Goal: Task Accomplishment & Management: Manage account settings

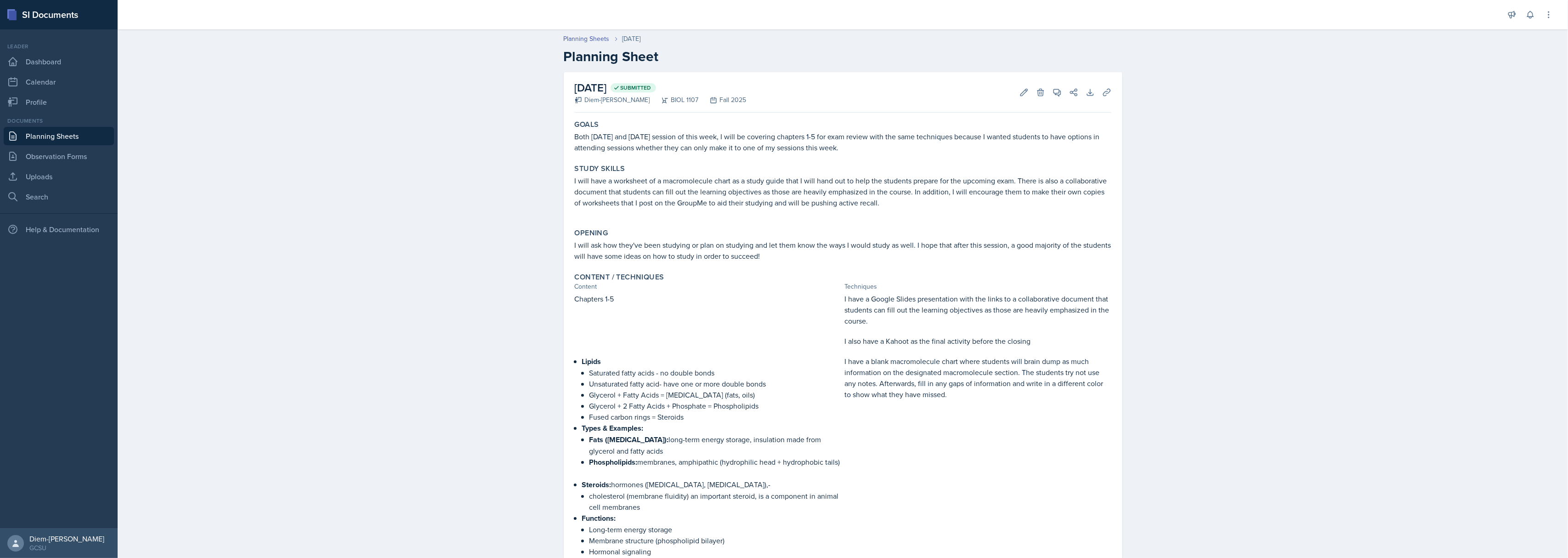
scroll to position [122, 0]
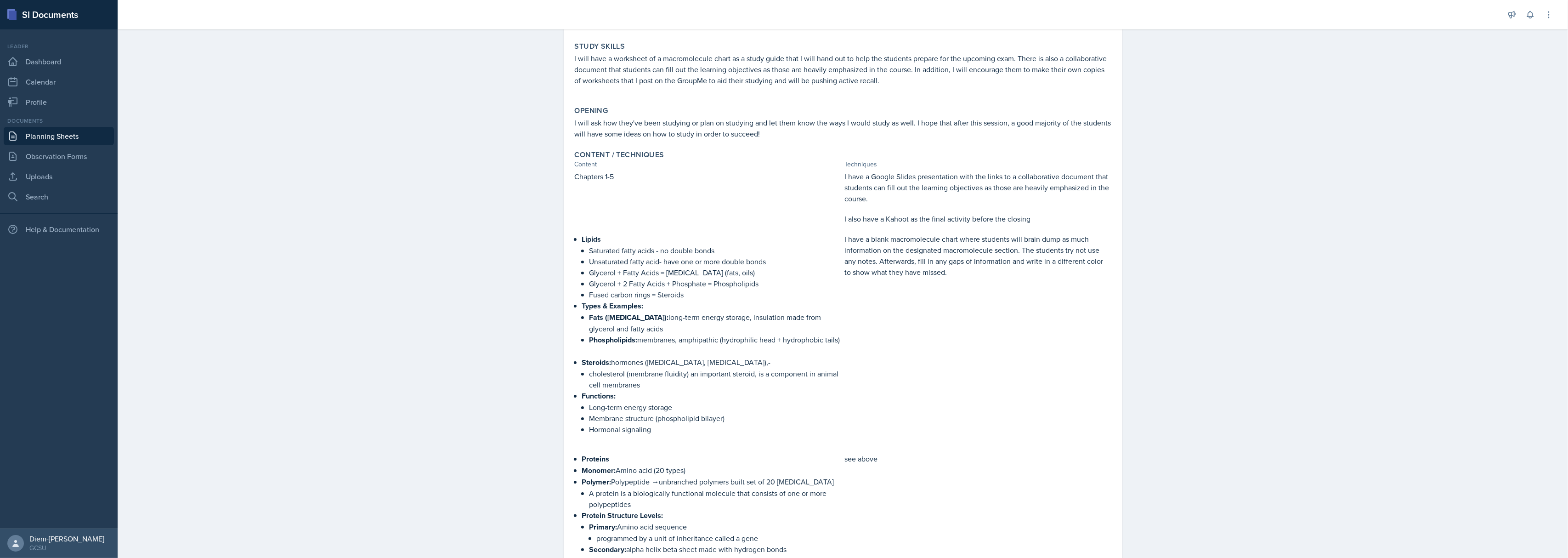
click at [590, 236] on strong "Lipids" at bounding box center [592, 239] width 19 height 10
drag, startPoint x: 578, startPoint y: 237, endPoint x: 653, endPoint y: 325, distance: 115.6
click at [653, 325] on ul "Lipids Saturated fatty acids - no double bonds Unsaturated fatty acid- have one…" at bounding box center [712, 289] width 259 height 112
drag, startPoint x: 778, startPoint y: 244, endPoint x: 782, endPoint y: 241, distance: 5.0
click at [779, 245] on p "Saturated fatty acids - no double bonds" at bounding box center [715, 250] width 252 height 11
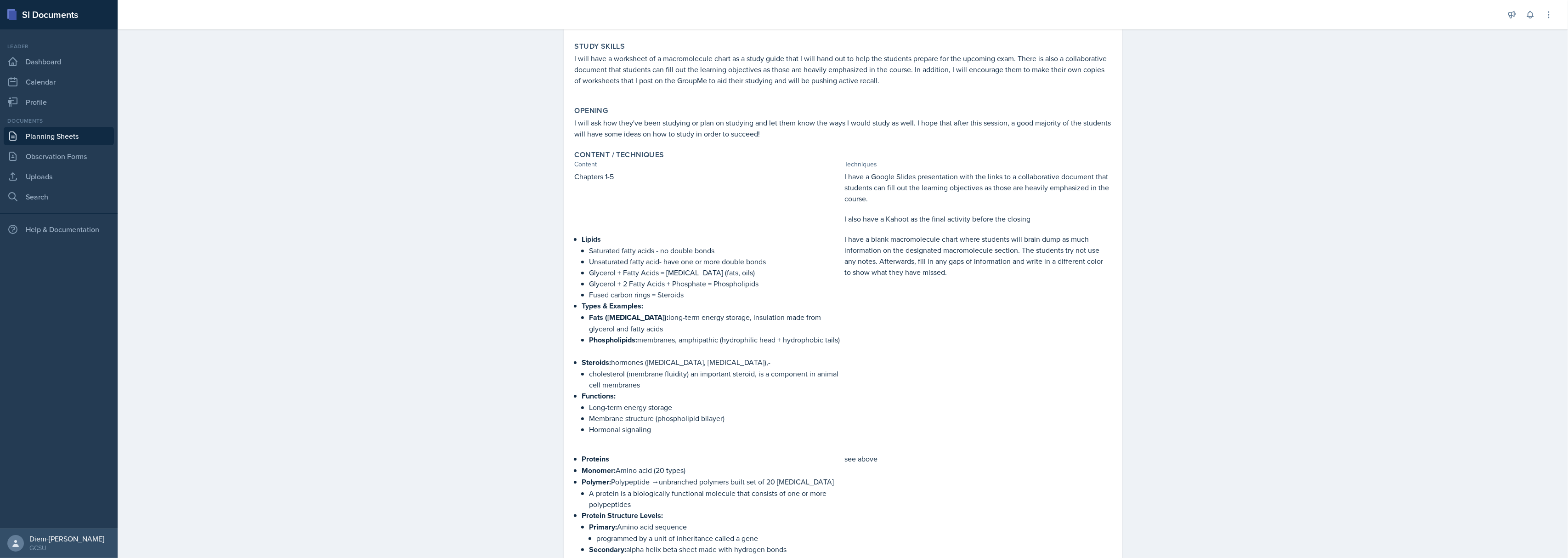
scroll to position [0, 0]
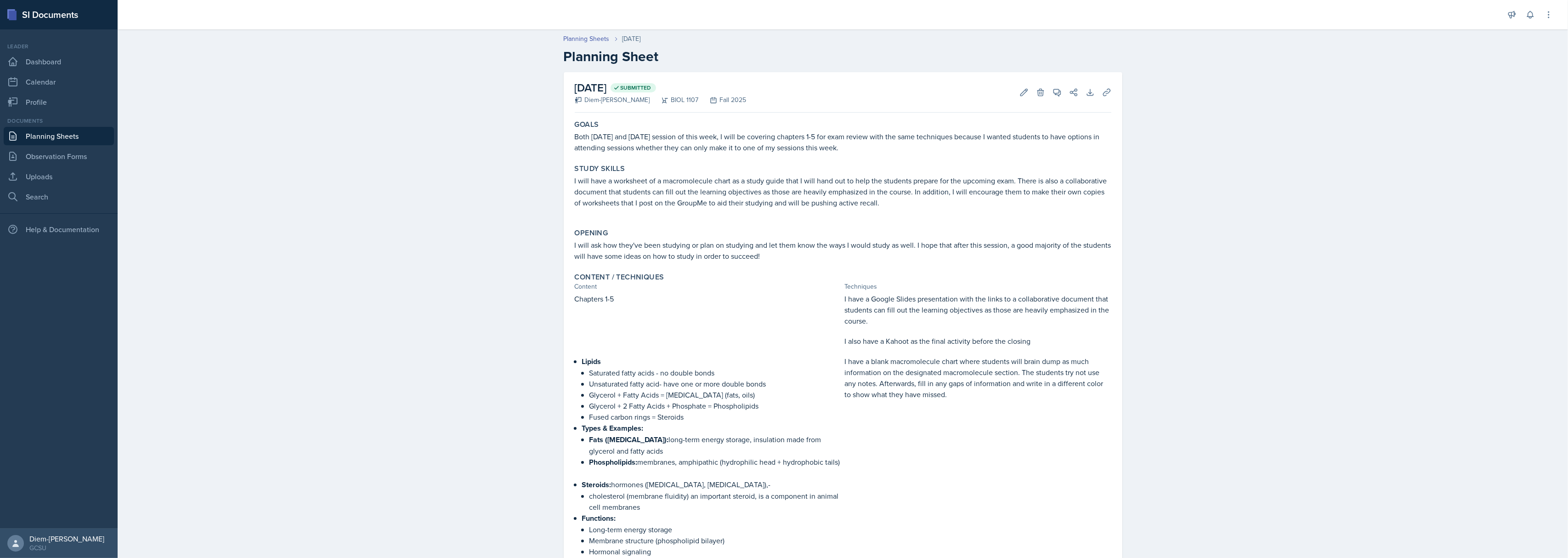
click at [984, 194] on p "I will have a worksheet of a macromolecule chart as a study guide that I will h…" at bounding box center [843, 192] width 537 height 33
click at [1021, 94] on icon at bounding box center [1024, 92] width 9 height 9
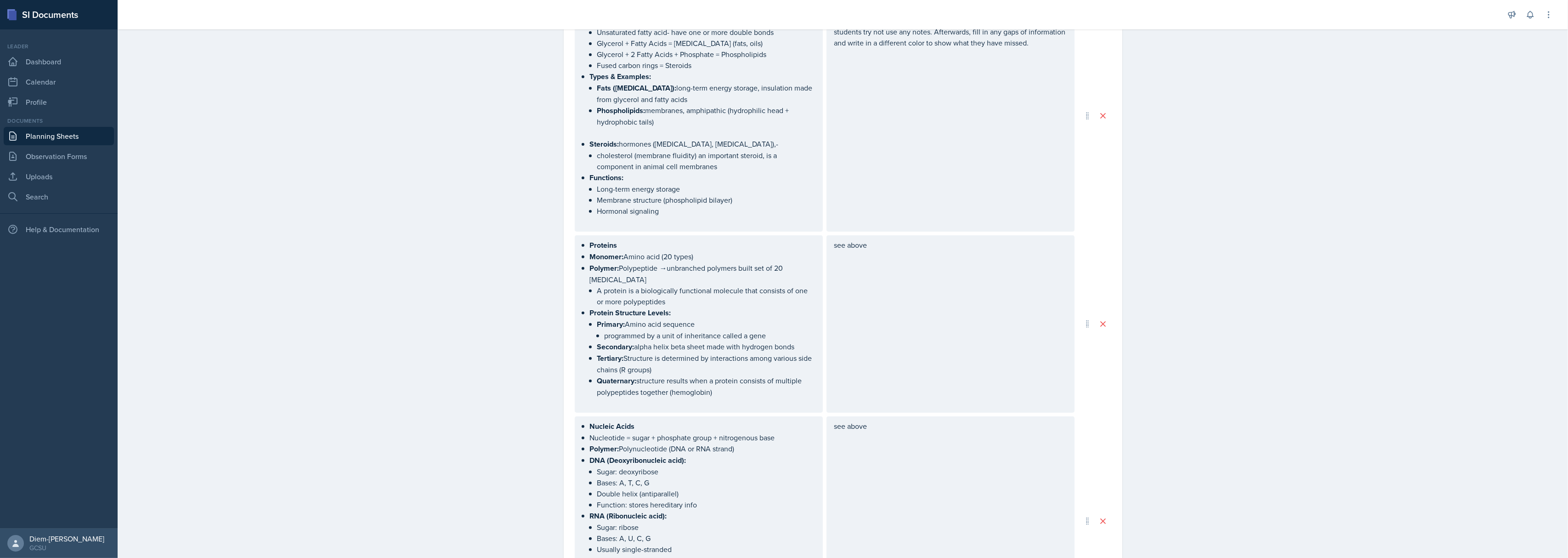
scroll to position [613, 0]
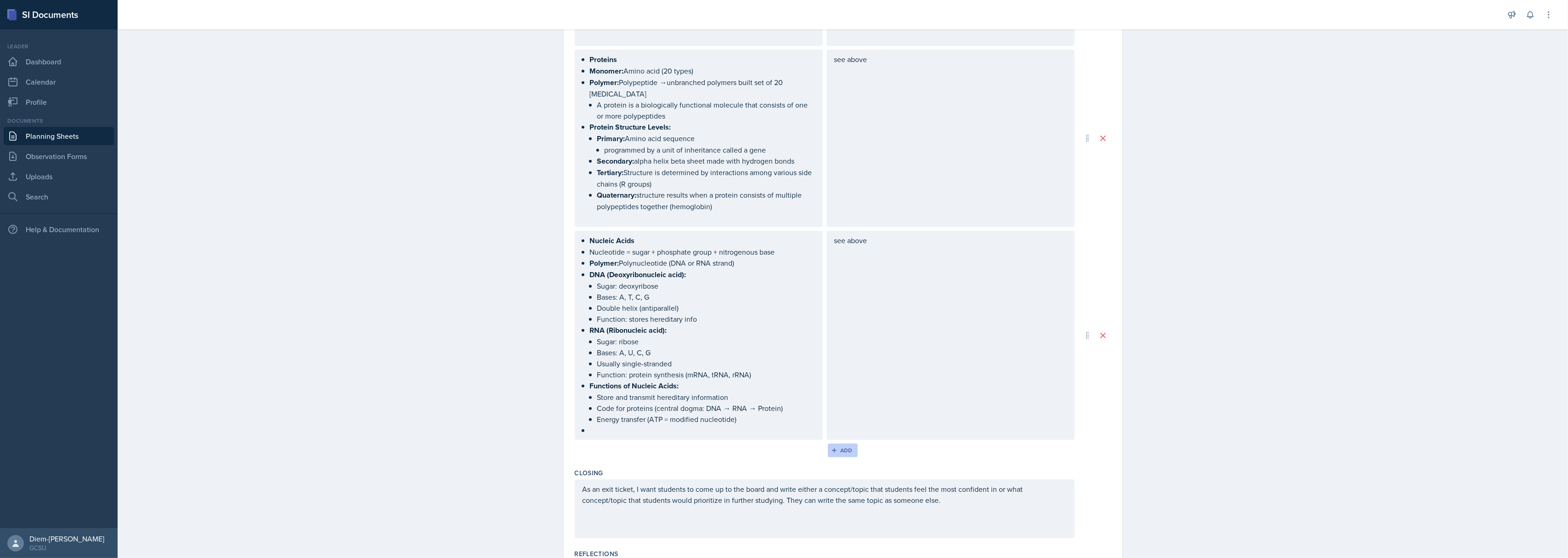
click at [847, 447] on div "Add" at bounding box center [842, 451] width 19 height 7
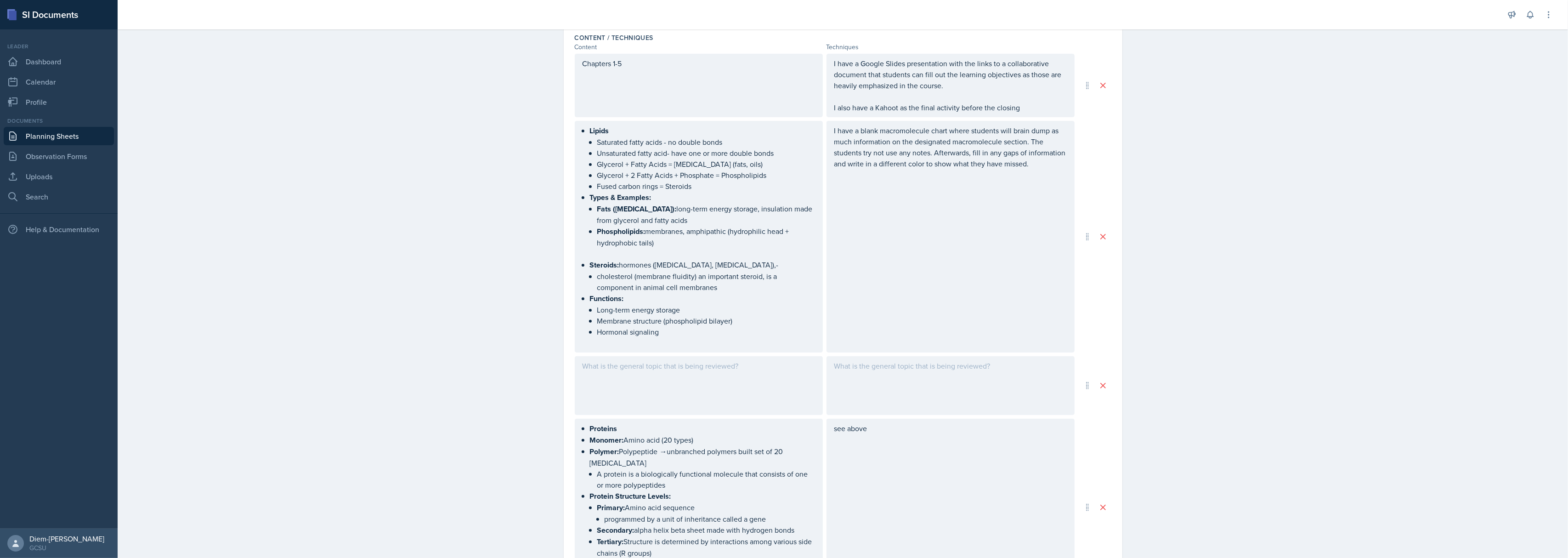
scroll to position [245, 0]
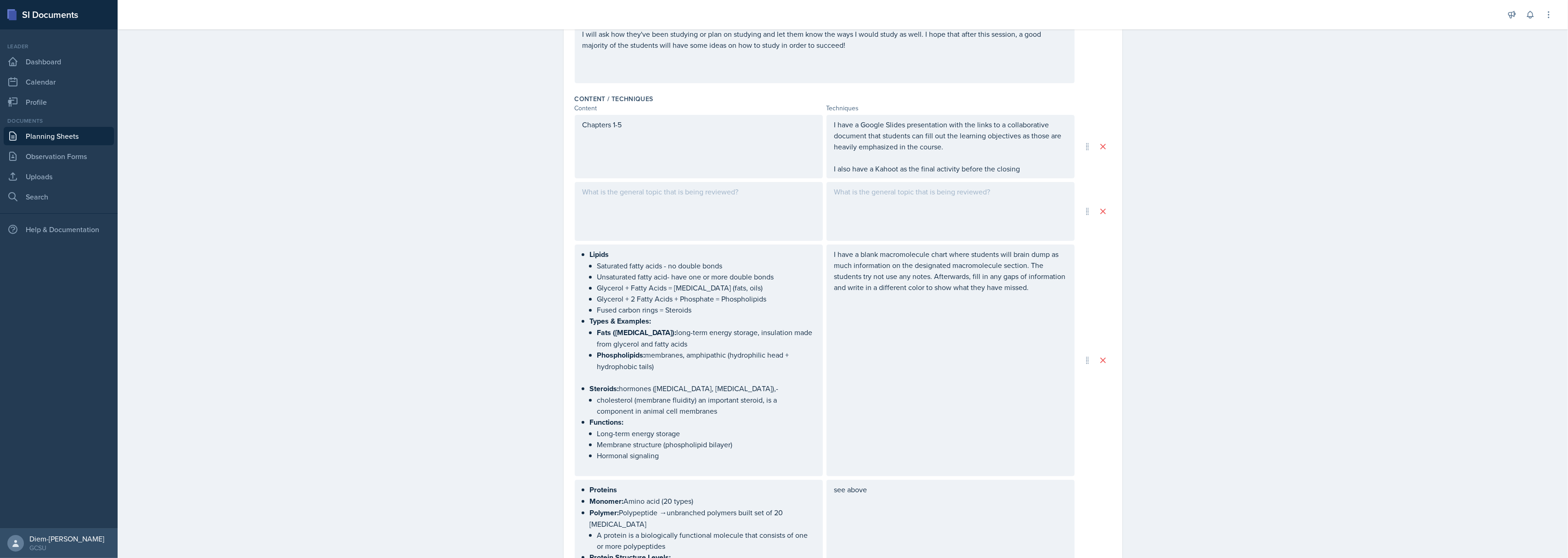
click at [949, 273] on p "I have a blank macromolecule chart where students will brain dump as much infor…" at bounding box center [951, 270] width 233 height 44
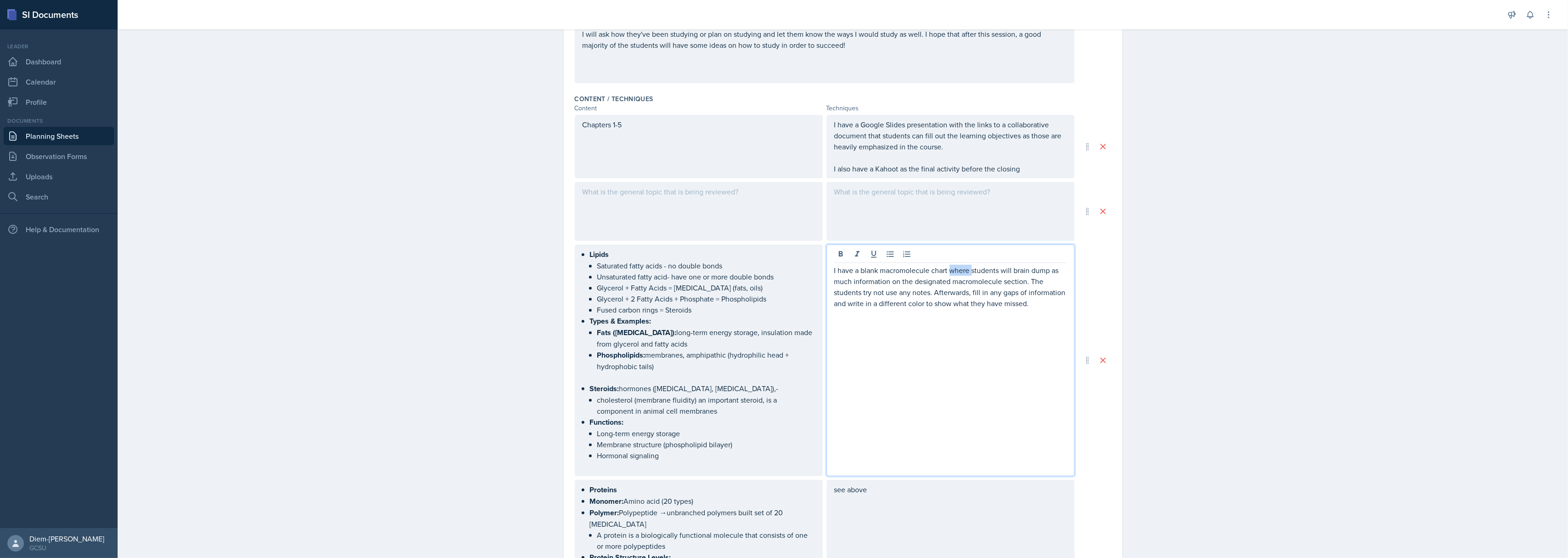
click at [949, 273] on p "I have a blank macromolecule chart where students will brain dump as much infor…" at bounding box center [951, 287] width 233 height 44
copy p "I have a blank macromolecule chart where students will brain dump as much infor…"
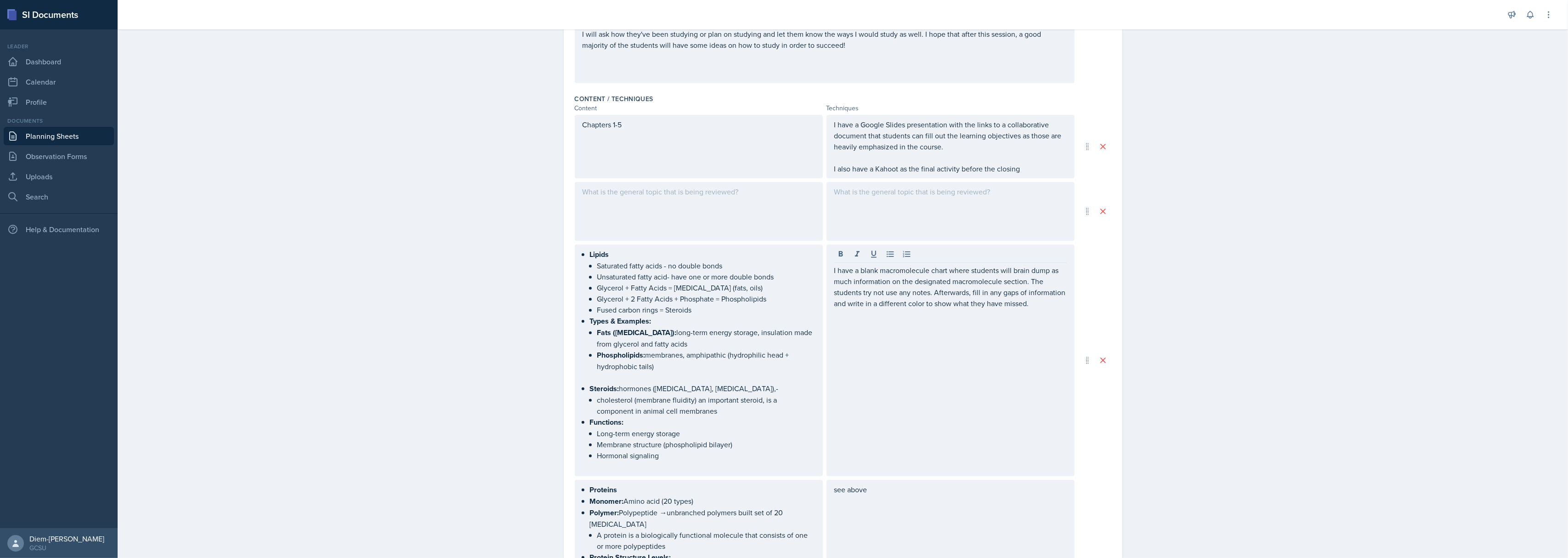
click at [987, 204] on div at bounding box center [951, 211] width 248 height 59
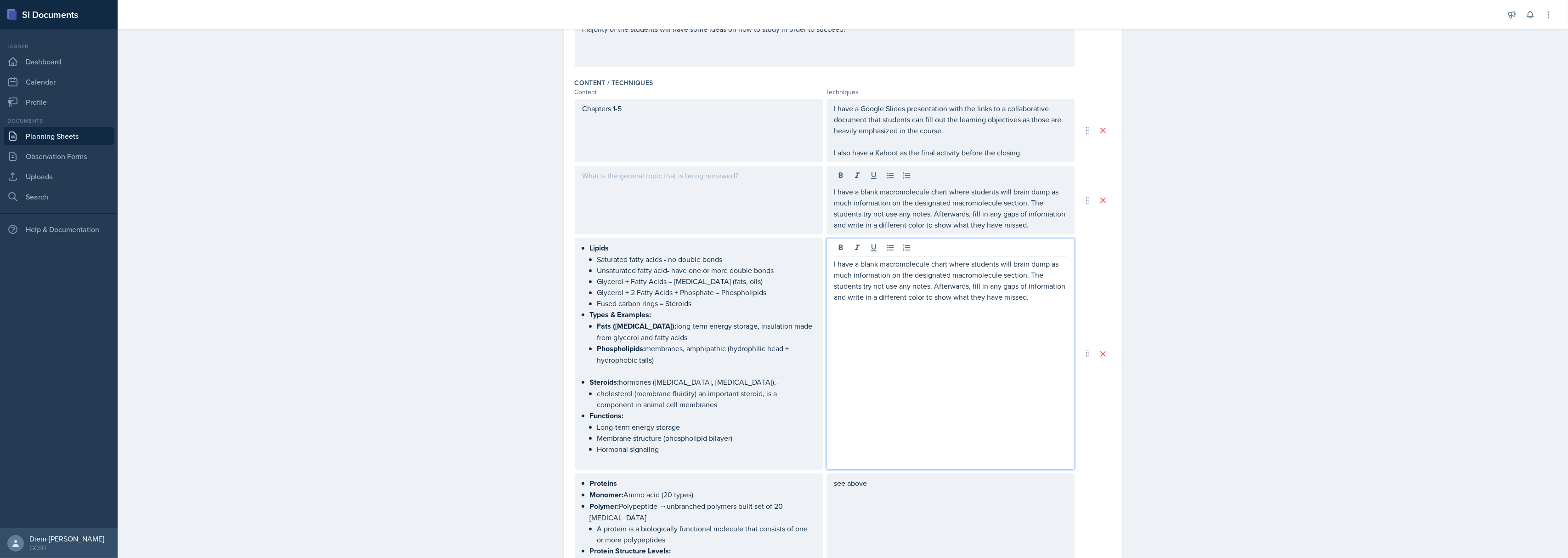
click at [973, 270] on p "I have a blank macromolecule chart where students will brain dump as much infor…" at bounding box center [951, 280] width 233 height 44
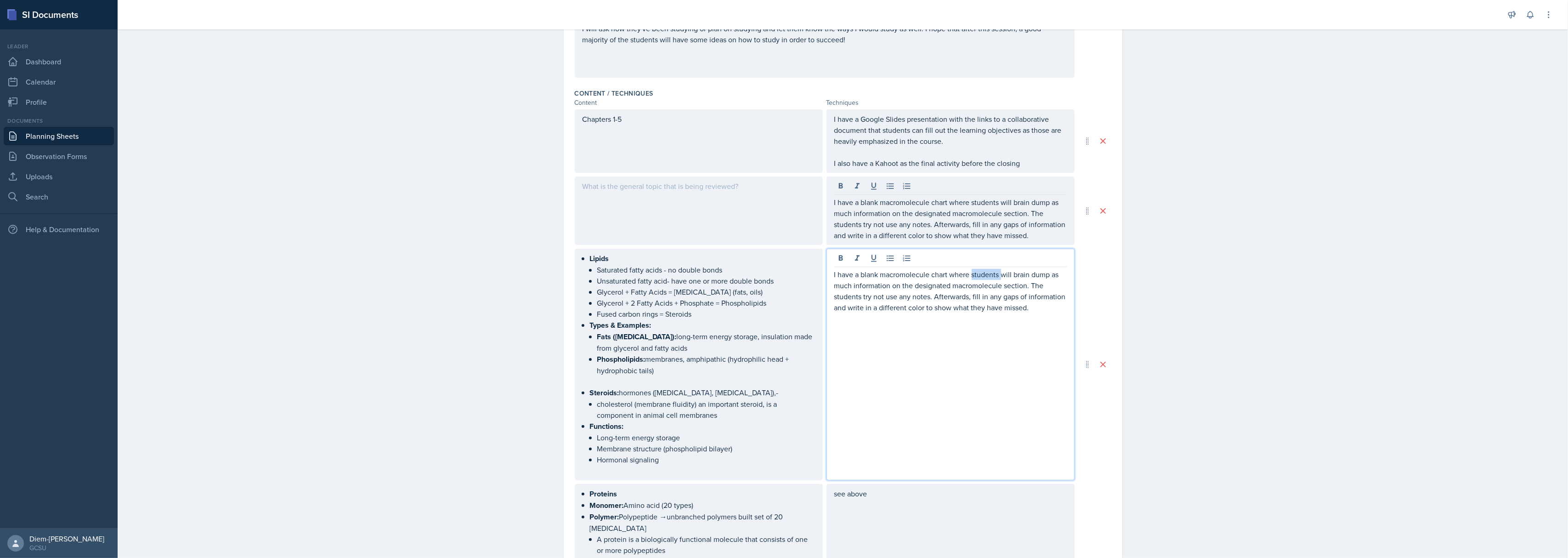
click at [973, 270] on p "I have a blank macromolecule chart where students will brain dump as much infor…" at bounding box center [951, 291] width 233 height 44
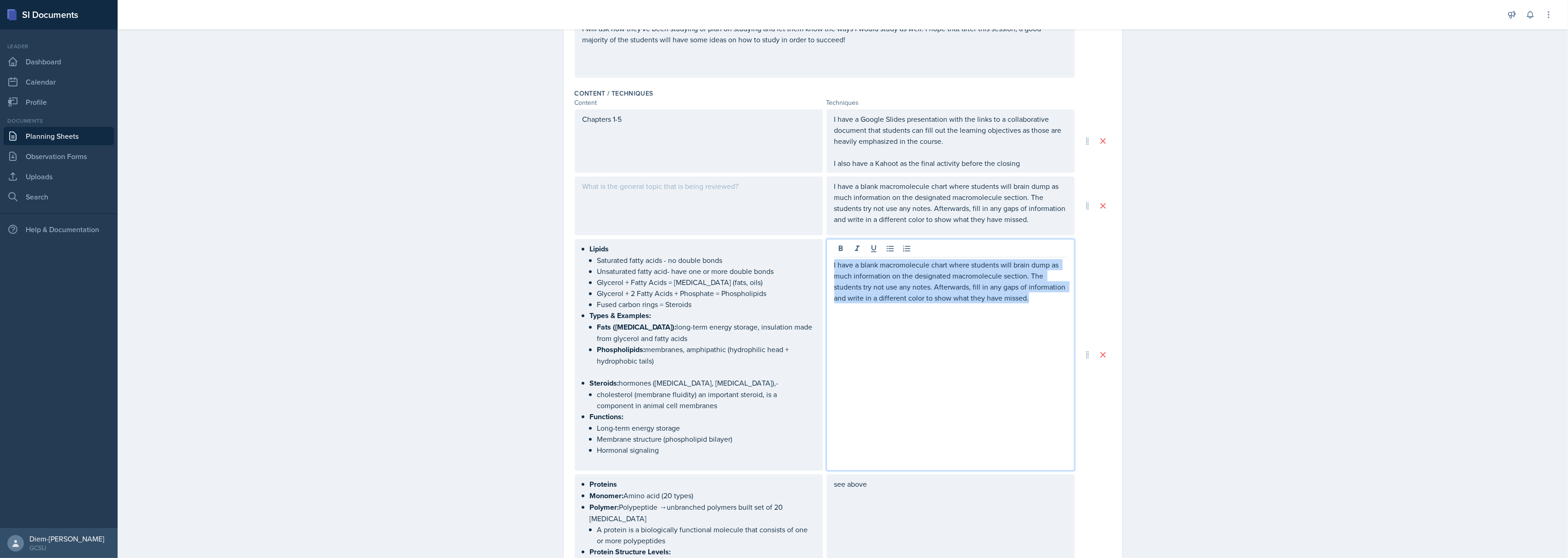
click at [973, 270] on p "I have a blank macromolecule chart where students will brain dump as much infor…" at bounding box center [951, 281] width 233 height 44
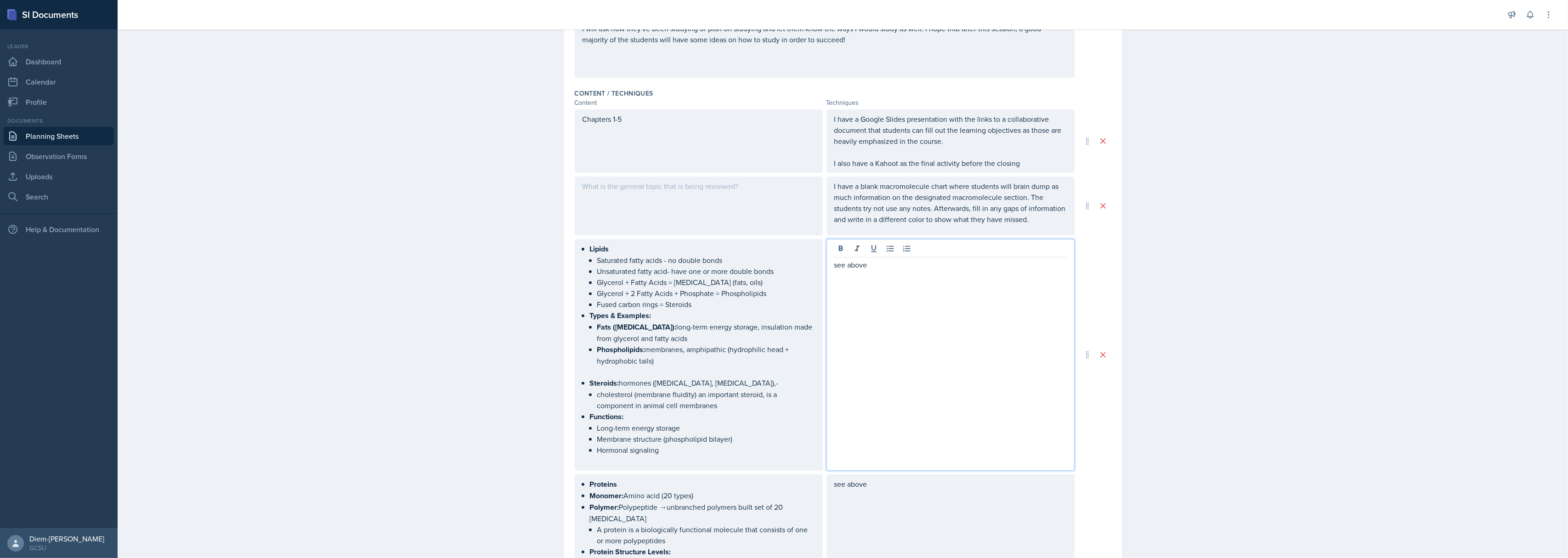
click at [695, 208] on div at bounding box center [699, 206] width 248 height 59
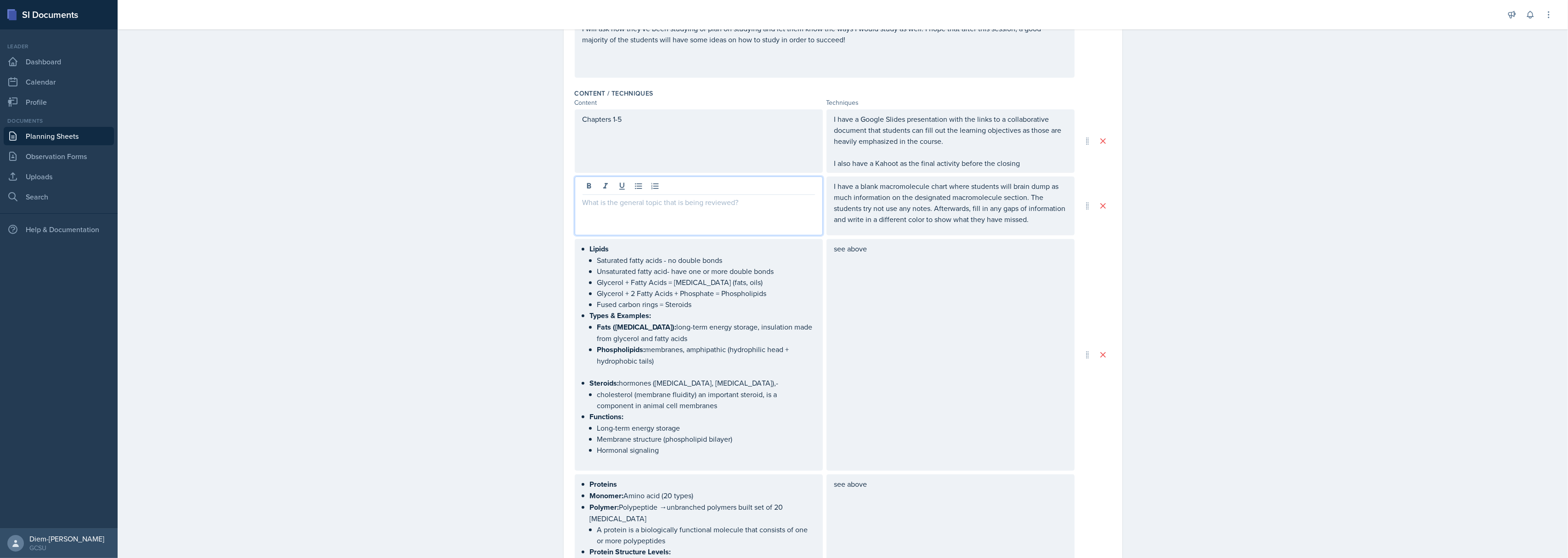
scroll to position [267, 0]
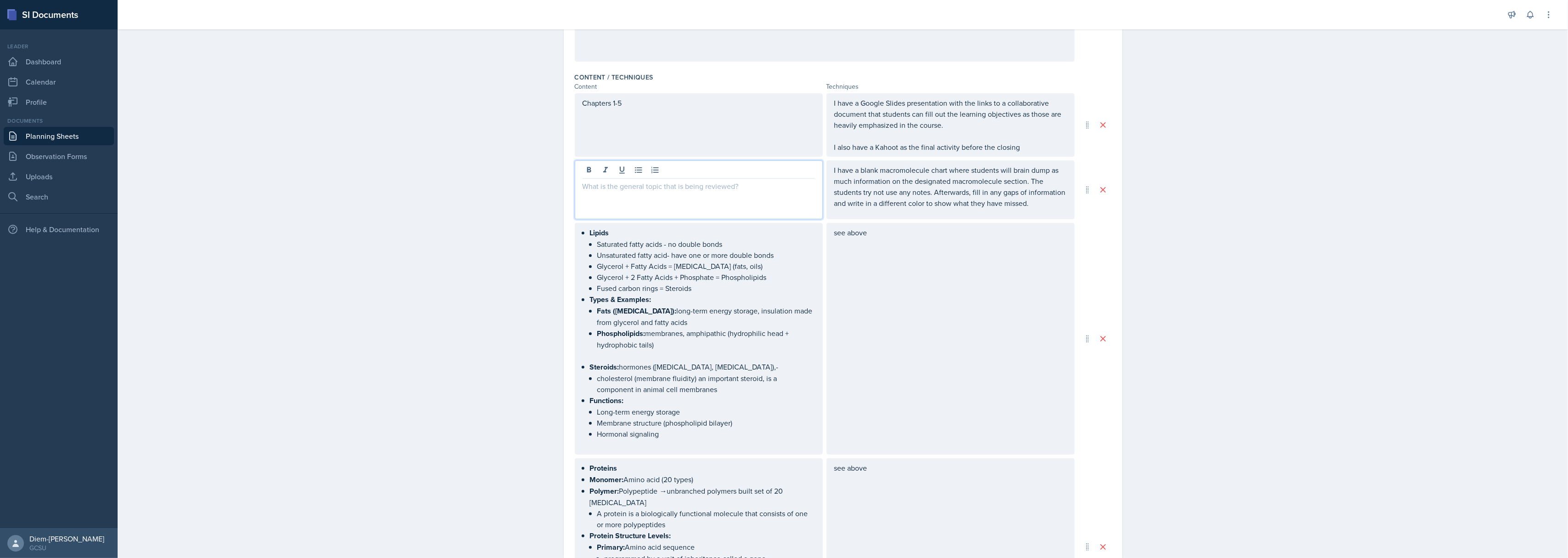
click at [645, 280] on p "Glycerol + 2 Fatty Acids + Phosphate = Phospholipids" at bounding box center [706, 277] width 218 height 11
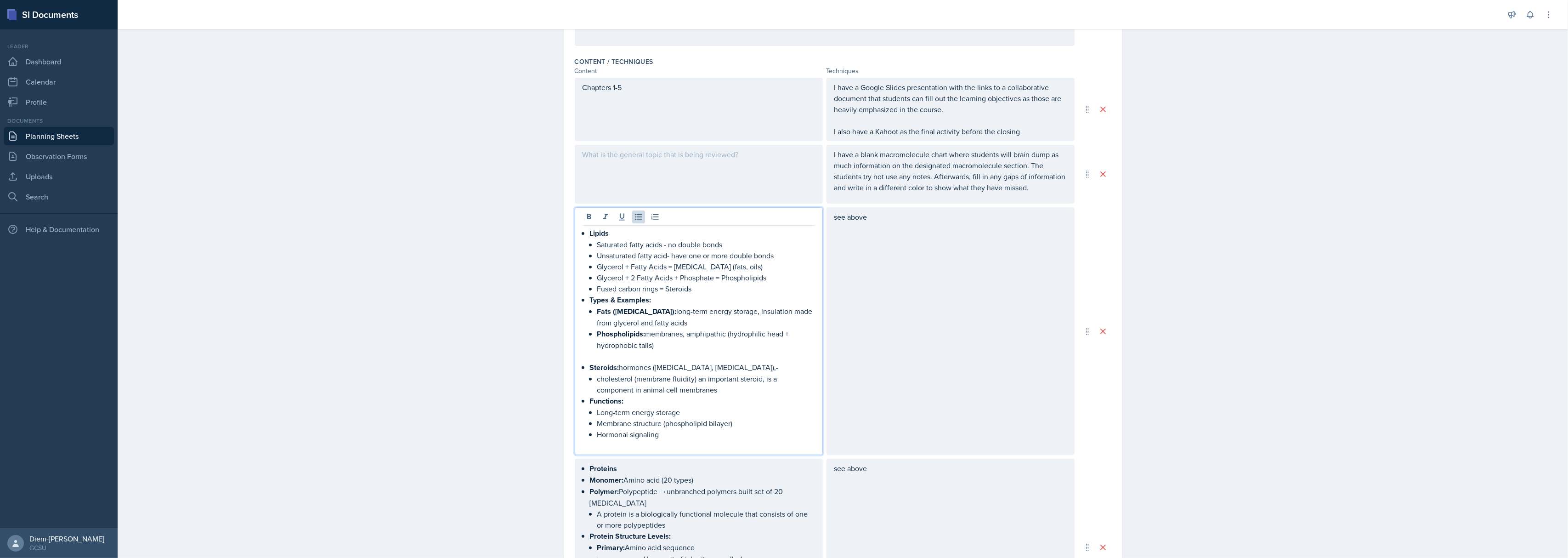
click at [682, 429] on p "Hormonal signaling" at bounding box center [706, 434] width 218 height 11
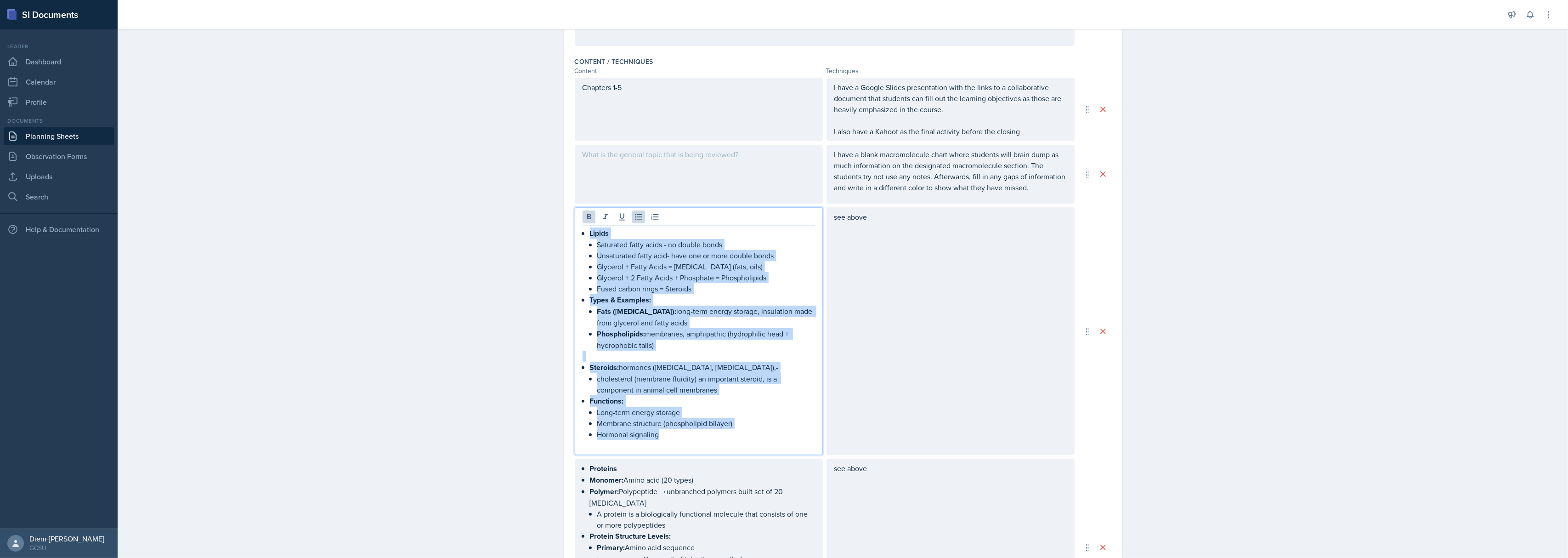
drag, startPoint x: 676, startPoint y: 433, endPoint x: 561, endPoint y: 232, distance: 231.6
click at [564, 232] on div "Date September 9th, 2025 September 2025 31 1 2 3 4 5 6 7 8 9 10 11 12 13 14 15 …" at bounding box center [843, 416] width 559 height 1253
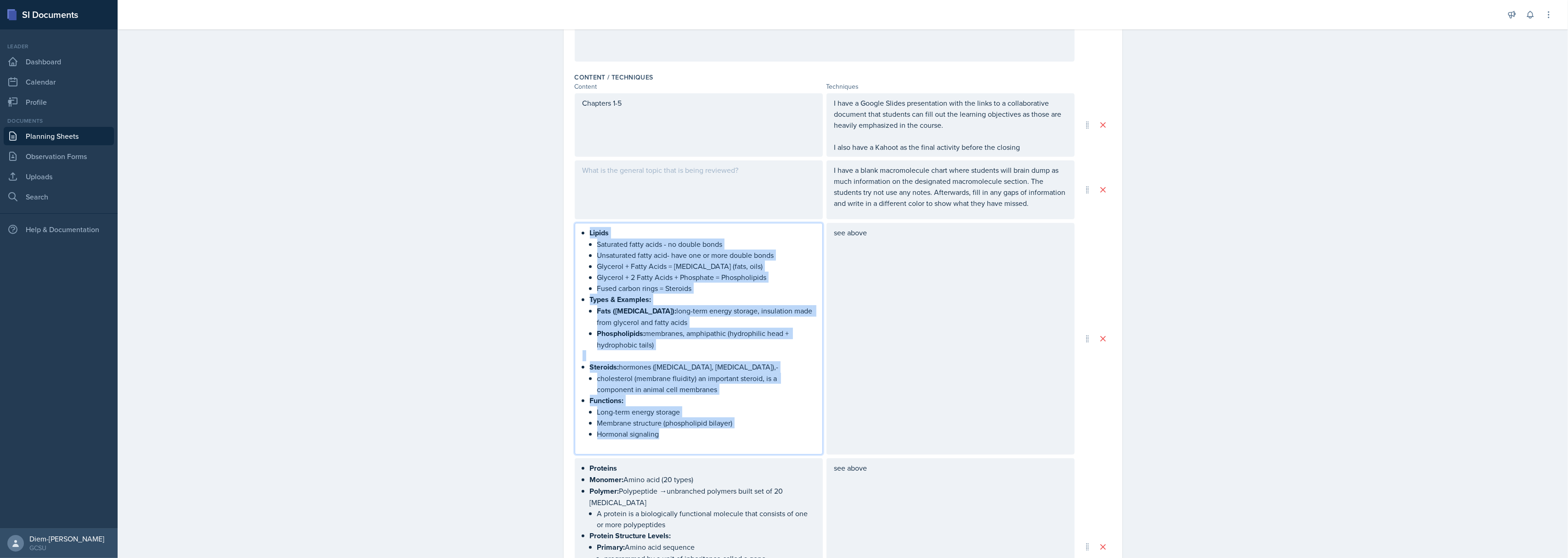
copy div "Lipids Saturated fatty acids - no double bonds Unsaturated fatty acid- have one…"
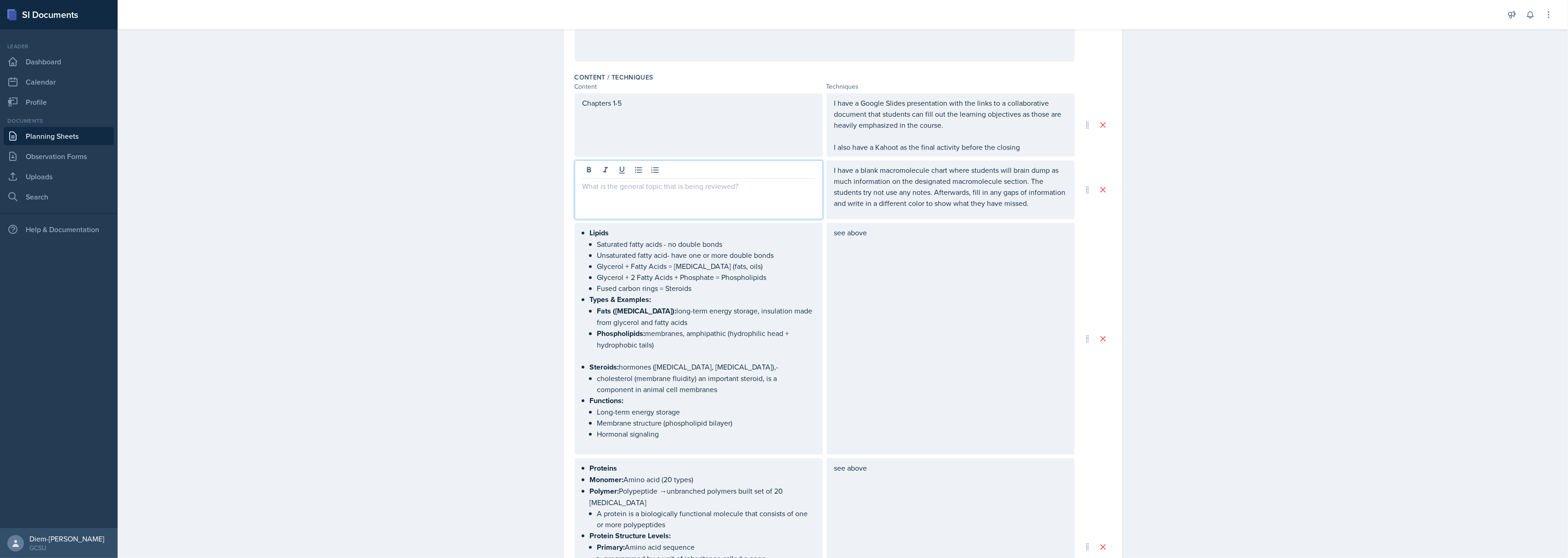
click at [655, 173] on div at bounding box center [699, 189] width 248 height 59
paste div
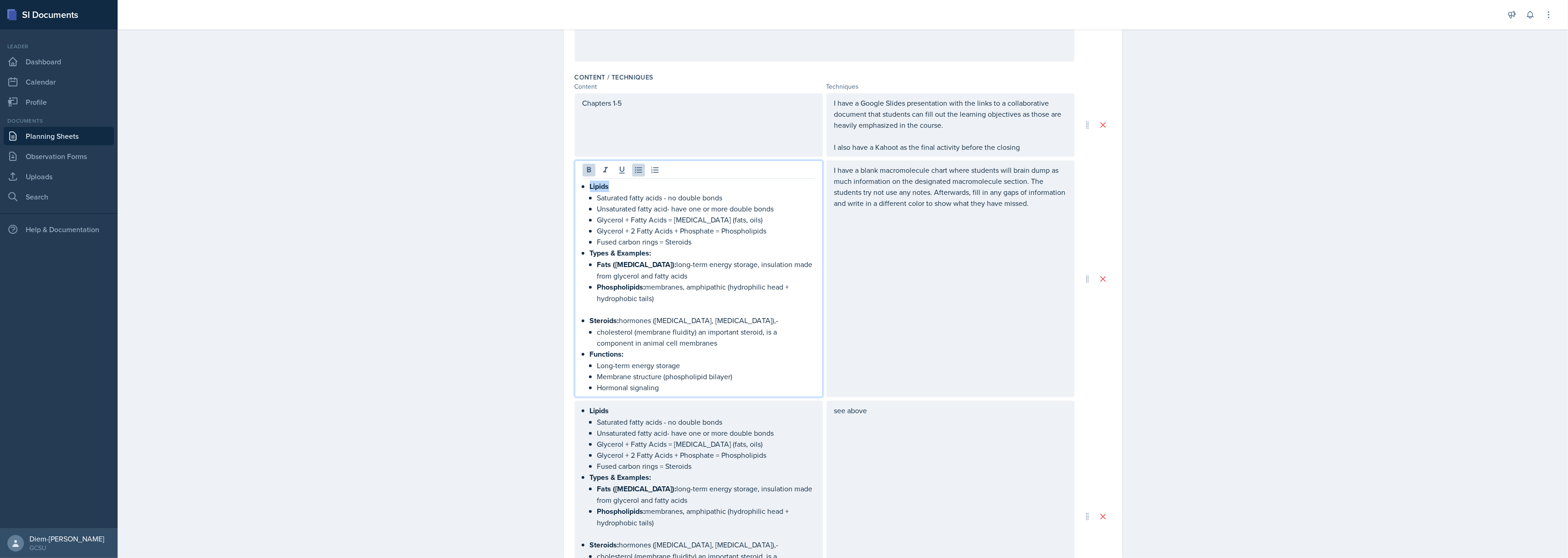
drag, startPoint x: 589, startPoint y: 188, endPoint x: 580, endPoint y: 188, distance: 9.0
click at [583, 188] on div "Lipids Saturated fatty acids - no double bonds Unsaturated fatty acid- have one…" at bounding box center [699, 287] width 233 height 213
click at [730, 216] on p "Glycerol + Fatty Acids = [MEDICAL_DATA] (fats, oils)" at bounding box center [706, 220] width 218 height 11
click at [714, 258] on p "Types & Examples:" at bounding box center [702, 253] width 225 height 12
click at [702, 247] on p "Fused carbon rings = Steroids" at bounding box center [706, 242] width 218 height 11
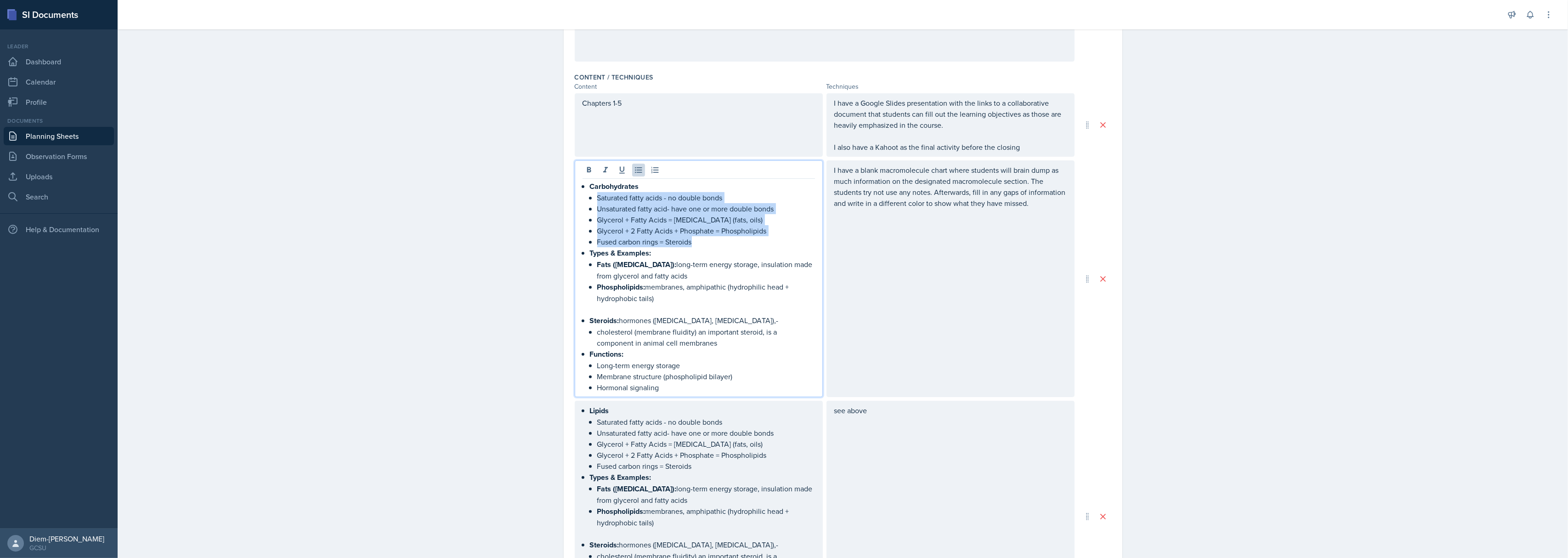
drag, startPoint x: 702, startPoint y: 244, endPoint x: 544, endPoint y: 198, distance: 164.6
click at [549, 198] on div "Date September 9th, 2025 September 2025 31 1 2 3 4 5 6 7 8 9 10 11 12 13 14 15 …" at bounding box center [843, 524] width 588 height 1437
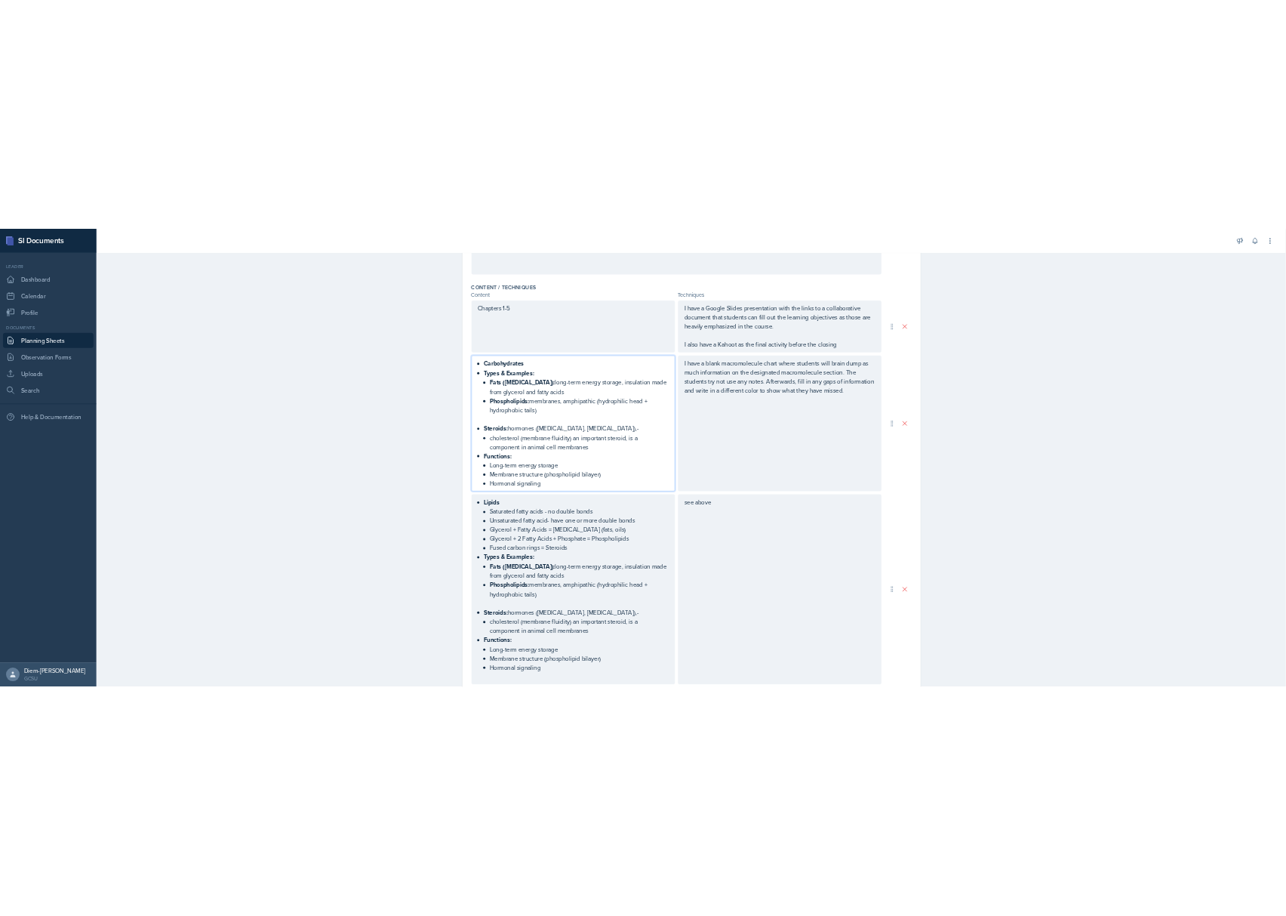
scroll to position [411, 0]
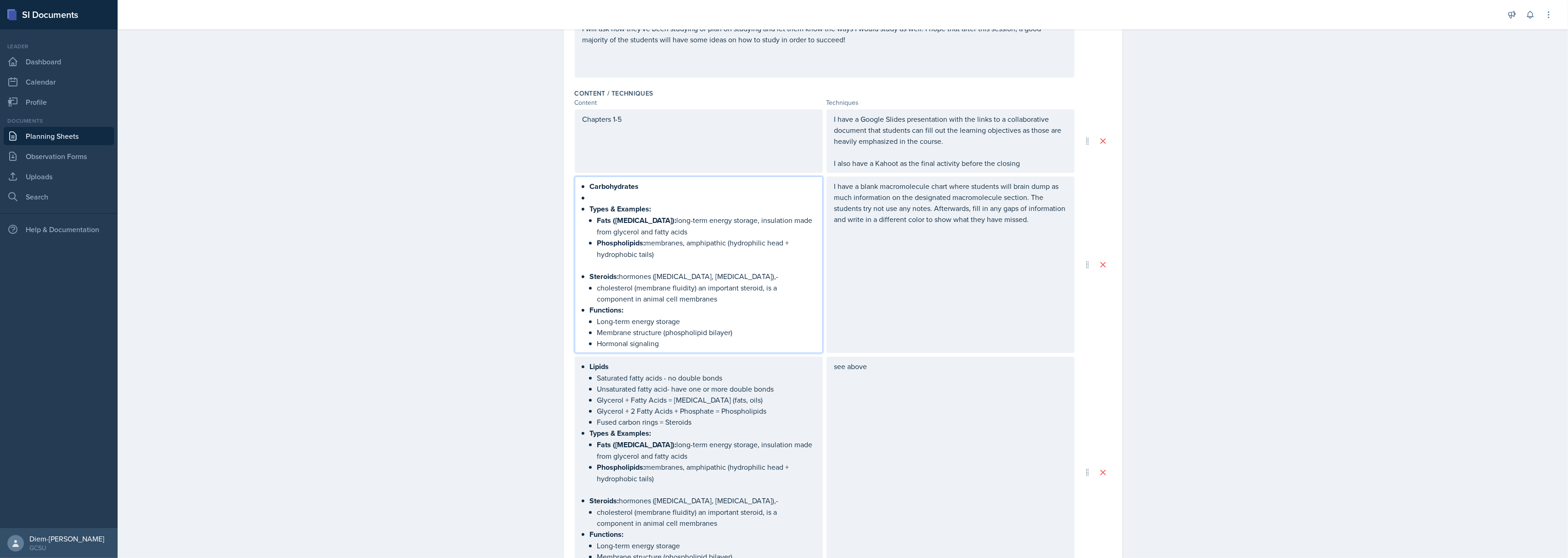
click at [612, 201] on p at bounding box center [702, 197] width 225 height 11
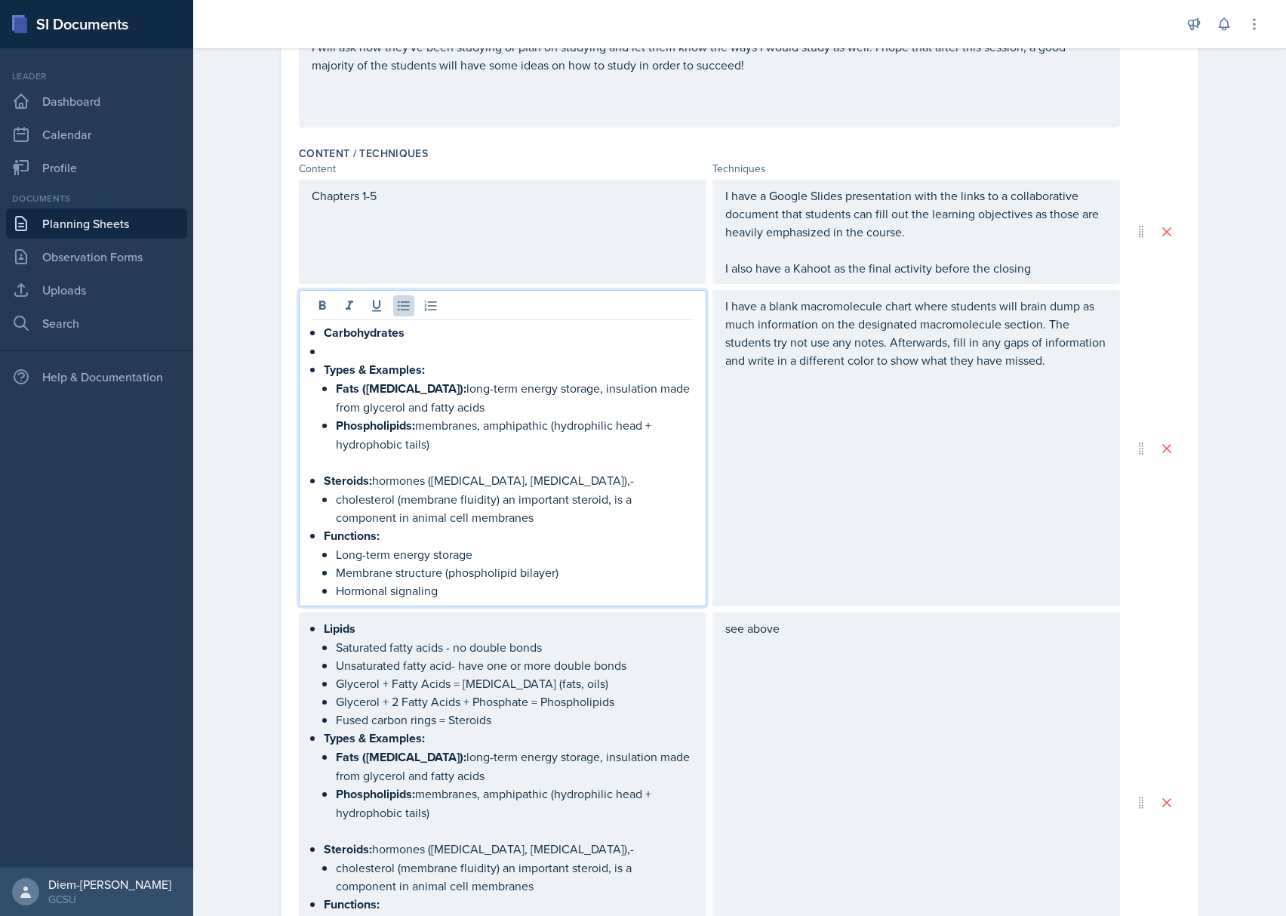
scroll to position [438, 0]
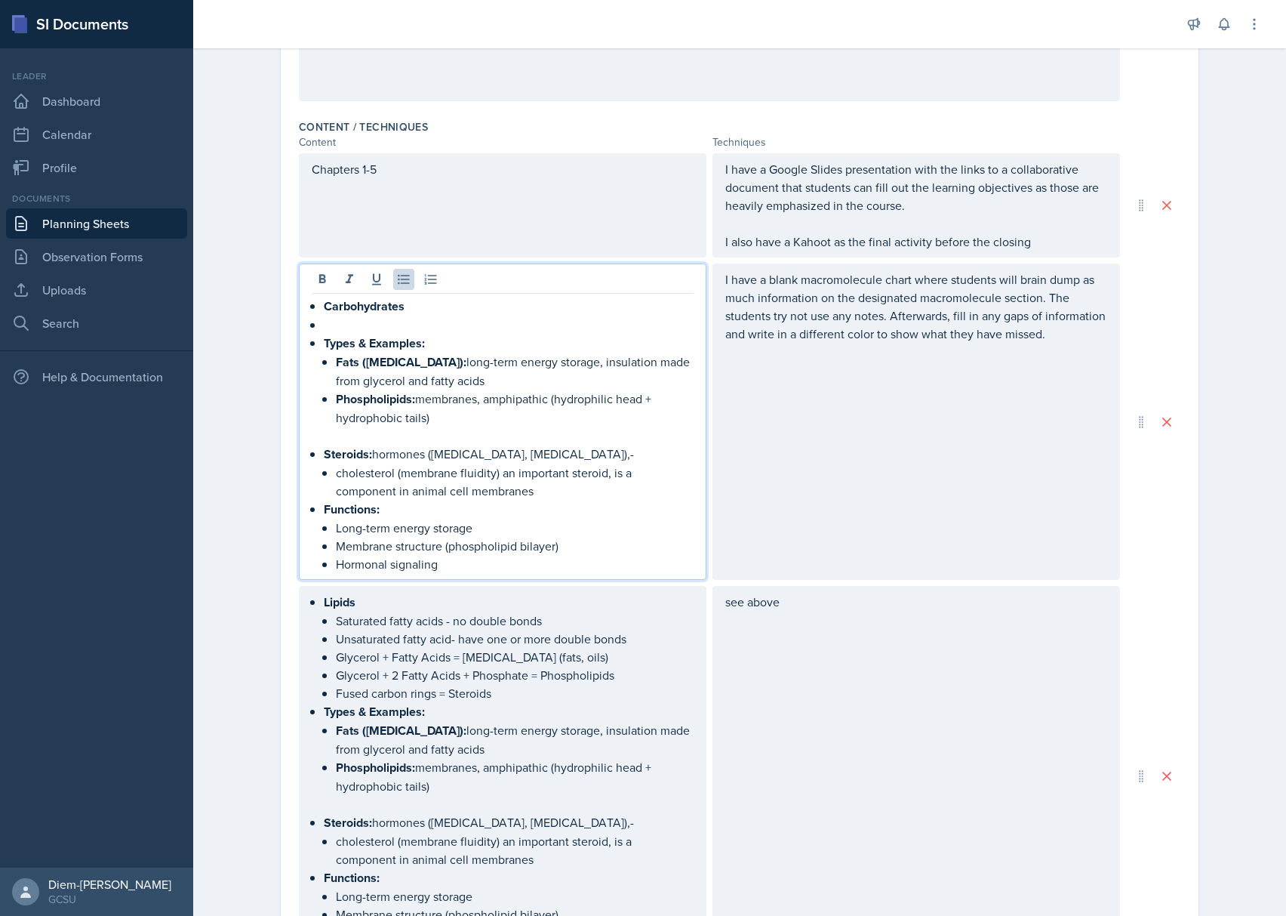
click at [445, 442] on p at bounding box center [503, 435] width 382 height 18
drag, startPoint x: 439, startPoint y: 562, endPoint x: 331, endPoint y: 525, distance: 114.6
click at [336, 525] on ul "Long-term energy storage Membrane structure (phospholipid bilayer) Hormonal sig…" at bounding box center [515, 546] width 358 height 54
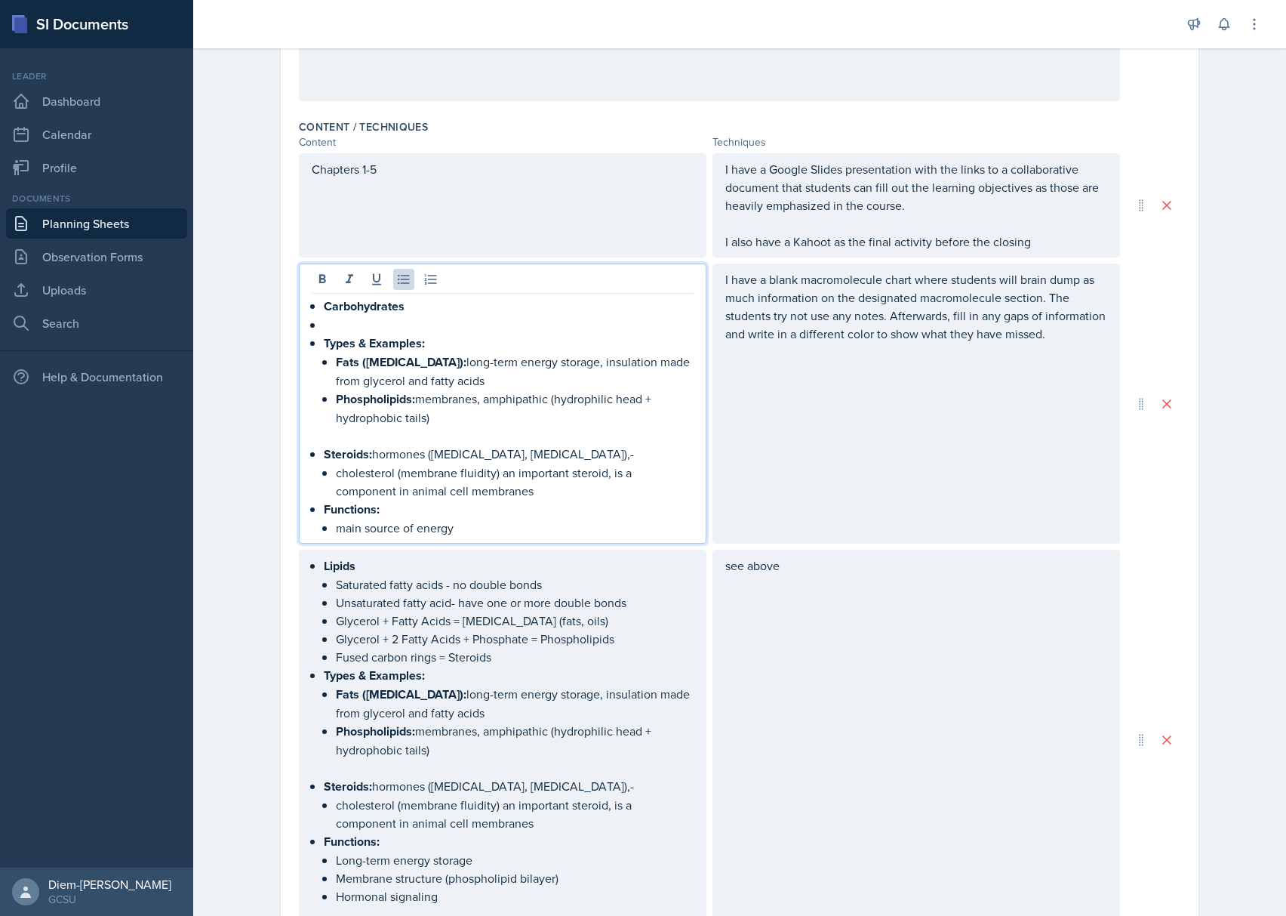
click at [548, 489] on p "cholesterol (membrane fluidity) an important steroid, is a component in animal …" at bounding box center [515, 481] width 358 height 36
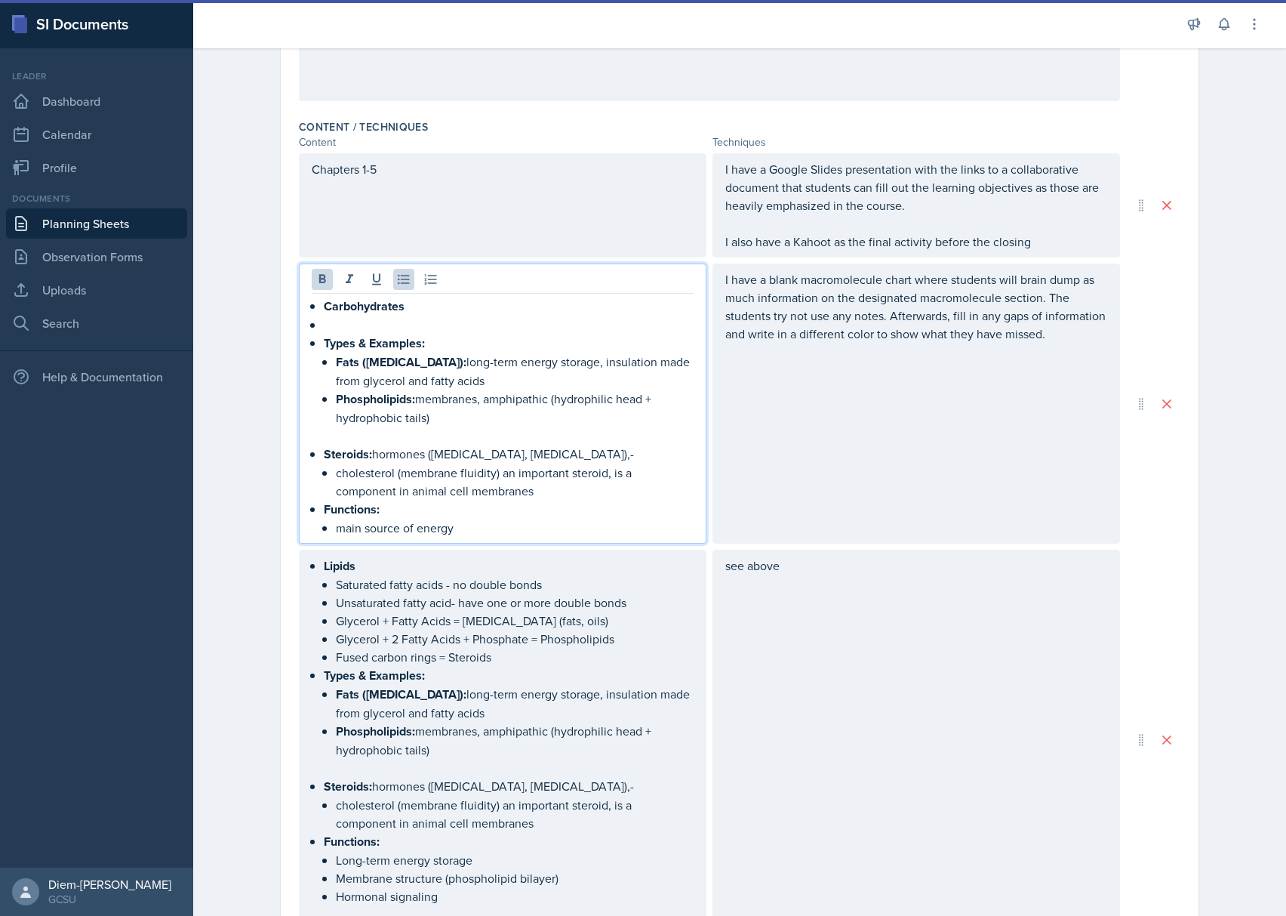
drag, startPoint x: 533, startPoint y: 493, endPoint x: 315, endPoint y: 451, distance: 221.3
click at [324, 451] on li "Steroids: hormones (estrogen, testosterone),- cholesterol (membrane fluidity) a…" at bounding box center [509, 472] width 370 height 55
click at [457, 346] on p "Types & Examples:" at bounding box center [509, 343] width 370 height 19
click at [324, 327] on p at bounding box center [509, 324] width 370 height 18
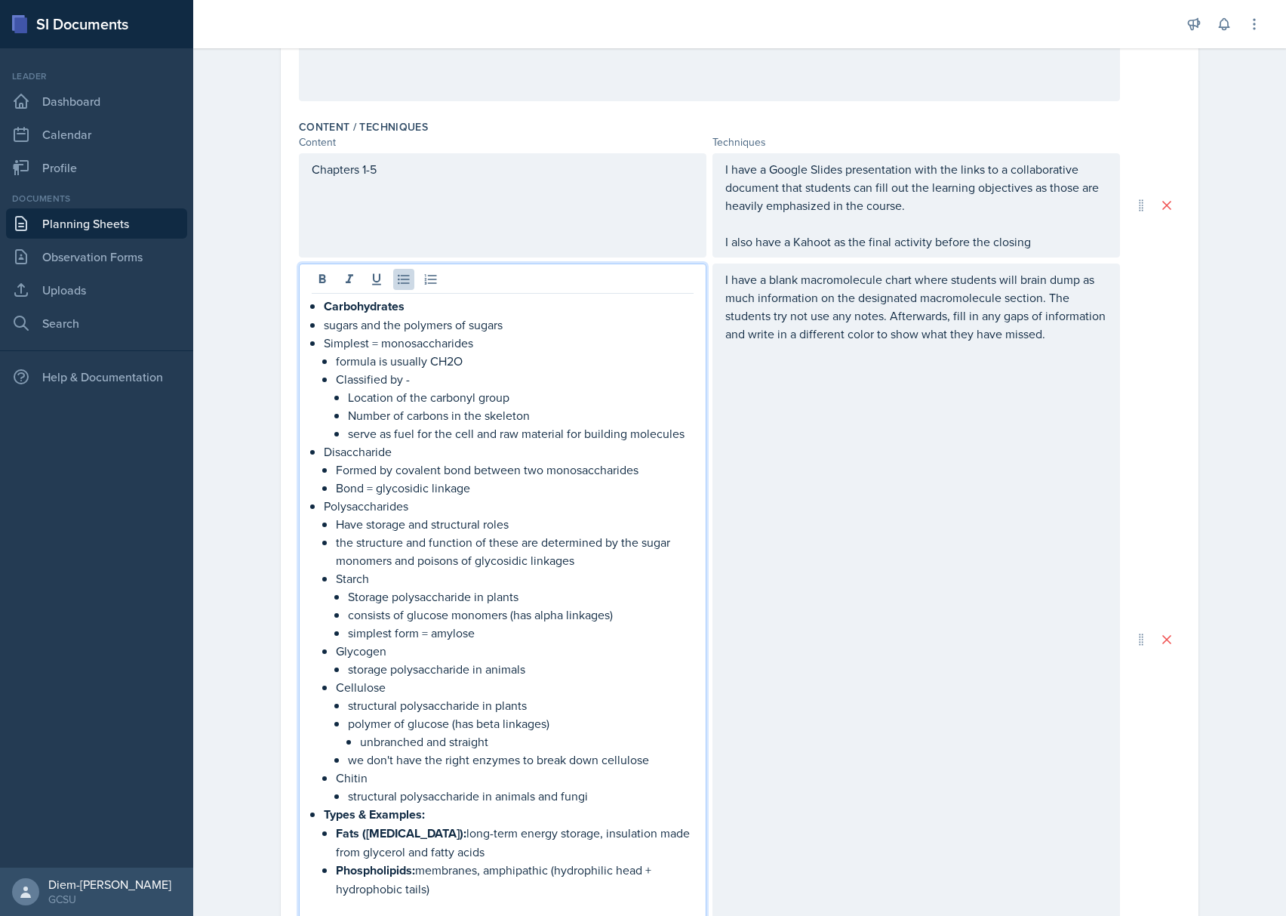
click at [414, 362] on p "formula is usually CH2O" at bounding box center [515, 361] width 358 height 18
drag, startPoint x: 506, startPoint y: 326, endPoint x: 309, endPoint y: 328, distance: 197.0
click at [312, 328] on div "Carbohydrates sugars and the polymers of sugars Simplest = monosaccharides form…" at bounding box center [503, 652] width 382 height 711
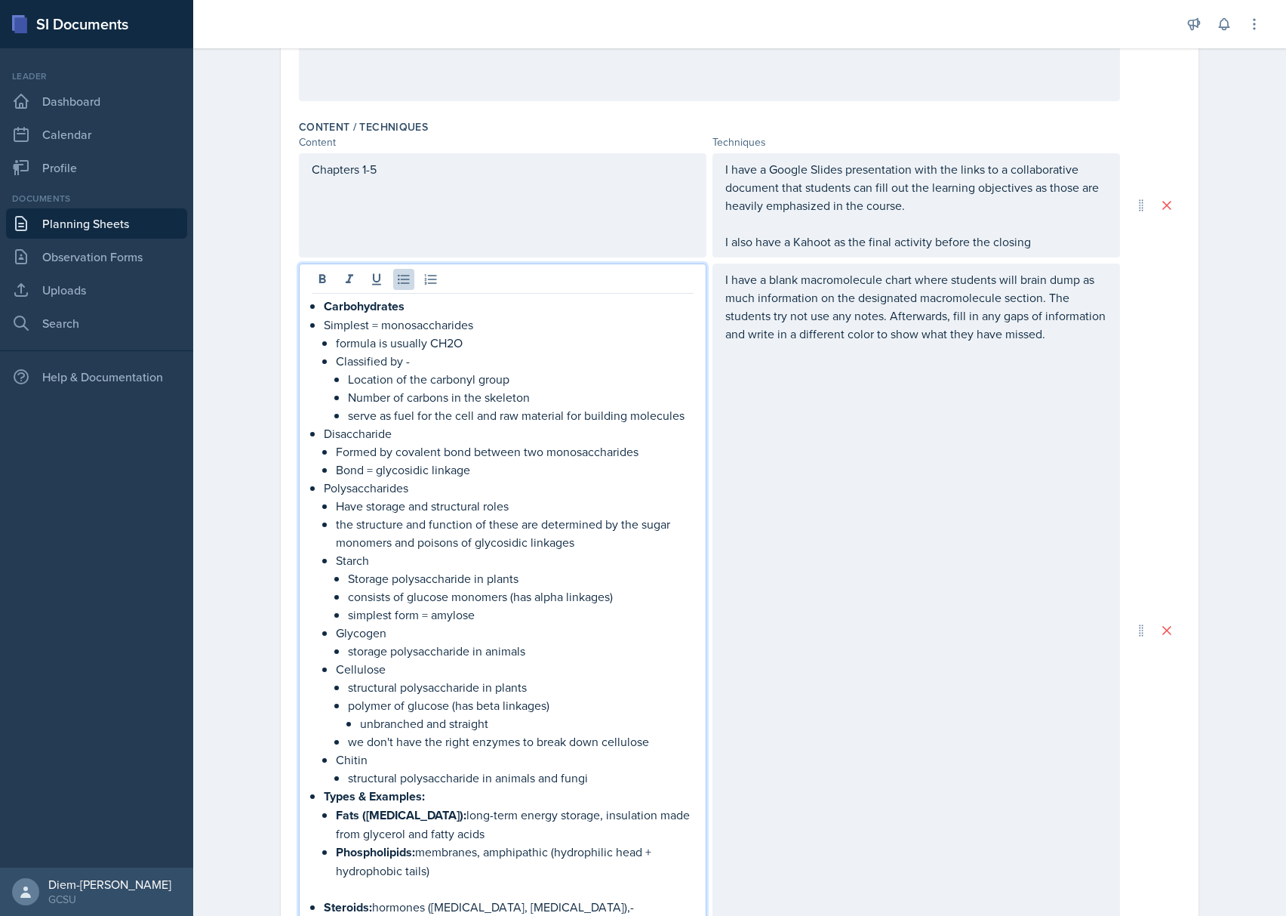
click at [337, 362] on p "Classified by -" at bounding box center [515, 361] width 358 height 18
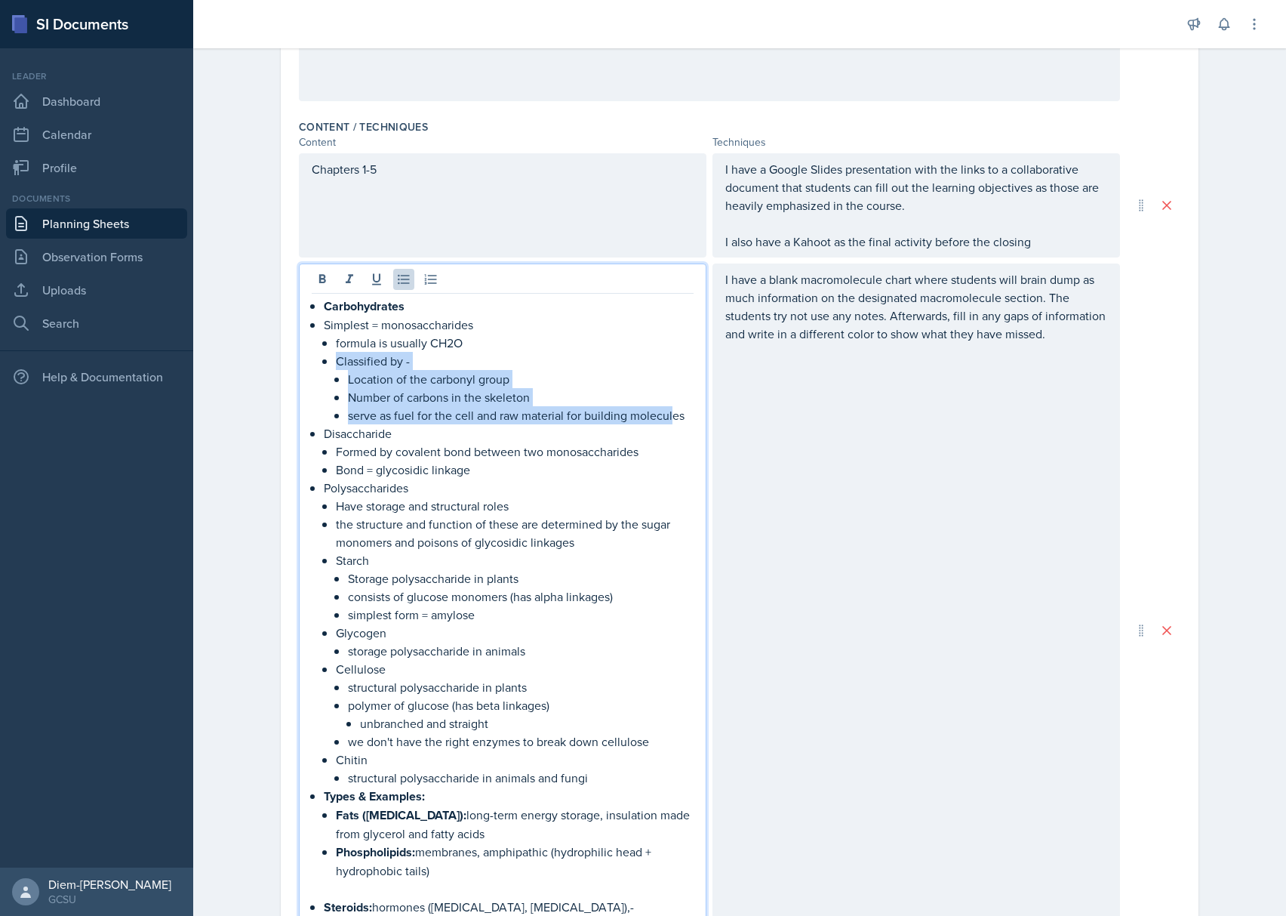
drag, startPoint x: 326, startPoint y: 364, endPoint x: 665, endPoint y: 421, distance: 343.7
click at [665, 421] on li "Simplest = monosaccharides formula is usually CH2O Classified by - Location of …" at bounding box center [509, 369] width 370 height 109
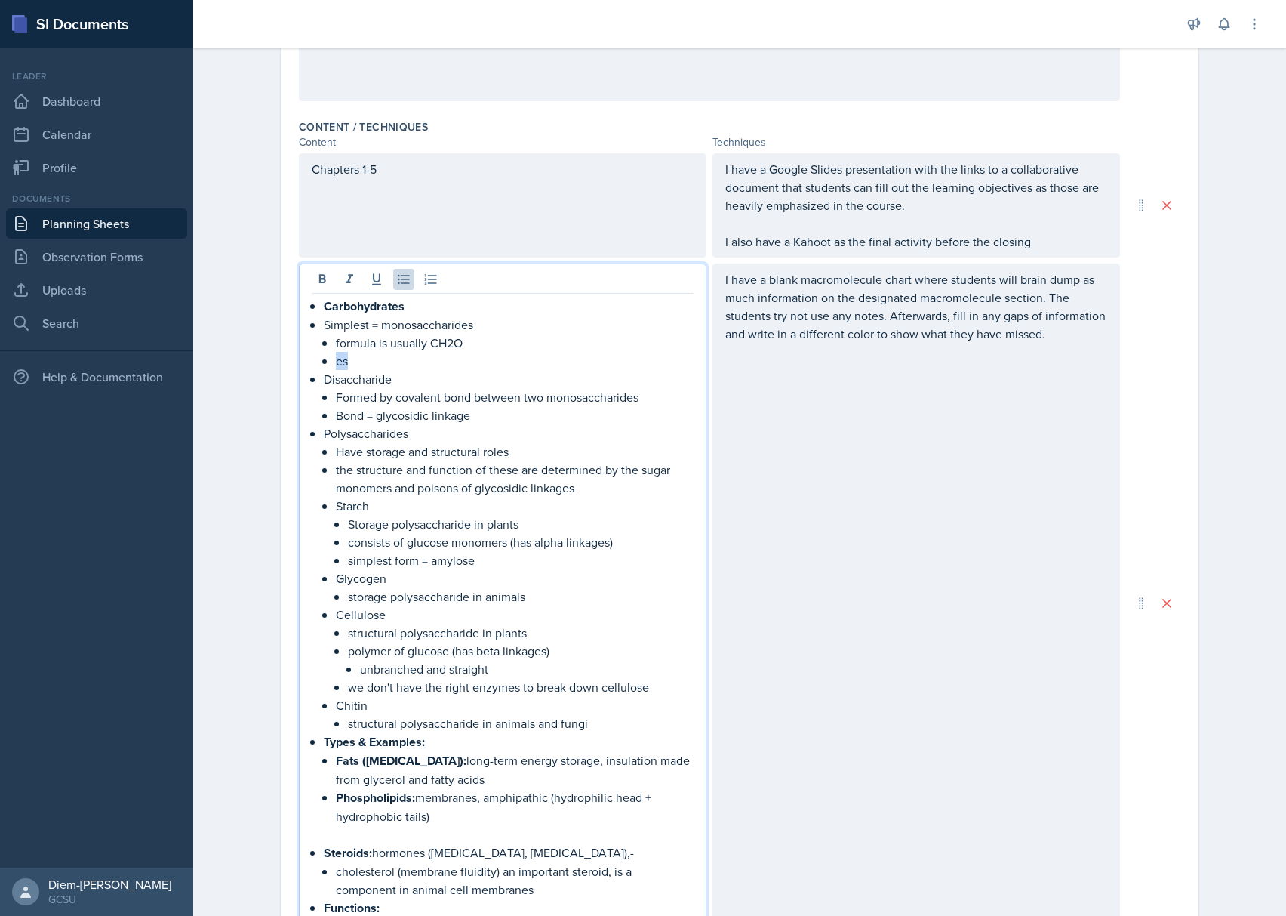
drag, startPoint x: 373, startPoint y: 360, endPoint x: 303, endPoint y: 359, distance: 70.2
click at [303, 359] on div "Carbohydrates Simplest = monosaccharides formula is usually CH2O es Disaccharid…" at bounding box center [503, 602] width 408 height 679
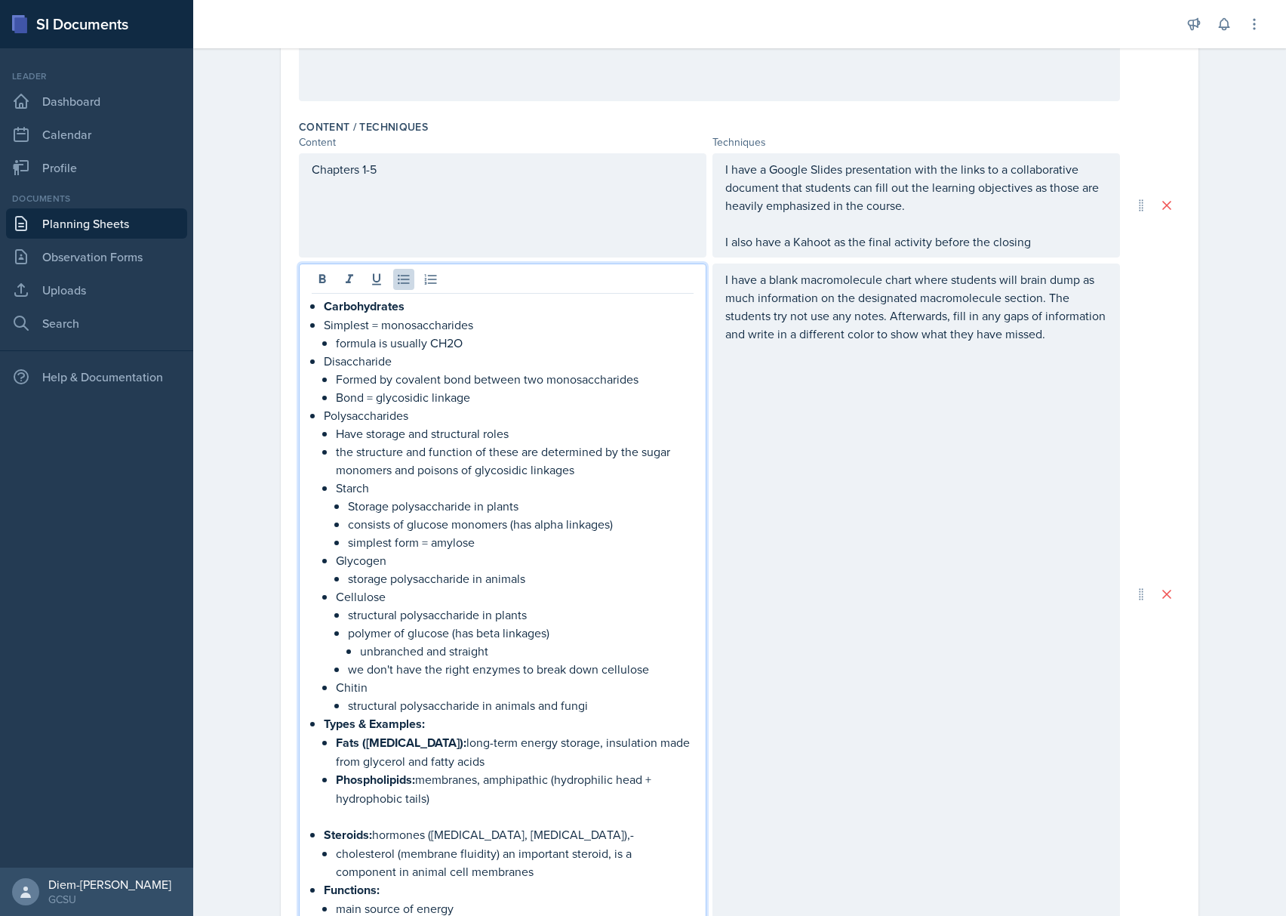
click at [448, 402] on p "Bond = glycosidic linkage" at bounding box center [515, 397] width 358 height 18
click at [324, 382] on li "Disaccharide Formed by covalent bond between two monosaccharides Bond = glycosi…" at bounding box center [509, 379] width 370 height 54
click at [342, 411] on p "Polysaccharides" at bounding box center [509, 415] width 370 height 18
click at [493, 414] on p "Polysaccharides" at bounding box center [509, 415] width 370 height 18
click at [346, 362] on p "Disaccharide" at bounding box center [509, 361] width 370 height 18
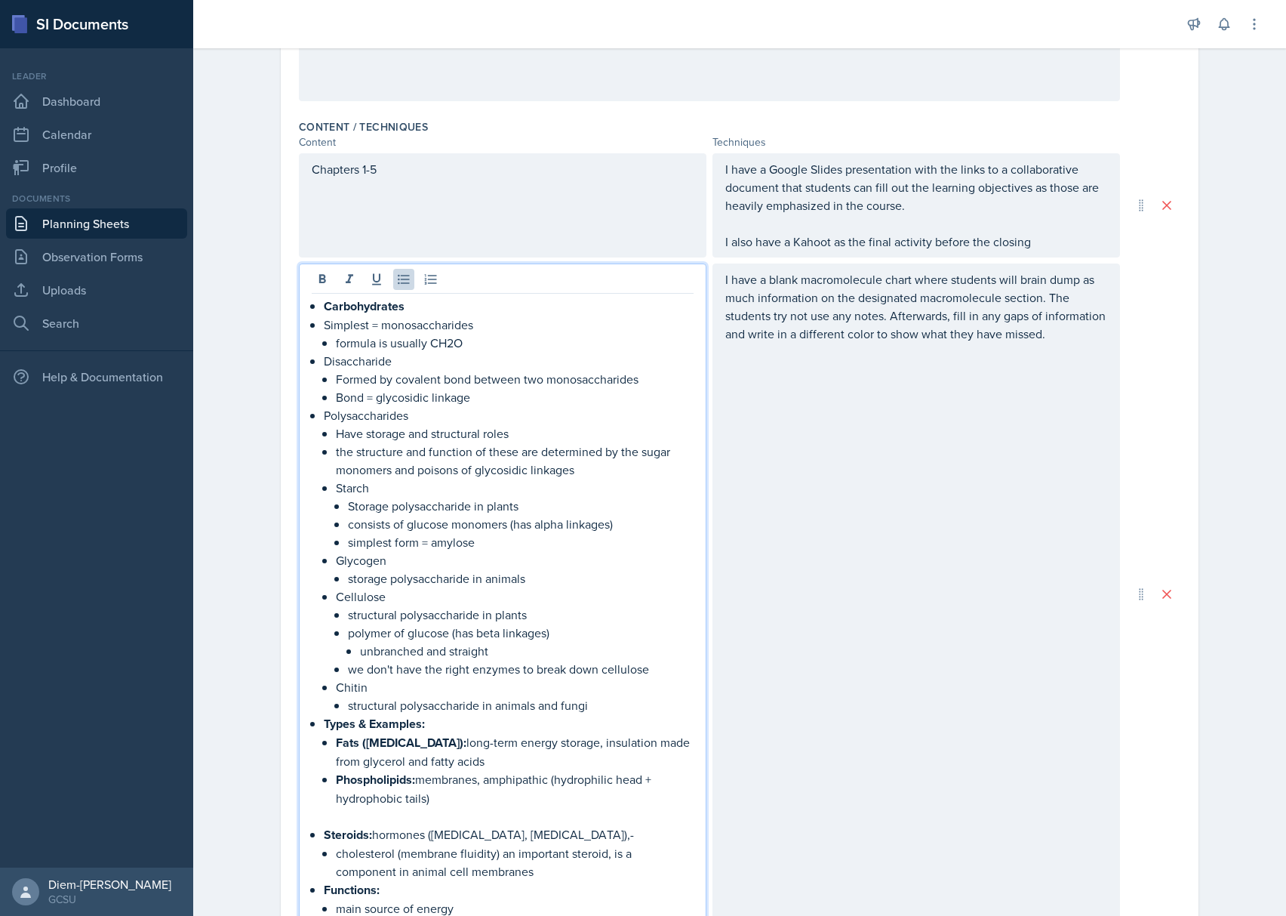
click at [373, 408] on p "Polysaccharides" at bounding box center [509, 415] width 370 height 18
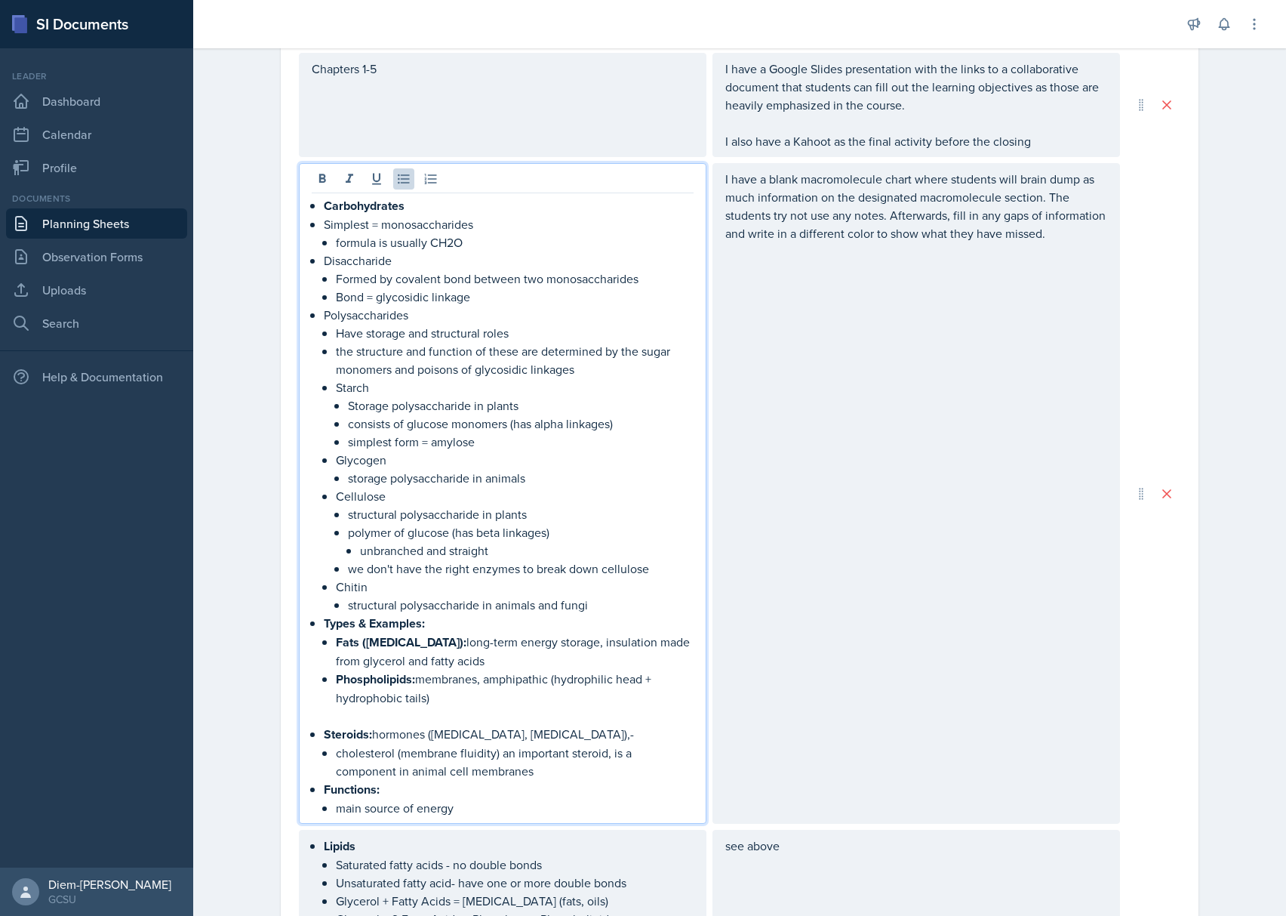
click at [445, 354] on p "the structure and function of these are determined by the sugar monomers and po…" at bounding box center [515, 360] width 358 height 36
click at [465, 346] on p "the structure and function of these are determined by the sugar monomers and po…" at bounding box center [515, 360] width 358 height 36
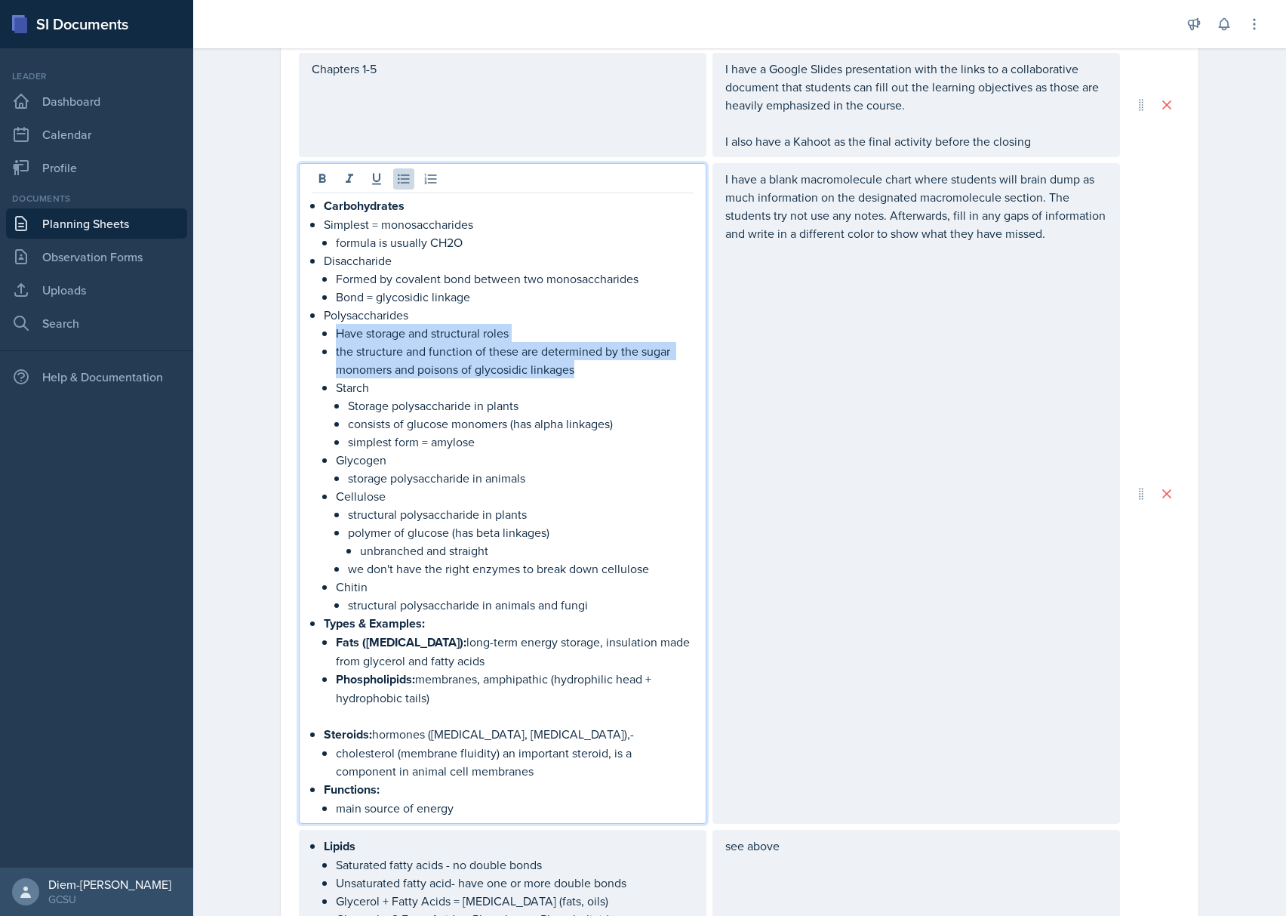
drag, startPoint x: 319, startPoint y: 336, endPoint x: 599, endPoint y: 373, distance: 282.4
click at [599, 373] on li "Polysaccharides Have storage and structural roles the structure and function of…" at bounding box center [509, 460] width 370 height 308
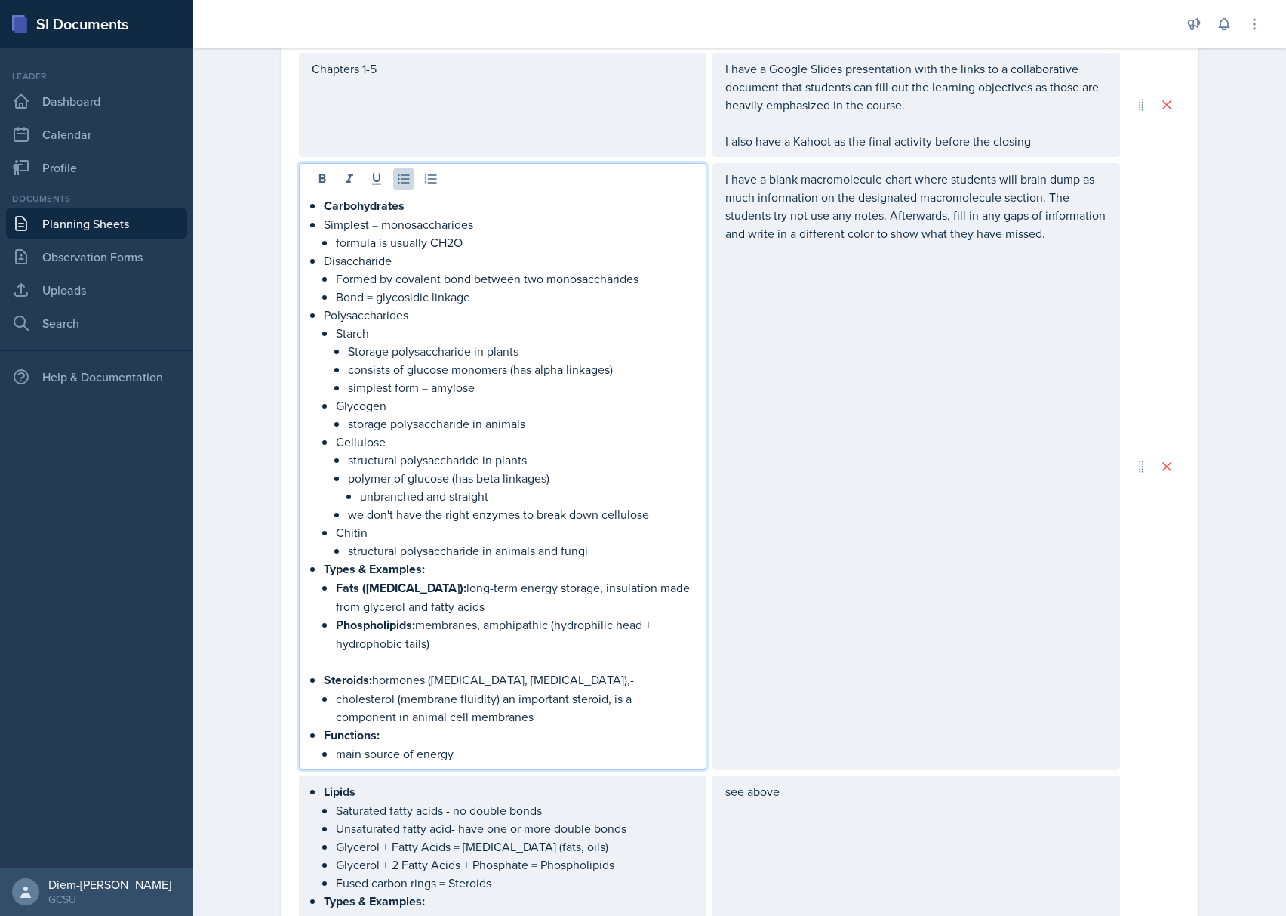
click at [430, 359] on p "Storage polysaccharide in plants" at bounding box center [521, 351] width 346 height 18
click at [533, 394] on p "simplest form = amylose" at bounding box center [521, 387] width 346 height 18
drag, startPoint x: 493, startPoint y: 395, endPoint x: 305, endPoint y: 354, distance: 192.5
click at [312, 354] on div "Carbohydrates Simplest = monosaccharides formula is usually CH2O Disaccharide F…" at bounding box center [503, 479] width 382 height 566
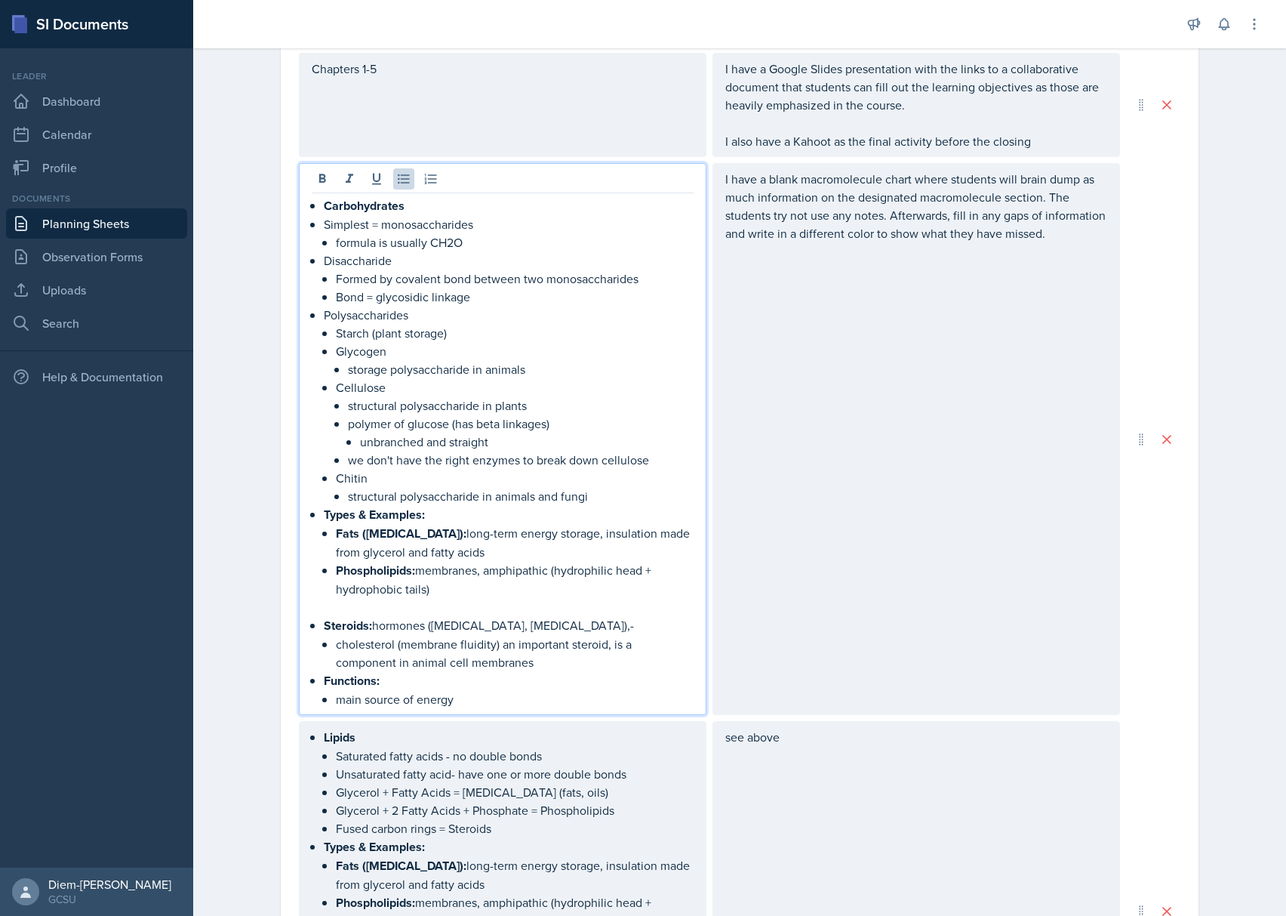
click at [418, 356] on p "Glycogen" at bounding box center [515, 351] width 358 height 18
click at [480, 389] on p "Cellulose" at bounding box center [515, 387] width 358 height 18
drag, startPoint x: 599, startPoint y: 381, endPoint x: 342, endPoint y: 378, distance: 257.4
click at [342, 378] on ul "Starch (plant storage) Glycogen (animal storage) storage polysaccharide in anim…" at bounding box center [515, 414] width 358 height 181
click at [388, 390] on p "Cellulose" at bounding box center [515, 387] width 358 height 18
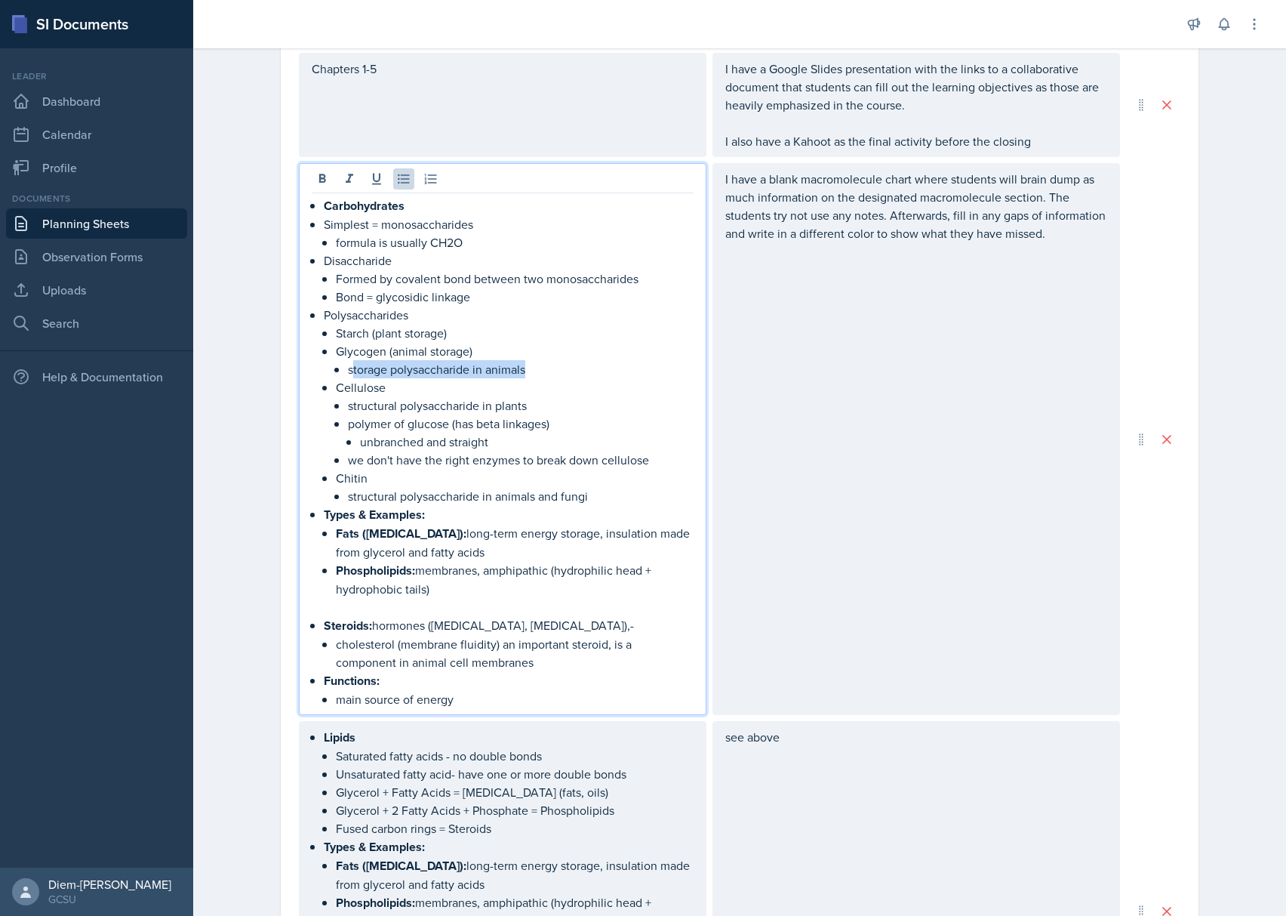
drag, startPoint x: 547, startPoint y: 371, endPoint x: 346, endPoint y: 377, distance: 201.6
click at [348, 377] on p "storage polysaccharide in animals" at bounding box center [521, 369] width 346 height 18
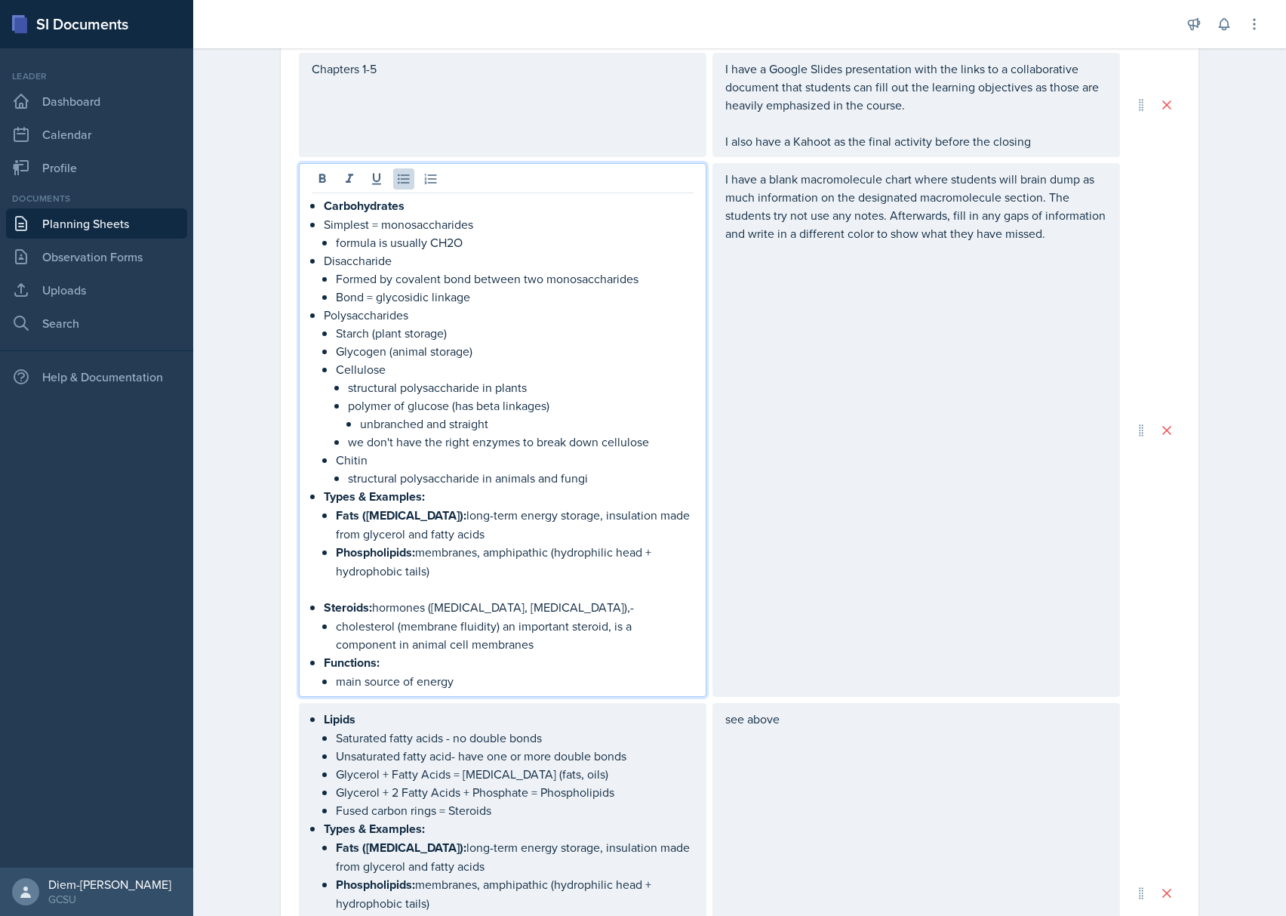
click at [414, 388] on p "structural polysaccharide in plants" at bounding box center [521, 387] width 346 height 18
drag, startPoint x: 488, startPoint y: 386, endPoint x: 349, endPoint y: 388, distance: 138.9
click at [349, 388] on p "structural polysaccharide in plants" at bounding box center [521, 387] width 346 height 18
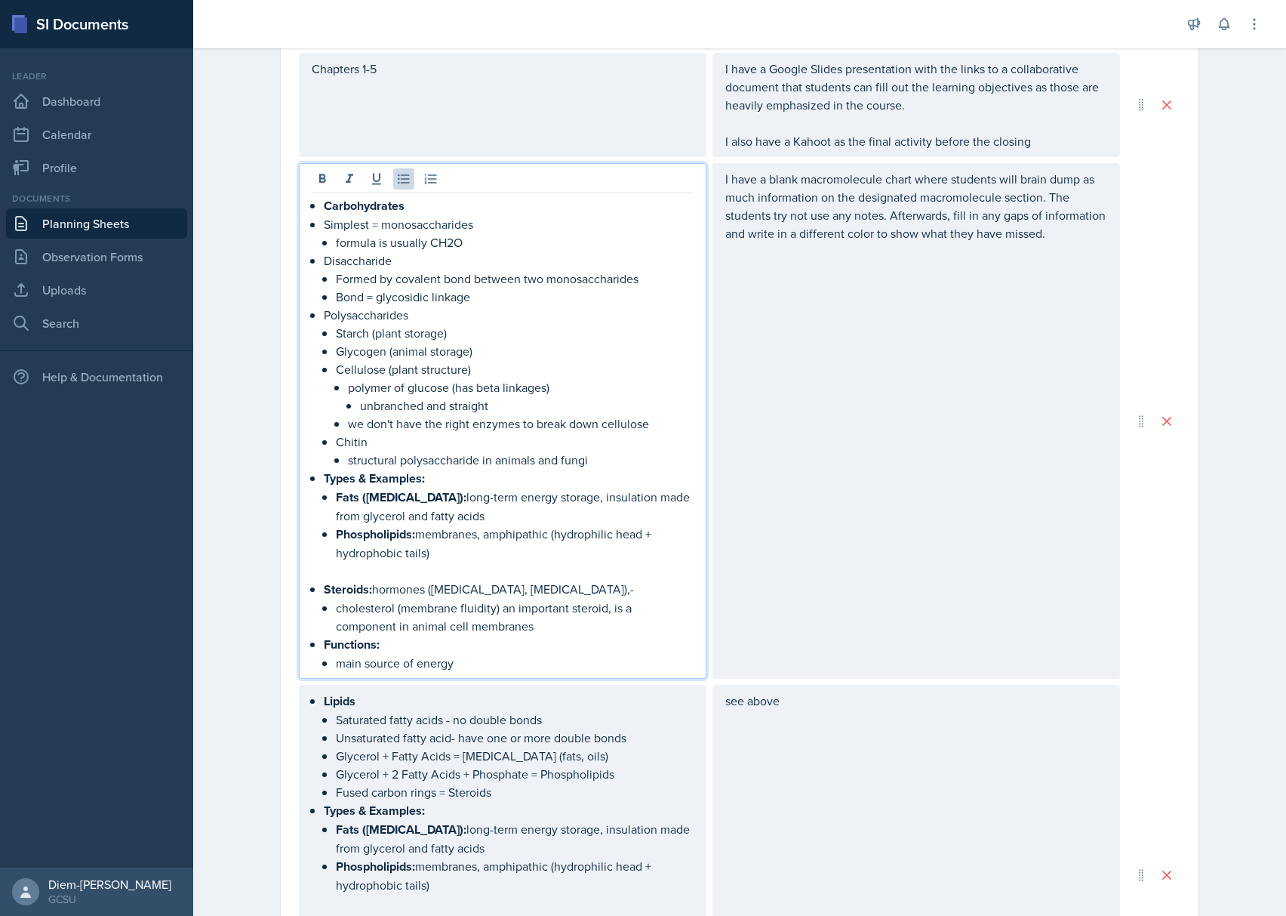
click at [435, 426] on p "we don't have the right enzymes to break down cellulose" at bounding box center [521, 423] width 346 height 18
click at [403, 444] on p "Chitin" at bounding box center [515, 441] width 358 height 18
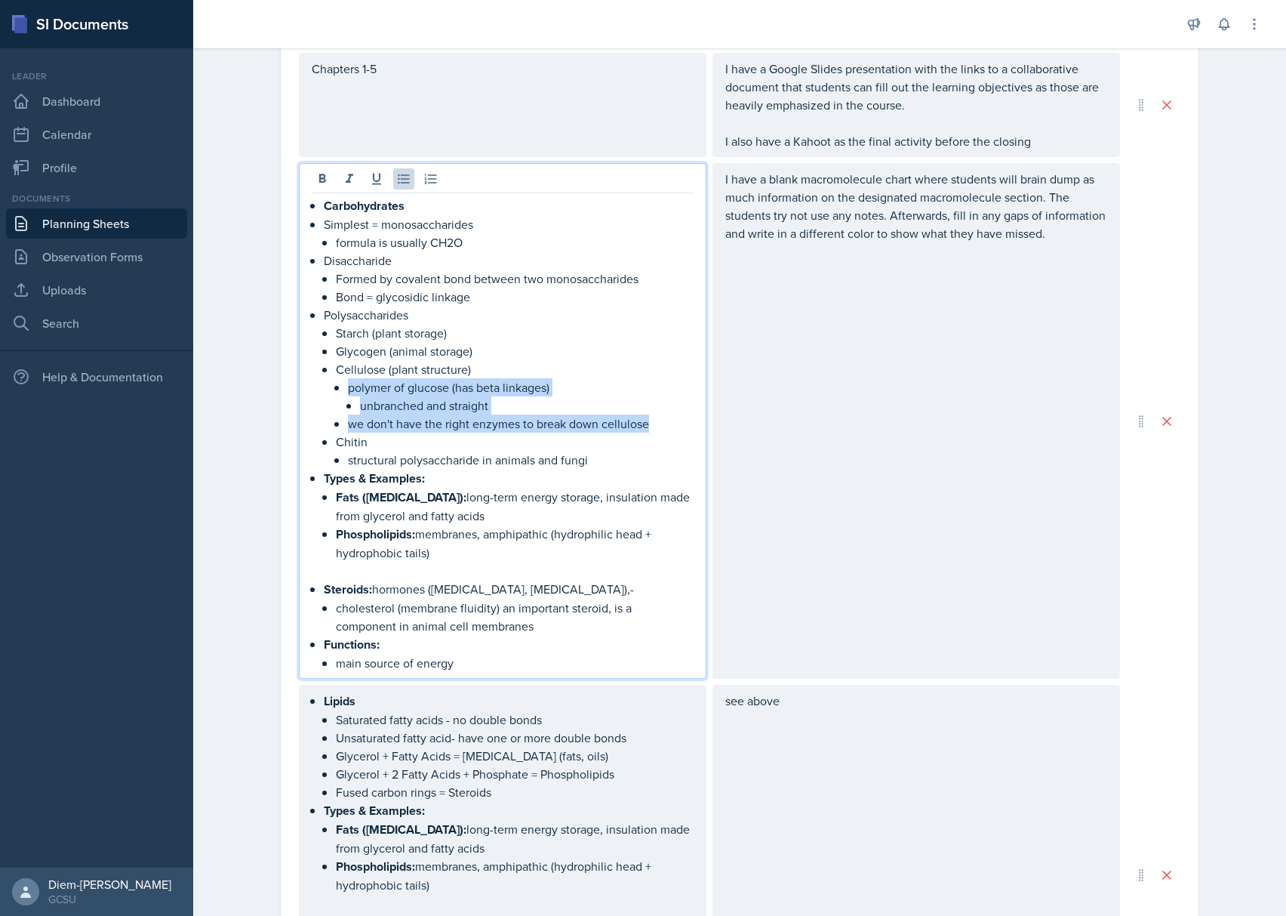
drag, startPoint x: 670, startPoint y: 429, endPoint x: 326, endPoint y: 390, distance: 346.3
click at [348, 390] on ul "polymer of glucose (has beta linkages) unbranched and straight we don't have th…" at bounding box center [521, 405] width 346 height 54
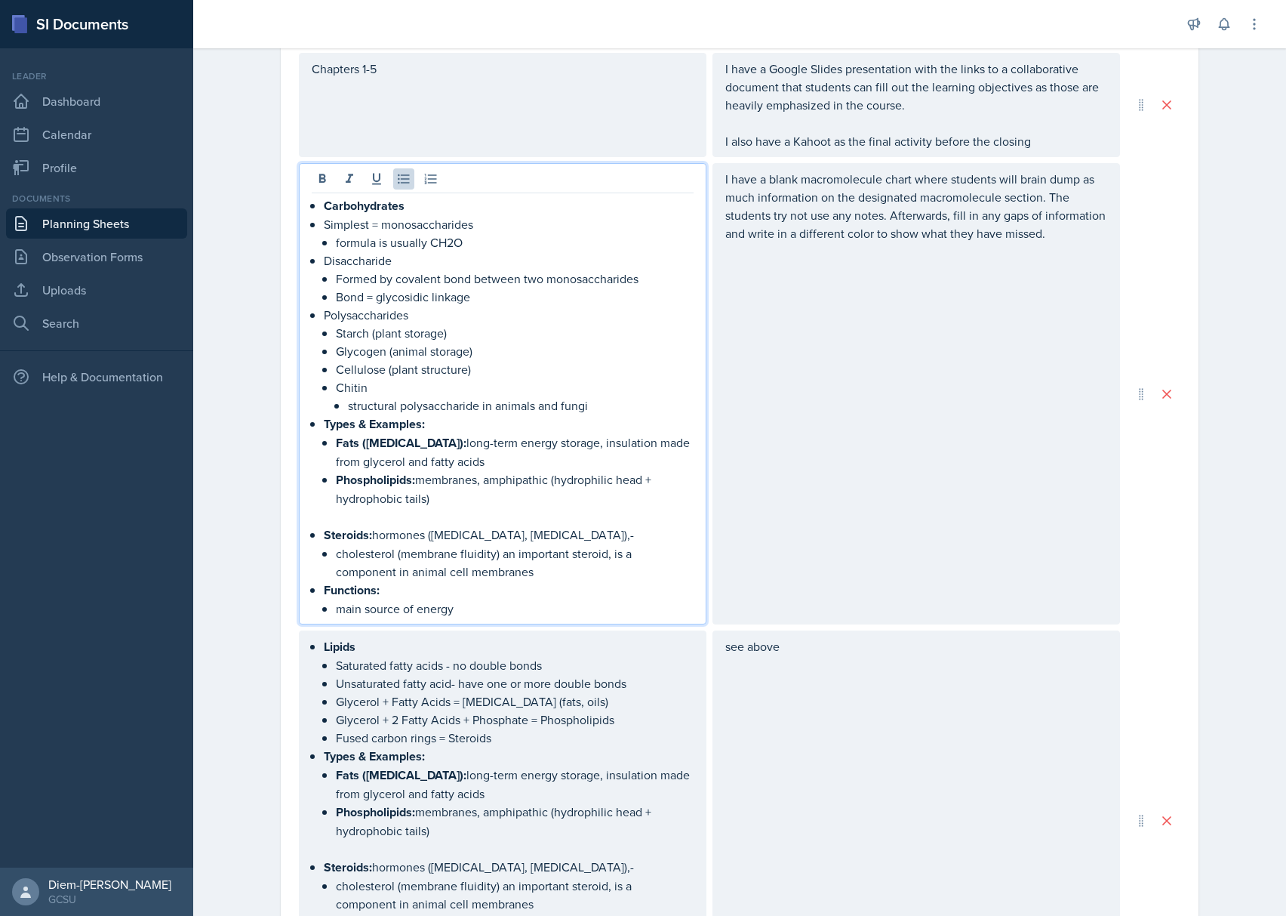
click at [379, 405] on p "structural polysaccharide in animals and fungi" at bounding box center [521, 405] width 346 height 18
click at [356, 408] on p "structural polysaccharide in animals and fungi" at bounding box center [521, 405] width 346 height 18
click at [493, 403] on p "structural polysaccharide in animals and fungi" at bounding box center [521, 405] width 346 height 18
click at [339, 409] on li "Chitin structural polysaccharide in animals and fungi" at bounding box center [515, 396] width 358 height 36
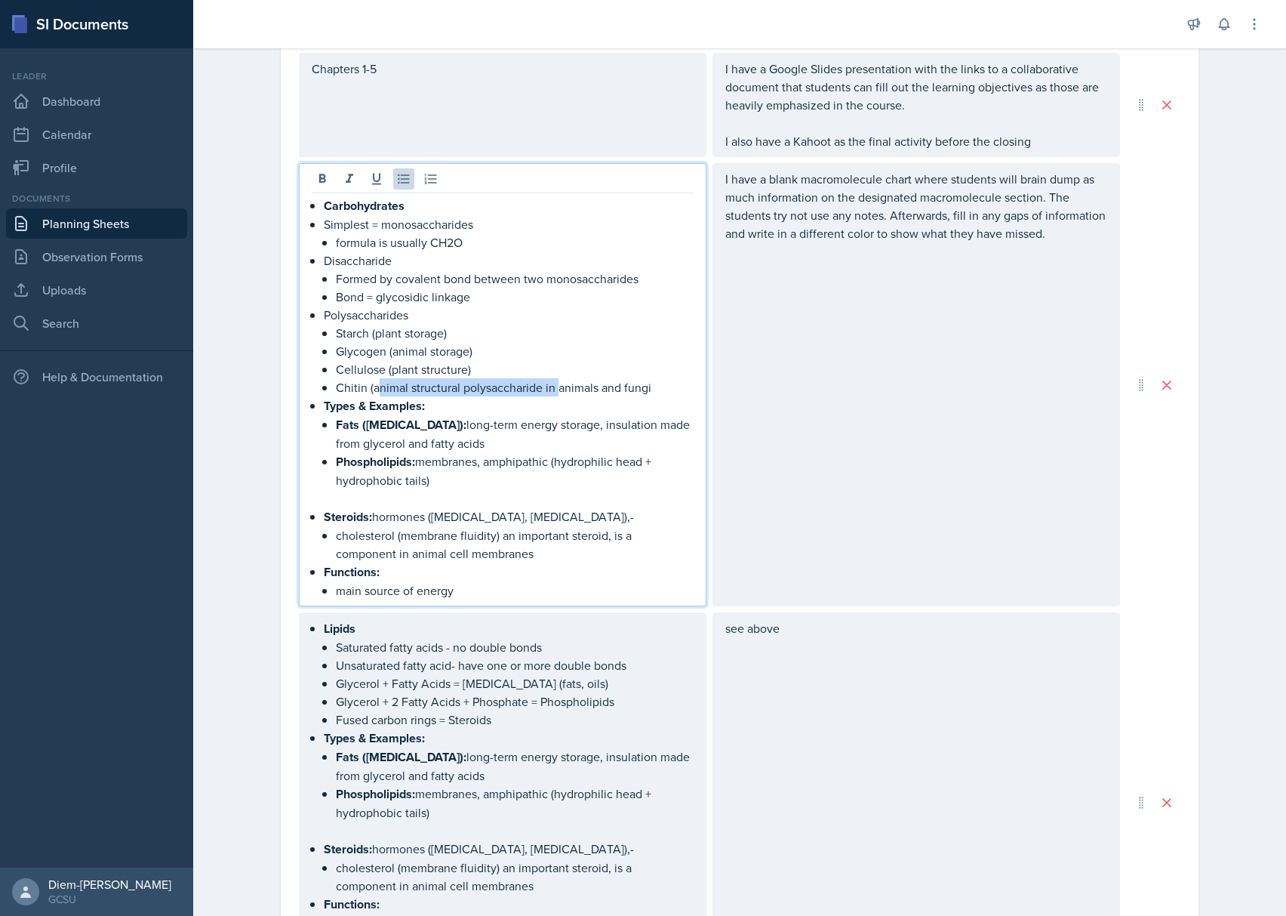
drag, startPoint x: 550, startPoint y: 393, endPoint x: 374, endPoint y: 386, distance: 176.0
click at [374, 386] on p "Chitin (animal structural polysaccharide in animals and fungi" at bounding box center [515, 387] width 358 height 18
click at [469, 389] on p "Chitin (animals and fungi" at bounding box center [515, 387] width 358 height 18
click at [488, 393] on p "Chitin (animals and fungi strucutre)" at bounding box center [515, 387] width 358 height 18
click at [531, 433] on p "Fats (triglycerides): long-term energy storage, insulation made from glycerol a…" at bounding box center [515, 433] width 358 height 37
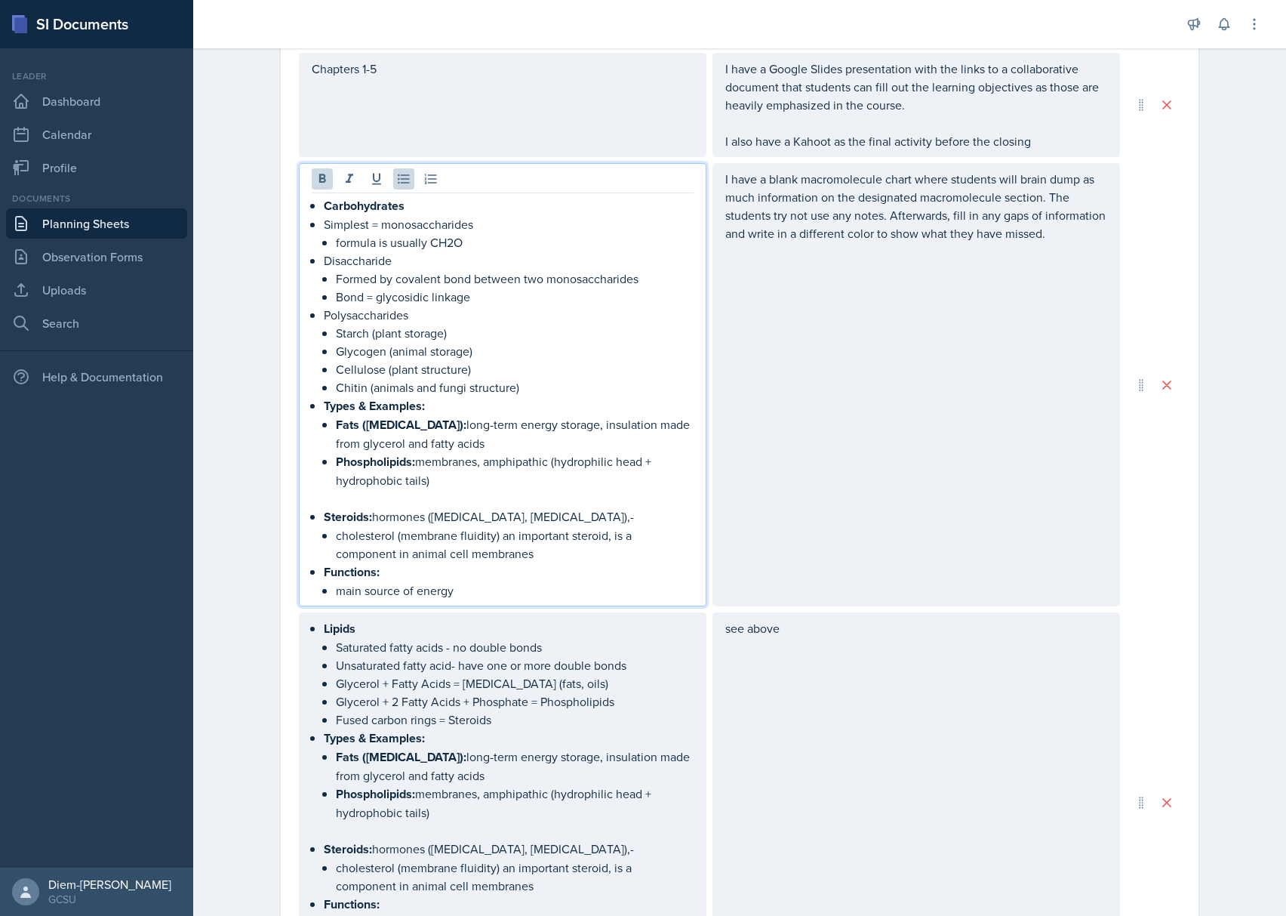
drag, startPoint x: 445, startPoint y: 479, endPoint x: 322, endPoint y: 423, distance: 135.1
click at [324, 423] on li "Types & Examples: Fats (triglycerides): long-term energy storage, insulation ma…" at bounding box center [509, 442] width 370 height 93
click at [336, 418] on strong "Fats ([MEDICAL_DATA]):" at bounding box center [401, 424] width 131 height 17
drag, startPoint x: 312, startPoint y: 403, endPoint x: 574, endPoint y: 549, distance: 300.1
click at [574, 549] on div "Carbohydrates Simplest = monosaccharides formula is usually CH2O Disaccharide F…" at bounding box center [503, 397] width 382 height 403
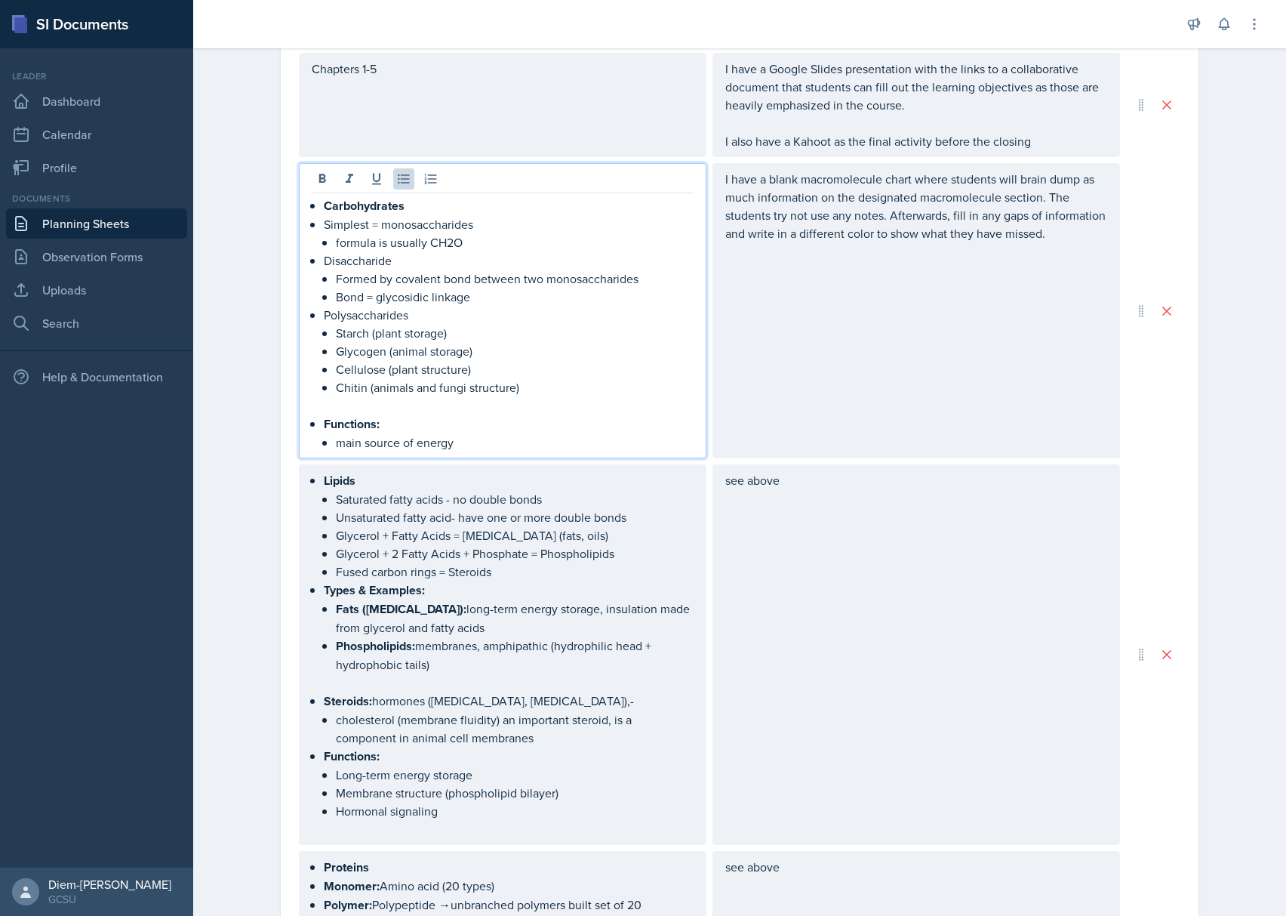
click at [429, 424] on p "Functions:" at bounding box center [509, 423] width 370 height 19
click at [457, 435] on p "main source of energy" at bounding box center [515, 442] width 358 height 18
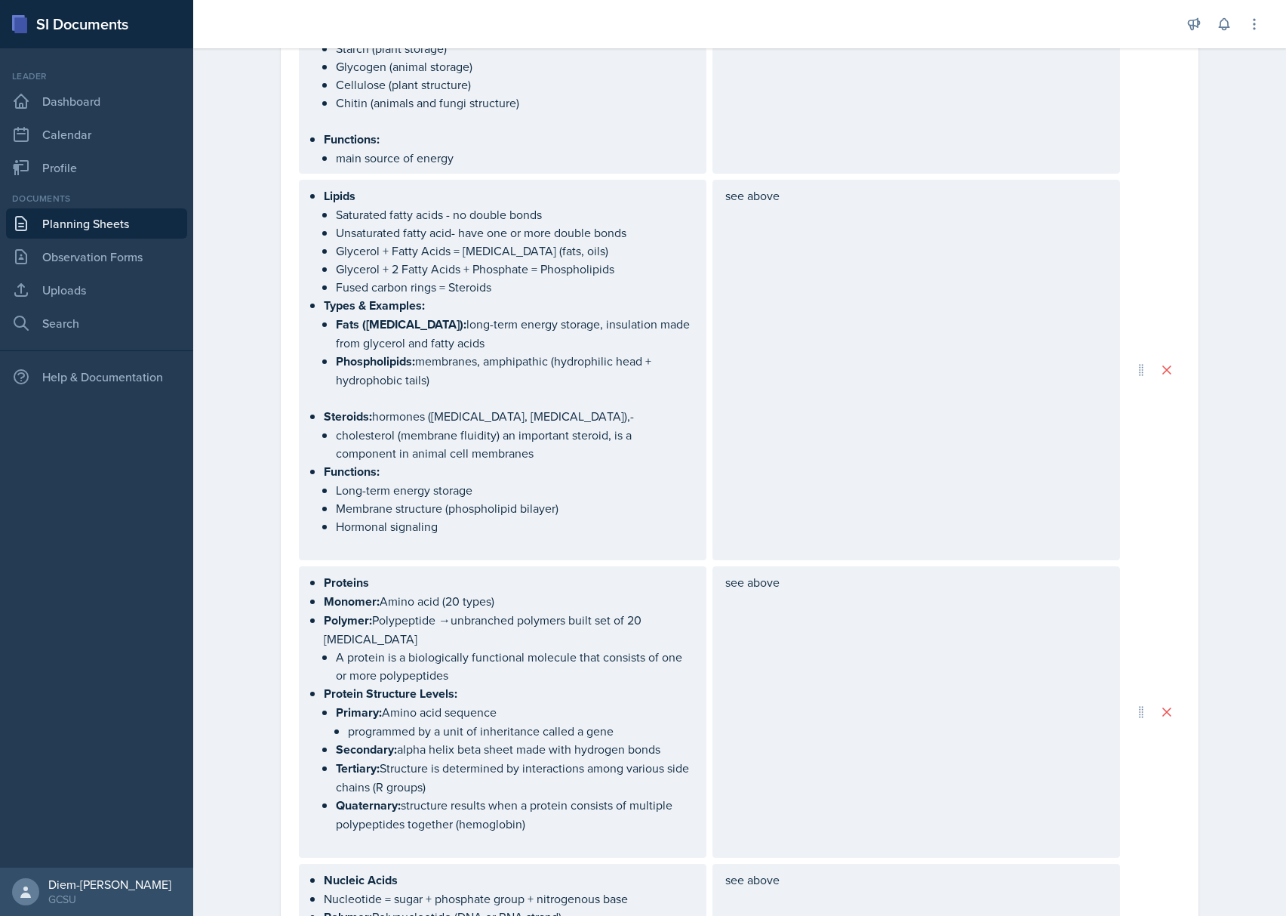
scroll to position [840, 0]
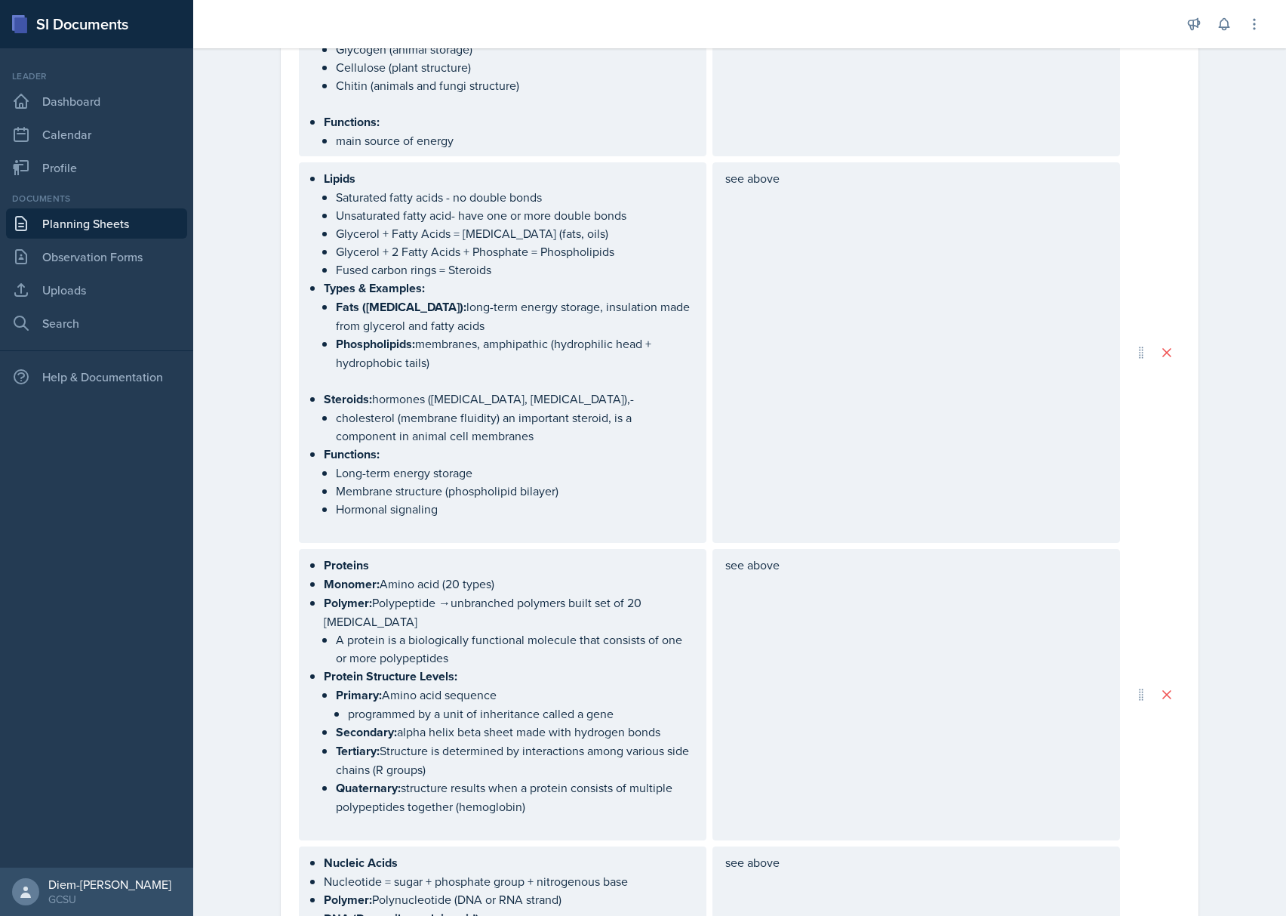
click at [479, 360] on p "Phospholipids: membranes, amphipathic (hydrophilic head + hydrophobic tails)" at bounding box center [515, 352] width 358 height 37
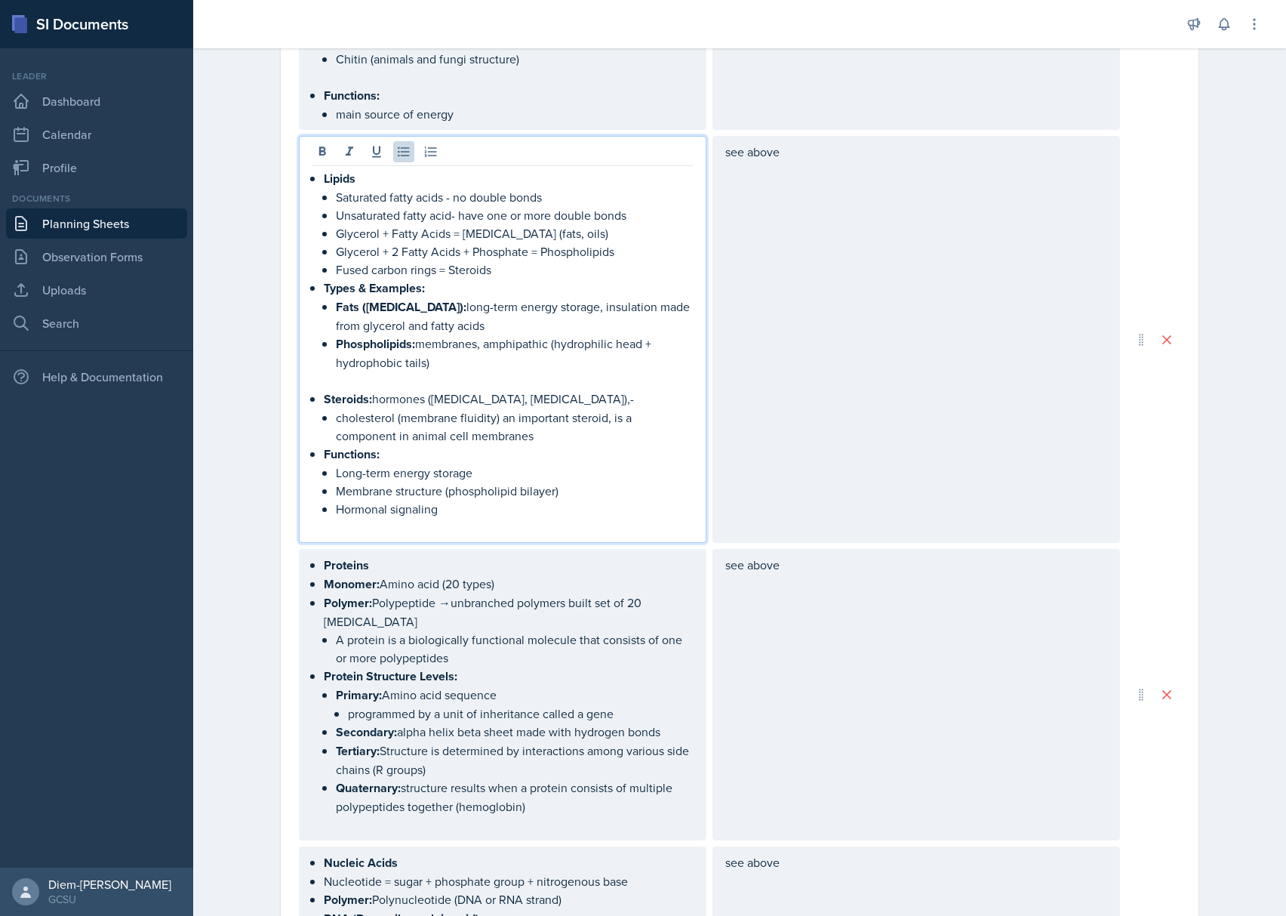
click at [529, 267] on p "Fused carbon rings = Steroids" at bounding box center [515, 269] width 358 height 18
click at [629, 218] on p "Unsaturated fatty acid- have one or more double bonds" at bounding box center [515, 215] width 358 height 18
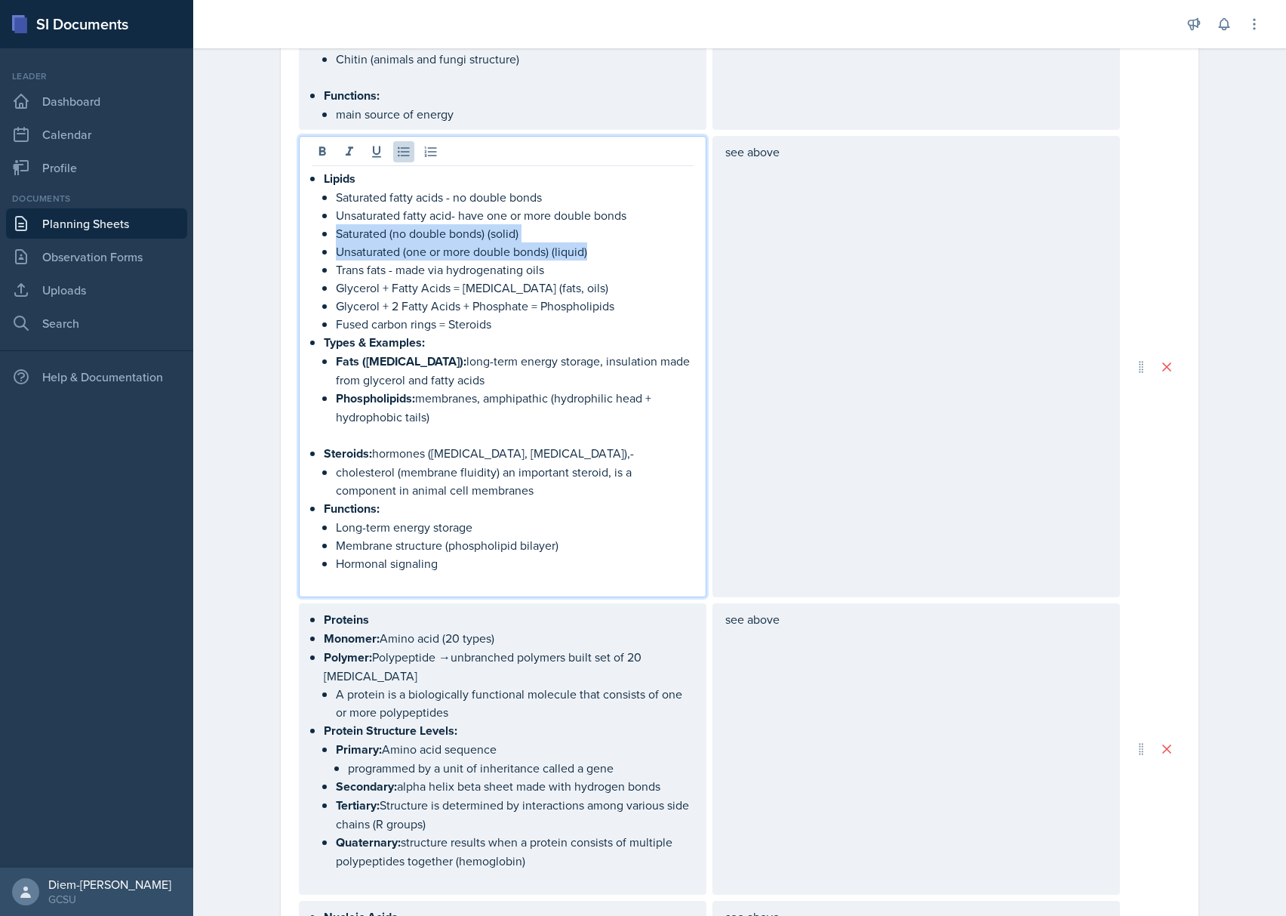
drag, startPoint x: 589, startPoint y: 258, endPoint x: 320, endPoint y: 239, distance: 269.4
click at [324, 239] on li "Lipids Saturated fatty acids - no double bonds Unsaturated fatty acid- have one…" at bounding box center [509, 251] width 370 height 164
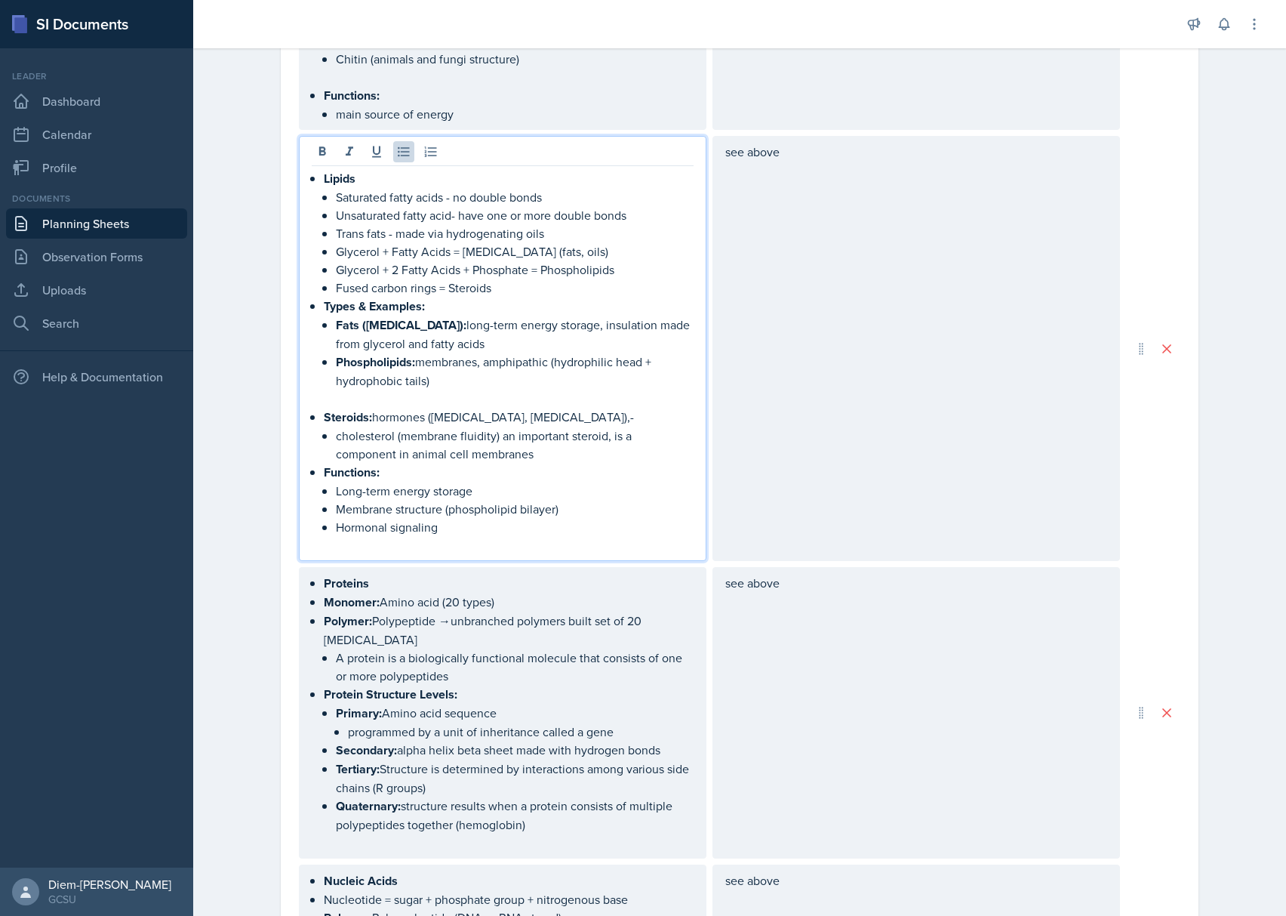
click at [488, 402] on p at bounding box center [503, 398] width 382 height 18
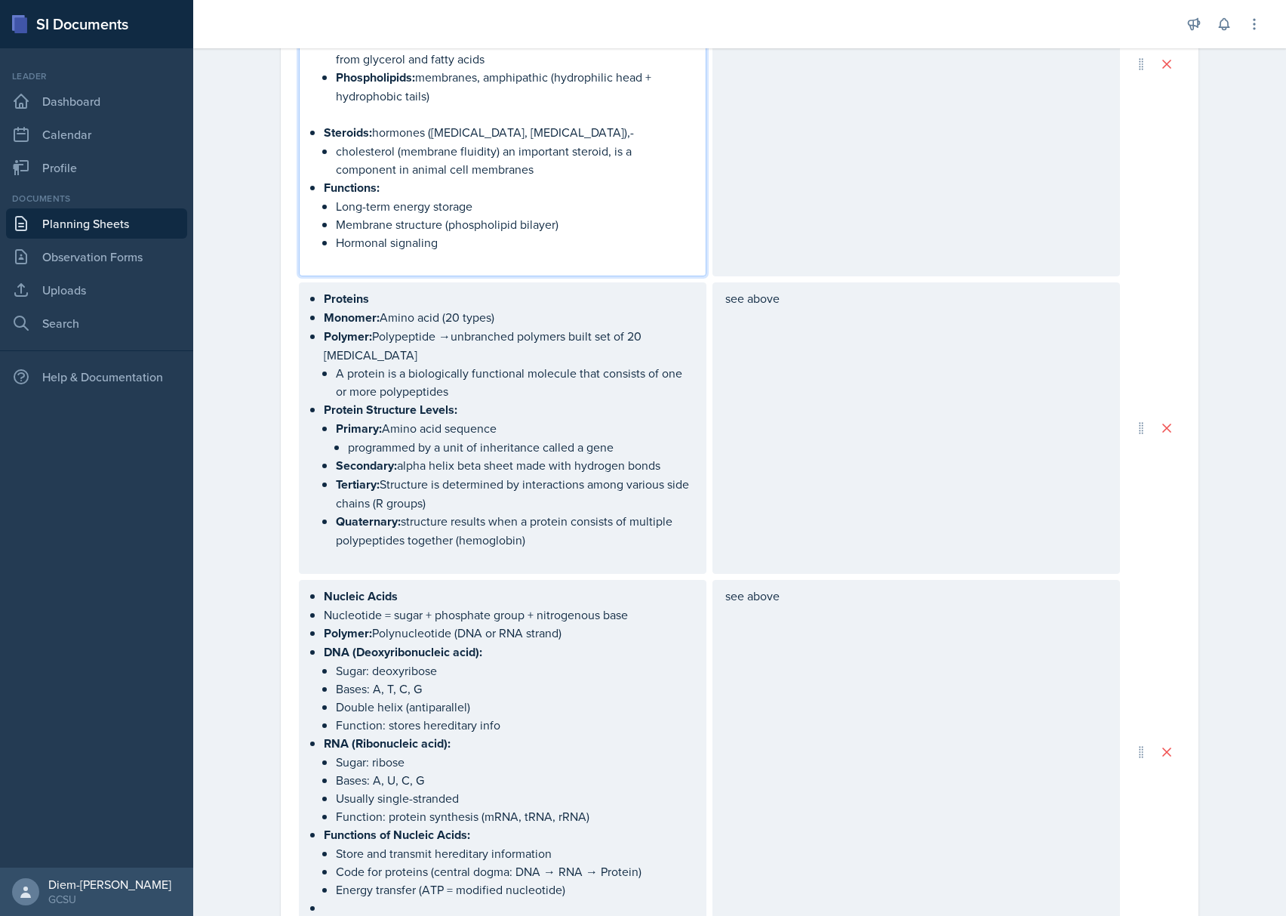
scroll to position [1142, 0]
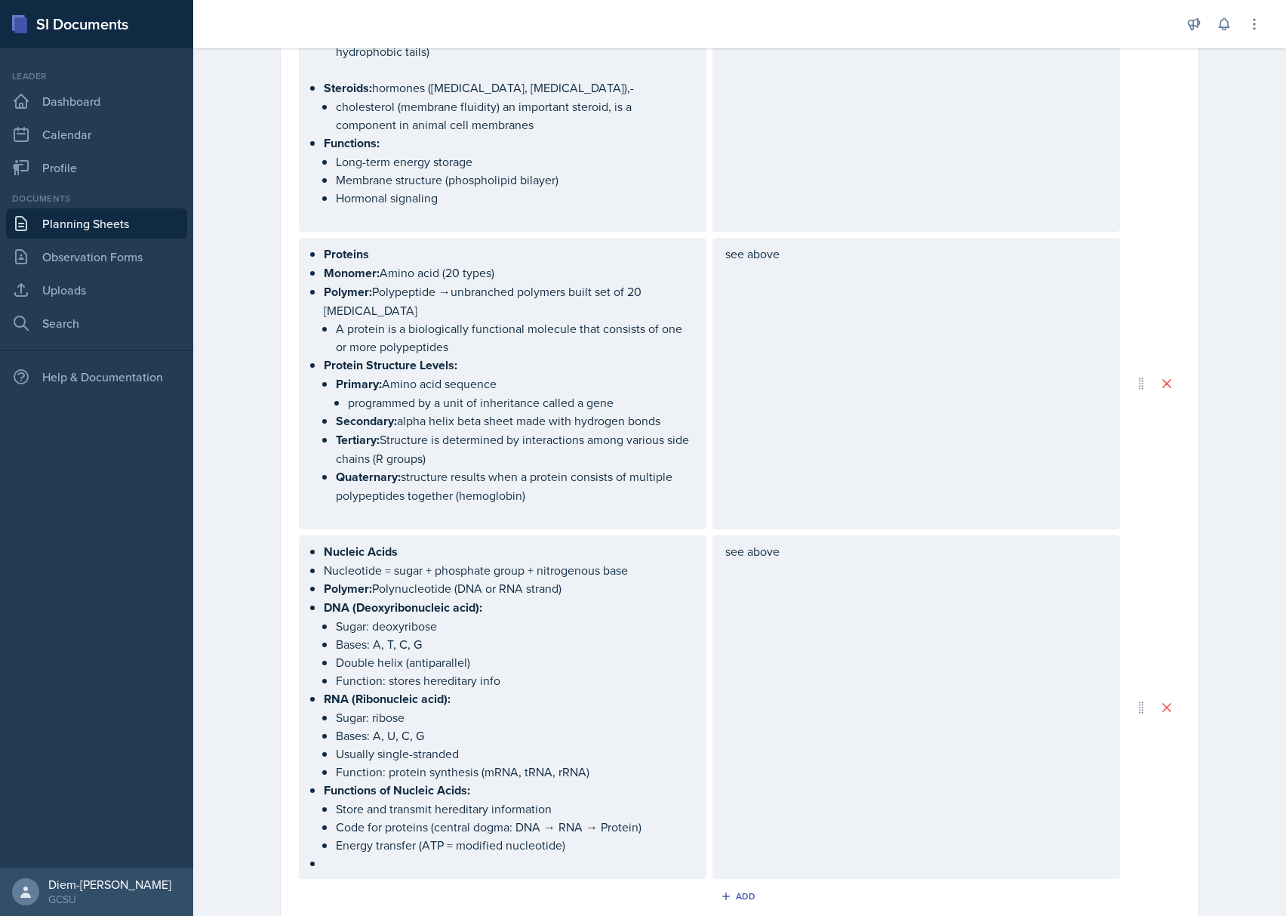
click at [550, 520] on div "Proteins Monomer: Amino acid (20 types) Polymer: Polypeptide →unbranched polyme…" at bounding box center [503, 384] width 382 height 278
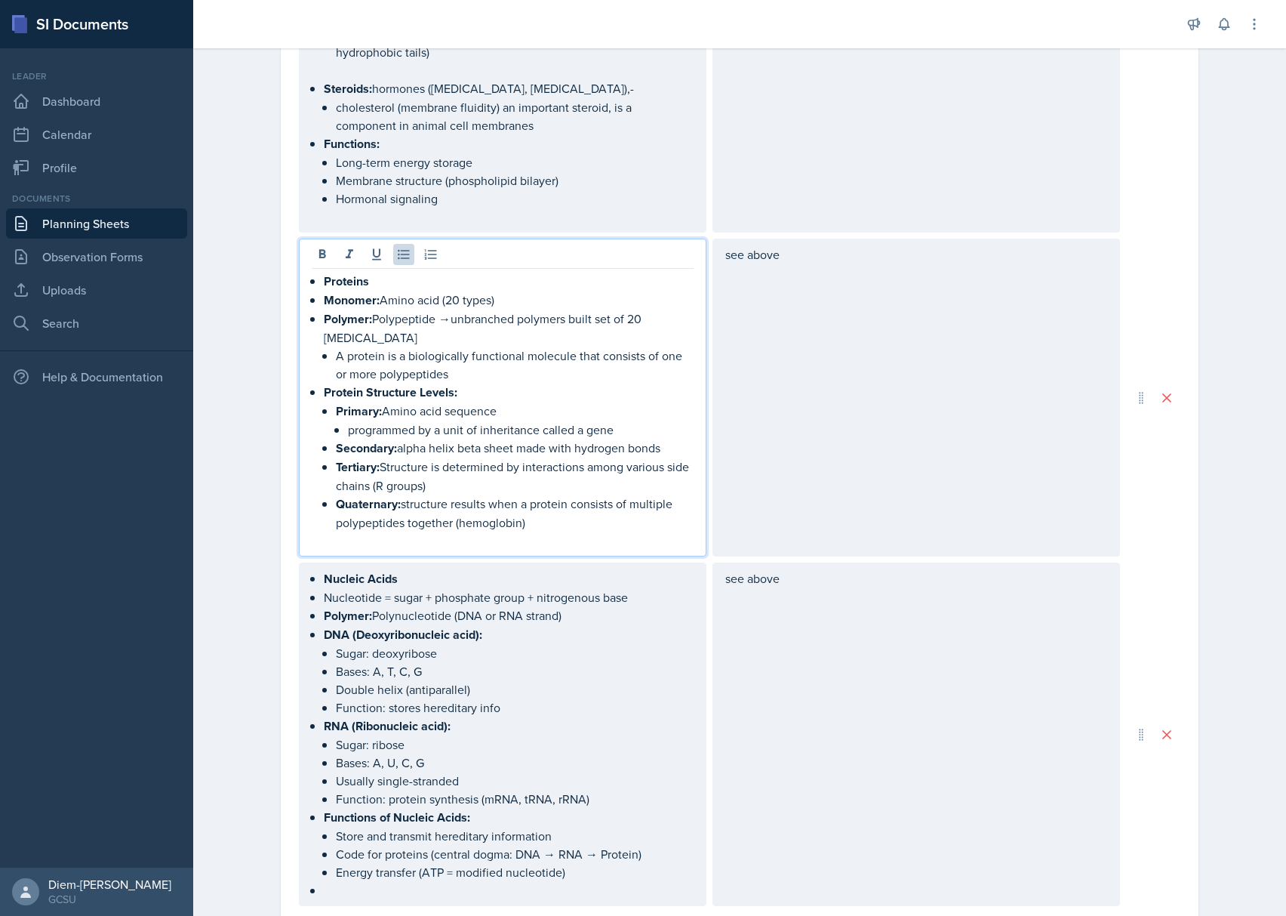
click at [550, 520] on p "Quaternary: structure results when a protein consists of multiple polypeptides …" at bounding box center [515, 512] width 358 height 37
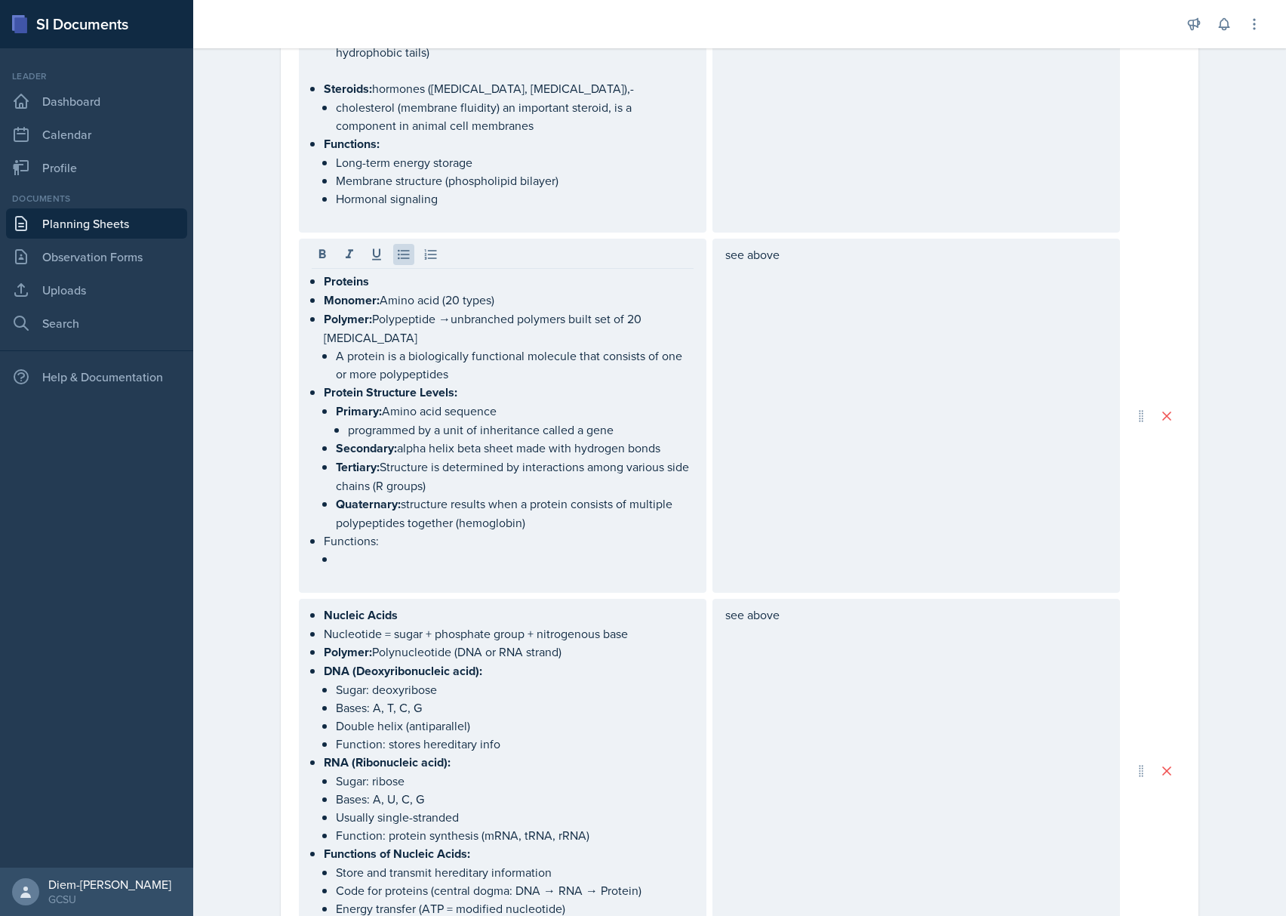
click at [363, 556] on p at bounding box center [515, 558] width 358 height 18
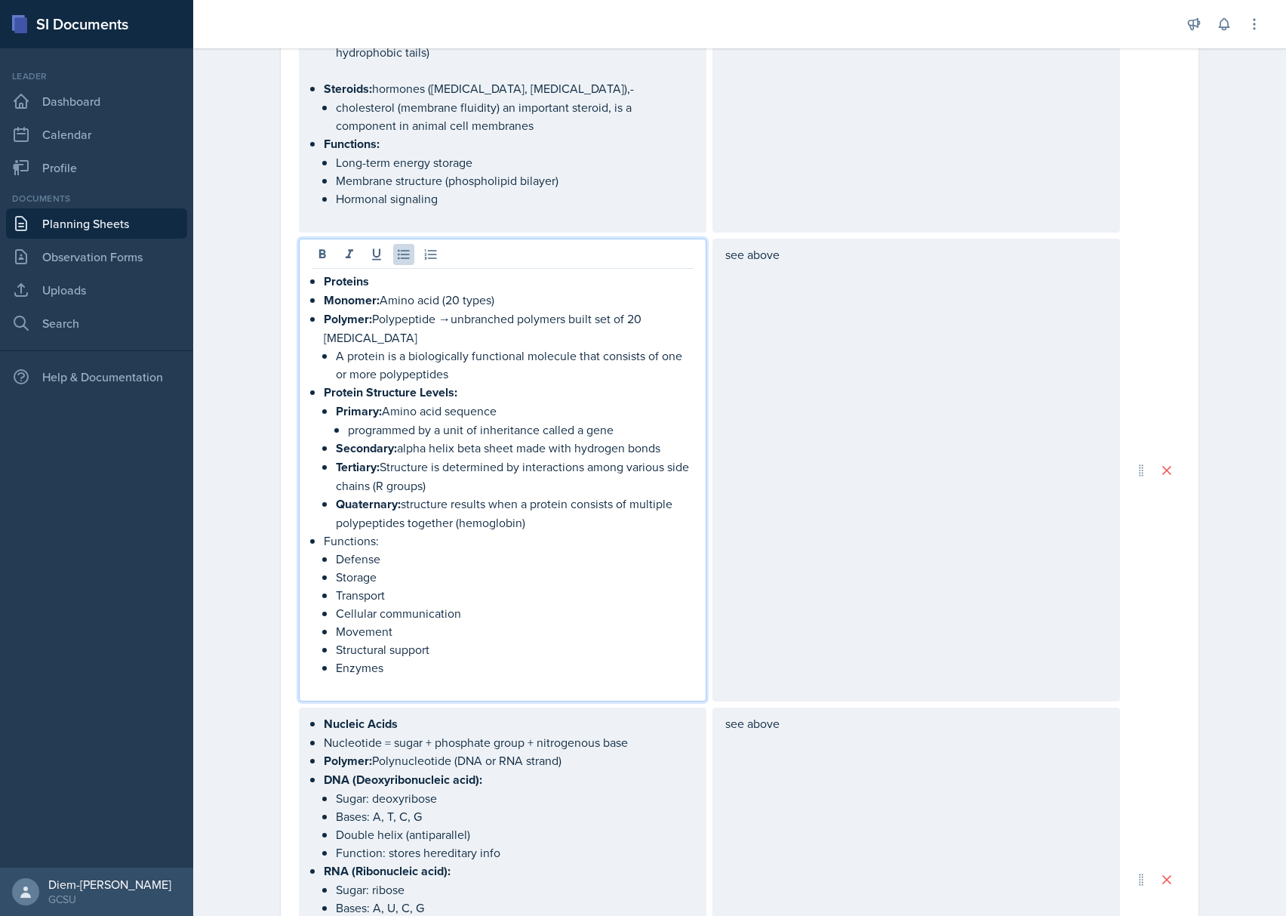
click at [381, 549] on p "Defense" at bounding box center [515, 558] width 358 height 18
drag, startPoint x: 378, startPoint y: 531, endPoint x: 263, endPoint y: 532, distance: 115.5
click at [263, 532] on div "Date September 9th, 2025 September 2025 31 1 2 3 4 5 6 7 8 9 10 11 12 13 14 15 …" at bounding box center [740, 191] width 966 height 2429
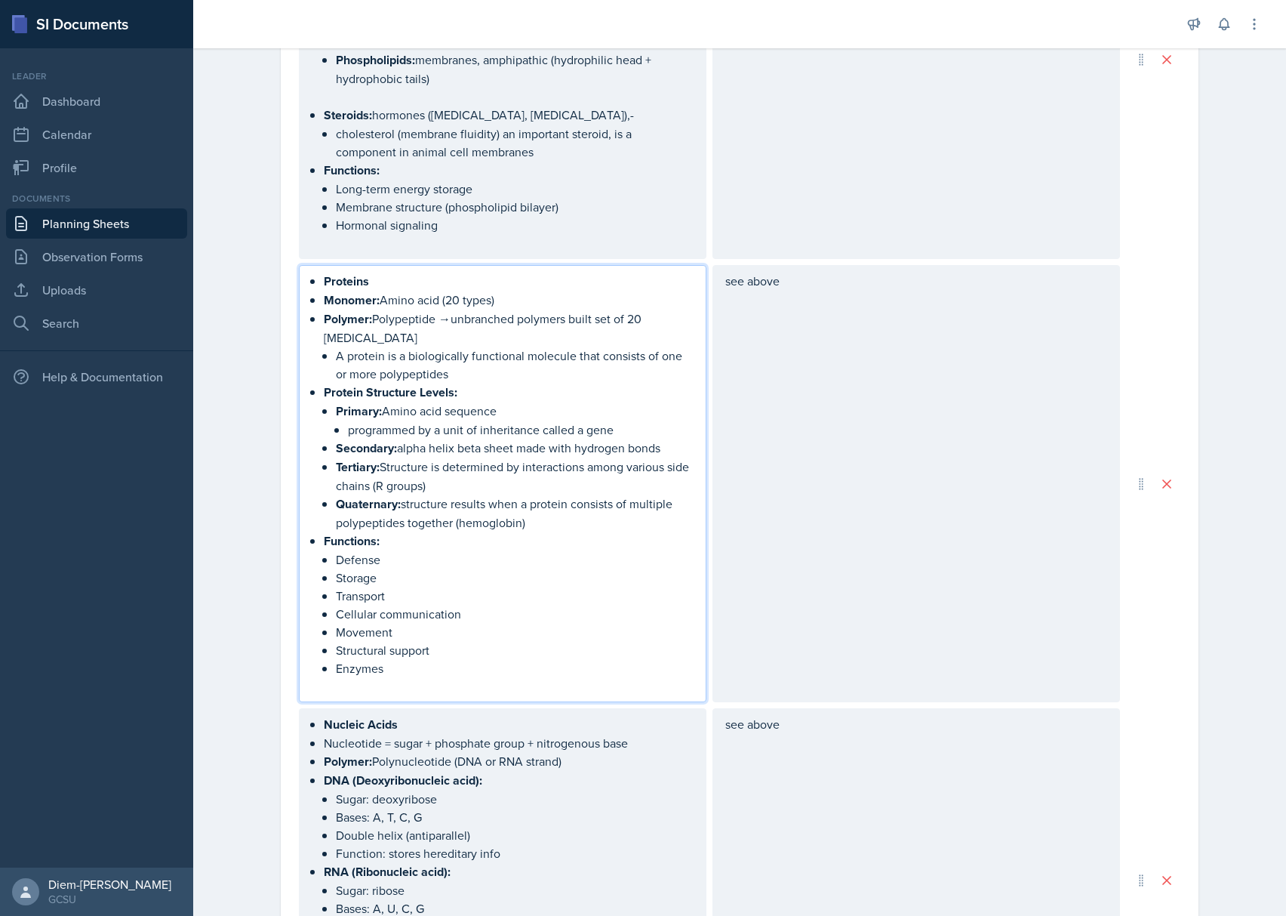
click at [475, 512] on p "Quaternary: structure results when a protein consists of multiple polypeptides …" at bounding box center [515, 512] width 358 height 37
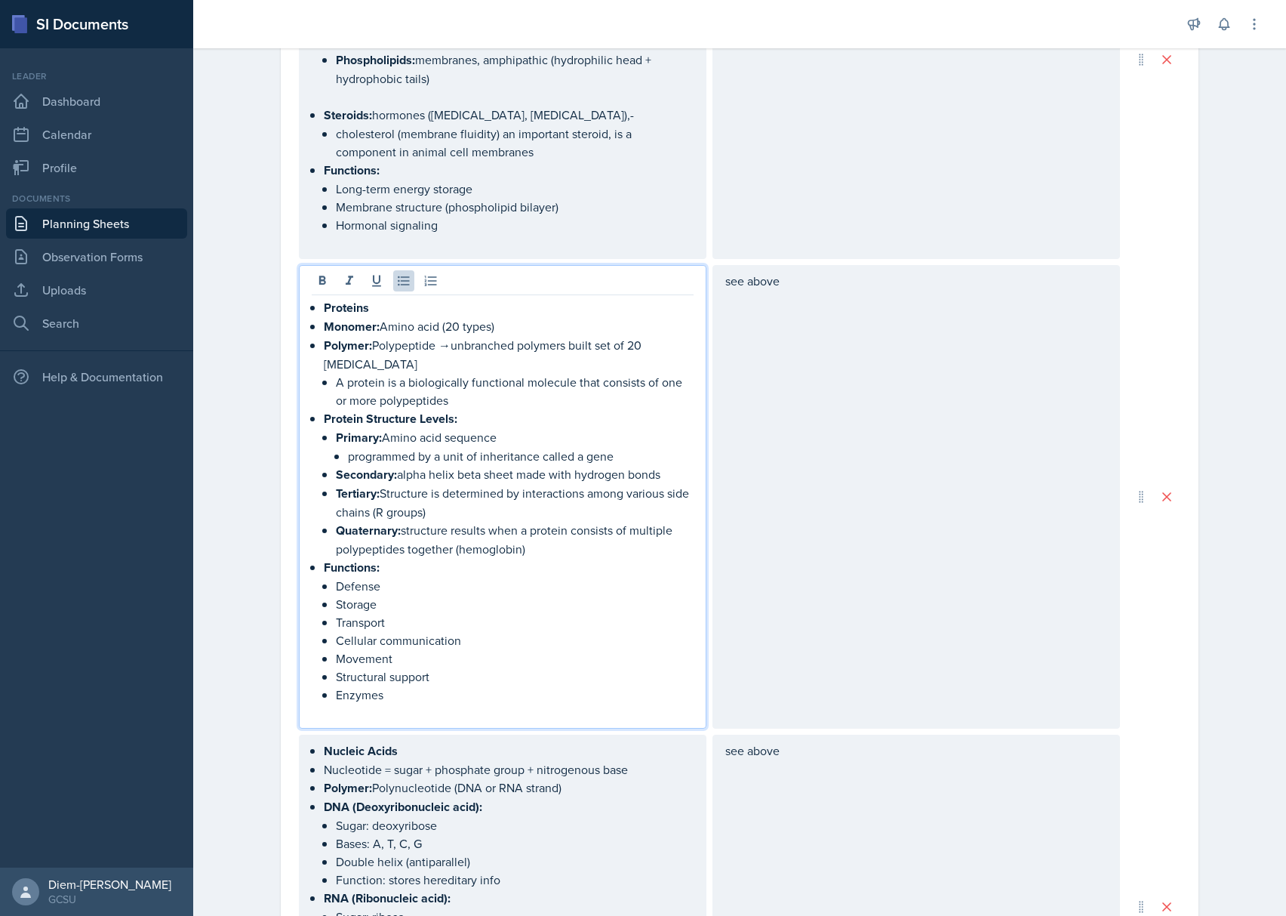
click at [433, 685] on p "Enzymes" at bounding box center [515, 694] width 358 height 18
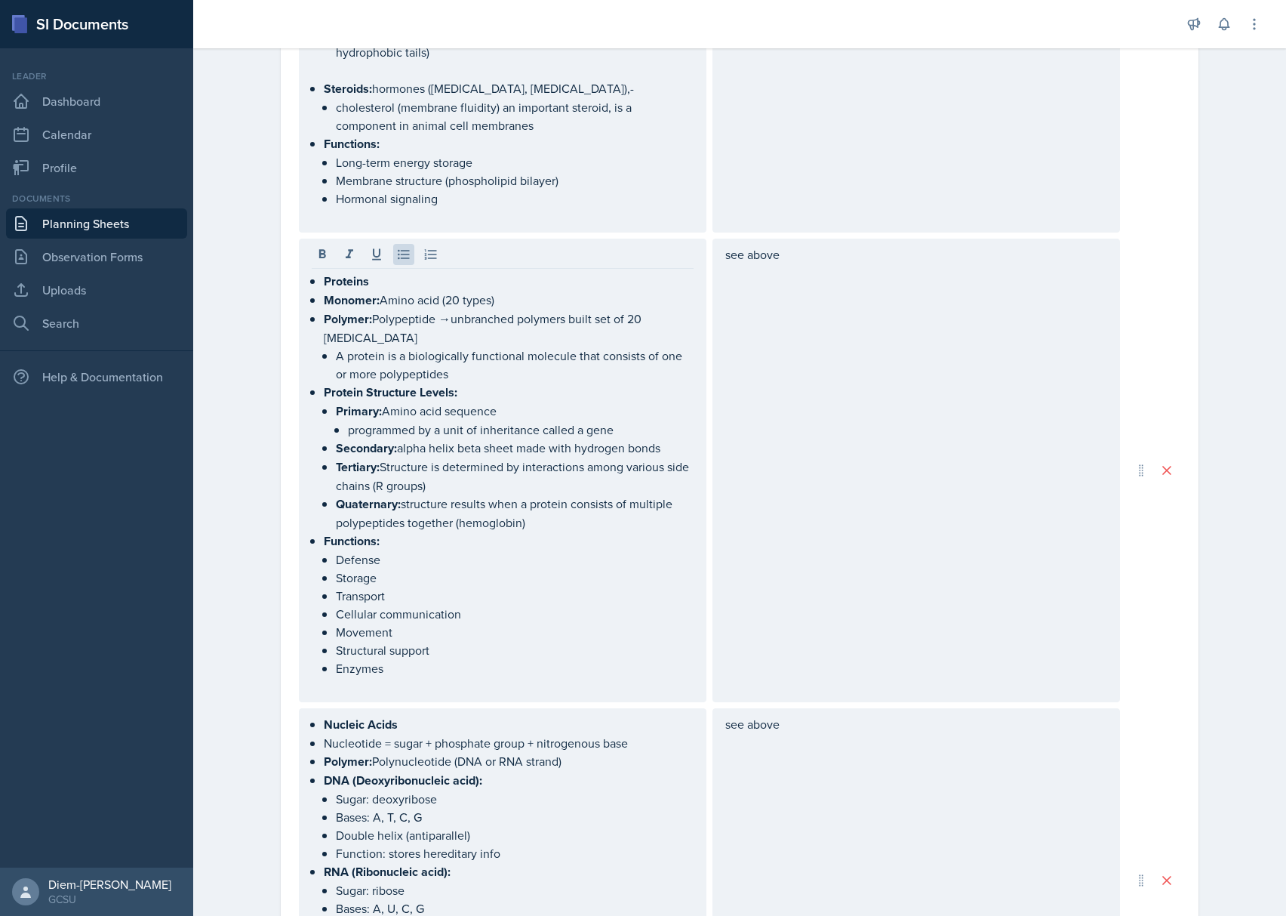
click at [408, 659] on p "Enzymes" at bounding box center [515, 668] width 358 height 18
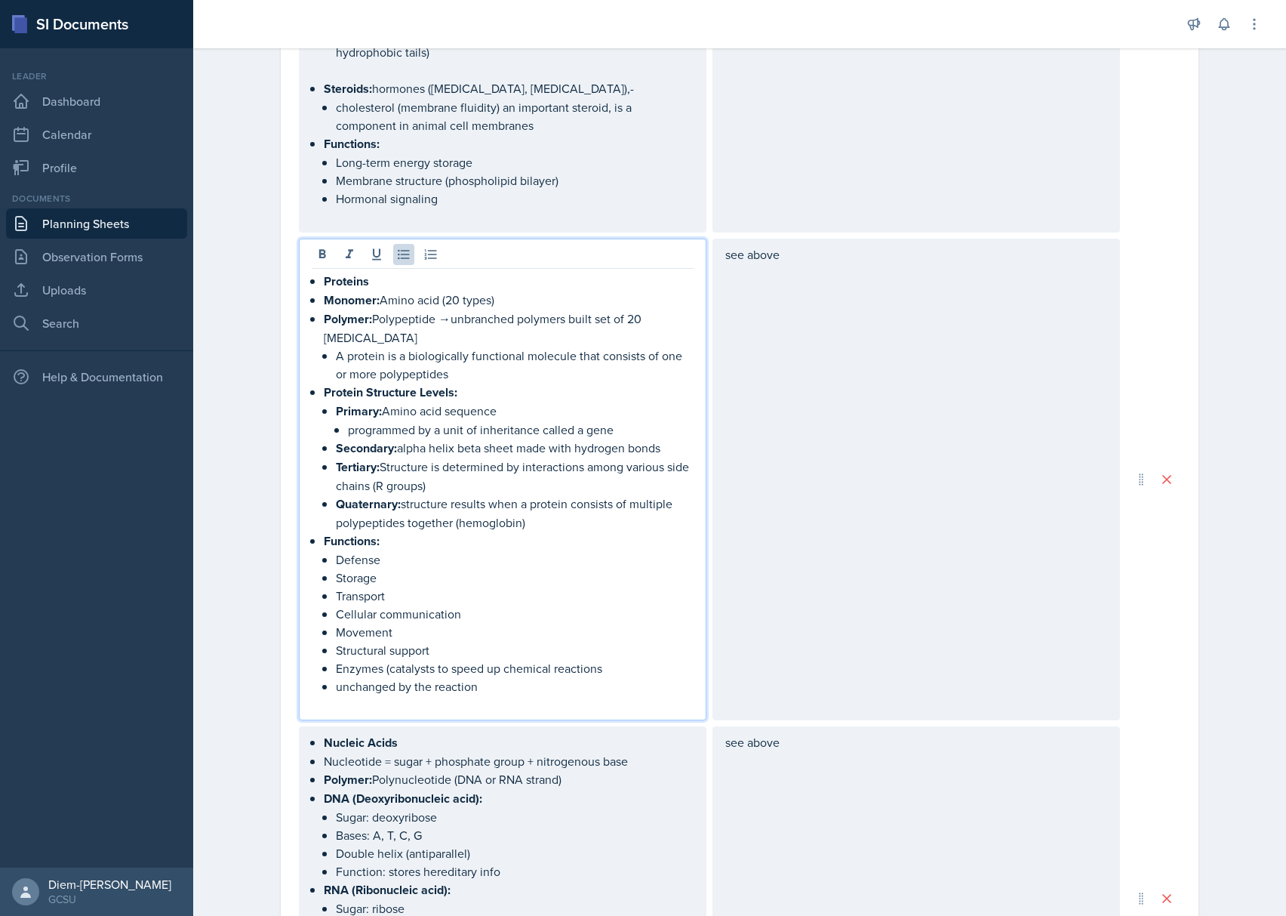
click at [324, 668] on li "Functions: Defense Storage Transport Cellular communication Movement Structural…" at bounding box center [509, 613] width 370 height 164
click at [411, 669] on p "Enzymes (catalysts to speed up chemical reactions, unchanged by the reaction" at bounding box center [515, 677] width 358 height 36
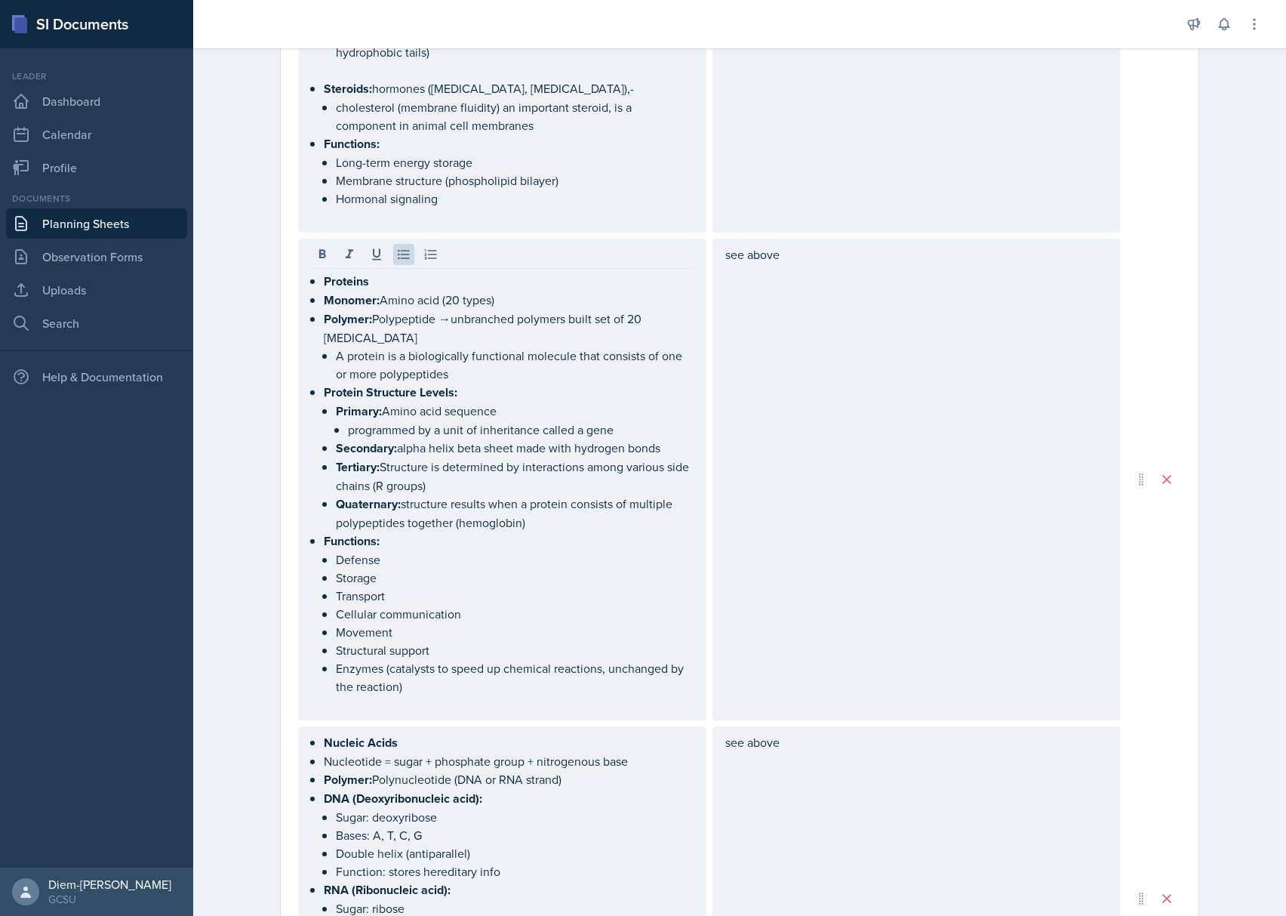
click at [472, 346] on p "A protein is a biologically functional molecule that consists of one or more po…" at bounding box center [515, 364] width 358 height 36
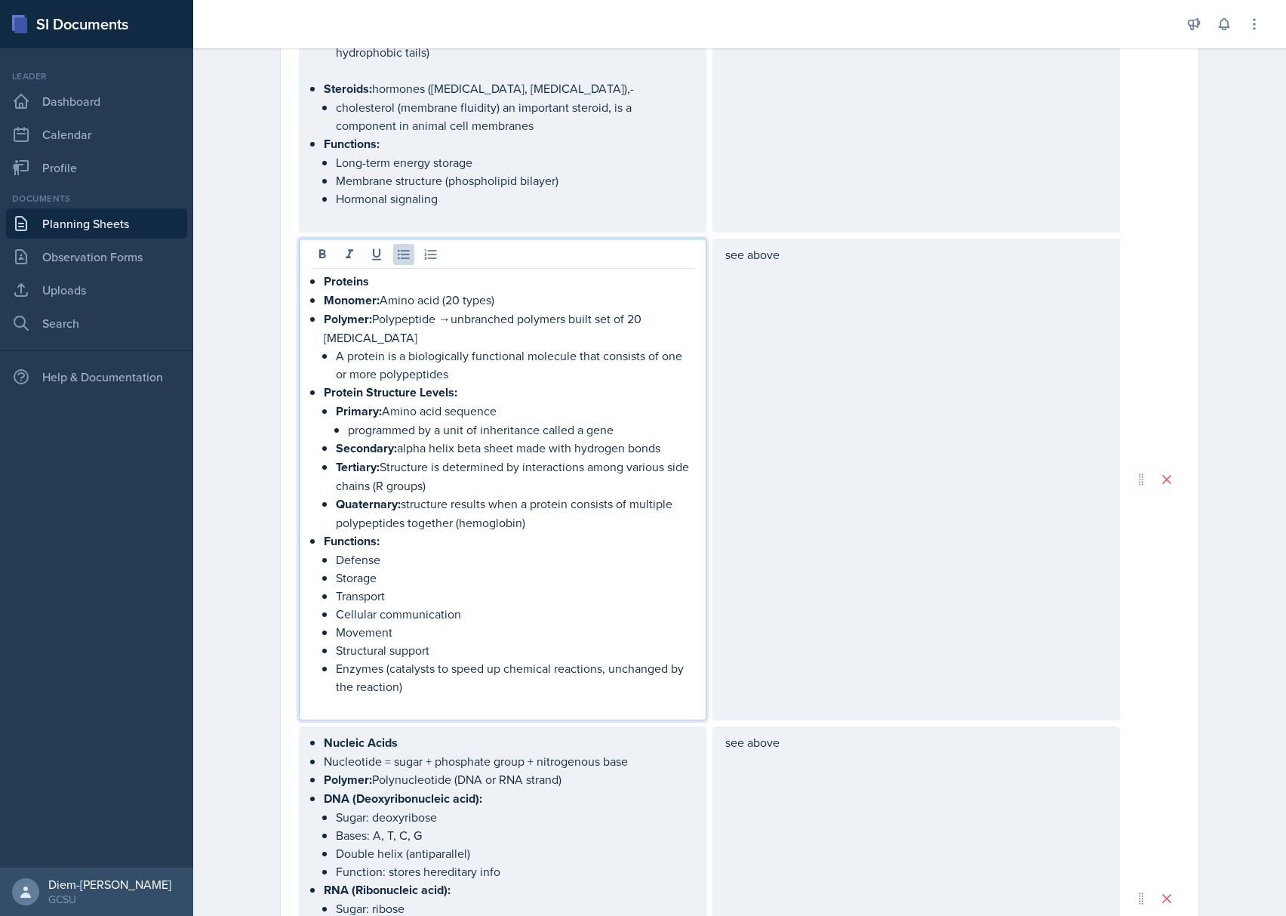
click at [349, 333] on p "Polymer: Polypeptide →unbranched polymers built set of 20 amino acids" at bounding box center [509, 327] width 370 height 37
click at [483, 375] on p "A protein is a biologically functional molecule that consists of one or more po…" at bounding box center [515, 364] width 358 height 36
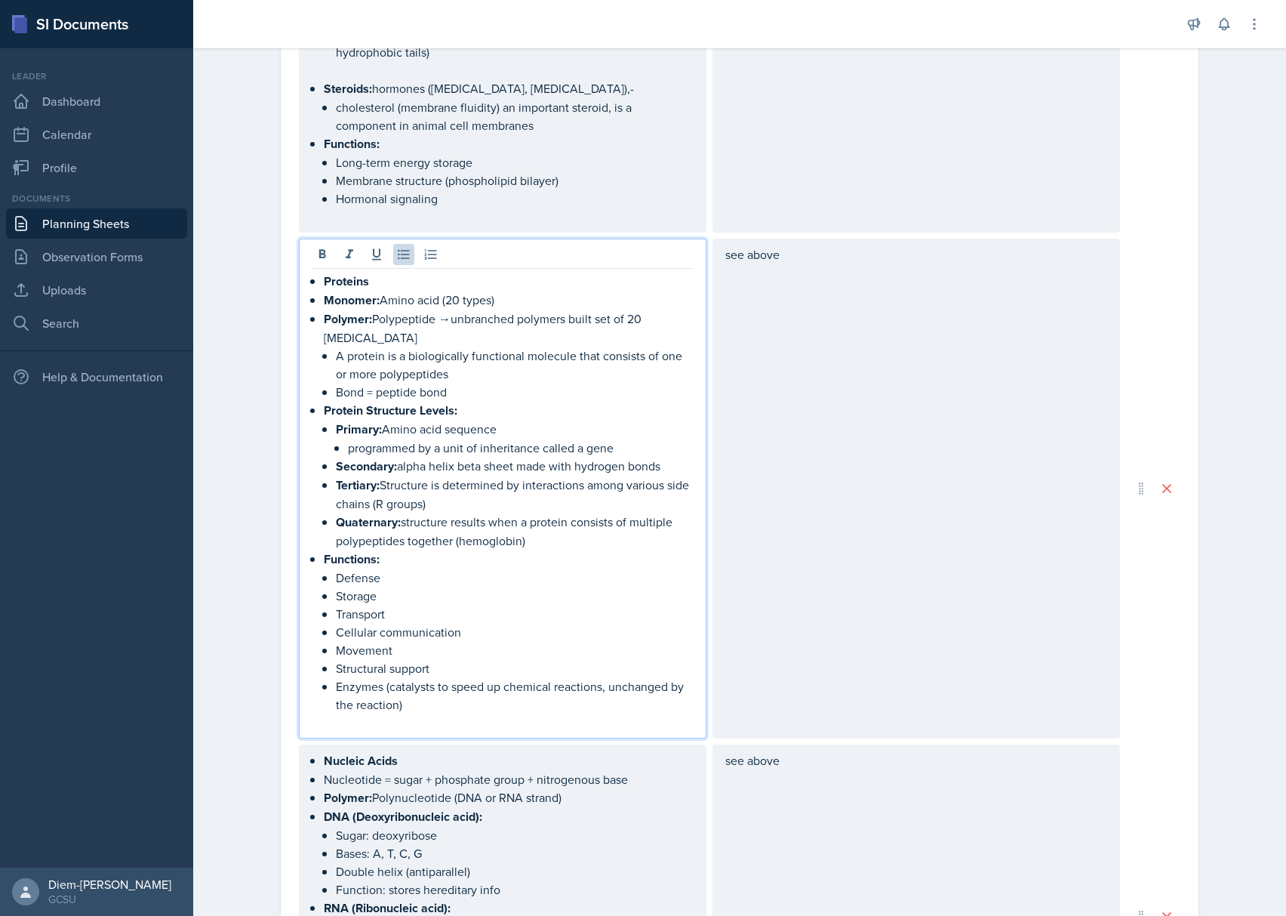
click at [414, 694] on p "Enzymes (catalysts to speed up chemical reactions, unchanged by the reaction)" at bounding box center [515, 695] width 358 height 36
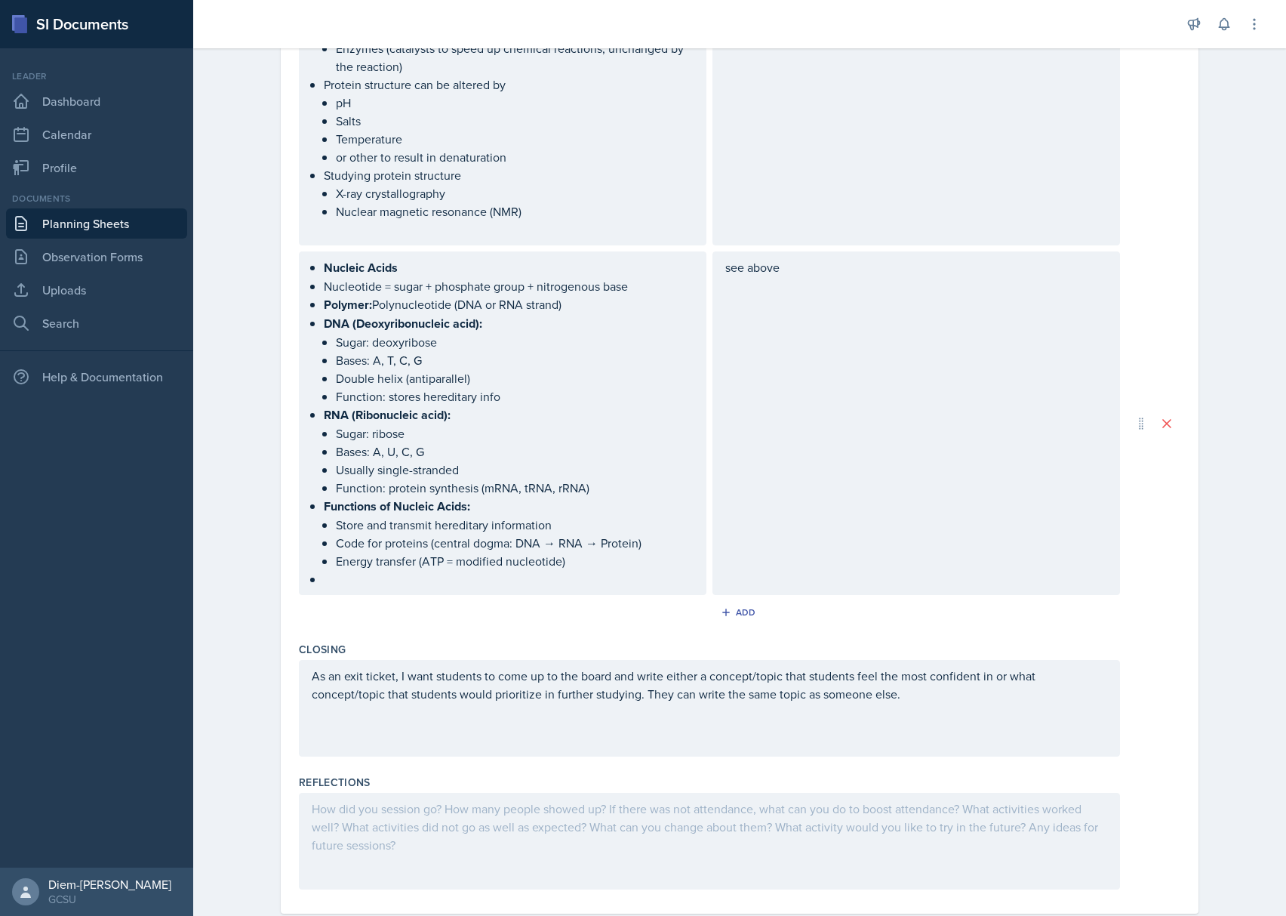
scroll to position [1801, 0]
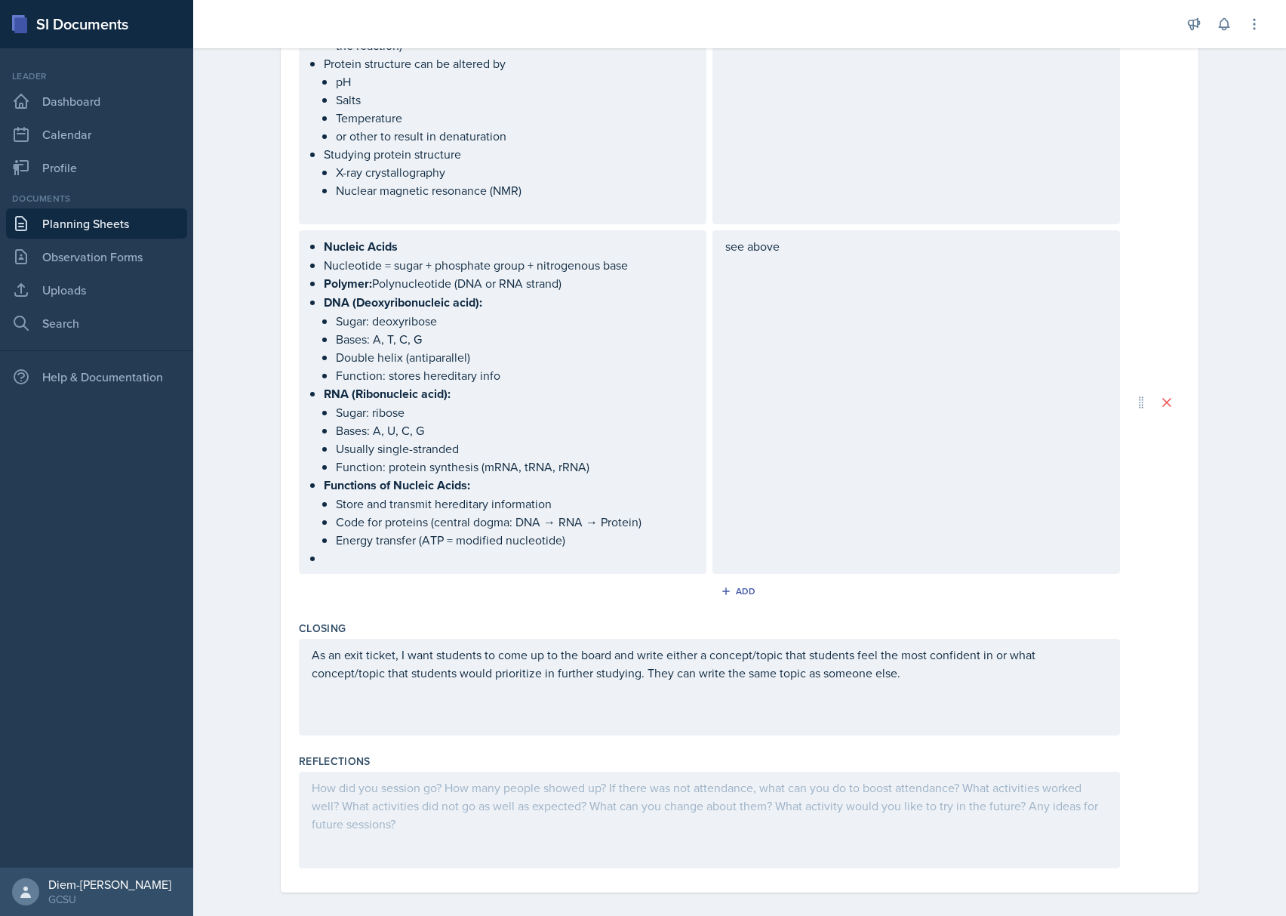
click at [562, 275] on ul "Nucleotide = sugar + phosphate group + nitrogenous base Polymer: Polynucleotide…" at bounding box center [509, 411] width 370 height 311
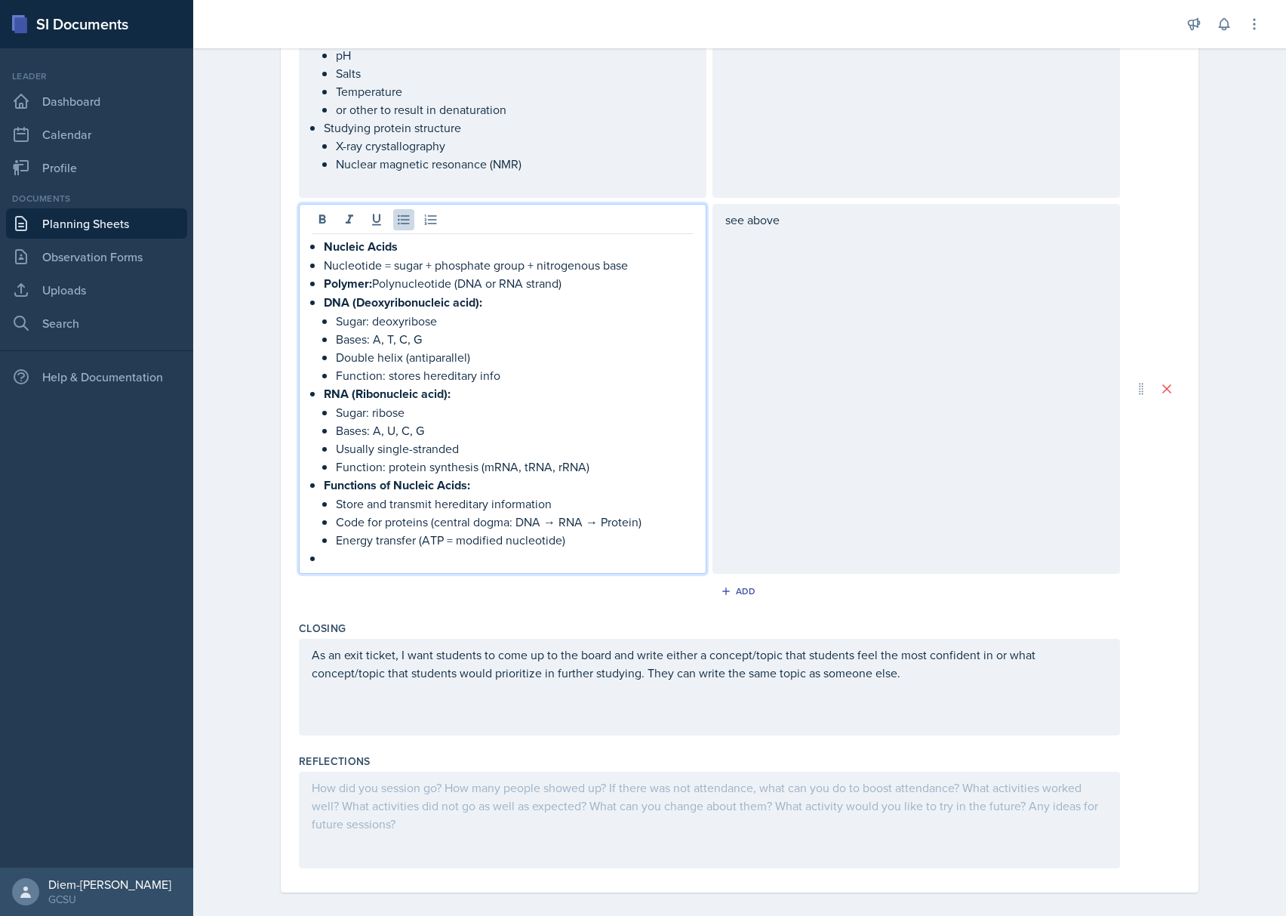
scroll to position [1774, 0]
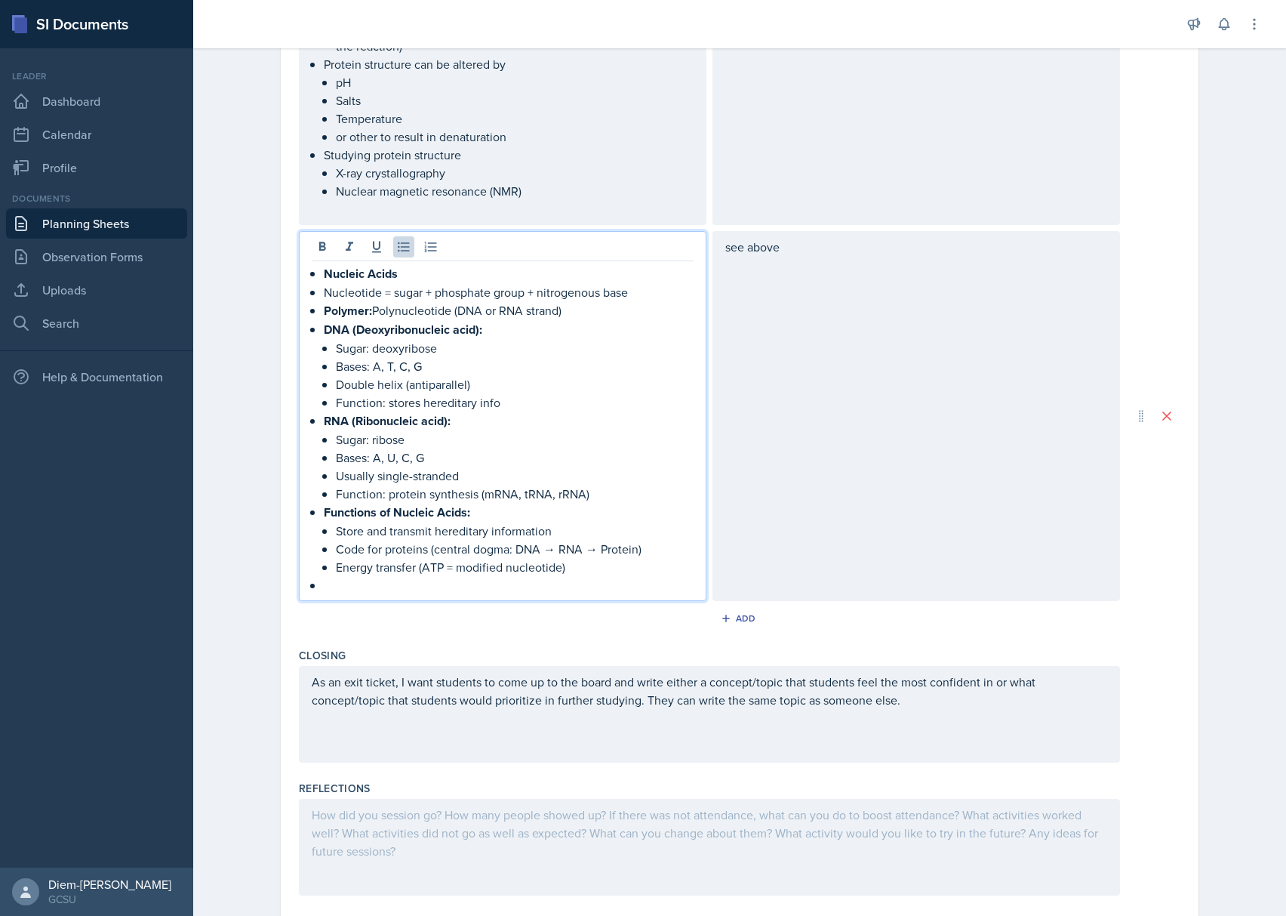
click at [577, 303] on p "Polymer: Polynucleotide (DNA or RNA strand)" at bounding box center [509, 310] width 370 height 19
click at [629, 287] on p "Nucleotide = sugar + phosphate group + nitrogenous base" at bounding box center [509, 292] width 370 height 18
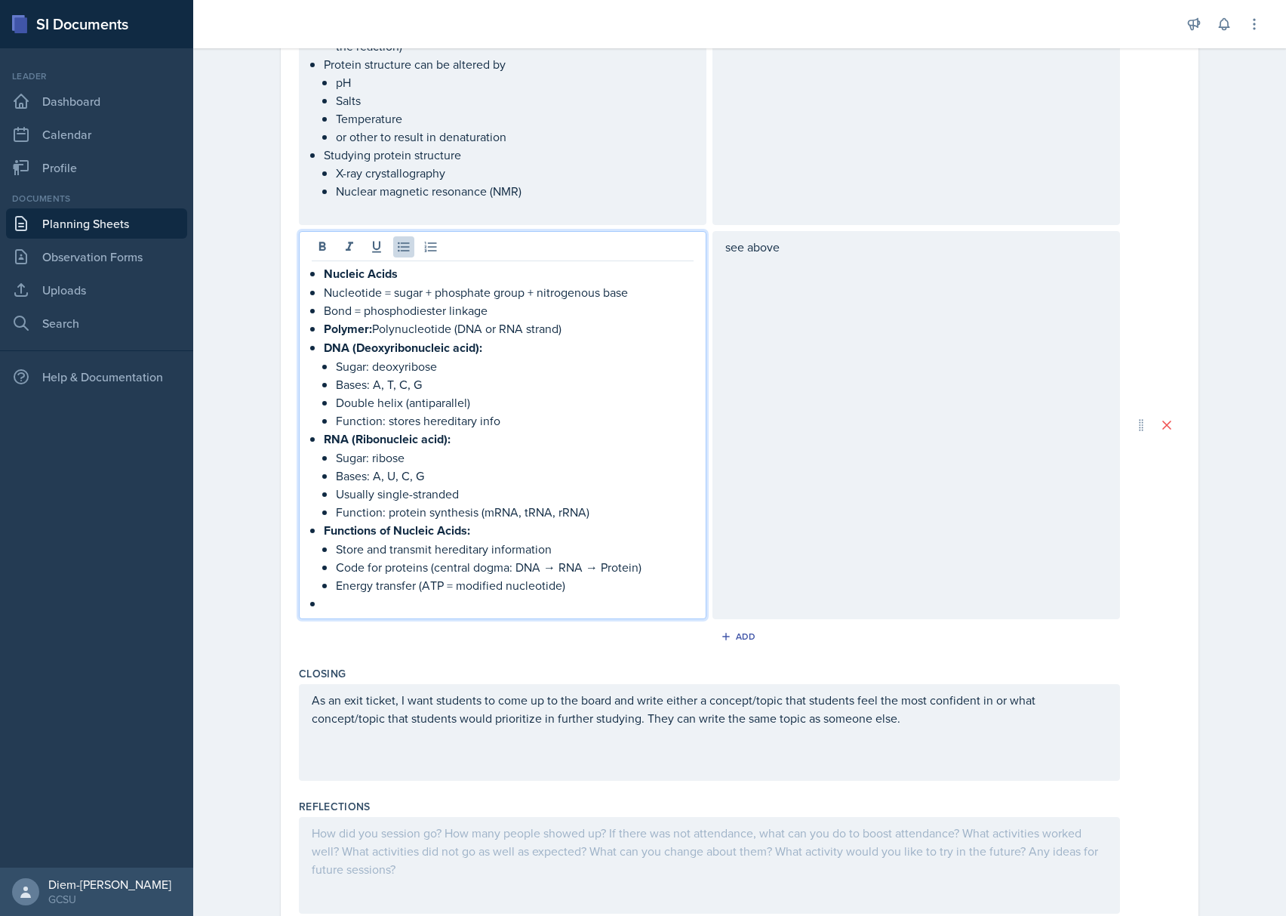
click at [356, 594] on p at bounding box center [509, 603] width 370 height 18
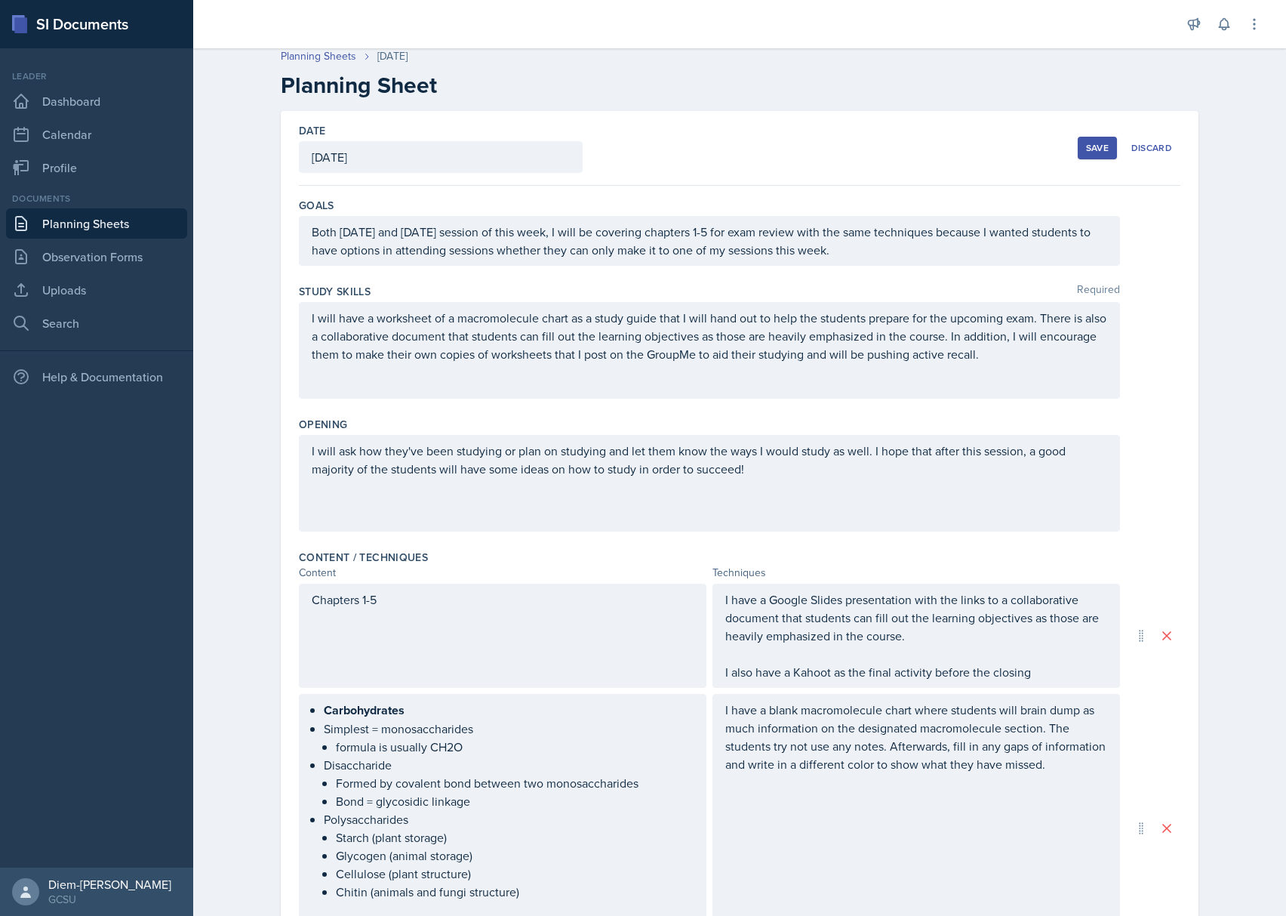
scroll to position [0, 0]
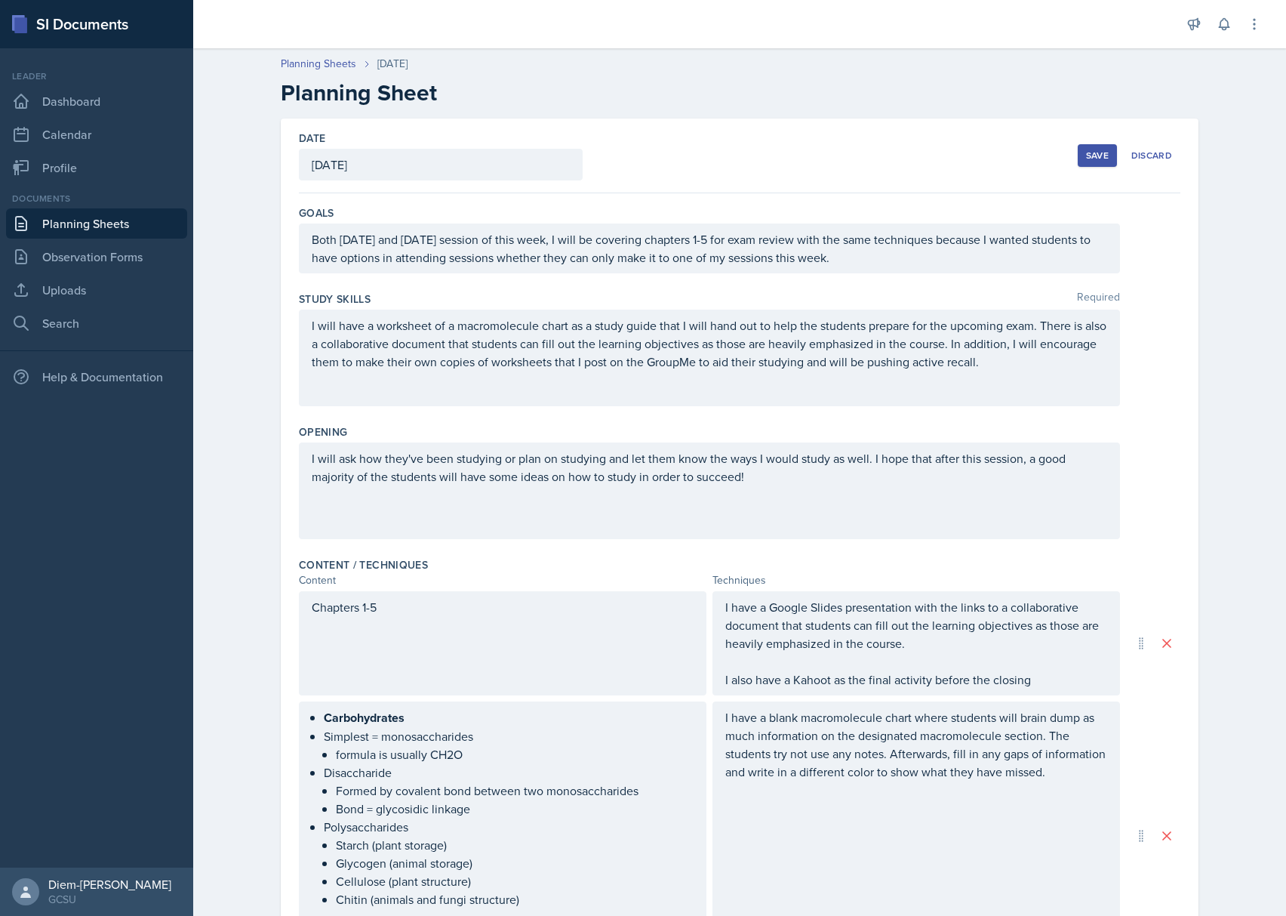
click at [1100, 155] on div "Save" at bounding box center [1097, 155] width 23 height 12
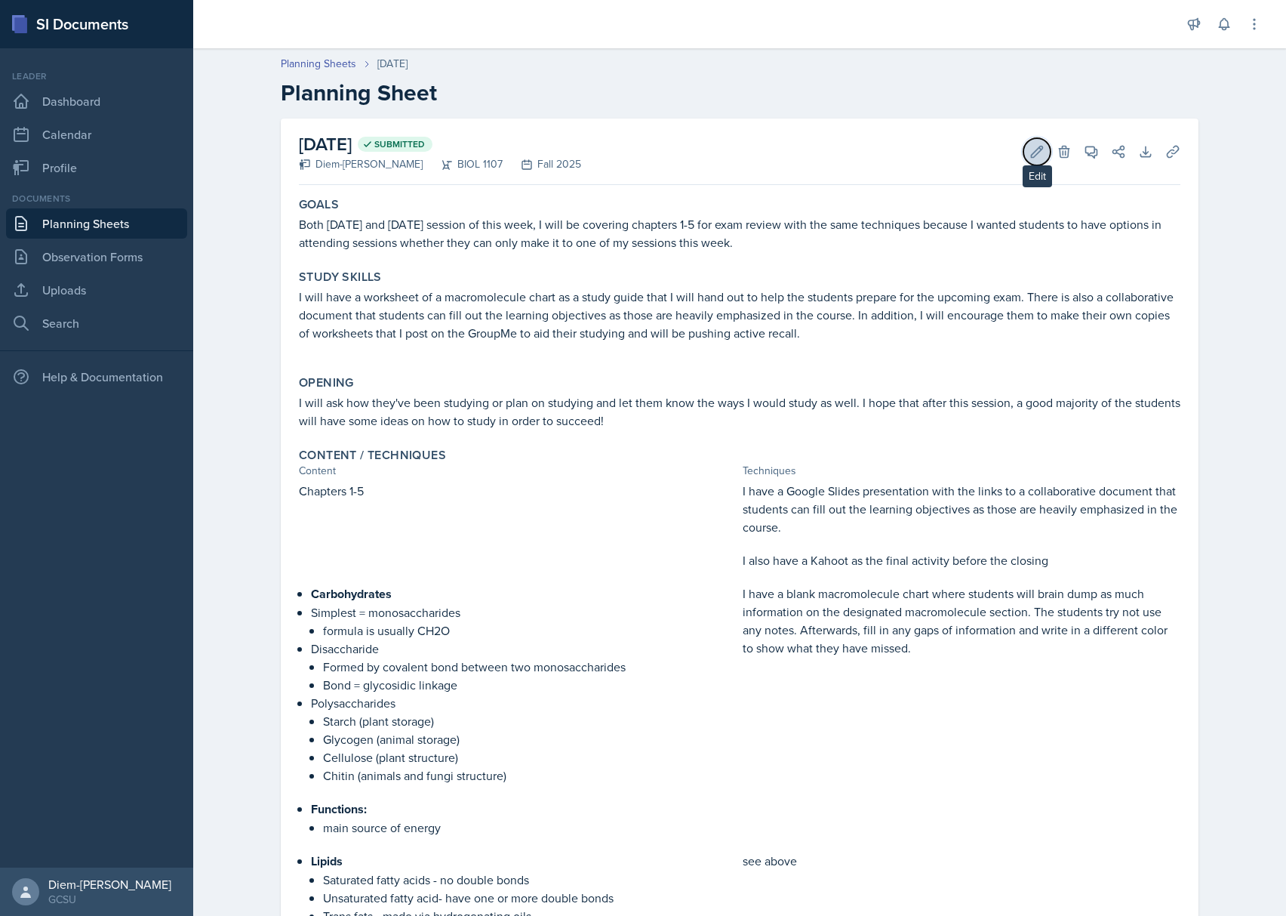
click at [1032, 148] on icon at bounding box center [1037, 151] width 11 height 11
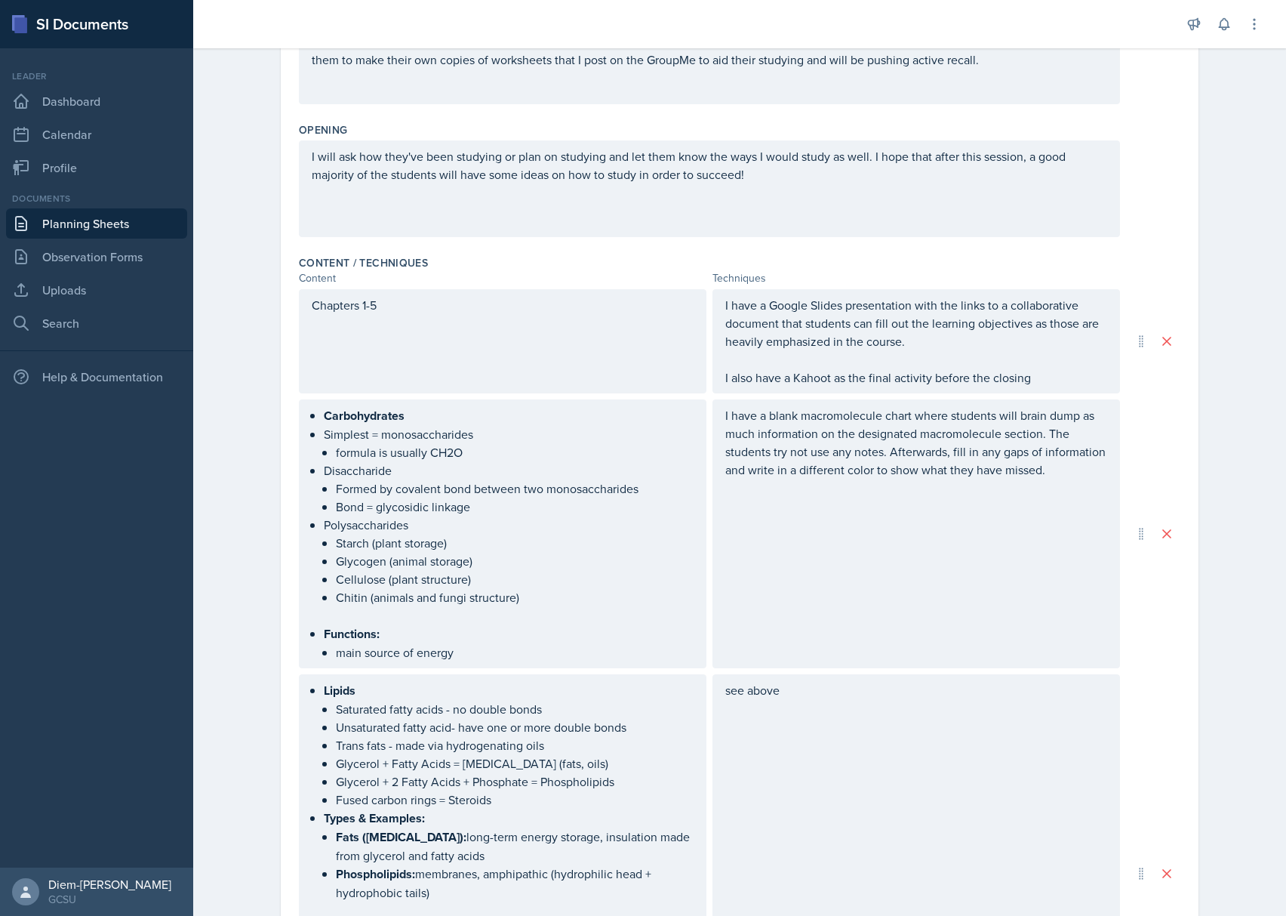
scroll to position [328, 0]
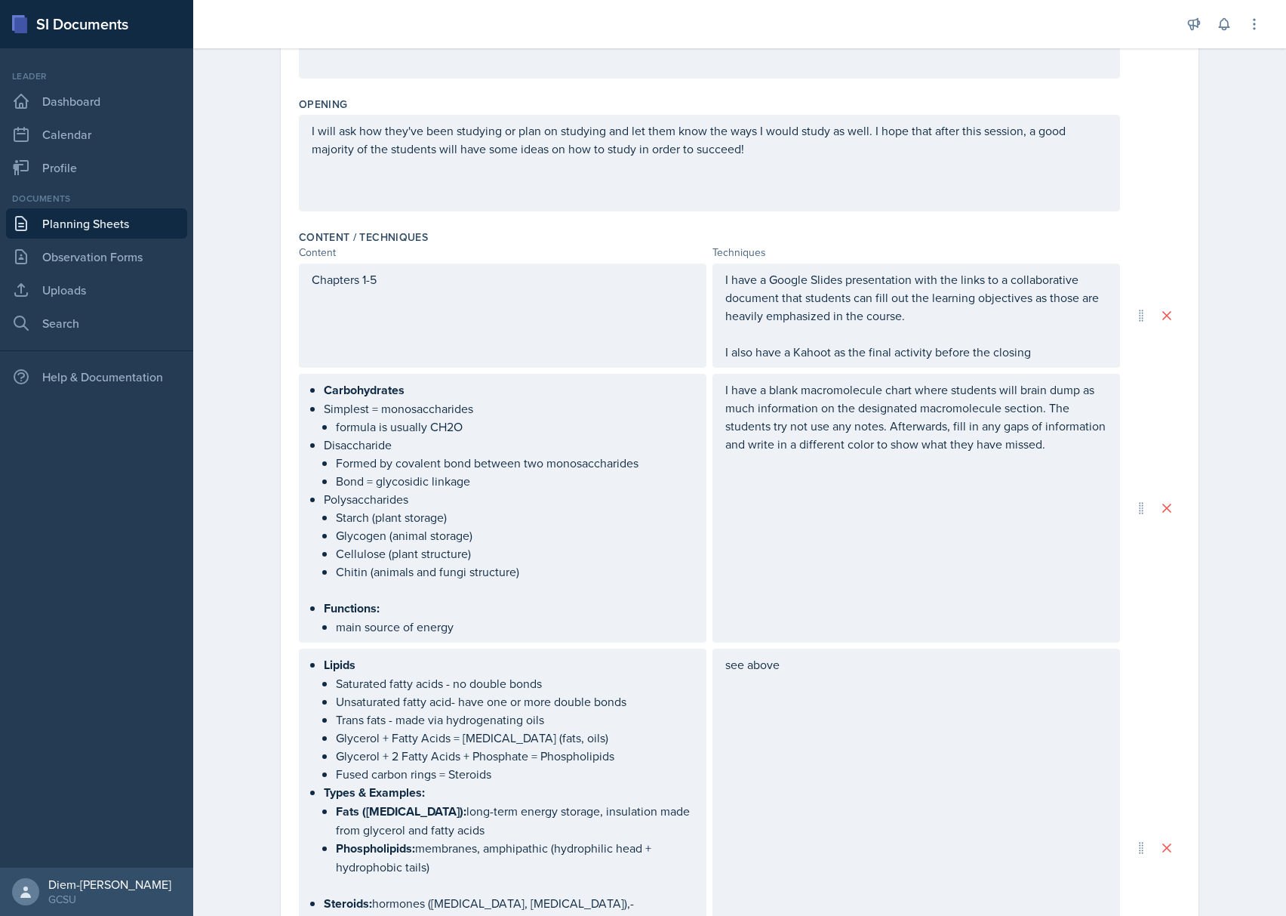
click at [338, 288] on p "Chapters 1-5" at bounding box center [503, 279] width 382 height 18
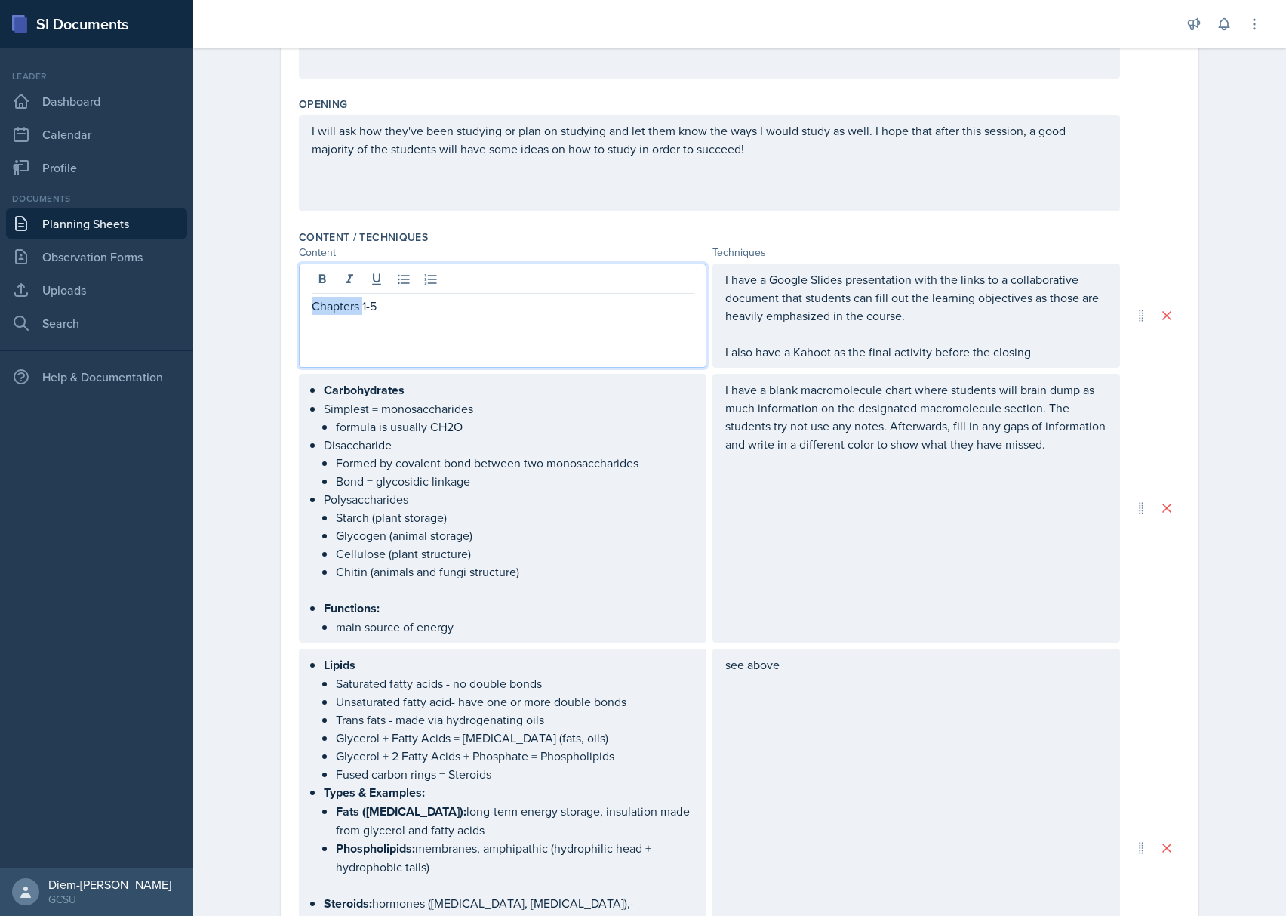
click at [338, 308] on p "Chapters 1-5" at bounding box center [503, 306] width 382 height 18
copy p "Chapters 1-5"
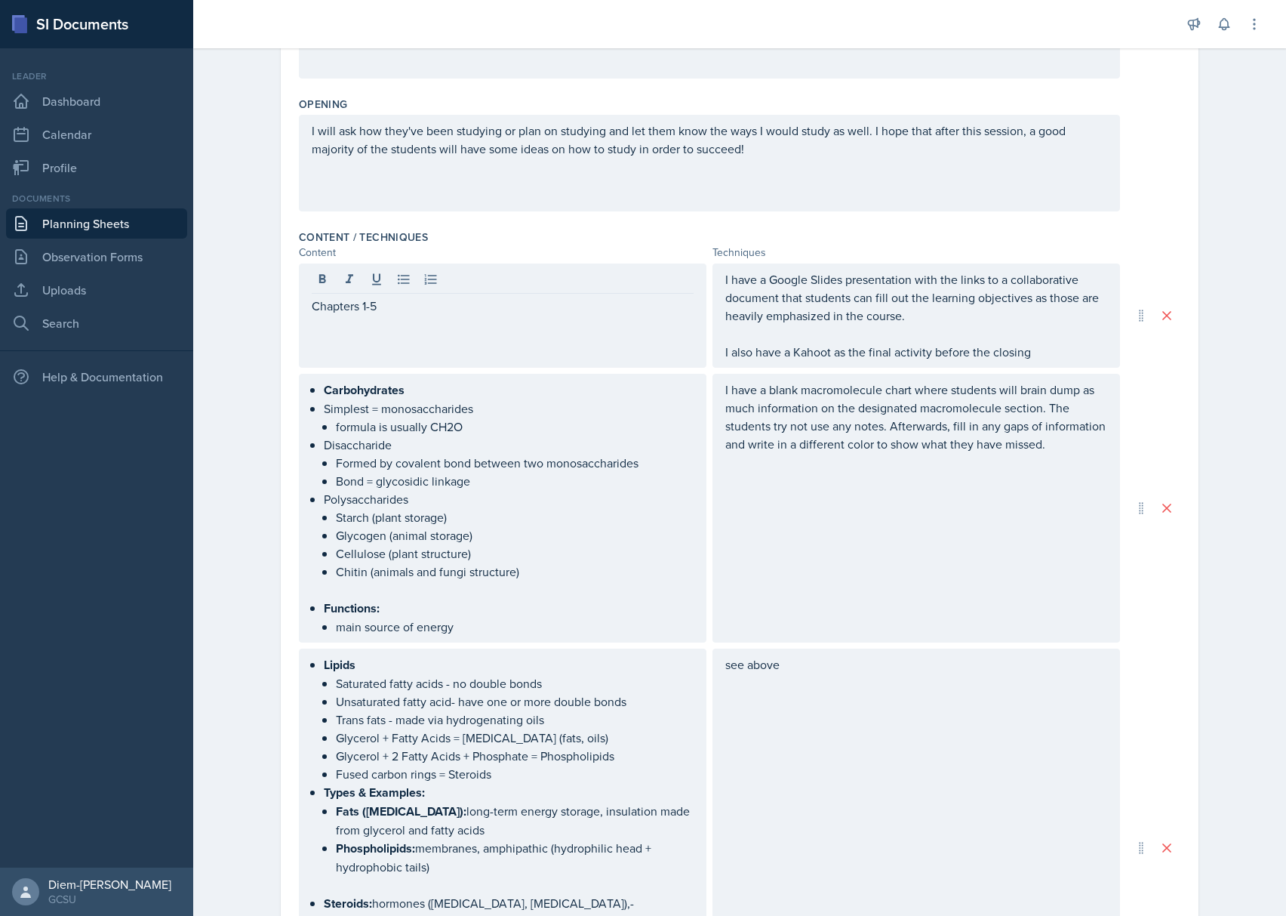
click at [822, 296] on p "I have a Google Slides presentation with the links to a collaborative document …" at bounding box center [916, 297] width 382 height 54
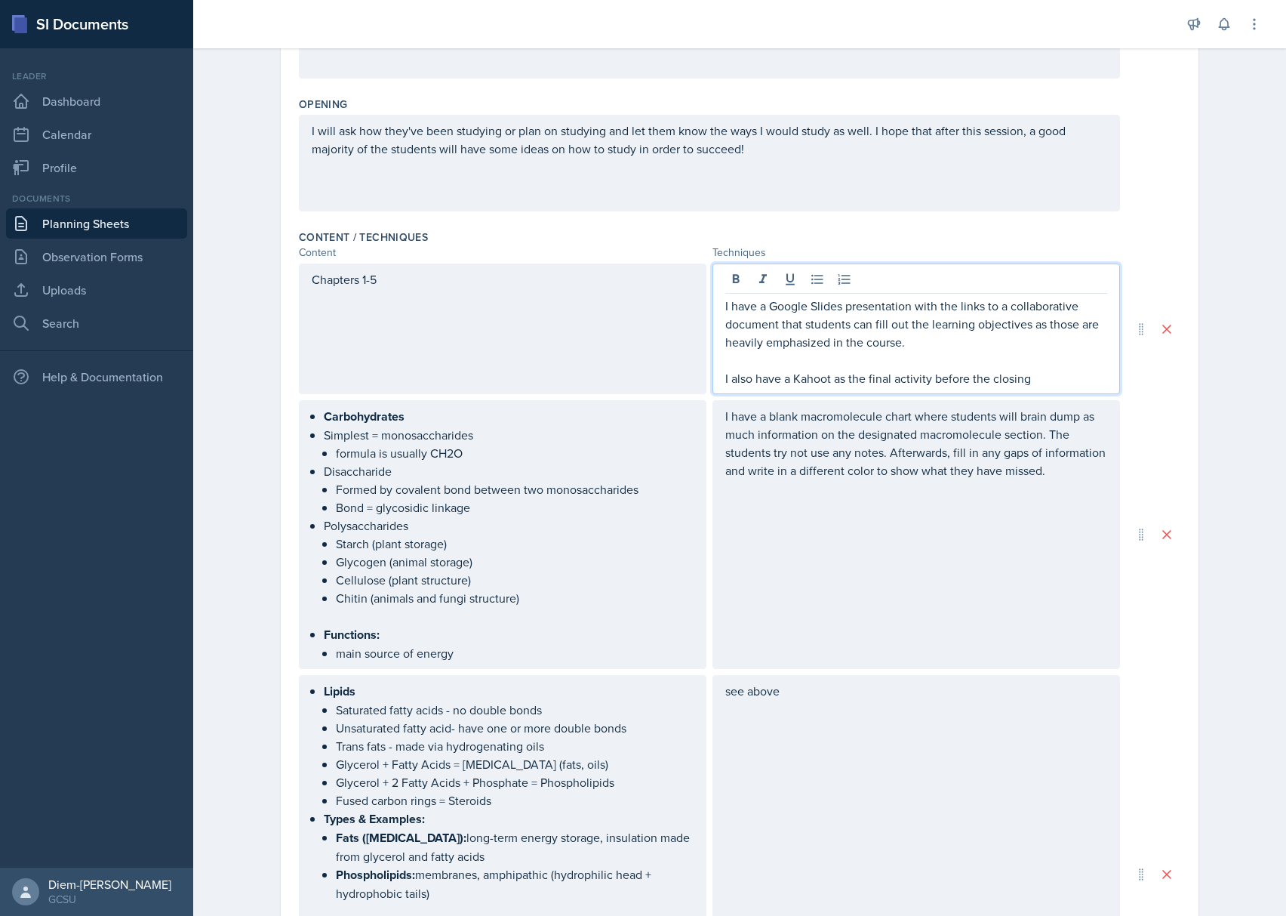
scroll to position [354, 0]
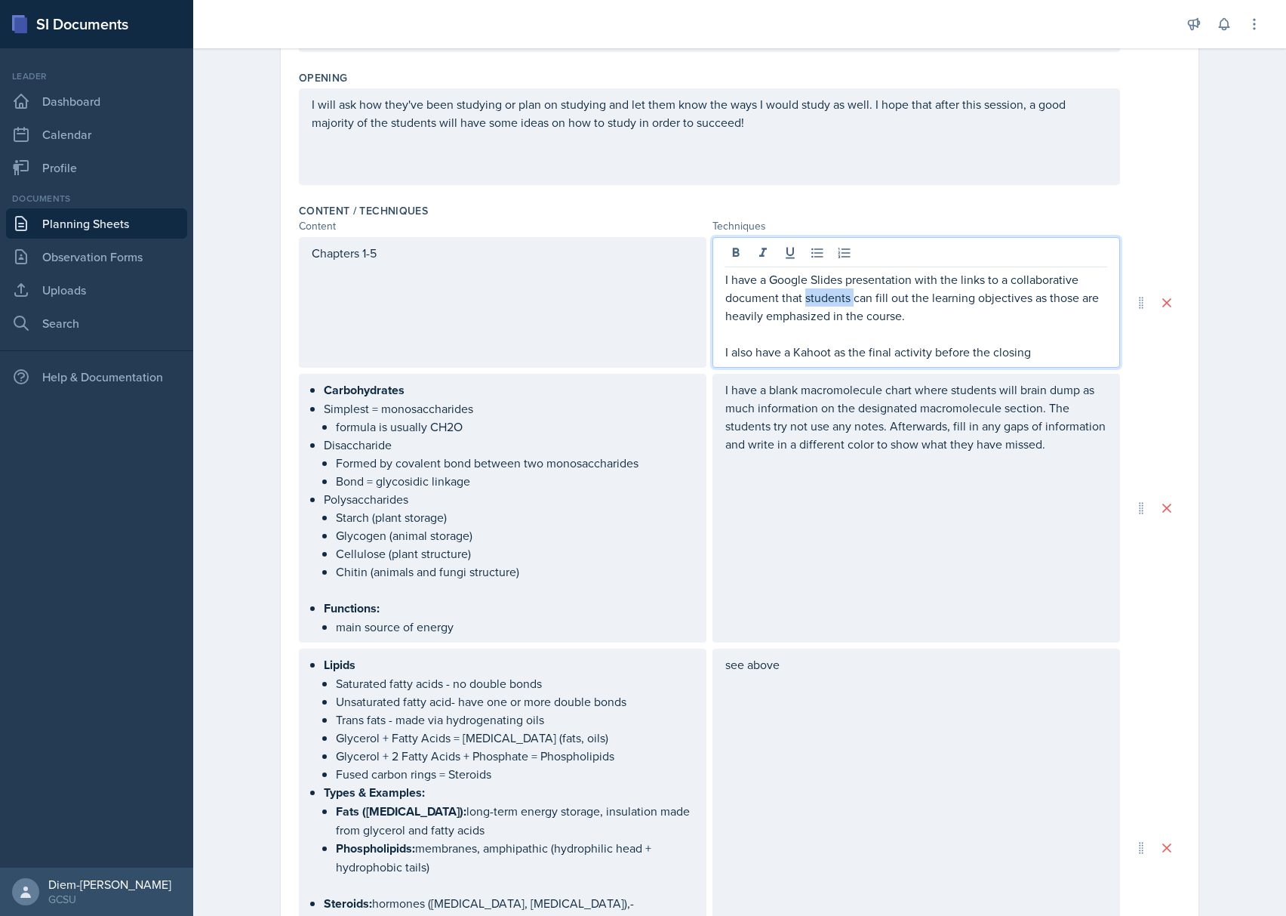
click at [822, 296] on p "I have a Google Slides presentation with the links to a collaborative document …" at bounding box center [916, 297] width 382 height 54
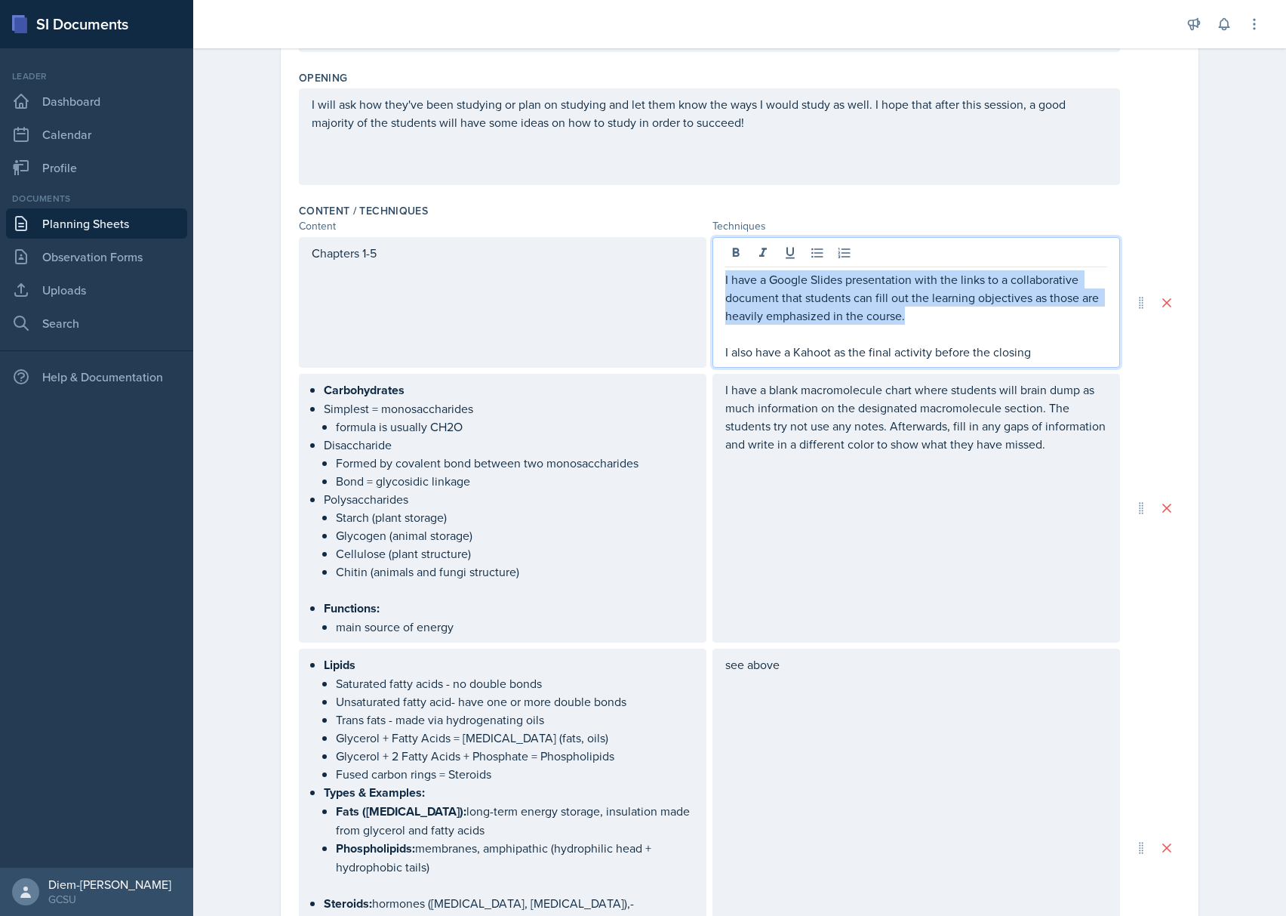
click at [822, 296] on p "I have a Google Slides presentation with the links to a collaborative document …" at bounding box center [916, 297] width 382 height 54
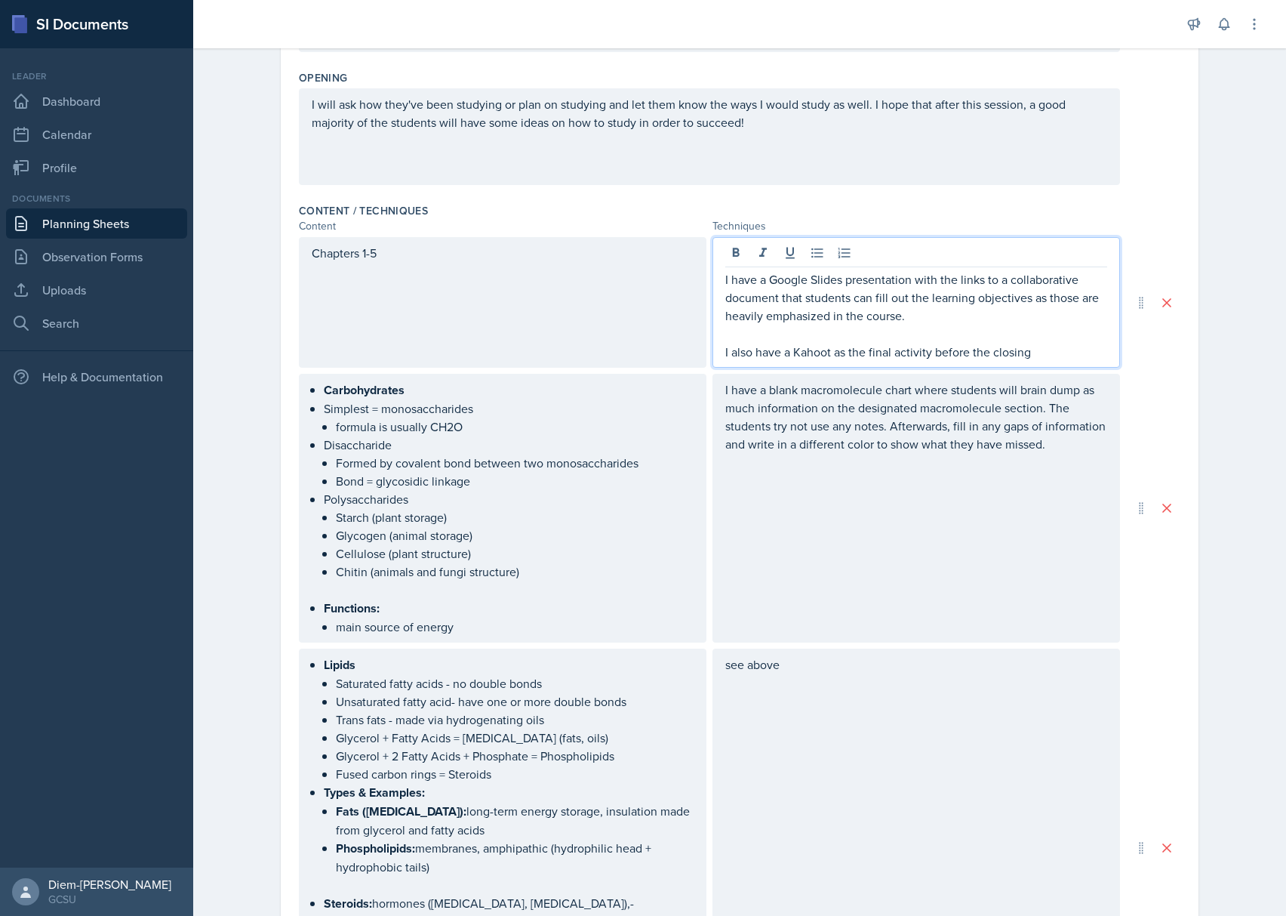
click at [918, 339] on p at bounding box center [916, 334] width 382 height 18
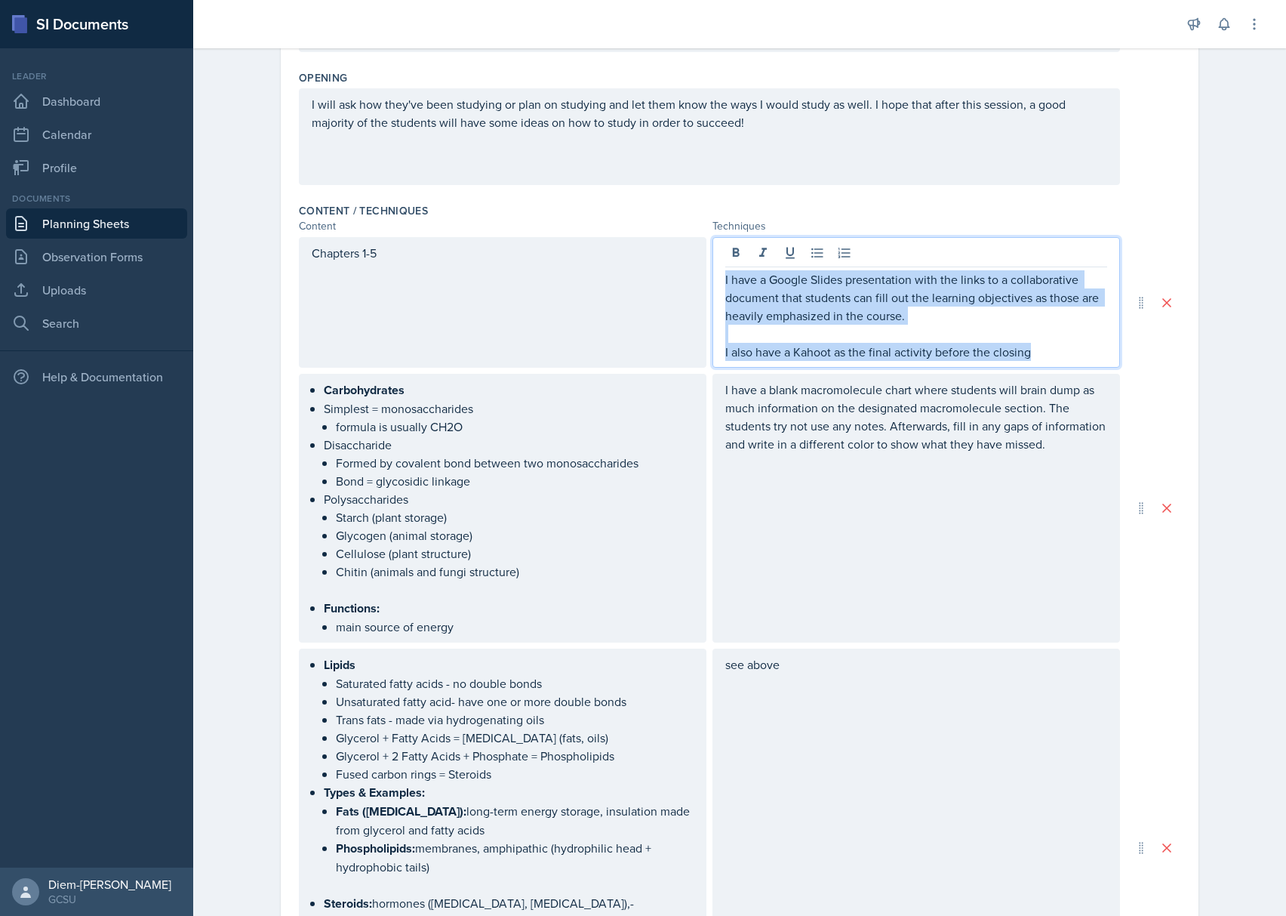
drag, startPoint x: 1045, startPoint y: 357, endPoint x: 682, endPoint y: 267, distance: 373.3
click at [682, 267] on div "Chapters 1-5 I have a Google Slides presentation with the links to a collaborat…" at bounding box center [709, 302] width 821 height 131
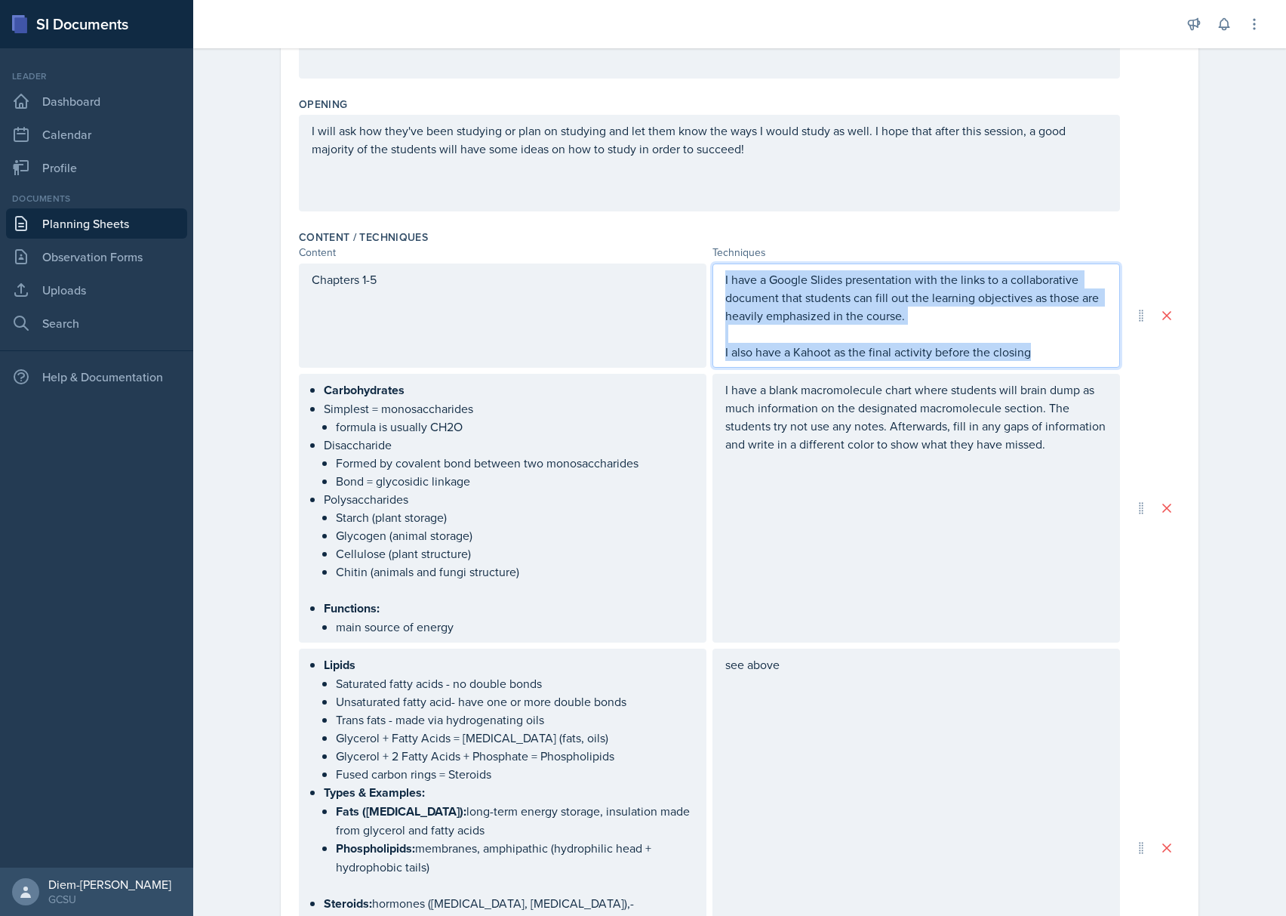
copy div "I have a Google Slides presentation with the links to a collaborative document …"
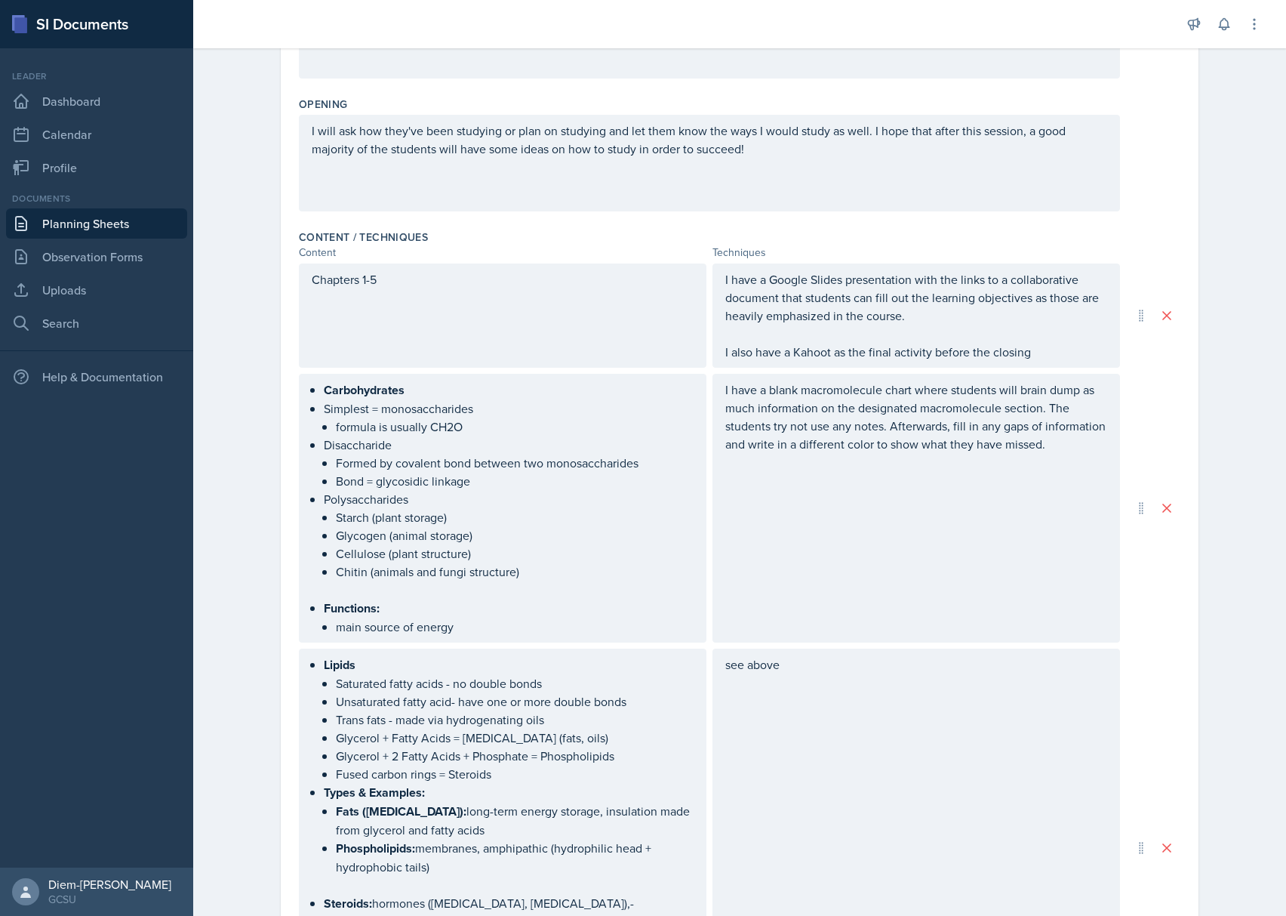
click at [356, 492] on ul "Carbohydrates Simplest = monosaccharides formula is usually CH2O Disaccharide F…" at bounding box center [509, 507] width 370 height 255
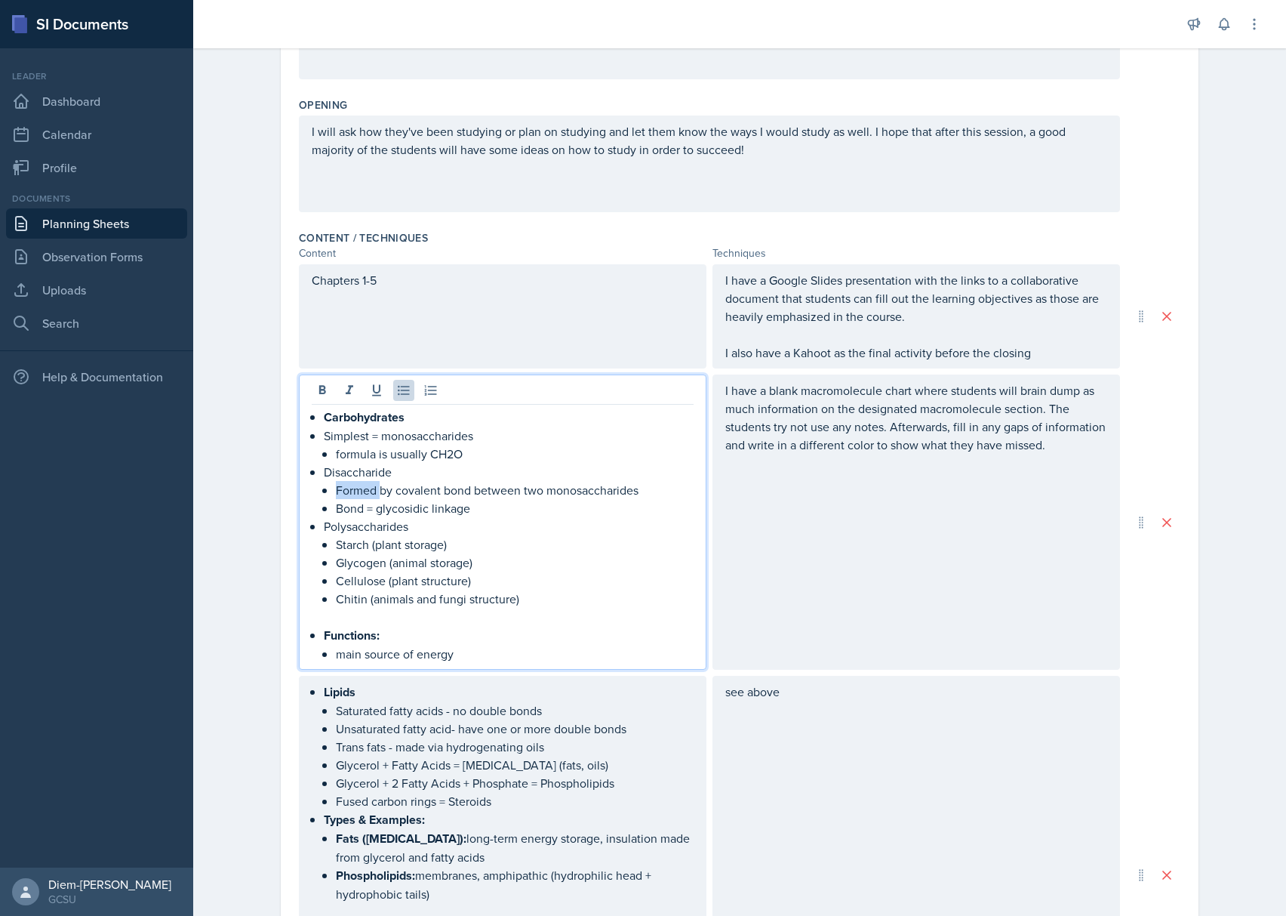
click at [356, 492] on p "Formed by covalent bond between two monosaccharides" at bounding box center [515, 490] width 358 height 18
click at [511, 572] on p "Cellulose (plant structure)" at bounding box center [515, 580] width 358 height 18
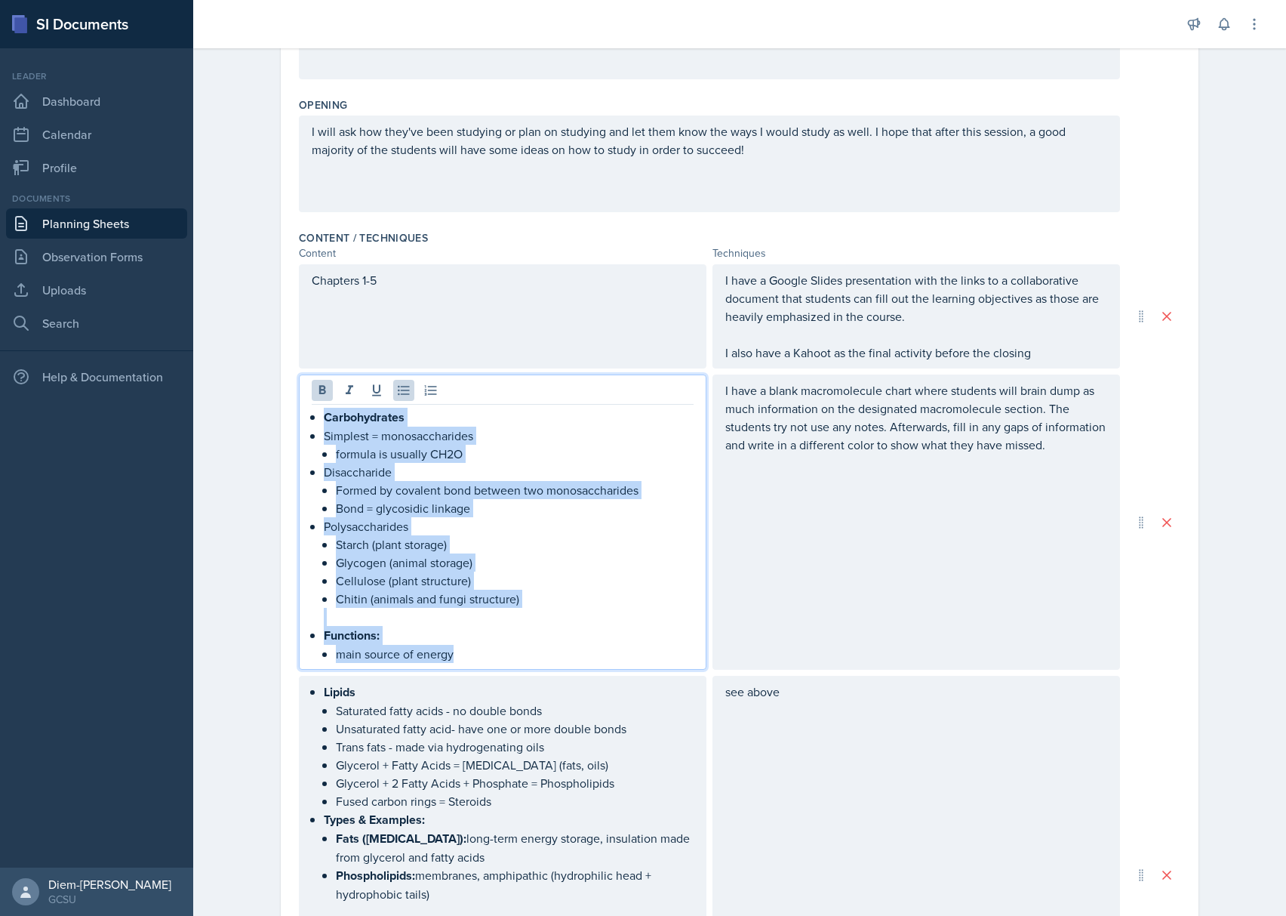
drag, startPoint x: 457, startPoint y: 652, endPoint x: 284, endPoint y: 403, distance: 303.2
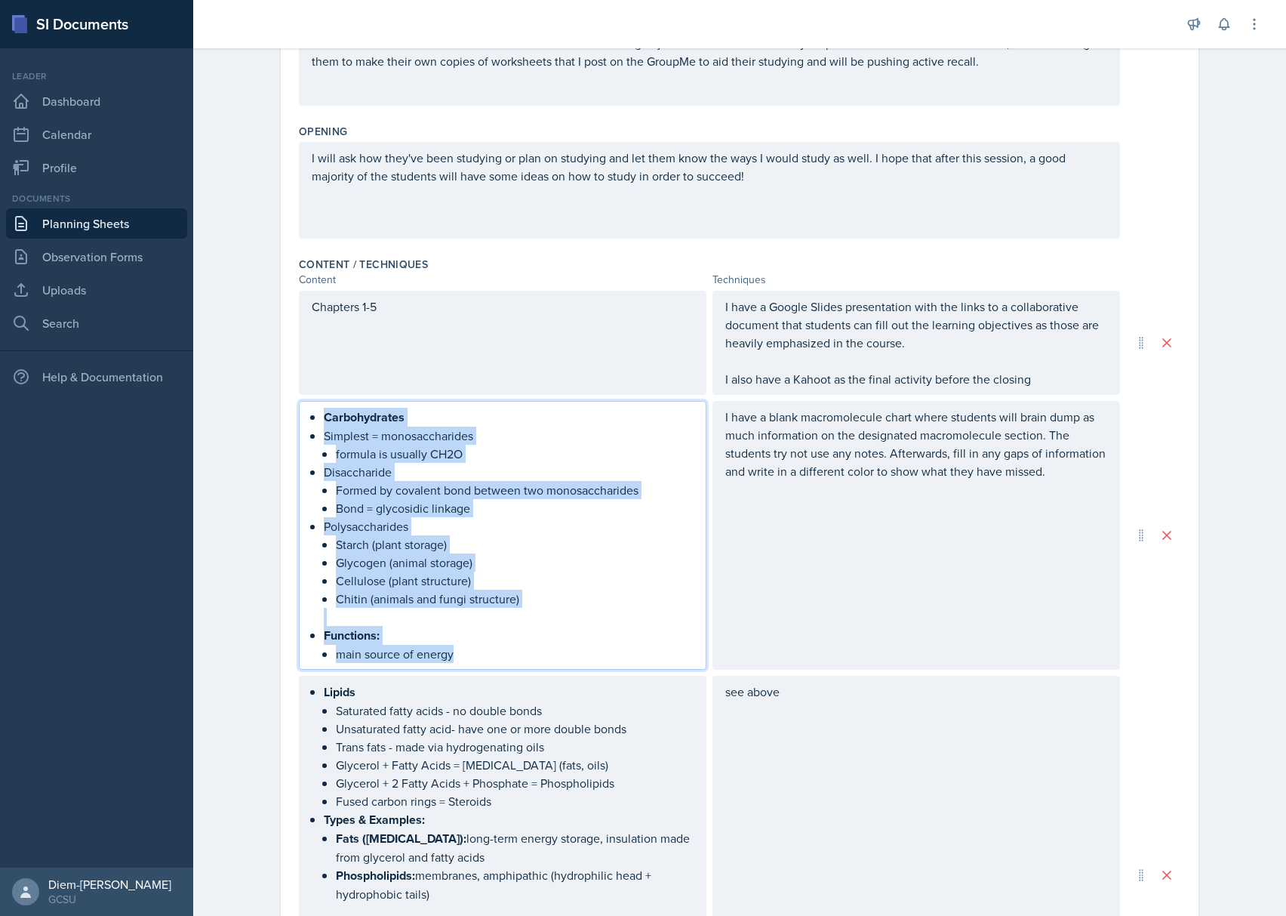
copy ul "Carbohydrates Simplest = monosaccharides formula is usually CH2O Disaccharide F…"
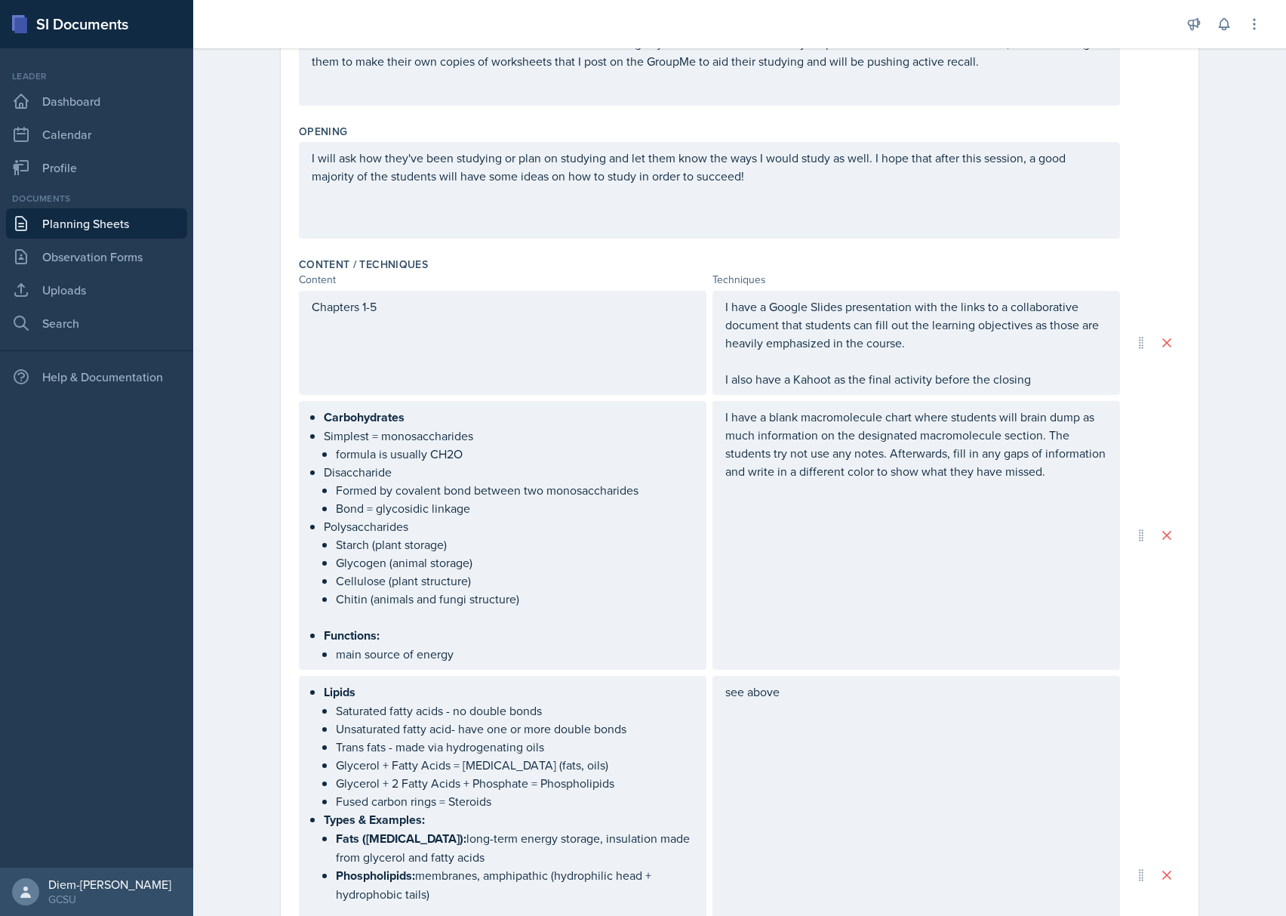
click at [894, 457] on div "I have a blank macromolecule chart where students will brain dump as much infor…" at bounding box center [916, 535] width 408 height 269
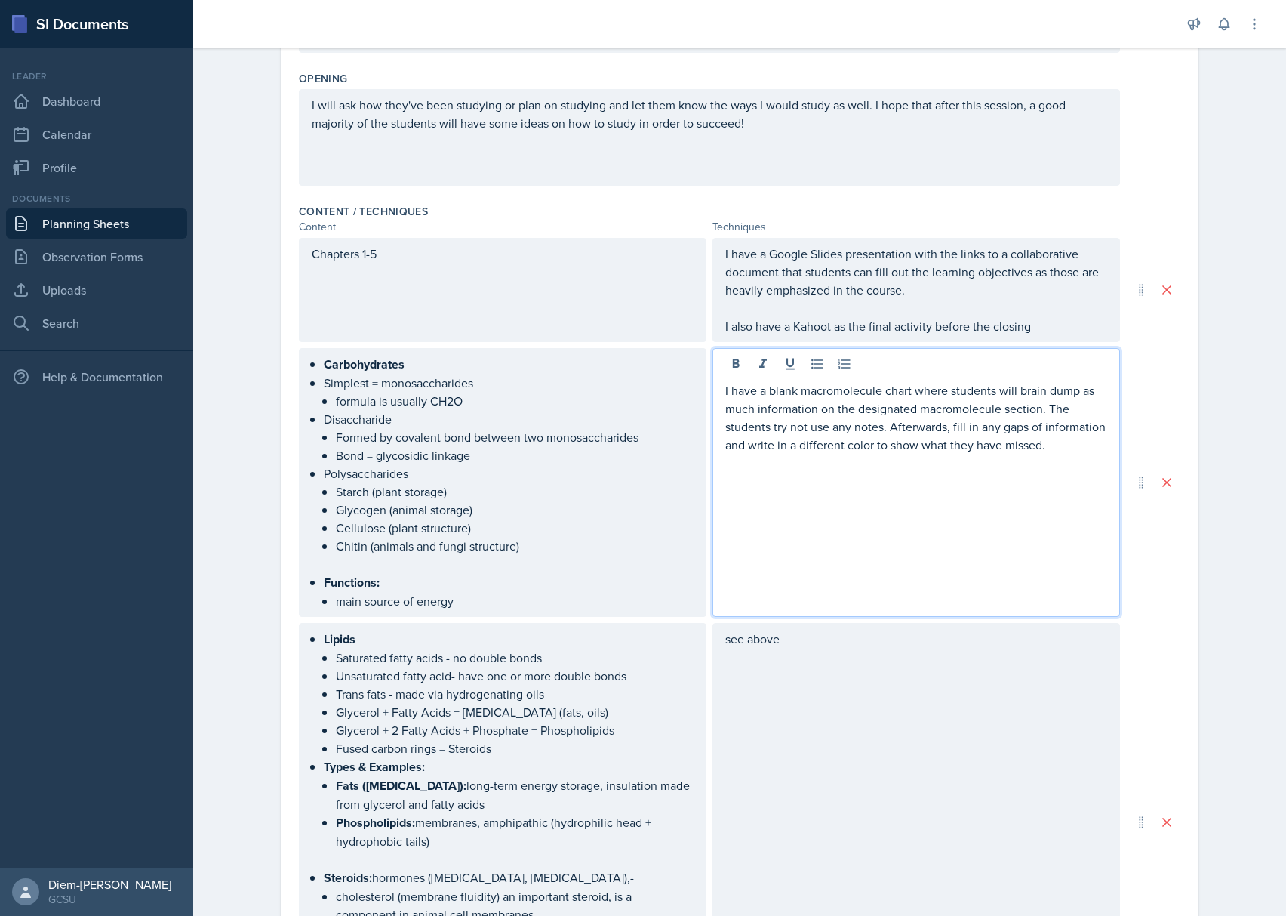
scroll to position [353, 0]
click at [874, 441] on p "I have a blank macromolecule chart where students will brain dump as much infor…" at bounding box center [916, 417] width 382 height 72
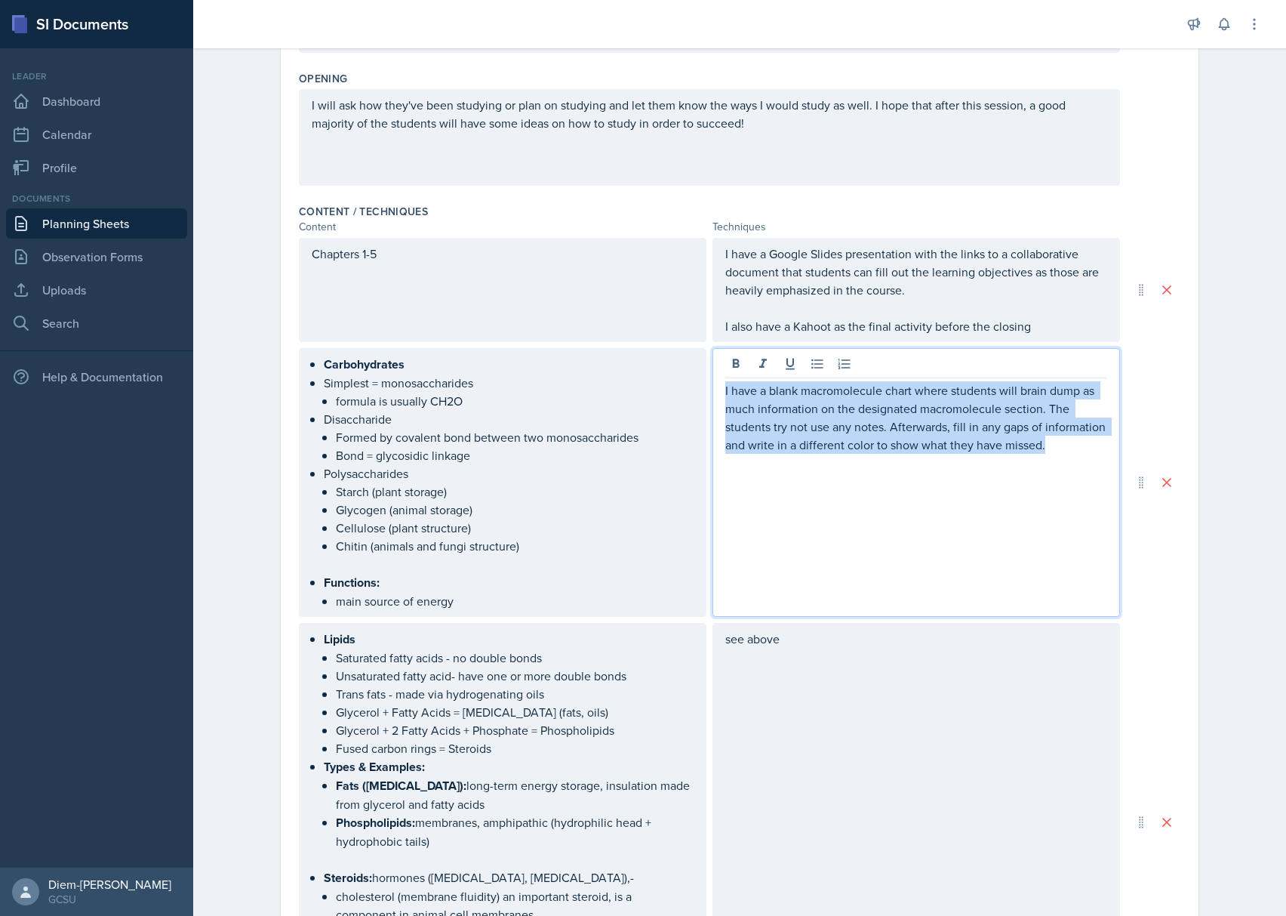
click at [874, 441] on p "I have a blank macromolecule chart where students will brain dump as much infor…" at bounding box center [916, 417] width 382 height 72
copy p "I have a blank macromolecule chart where students will brain dump as much infor…"
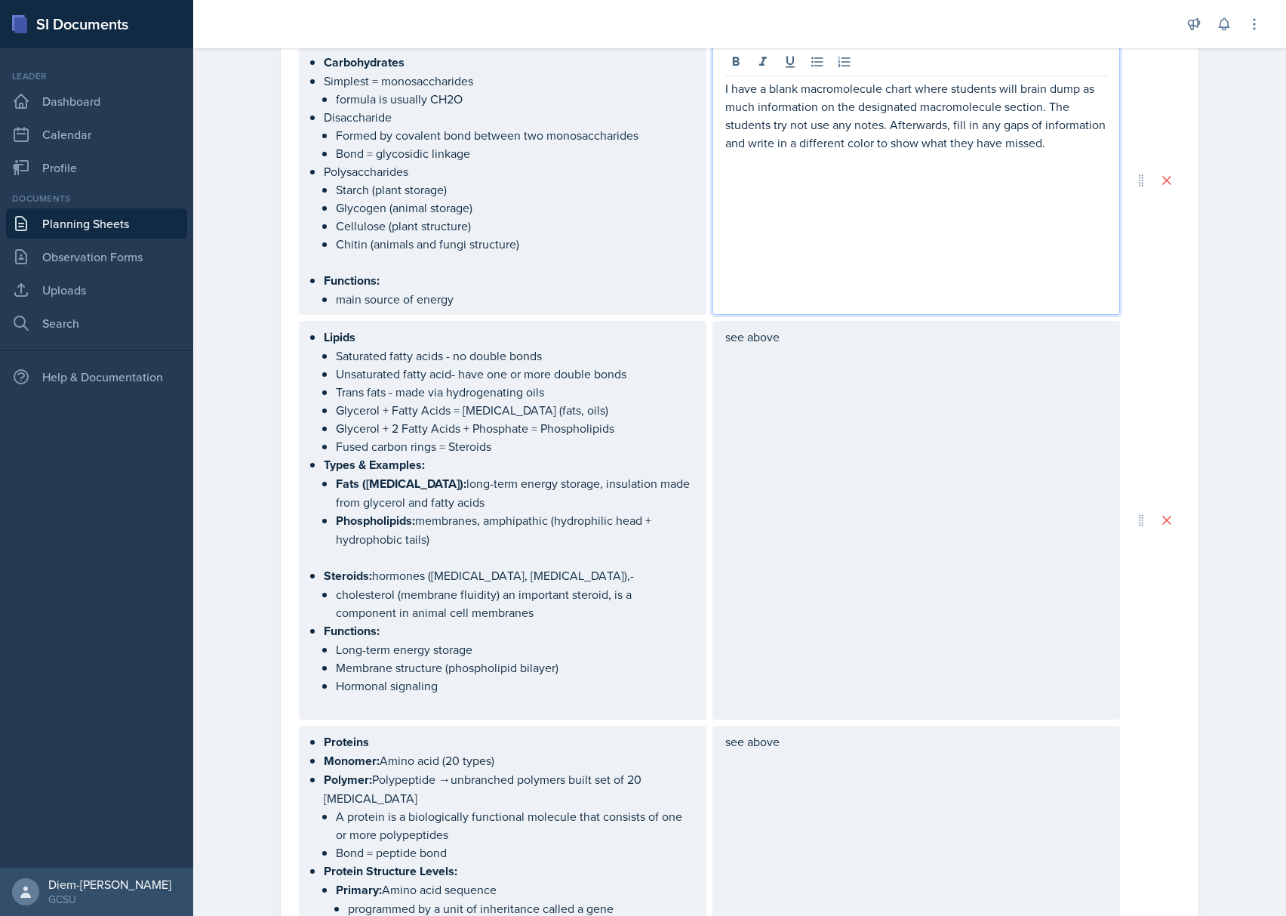
drag, startPoint x: 472, startPoint y: 492, endPoint x: 475, endPoint y: 508, distance: 16.1
click at [472, 492] on p "Fats (triglycerides): long-term energy storage, insulation made from glycerol a…" at bounding box center [515, 492] width 358 height 37
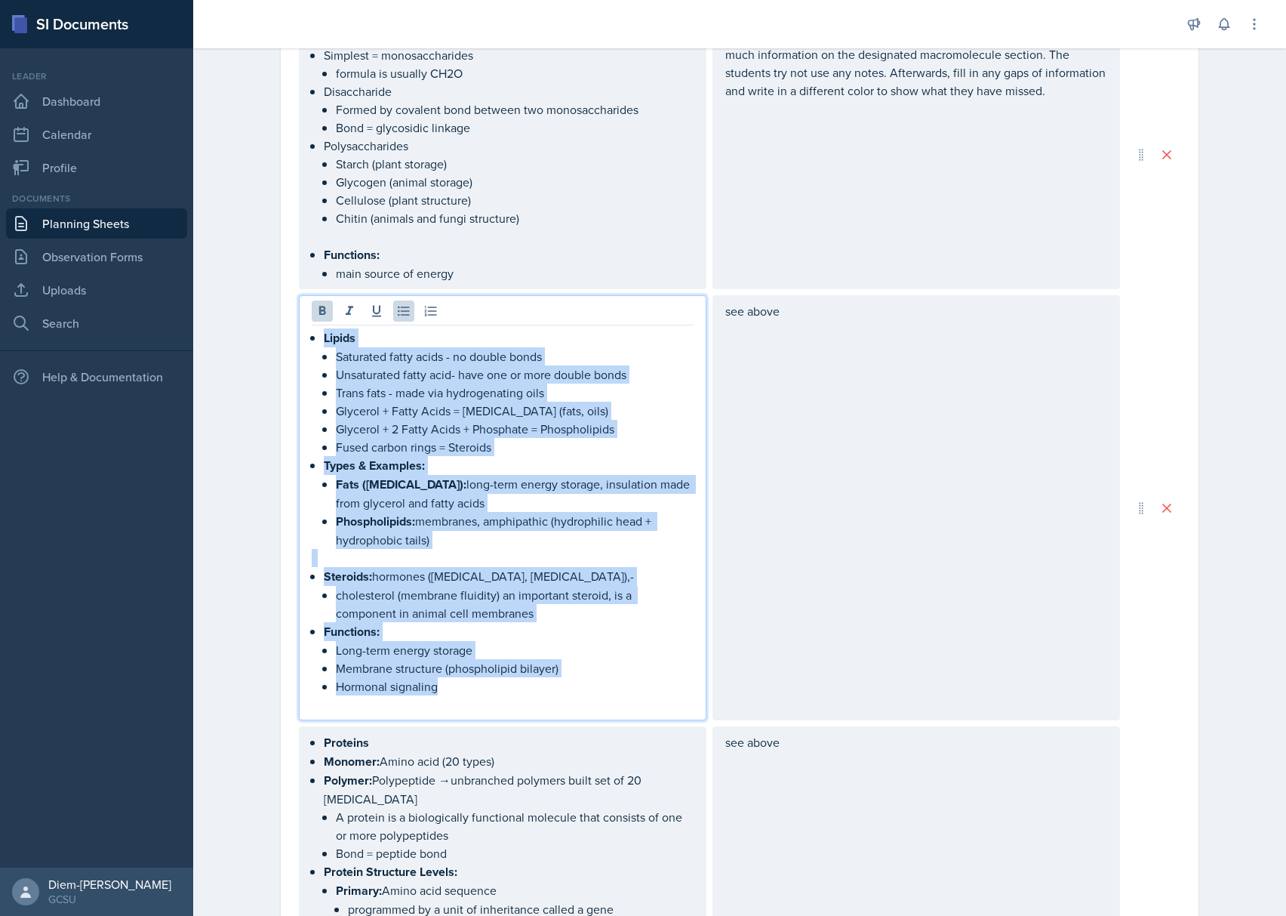
drag, startPoint x: 460, startPoint y: 688, endPoint x: 282, endPoint y: 332, distance: 398.3
click at [282, 332] on div "Date September 9th, 2025 September 2025 31 1 2 3 4 5 6 7 8 9 10 11 12 13 14 15 …" at bounding box center [740, 734] width 918 height 2593
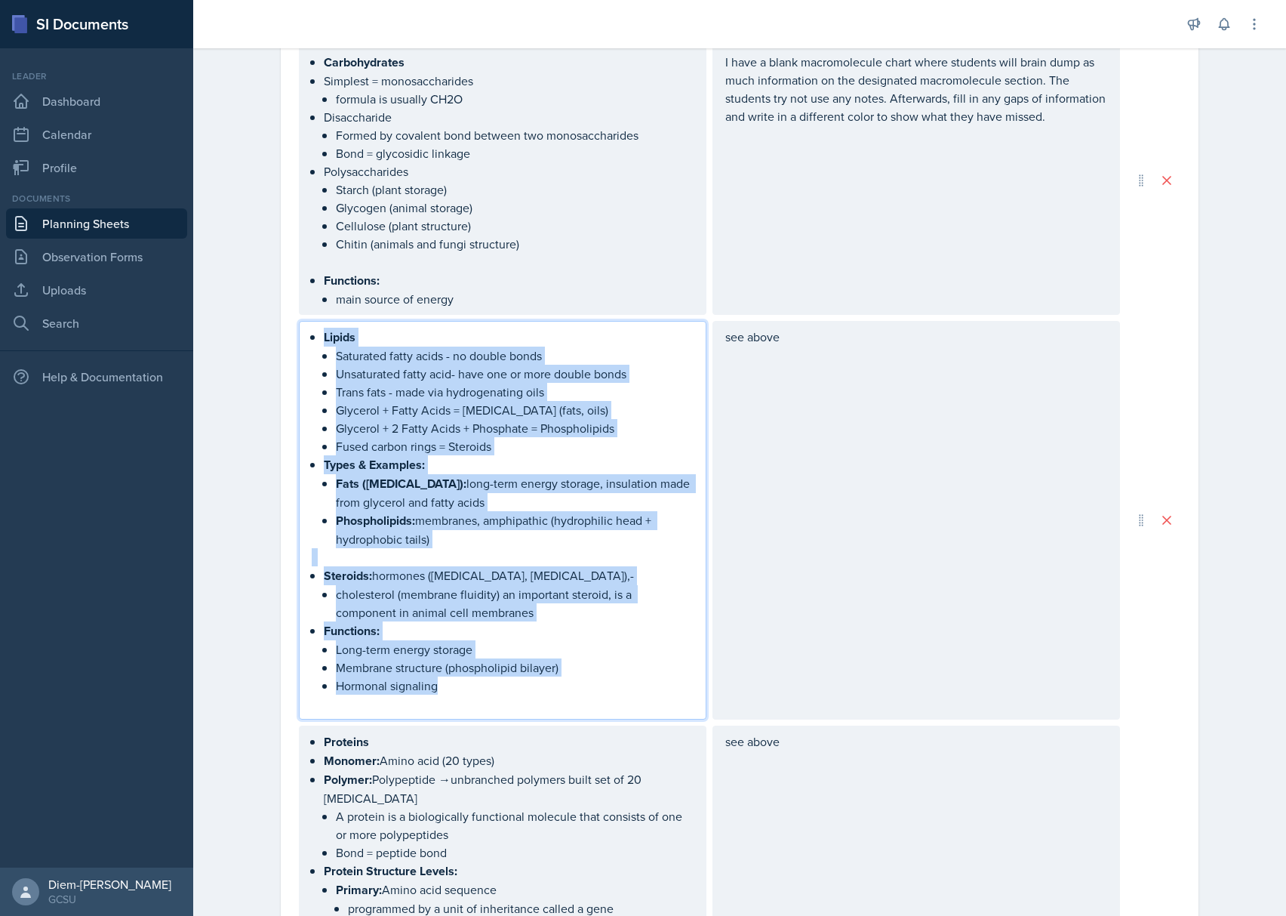
copy div "Lipids Saturated fatty acids - no double bonds Unsaturated fatty acid- have one…"
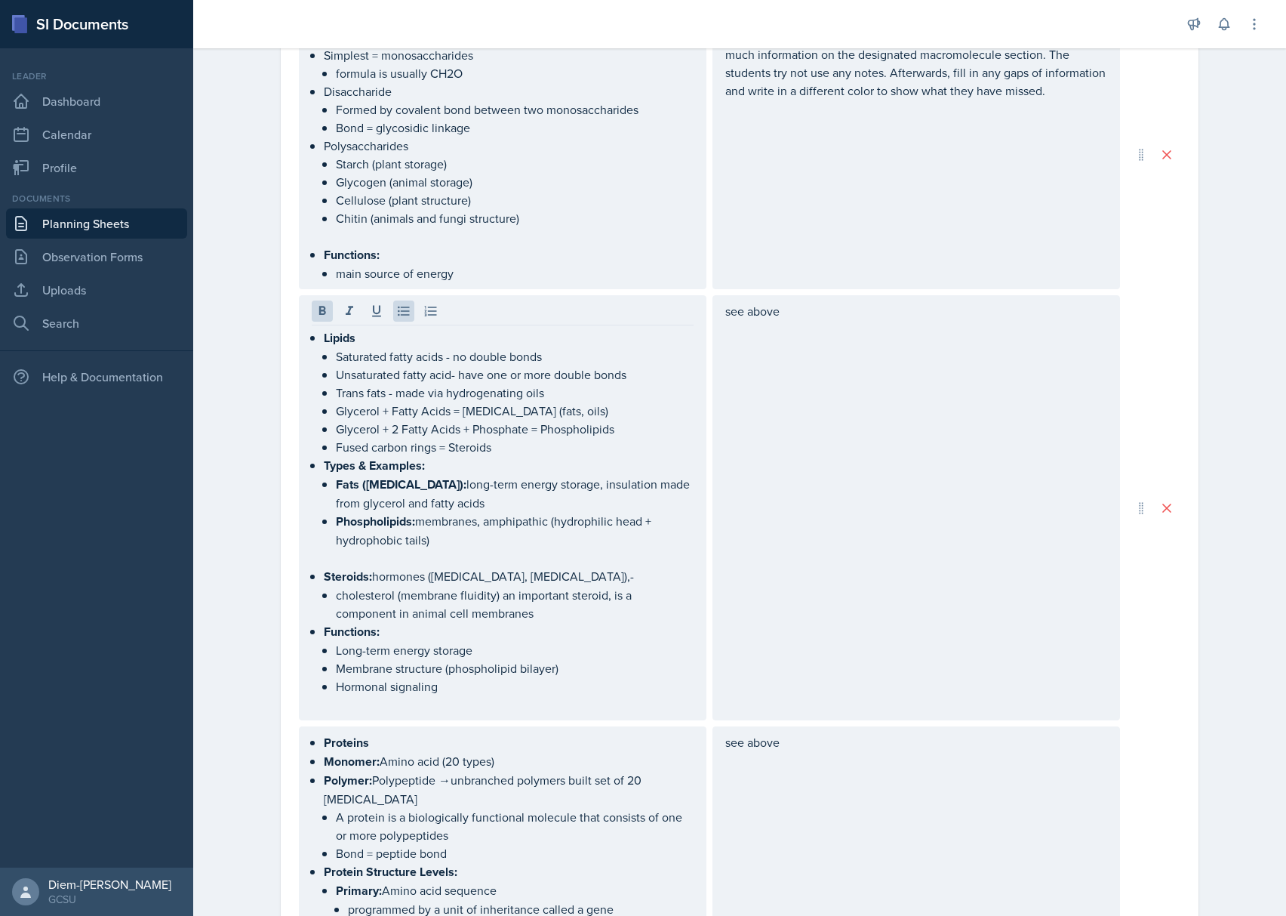
click at [805, 347] on div "see above" at bounding box center [916, 507] width 408 height 425
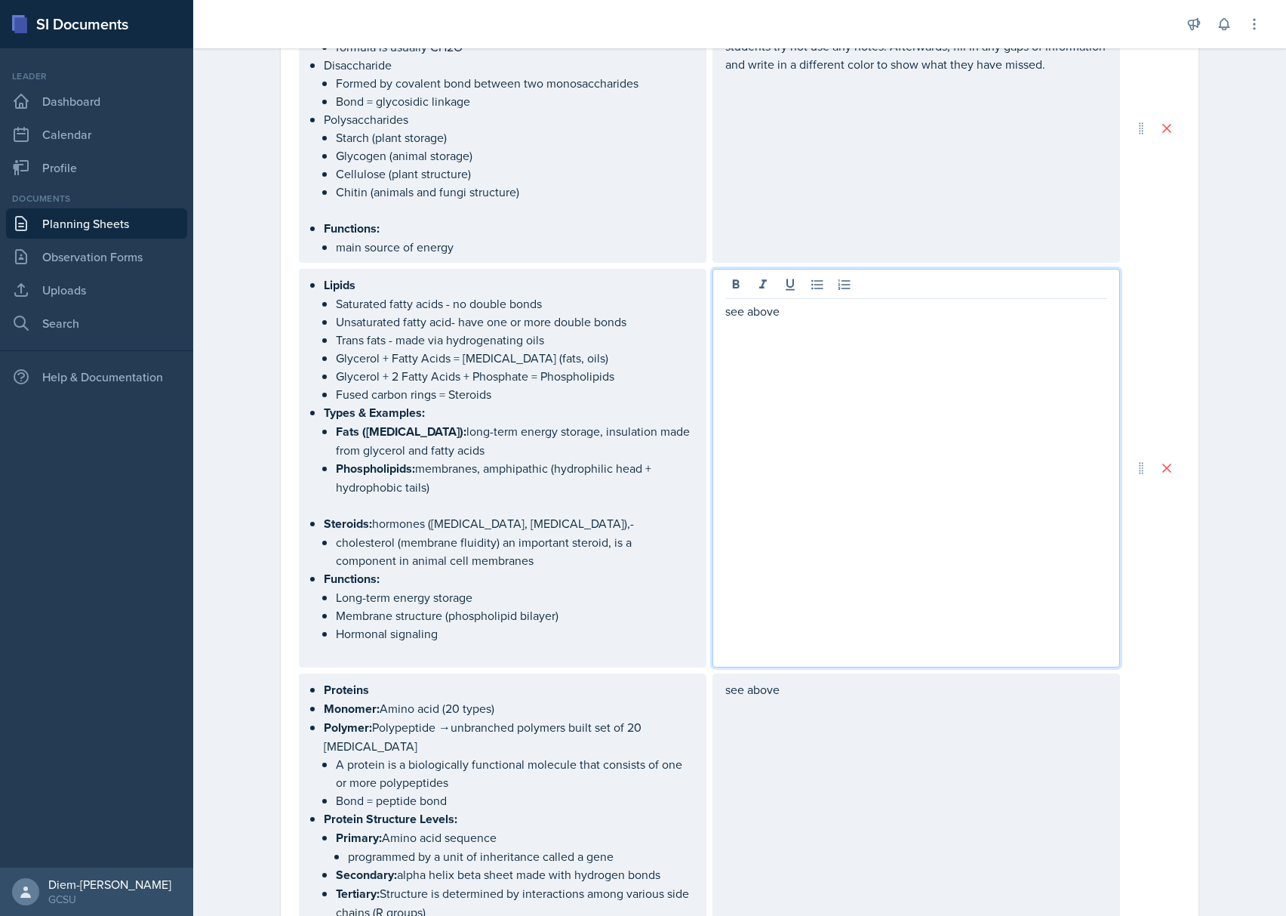
click at [795, 319] on p "see above" at bounding box center [916, 311] width 382 height 18
click at [746, 305] on p "see above" at bounding box center [916, 311] width 382 height 18
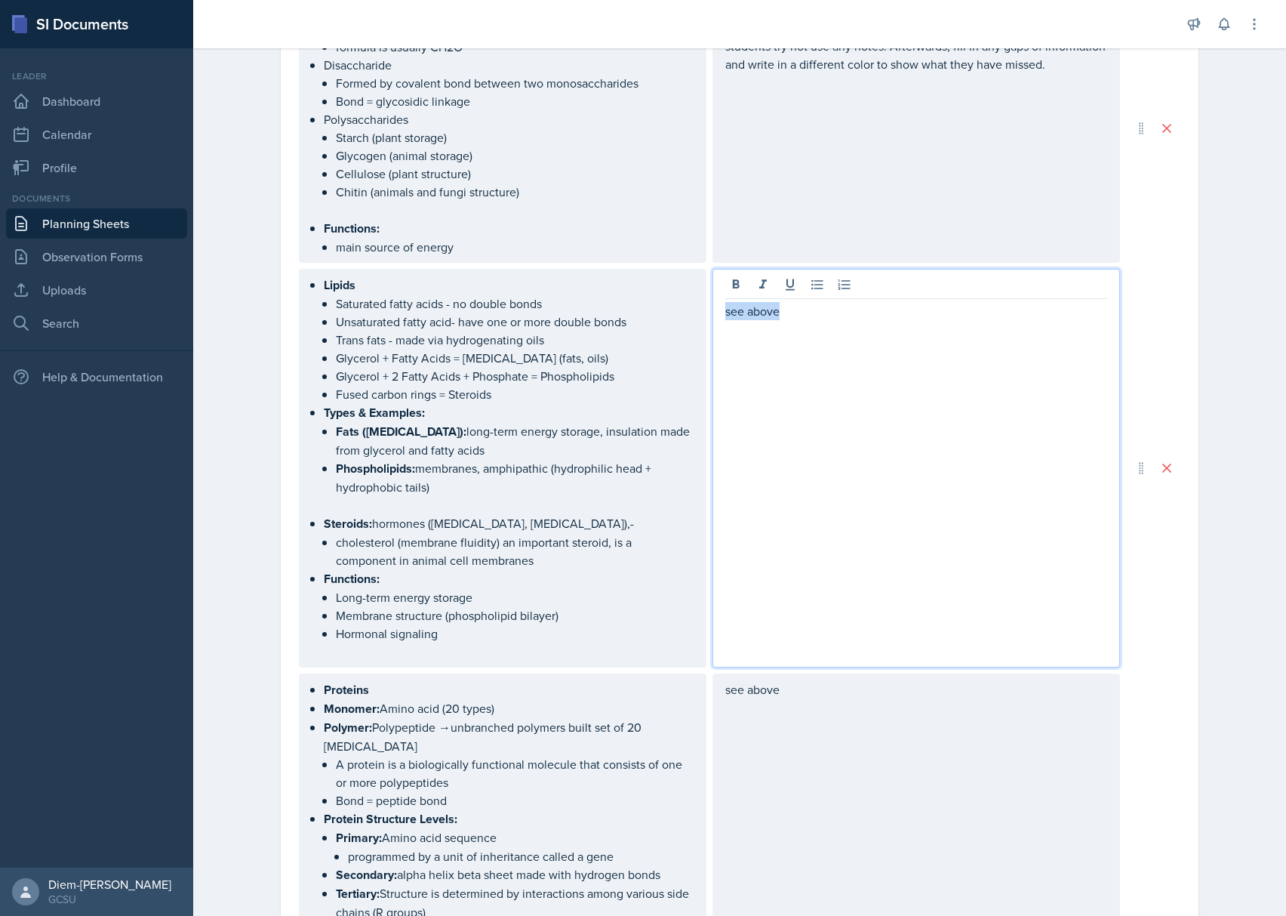
click at [746, 305] on p "see above" at bounding box center [916, 311] width 382 height 18
copy p "see above"
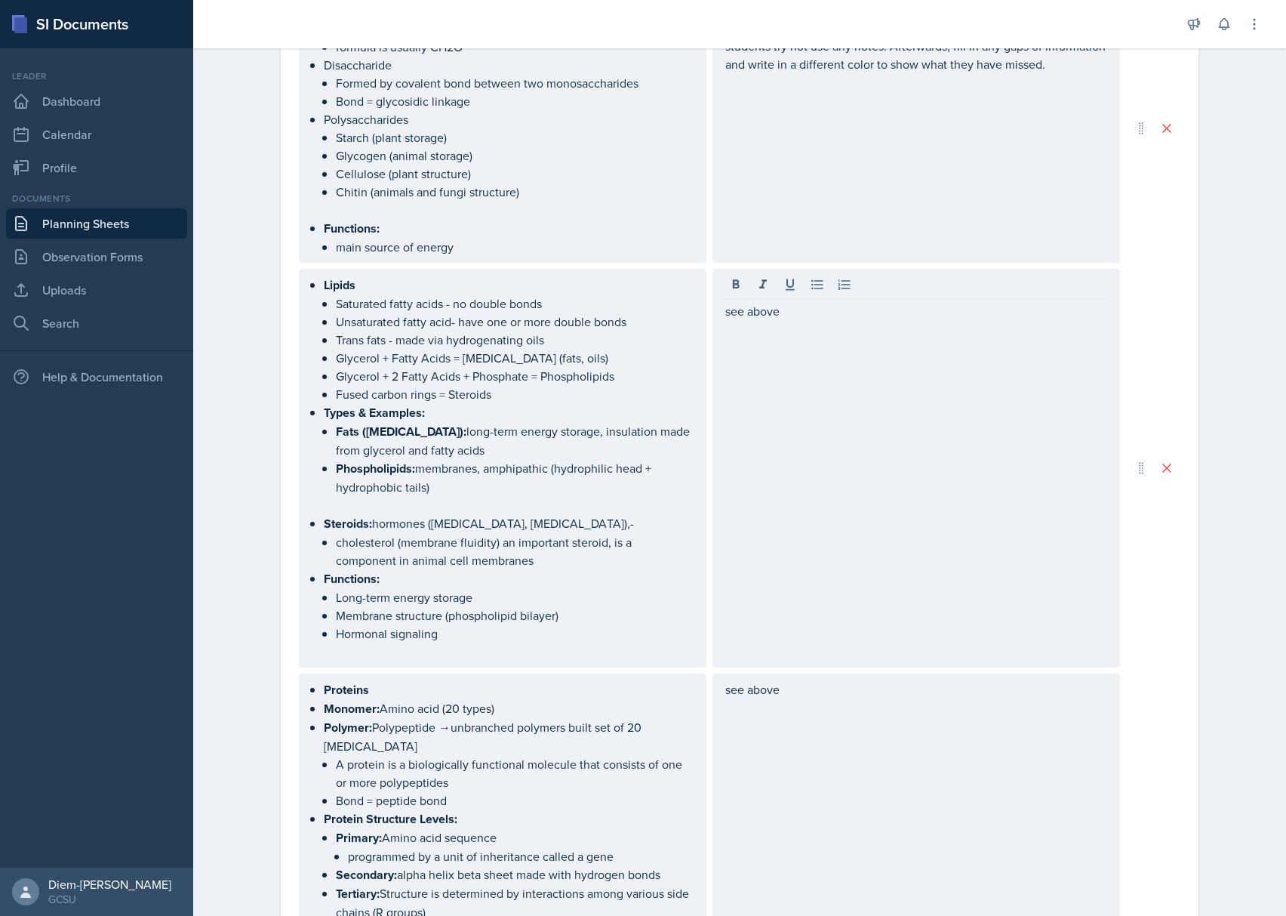
click at [514, 517] on div "Lipids Saturated fatty acids - no double bonds Unsaturated fatty acid- have one…" at bounding box center [503, 467] width 382 height 385
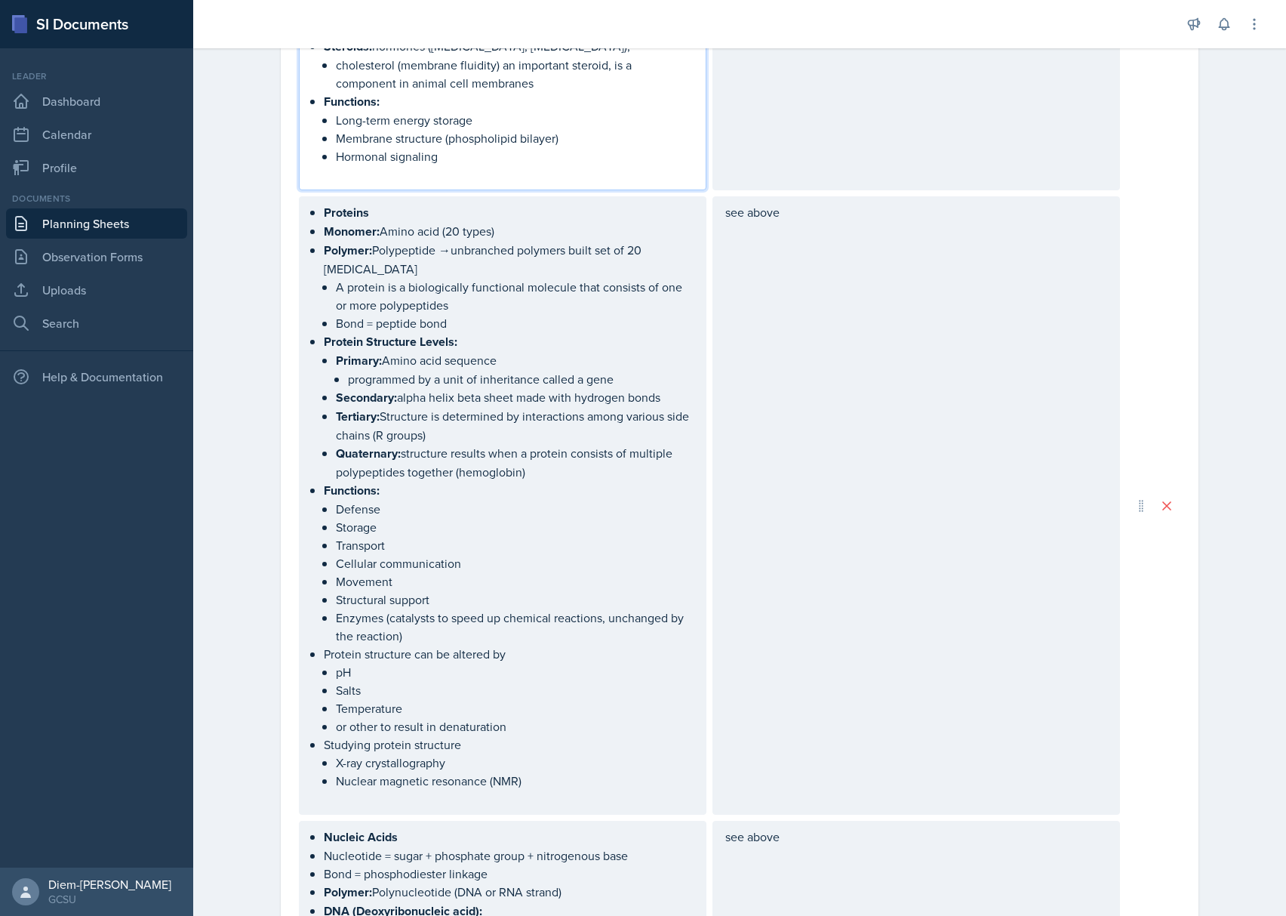
click at [426, 407] on p "Tertiary: Structure is determined by interactions among various side chains (R …" at bounding box center [515, 425] width 358 height 37
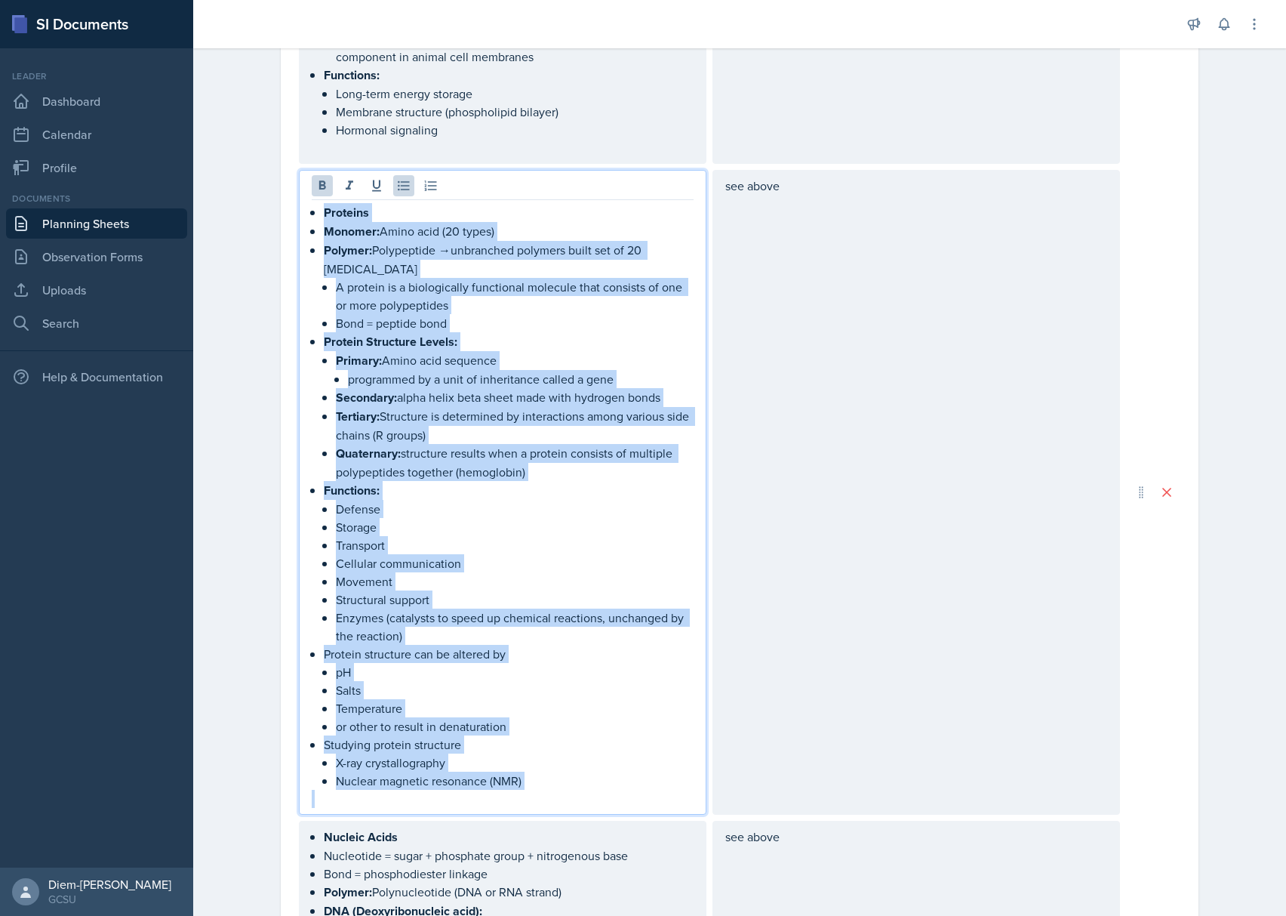
drag, startPoint x: 315, startPoint y: 210, endPoint x: 531, endPoint y: 791, distance: 620.0
click at [531, 791] on div "Proteins Monomer: Amino acid (20 types) Polymer: Polypeptide →unbranched polyme…" at bounding box center [503, 505] width 382 height 605
copy ul "Proteins Monomer: Amino acid (20 types) Polymer: Polypeptide →unbranched polyme…"
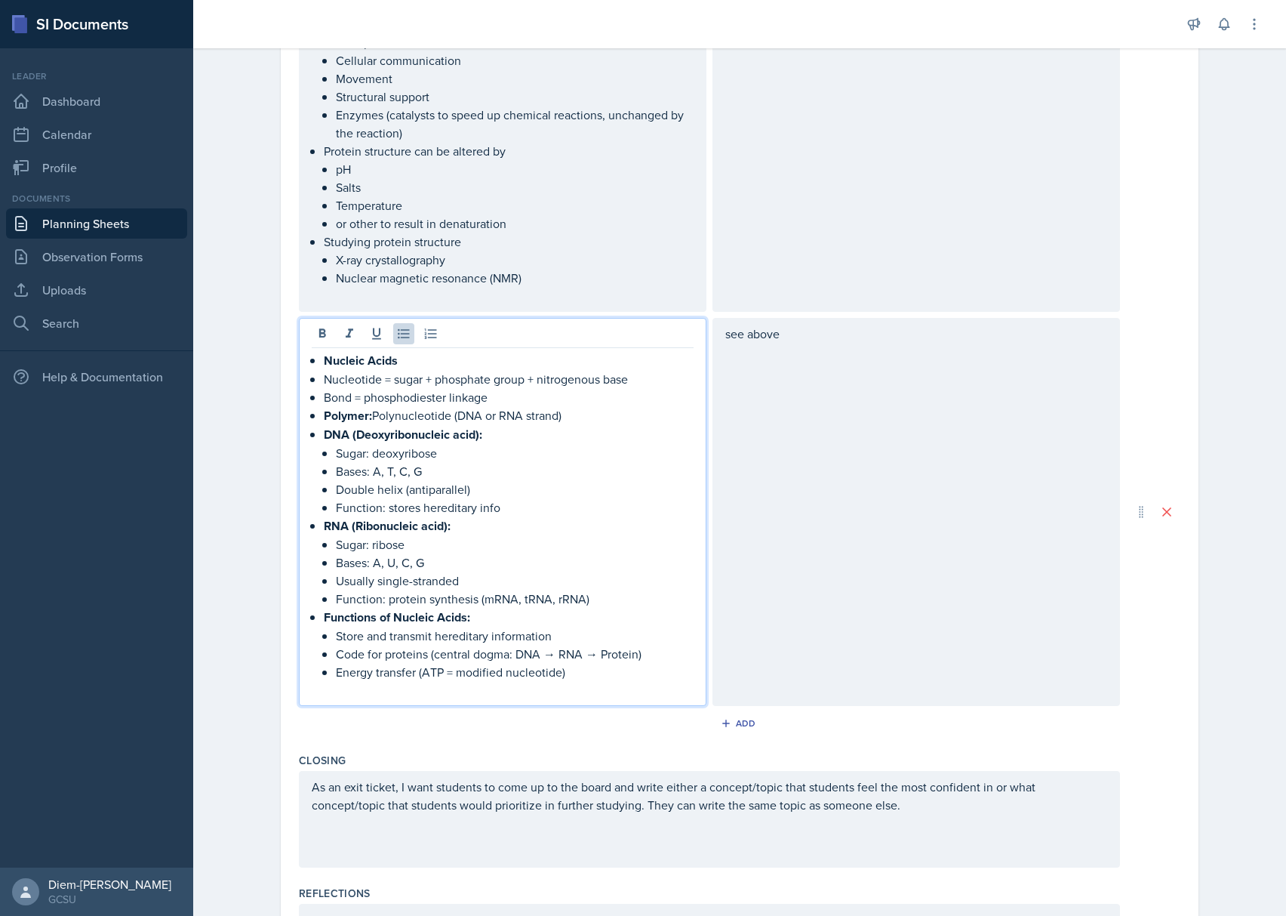
click at [393, 553] on p "Bases: A, U, C, G" at bounding box center [515, 562] width 358 height 18
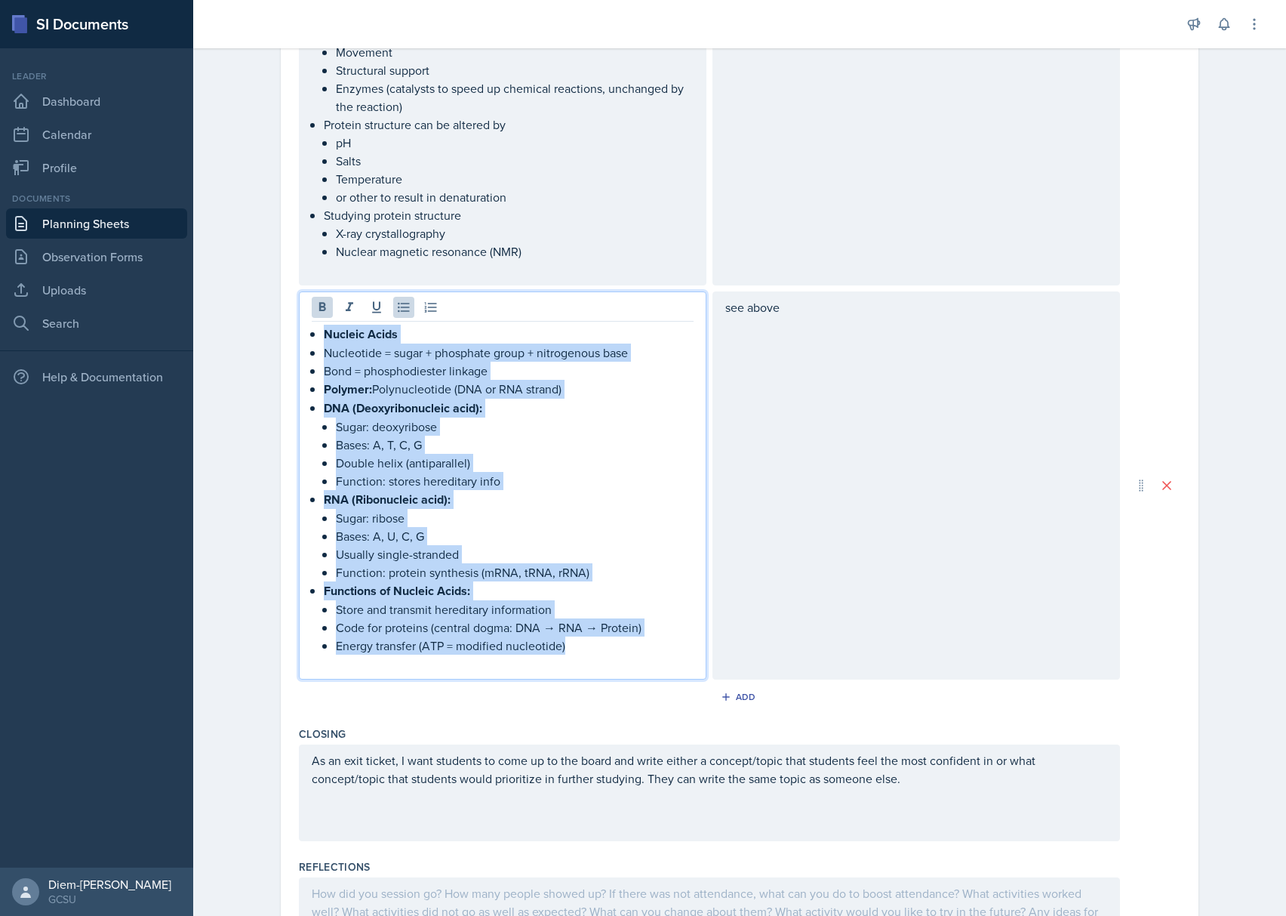
drag, startPoint x: 602, startPoint y: 636, endPoint x: 272, endPoint y: 331, distance: 449.2
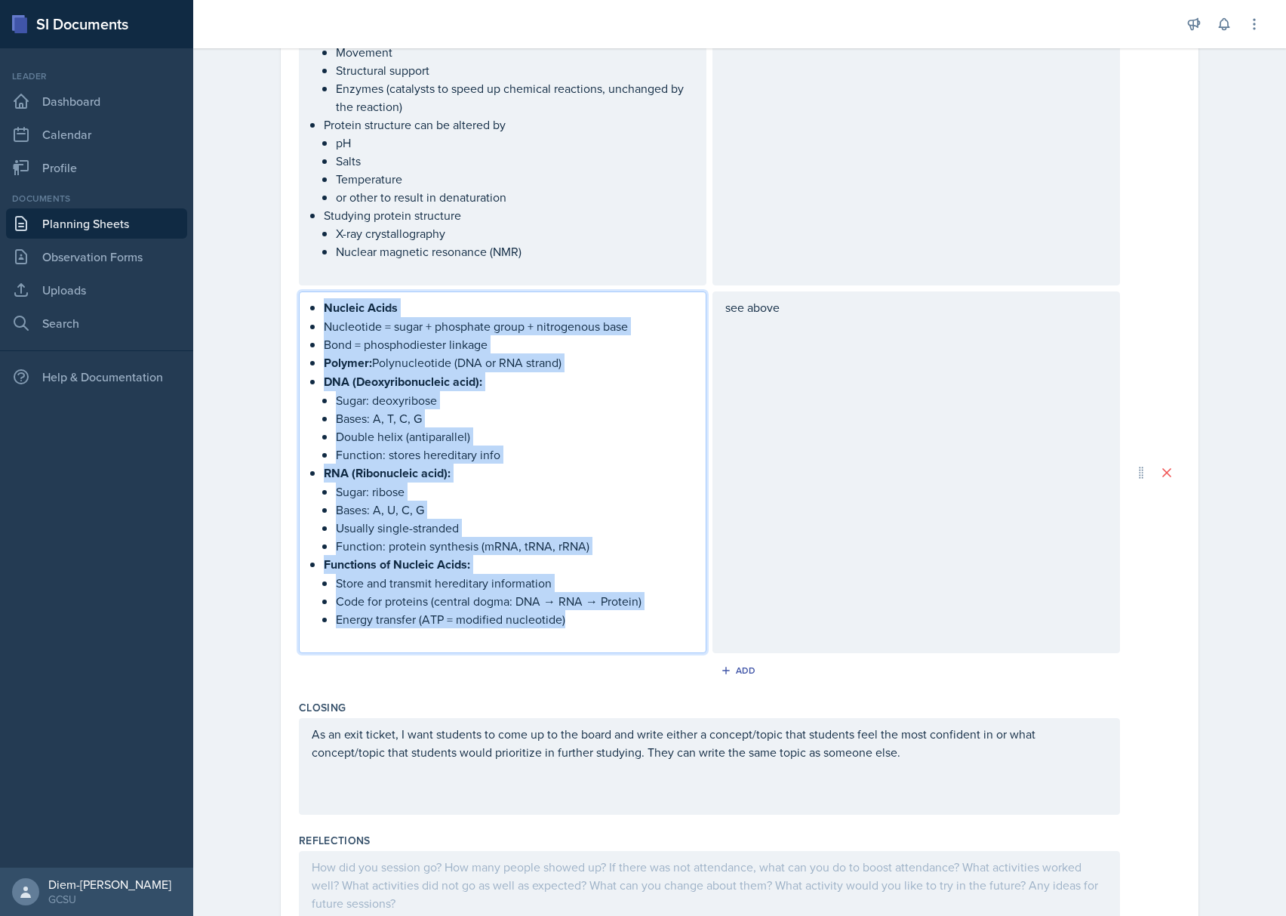
scroll to position [1688, 0]
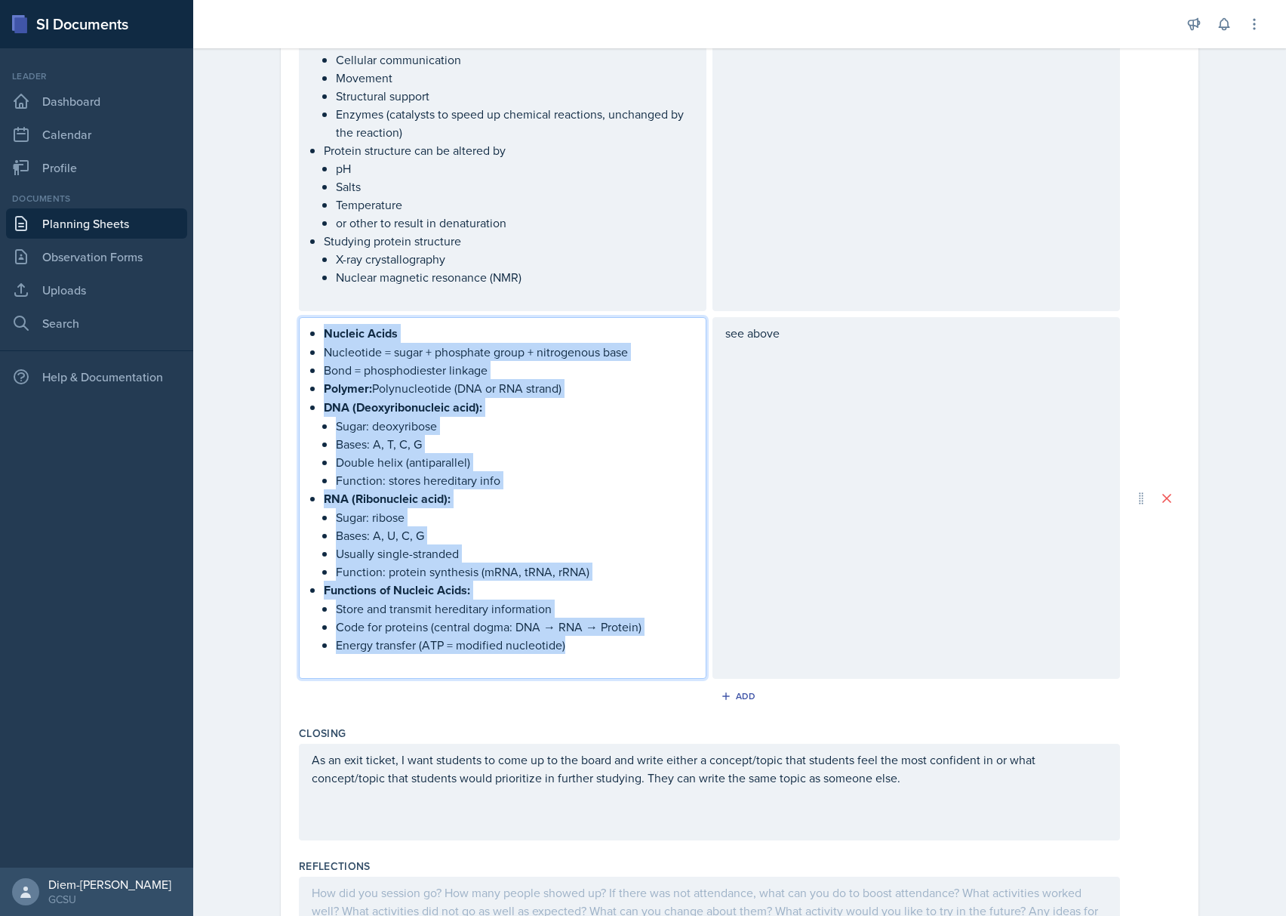
copy div "Nucleic Acids Nucleotide = sugar + phosphate group + nitrogenous base Bond = ph…"
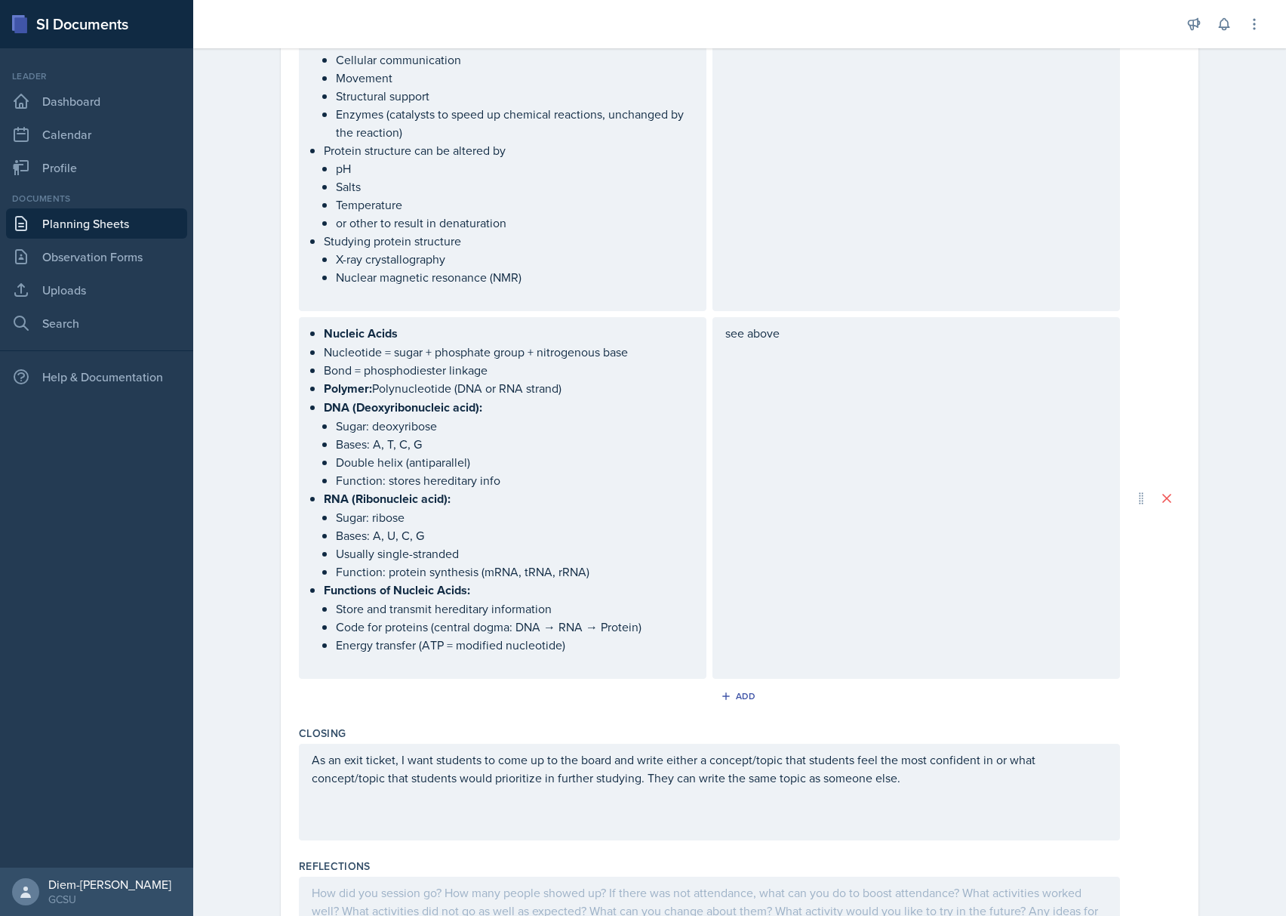
click at [771, 323] on div "see above" at bounding box center [916, 498] width 408 height 362
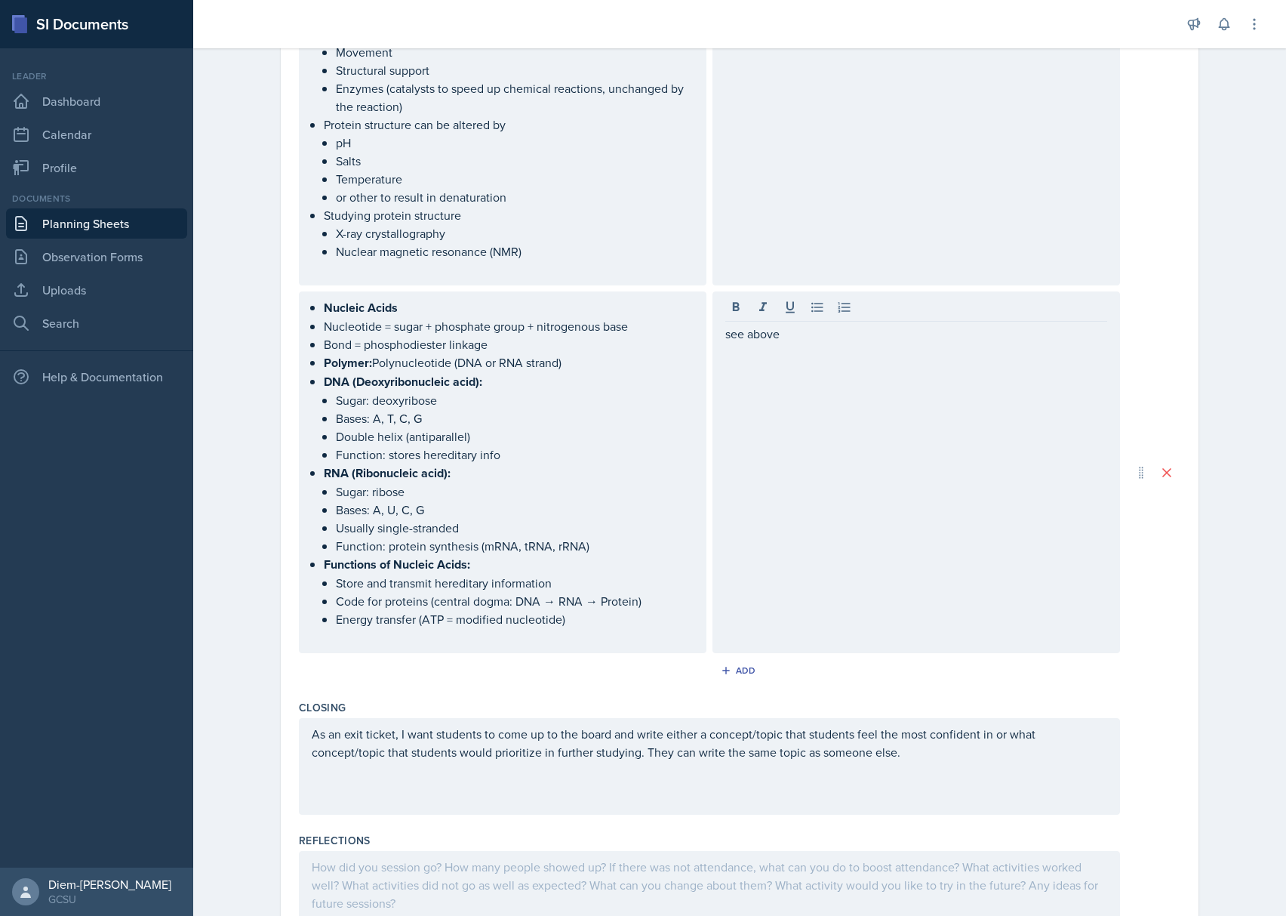
scroll to position [1740, 0]
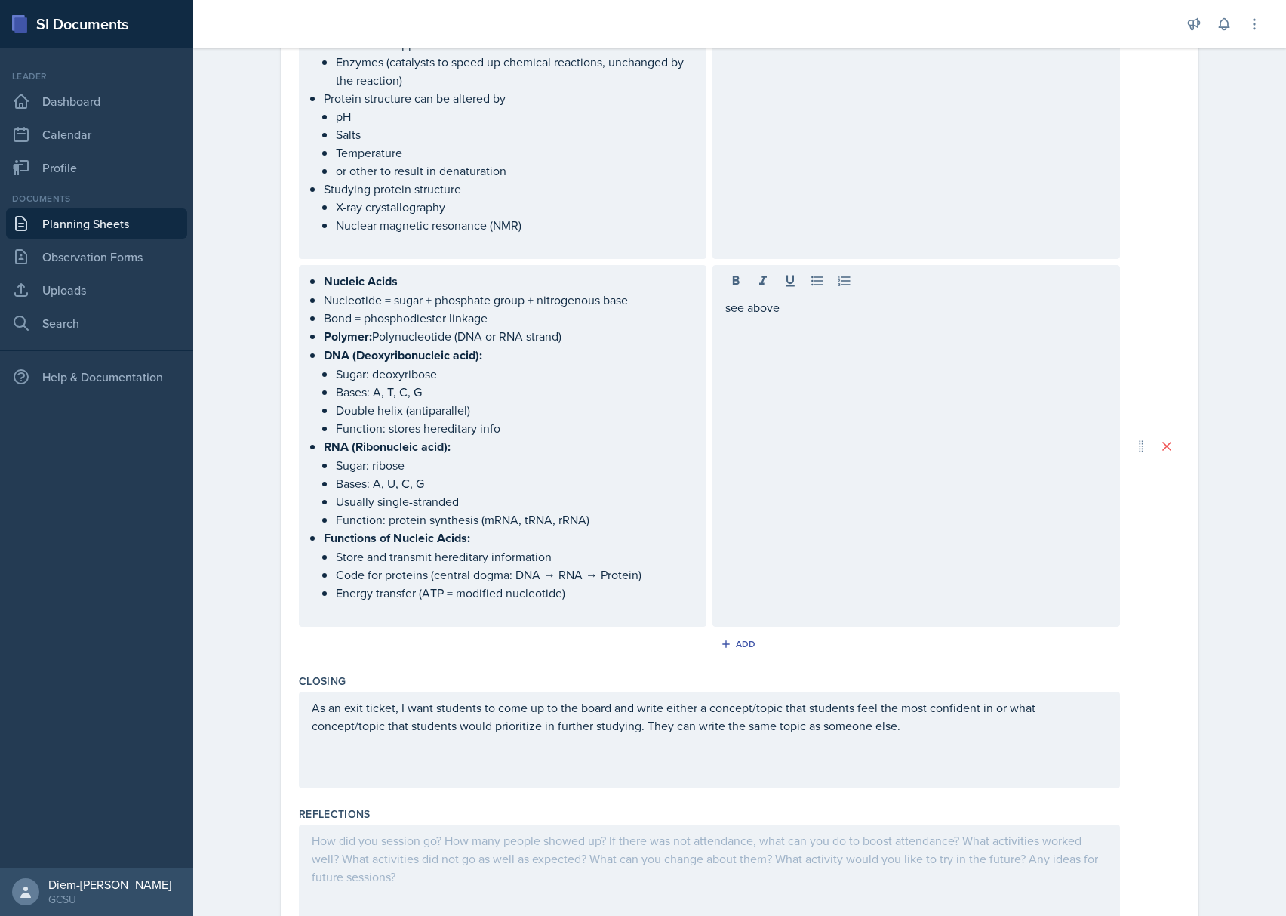
click at [771, 323] on div "see above" at bounding box center [916, 446] width 408 height 362
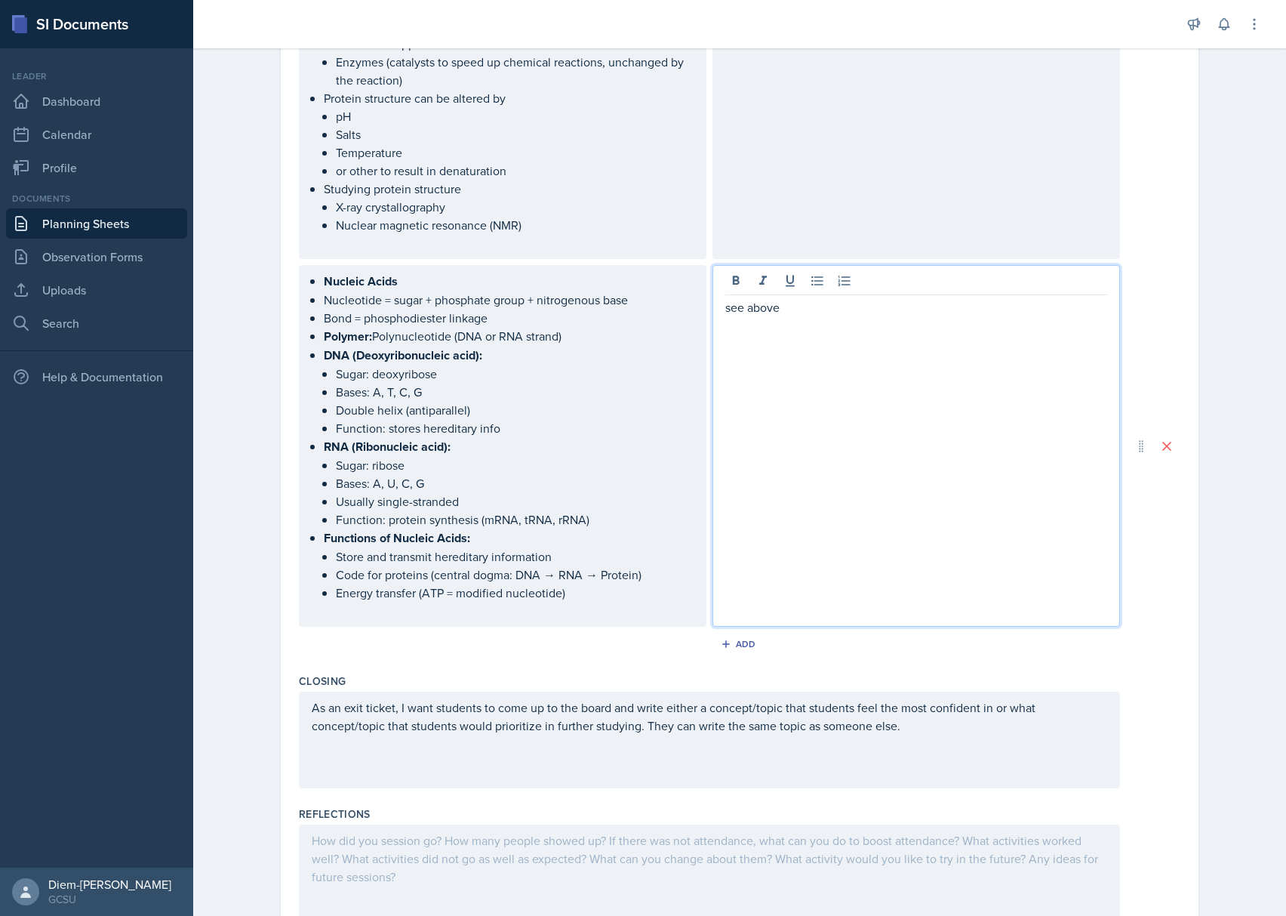
click at [762, 305] on p "see above" at bounding box center [916, 307] width 382 height 18
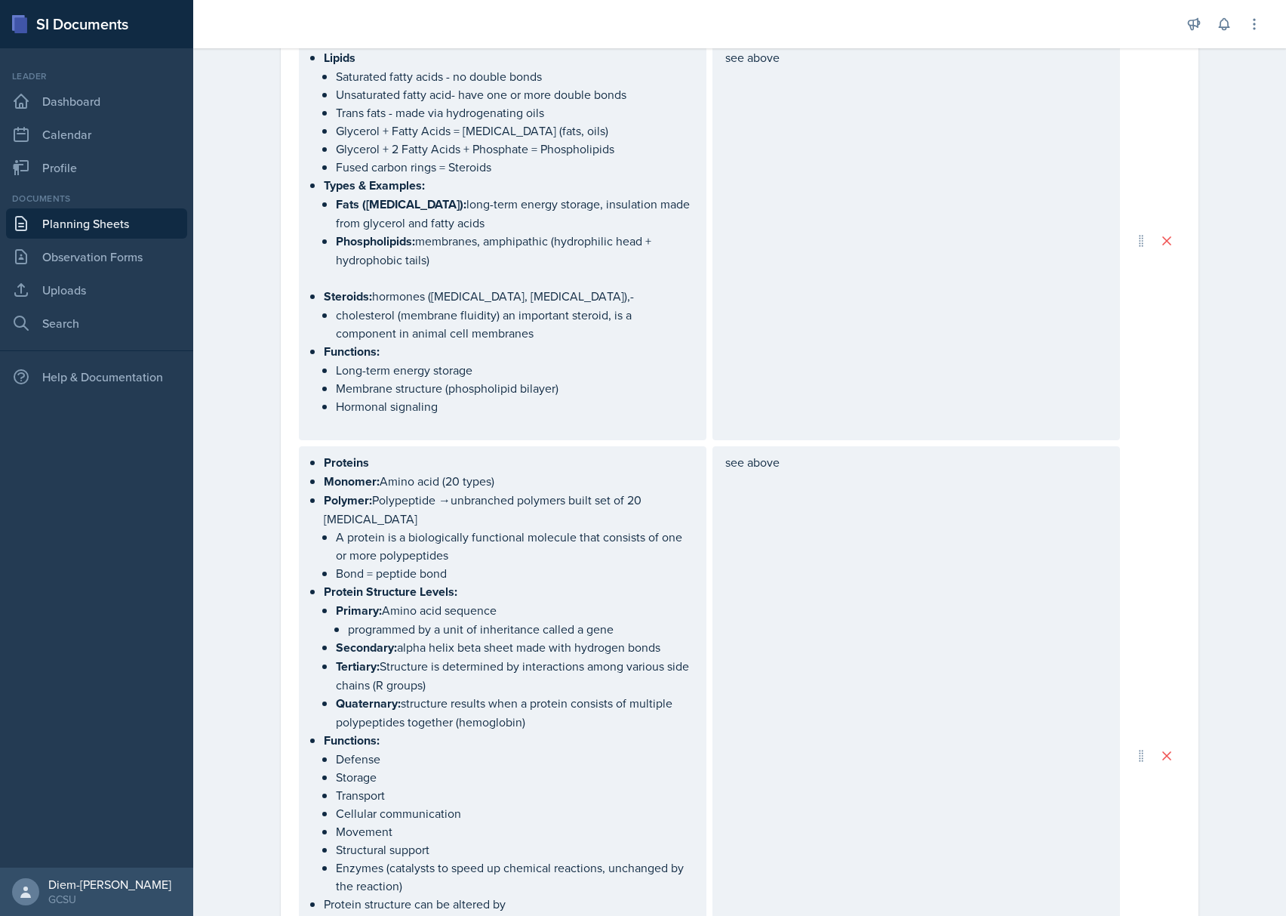
scroll to position [0, 0]
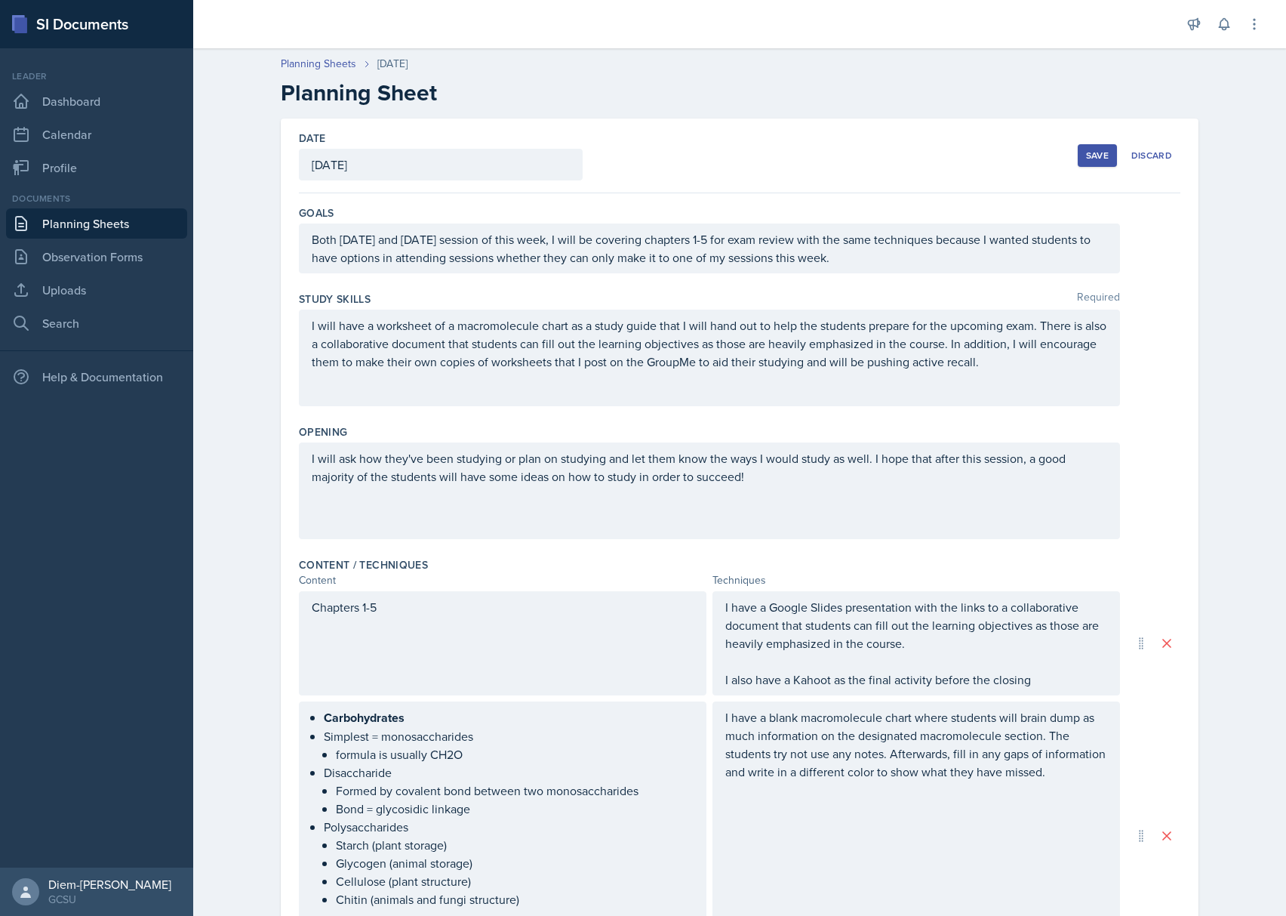
click at [1100, 148] on button "Save" at bounding box center [1097, 155] width 39 height 23
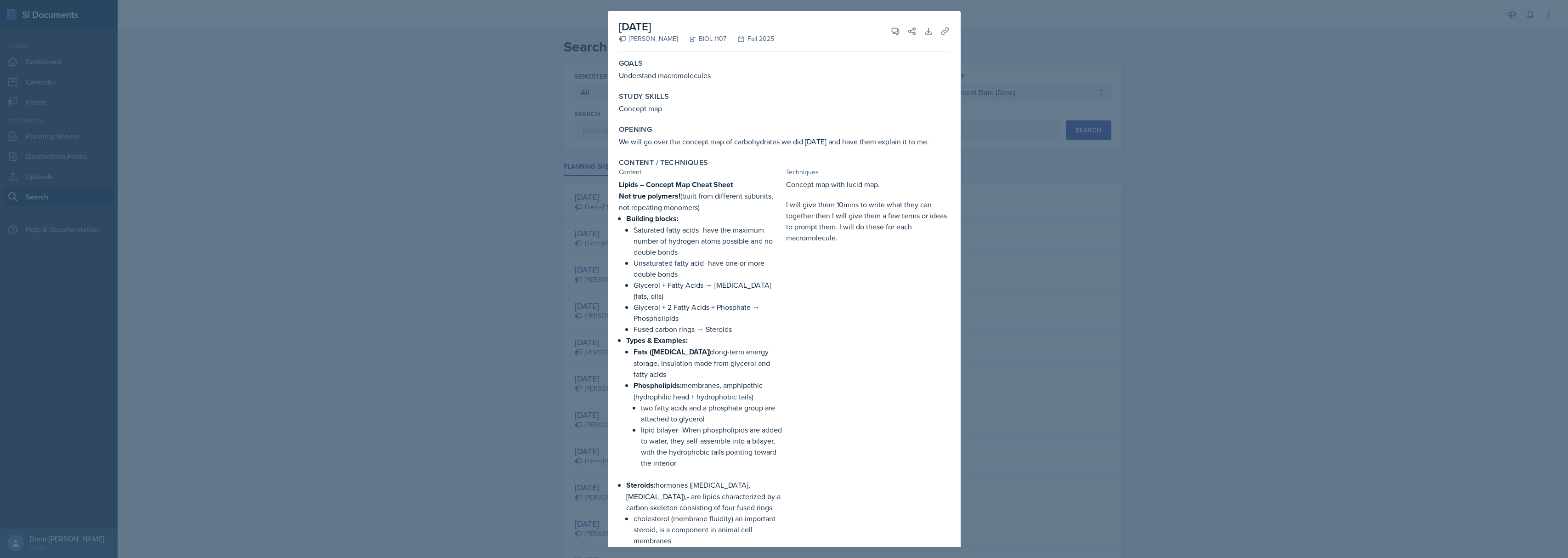
select select "all"
select select "6d02d006-d2ce-4ab3-bc11-53b48f3c94ca"
select select "3"
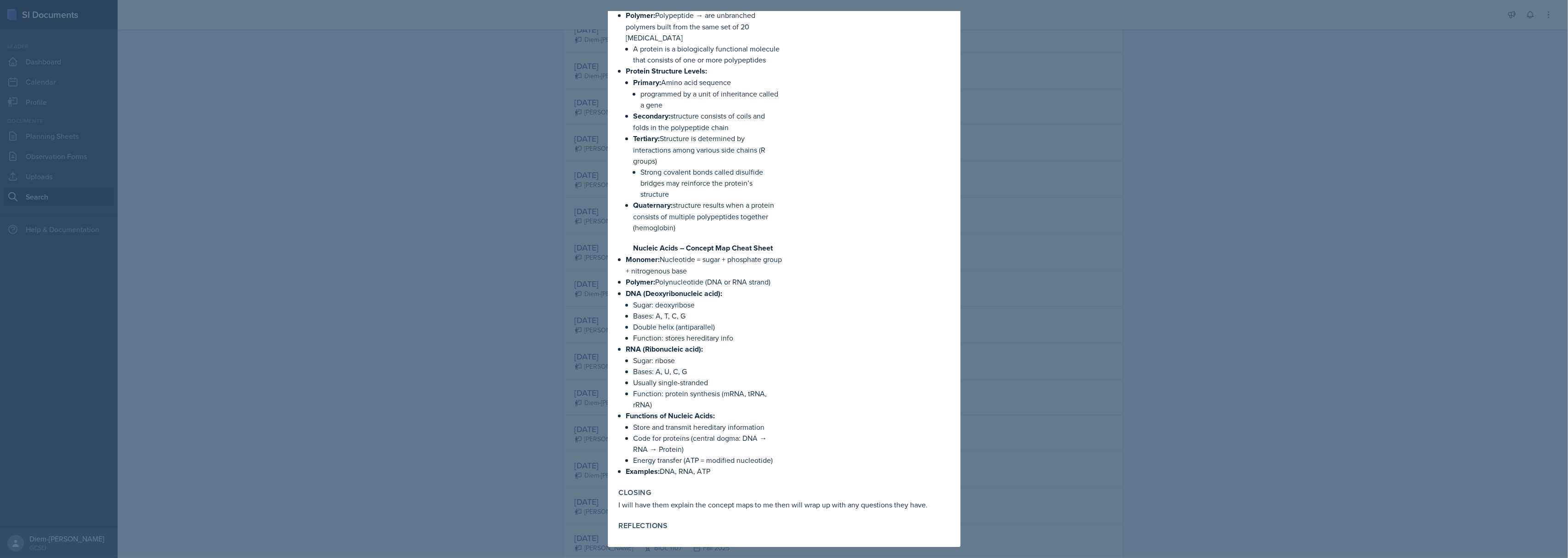
click at [1157, 138] on div at bounding box center [784, 279] width 1568 height 558
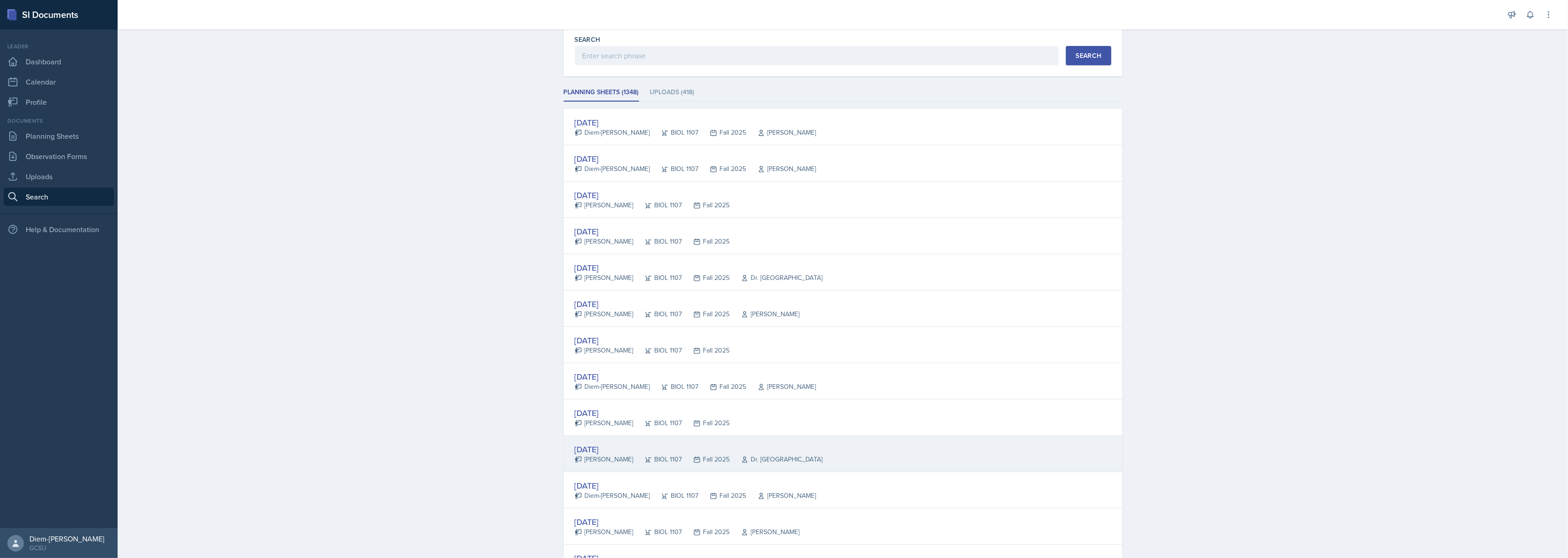
scroll to position [0, 0]
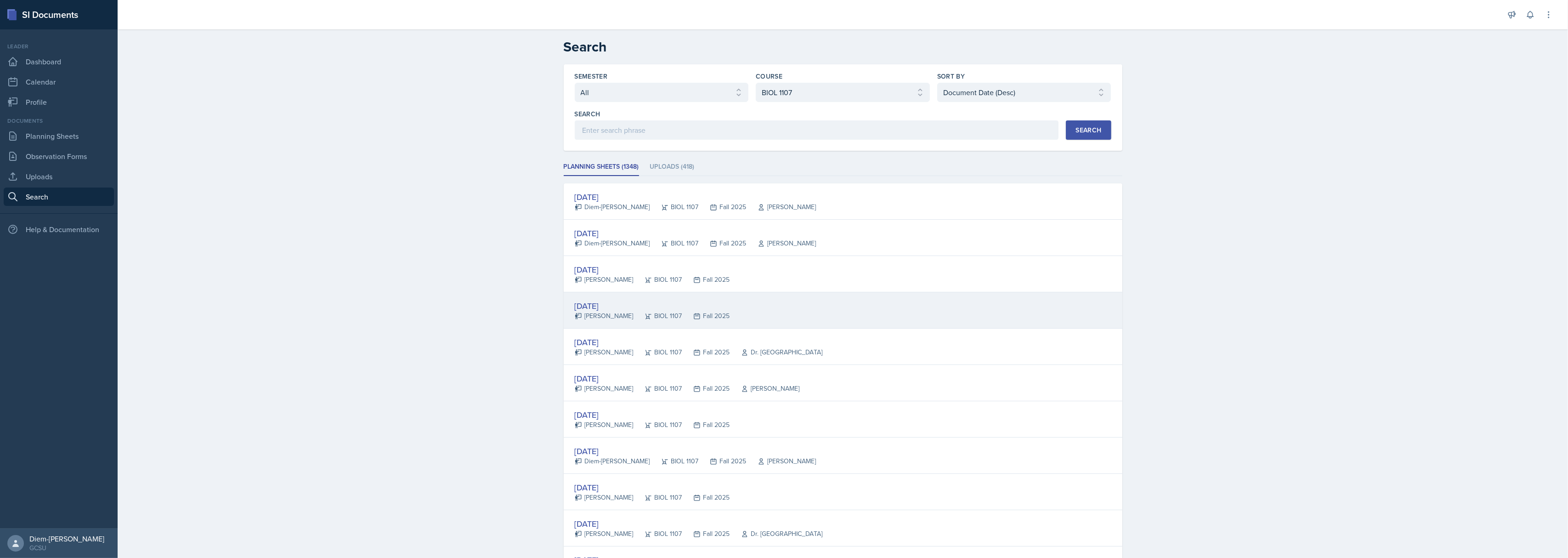
click at [787, 323] on div "Sep 8th, 2025 Kanchan Laul BIOL 1107 Fall 2025" at bounding box center [843, 311] width 559 height 37
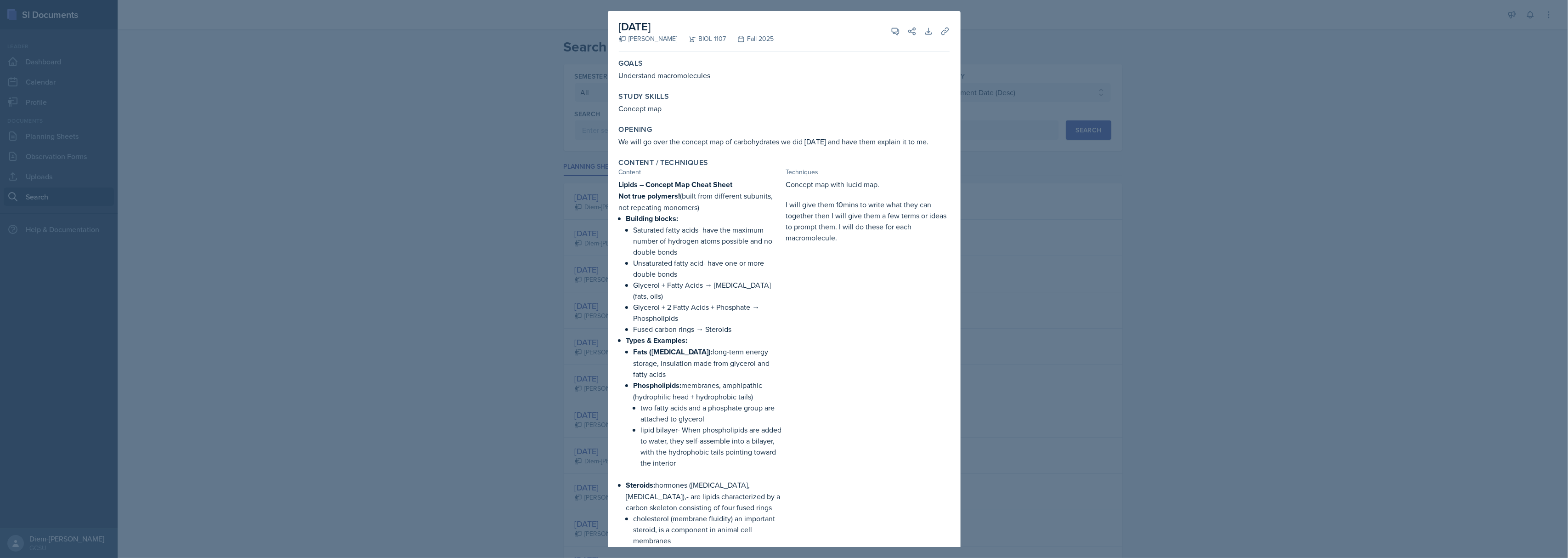
click at [1114, 297] on div at bounding box center [784, 279] width 1568 height 558
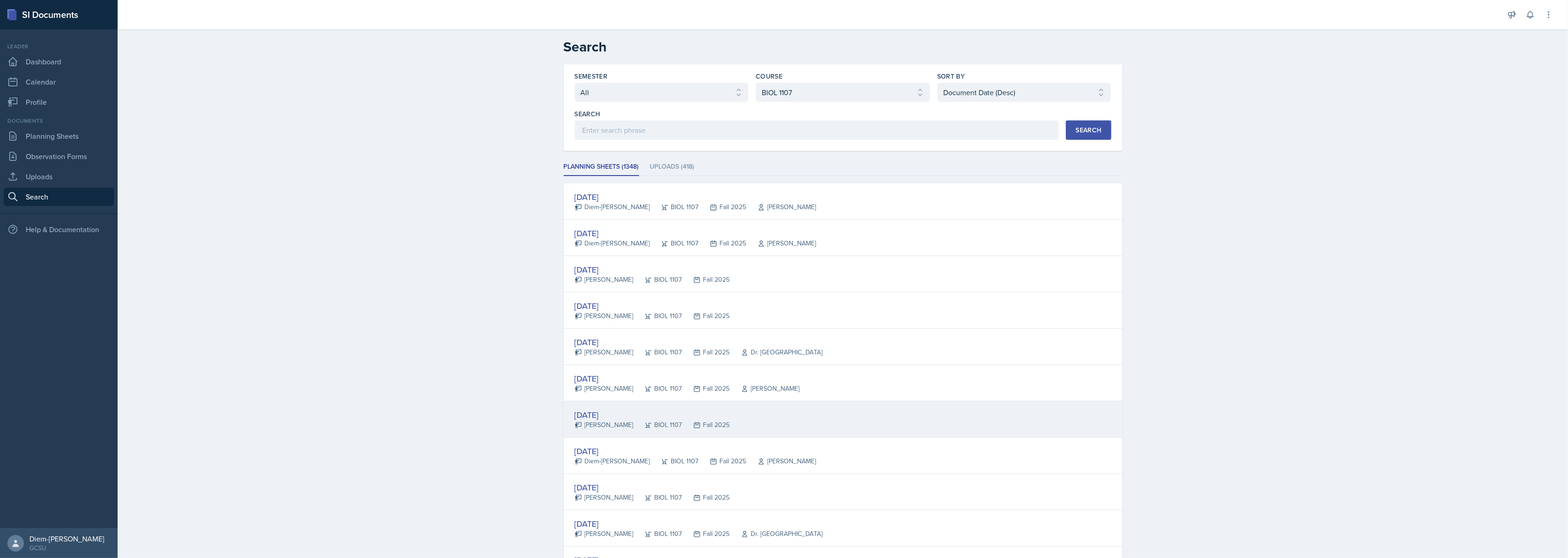
click at [631, 415] on div "Sep 4th, 2025" at bounding box center [652, 415] width 155 height 12
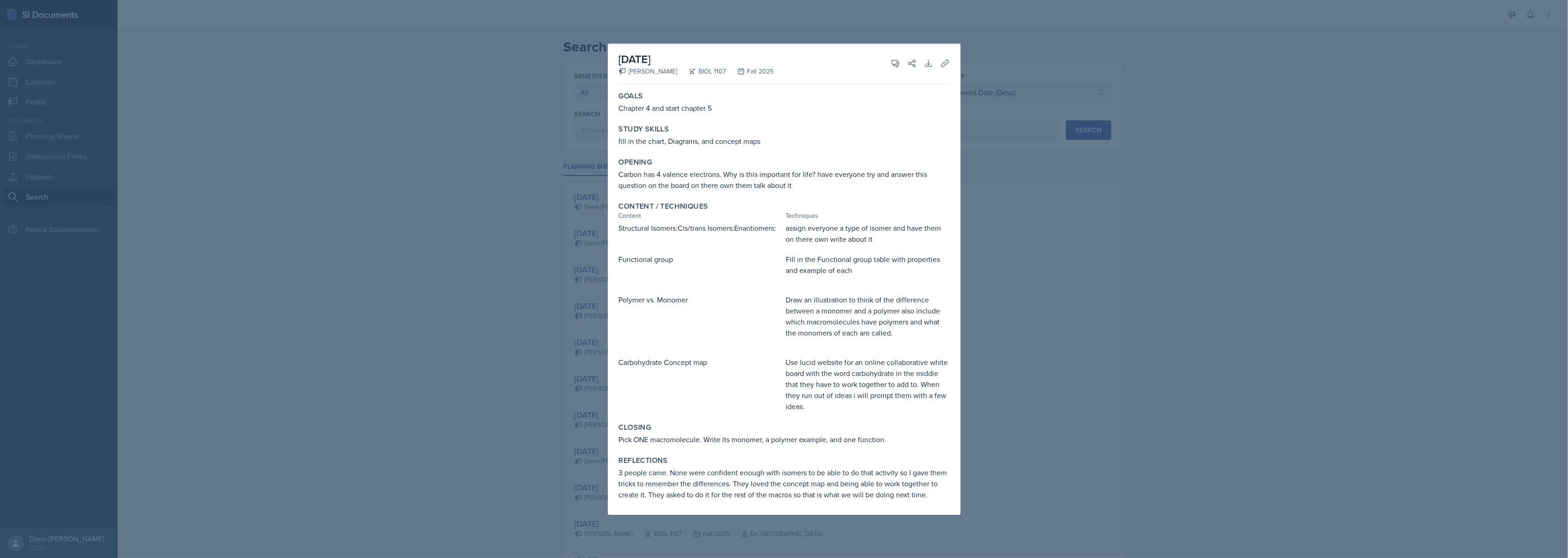
click at [1138, 348] on div at bounding box center [784, 279] width 1568 height 558
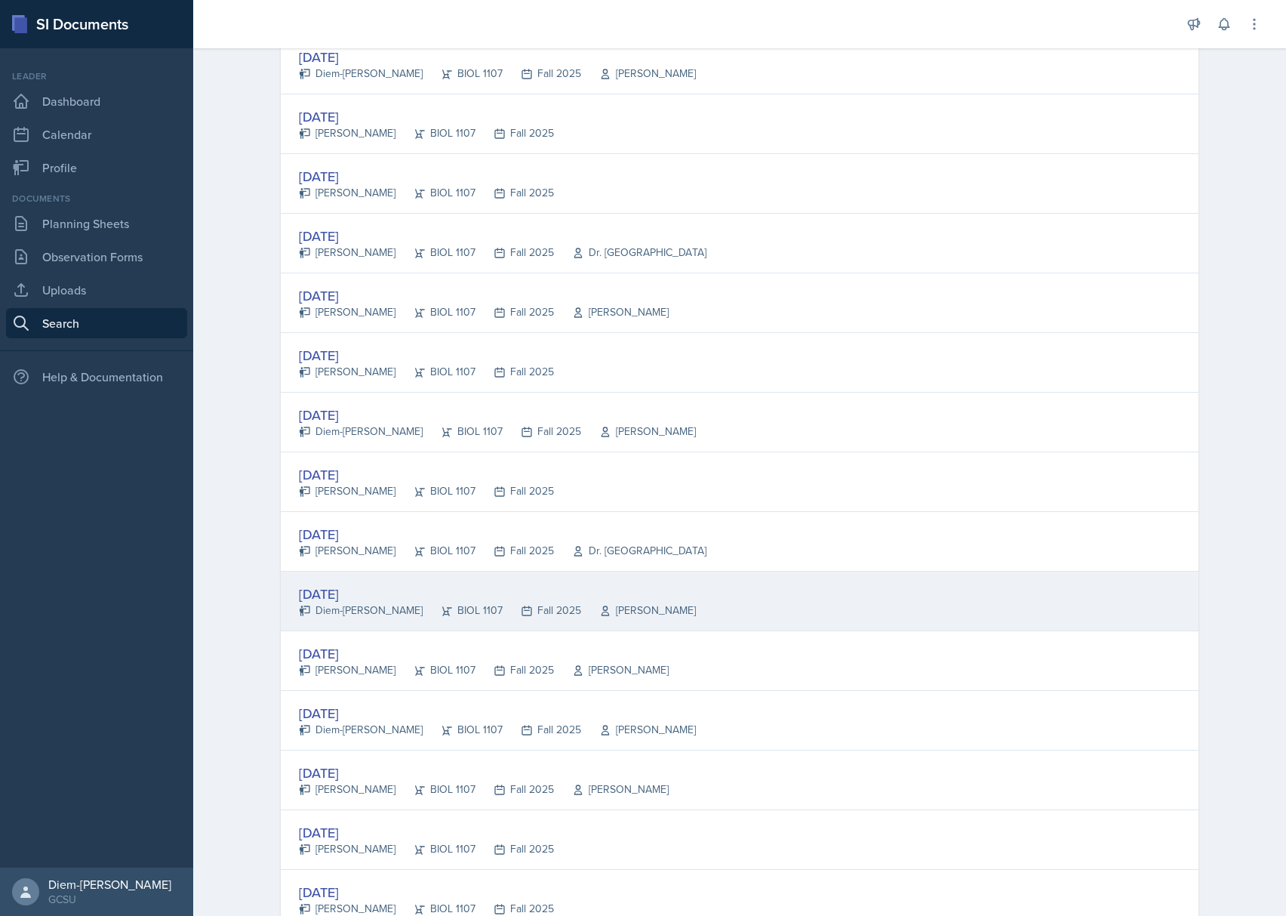
scroll to position [59, 0]
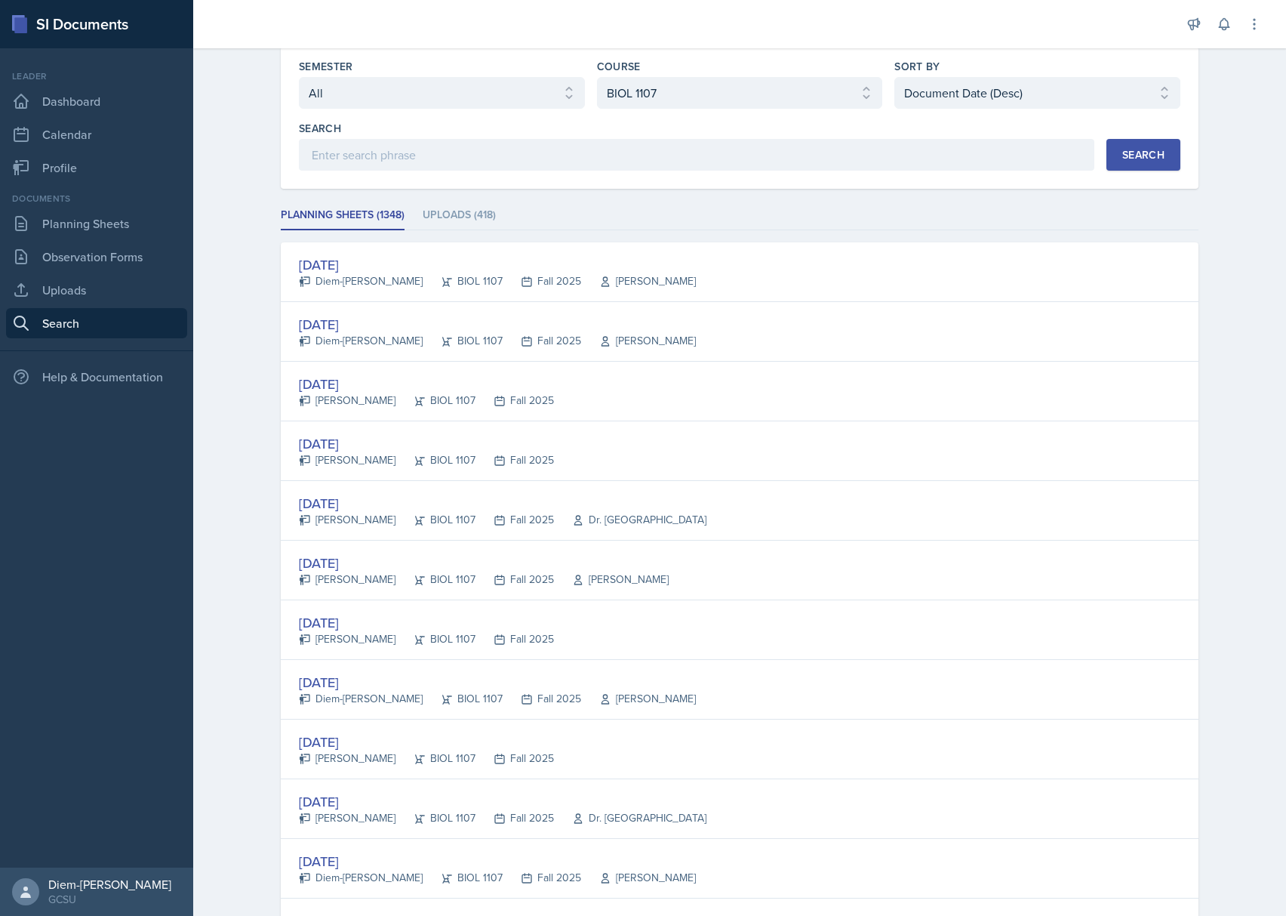
click at [371, 409] on div "Sep 8th, 2025 Olivia Hood BIOL 1107 Fall 2025" at bounding box center [740, 392] width 918 height 60
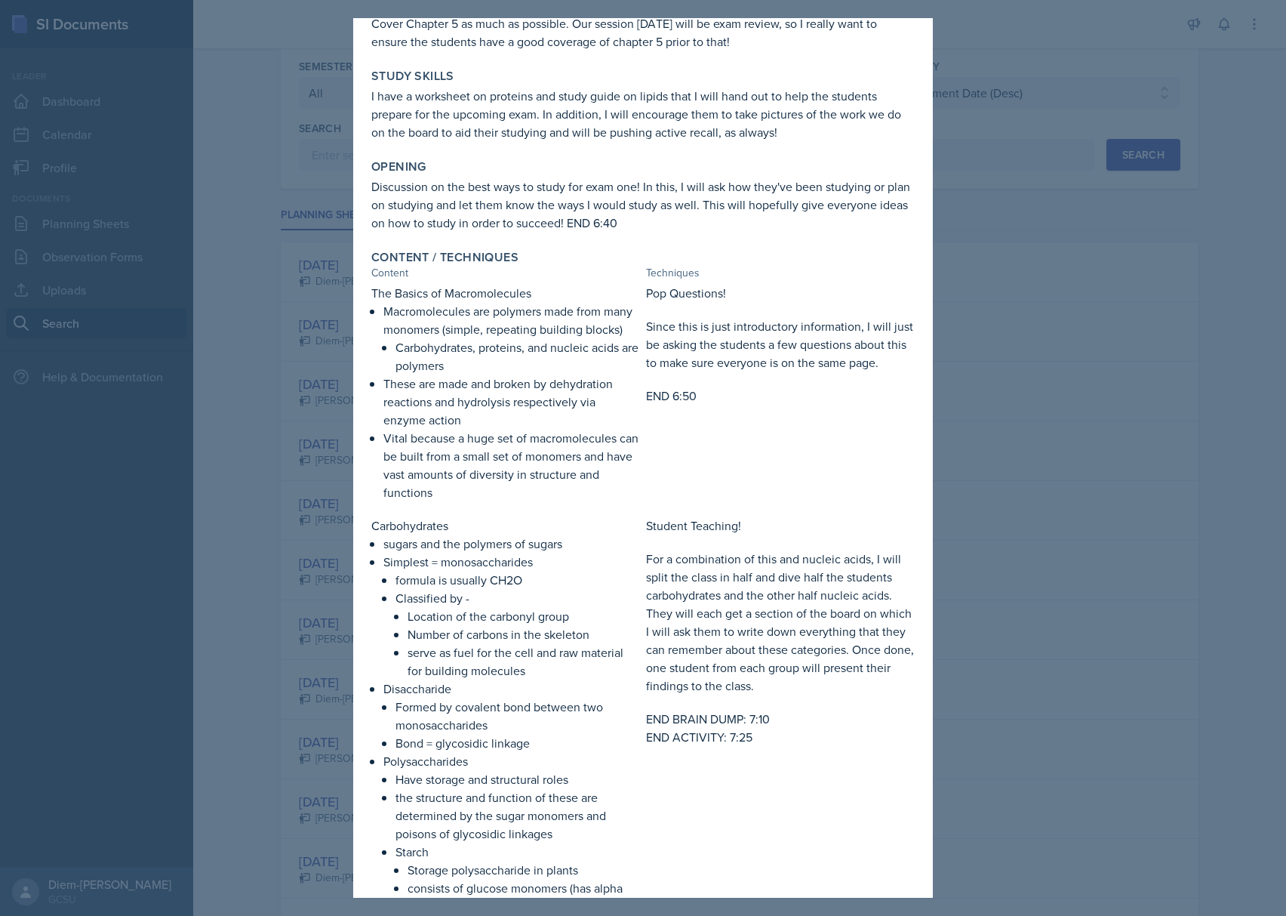
scroll to position [402, 0]
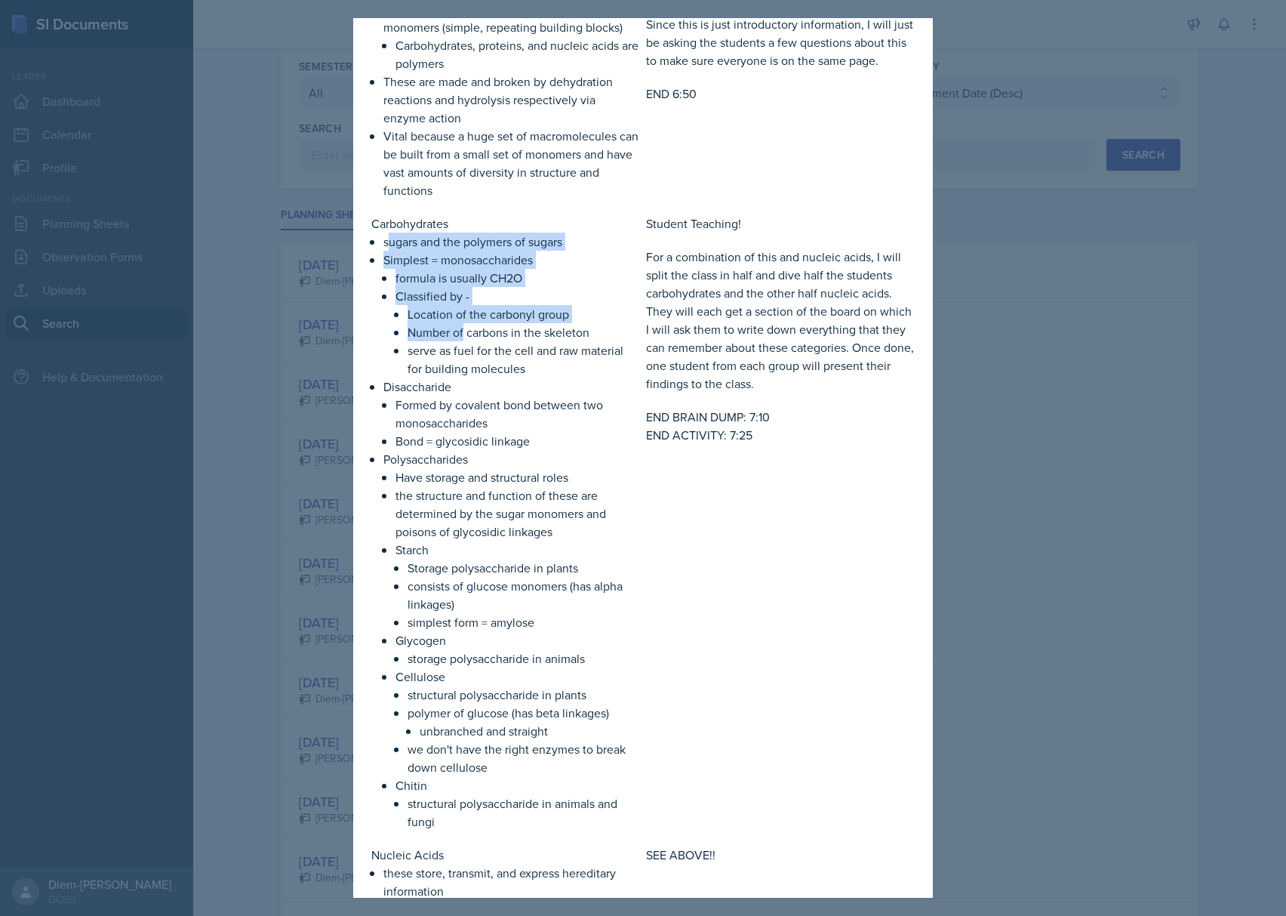
drag, startPoint x: 386, startPoint y: 263, endPoint x: 463, endPoint y: 358, distance: 121.9
click at [463, 358] on ul "sugars and the polymers of sugars Simplest = monosaccharides formula is usually…" at bounding box center [511, 531] width 257 height 598
click at [429, 305] on p "Classified by -" at bounding box center [517, 296] width 245 height 18
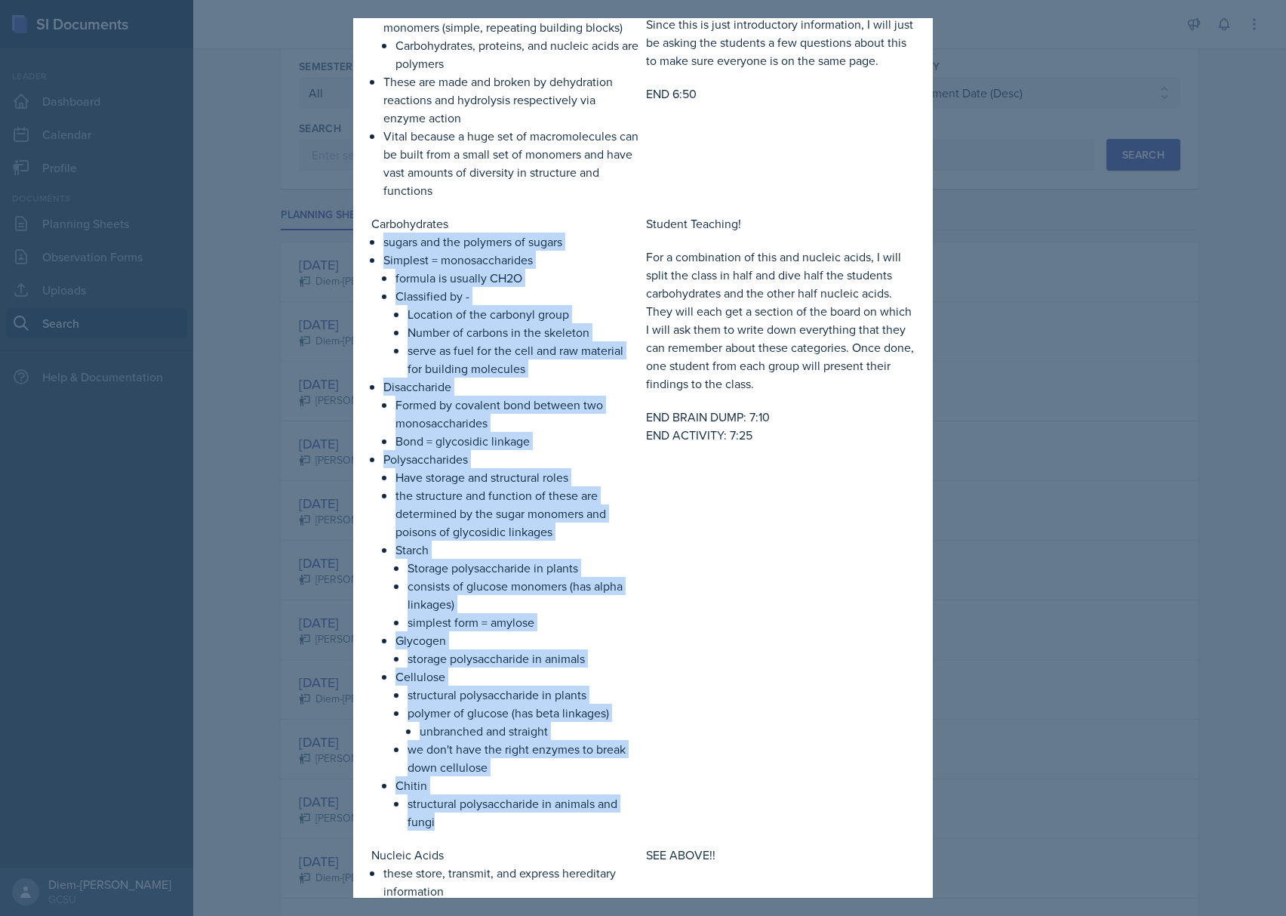
drag, startPoint x: 383, startPoint y: 254, endPoint x: 486, endPoint y: 835, distance: 590.2
click at [486, 830] on ul "sugars and the polymers of sugars Simplest = monosaccharides formula is usually…" at bounding box center [511, 531] width 257 height 598
copy ul "sugars and the polymers of sugars Simplest = monosaccharides formula is usually…"
click at [505, 323] on p "Location of the carbonyl group" at bounding box center [524, 314] width 232 height 18
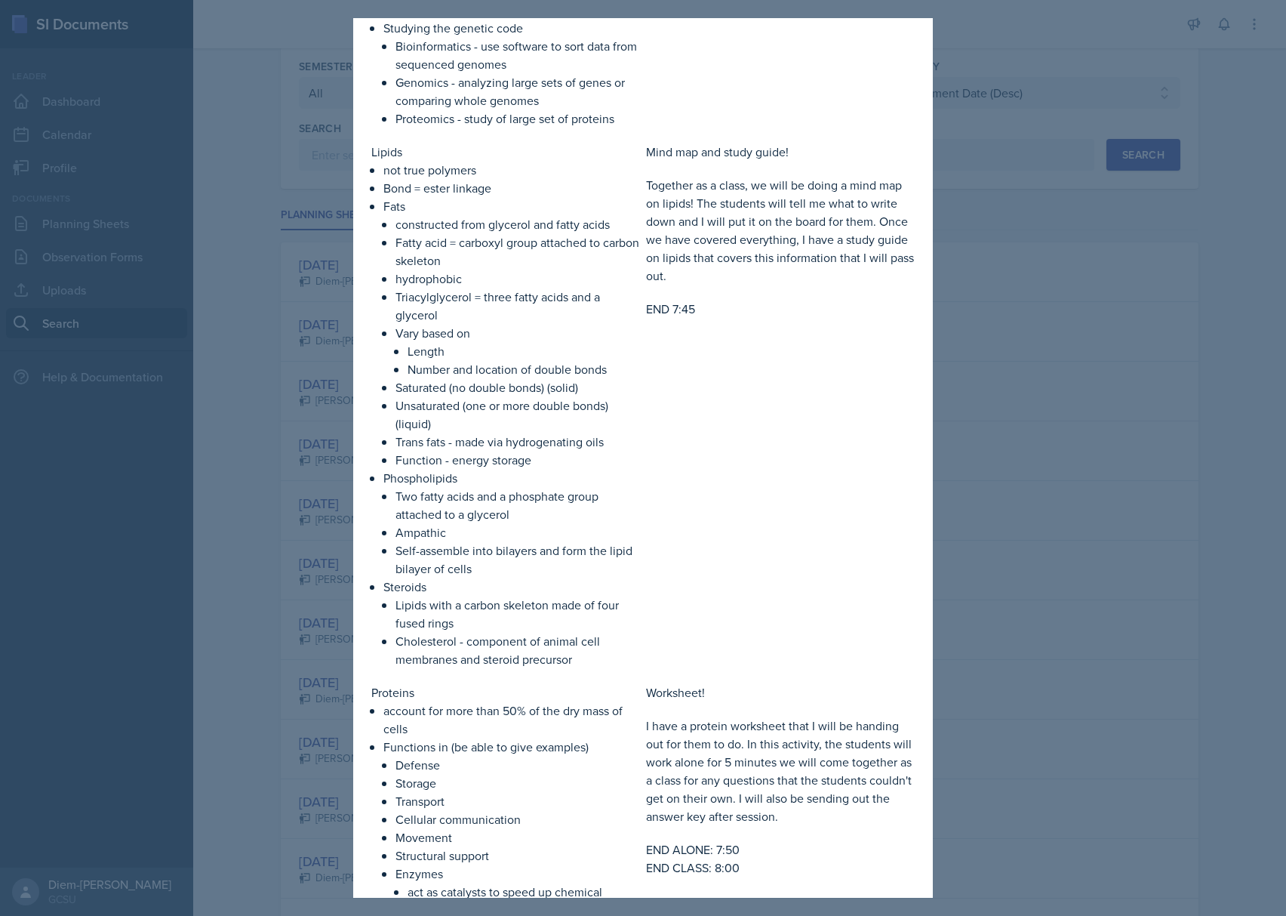
scroll to position [1610, 0]
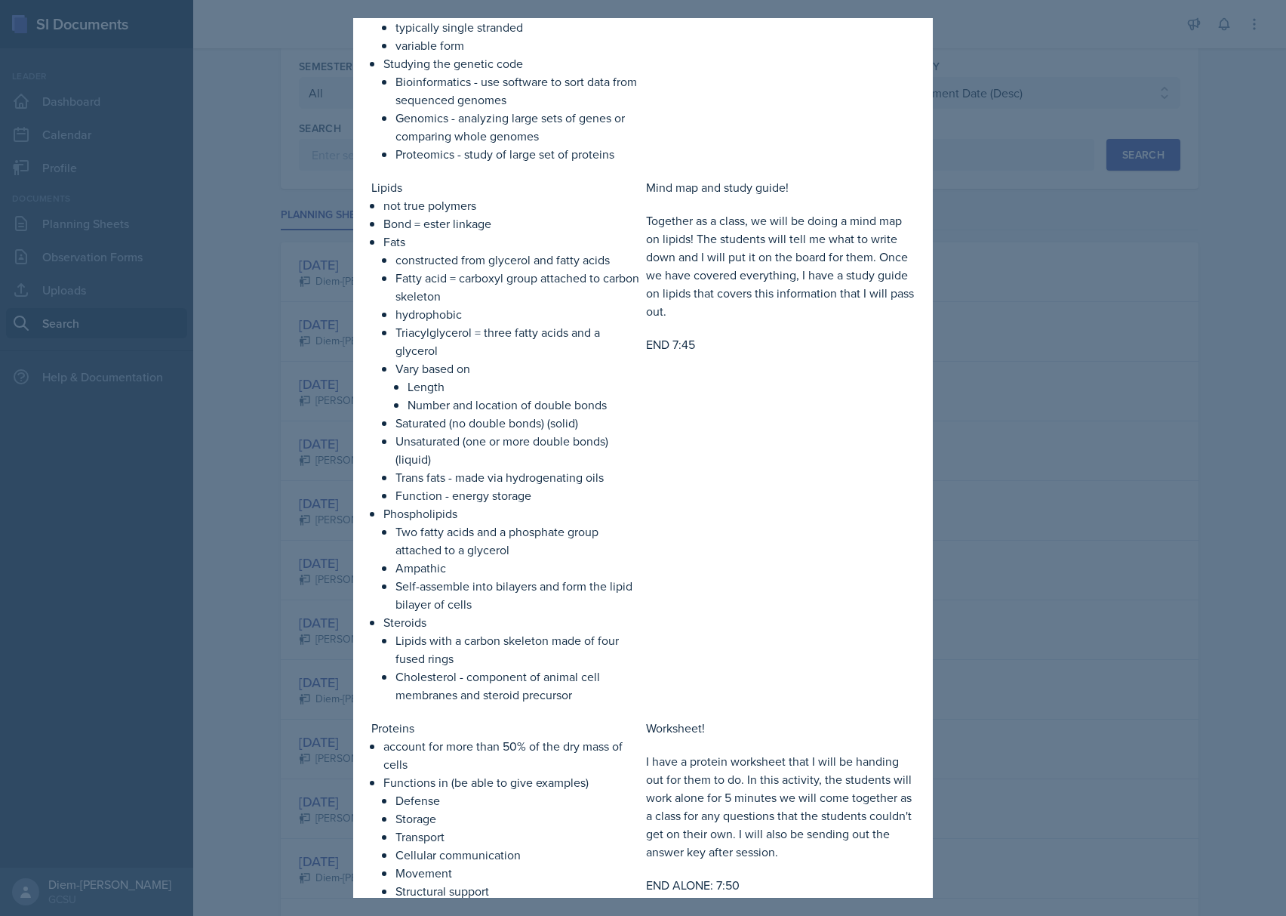
click at [510, 302] on p "Fatty acid = carboxyl group attached to carbon skeleton" at bounding box center [517, 287] width 245 height 36
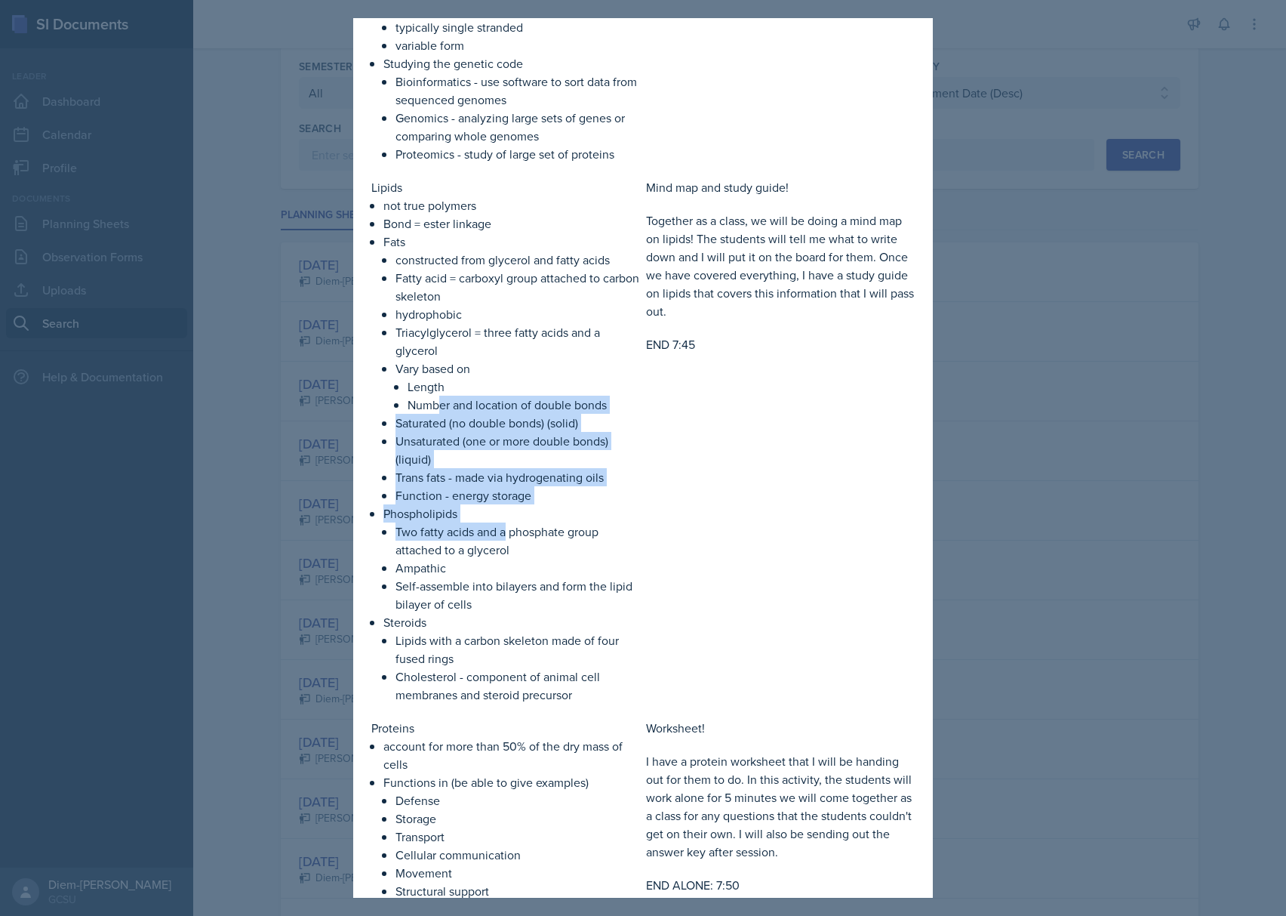
drag, startPoint x: 439, startPoint y: 414, endPoint x: 505, endPoint y: 546, distance: 148.2
click at [505, 546] on ul "not true polymers Bond = ester linkage Fats constructed from glycerol and fatty…" at bounding box center [511, 449] width 257 height 507
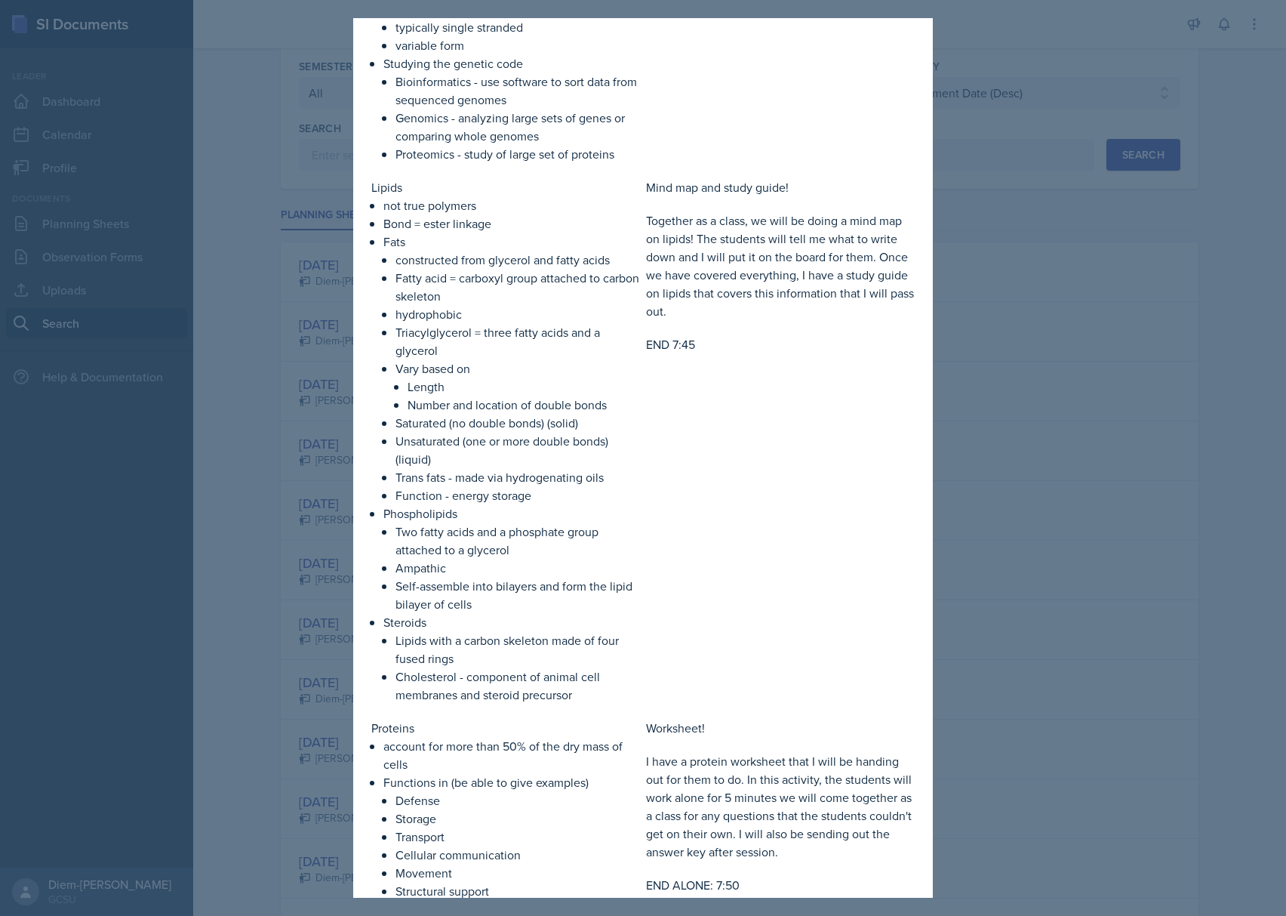
click at [511, 577] on p "Ampathic" at bounding box center [517, 568] width 245 height 18
drag, startPoint x: 395, startPoint y: 460, endPoint x: 502, endPoint y: 518, distance: 120.9
click at [502, 504] on ul "constructed from glycerol and fatty acids Fatty acid = carboxyl group attached …" at bounding box center [517, 378] width 245 height 254
click at [451, 454] on p "Unsaturated (one or more double bonds) (liquid)" at bounding box center [517, 450] width 245 height 36
click at [392, 448] on li "Fats constructed from glycerol and fatty acids Fatty acid = carboxyl group atta…" at bounding box center [511, 368] width 257 height 272
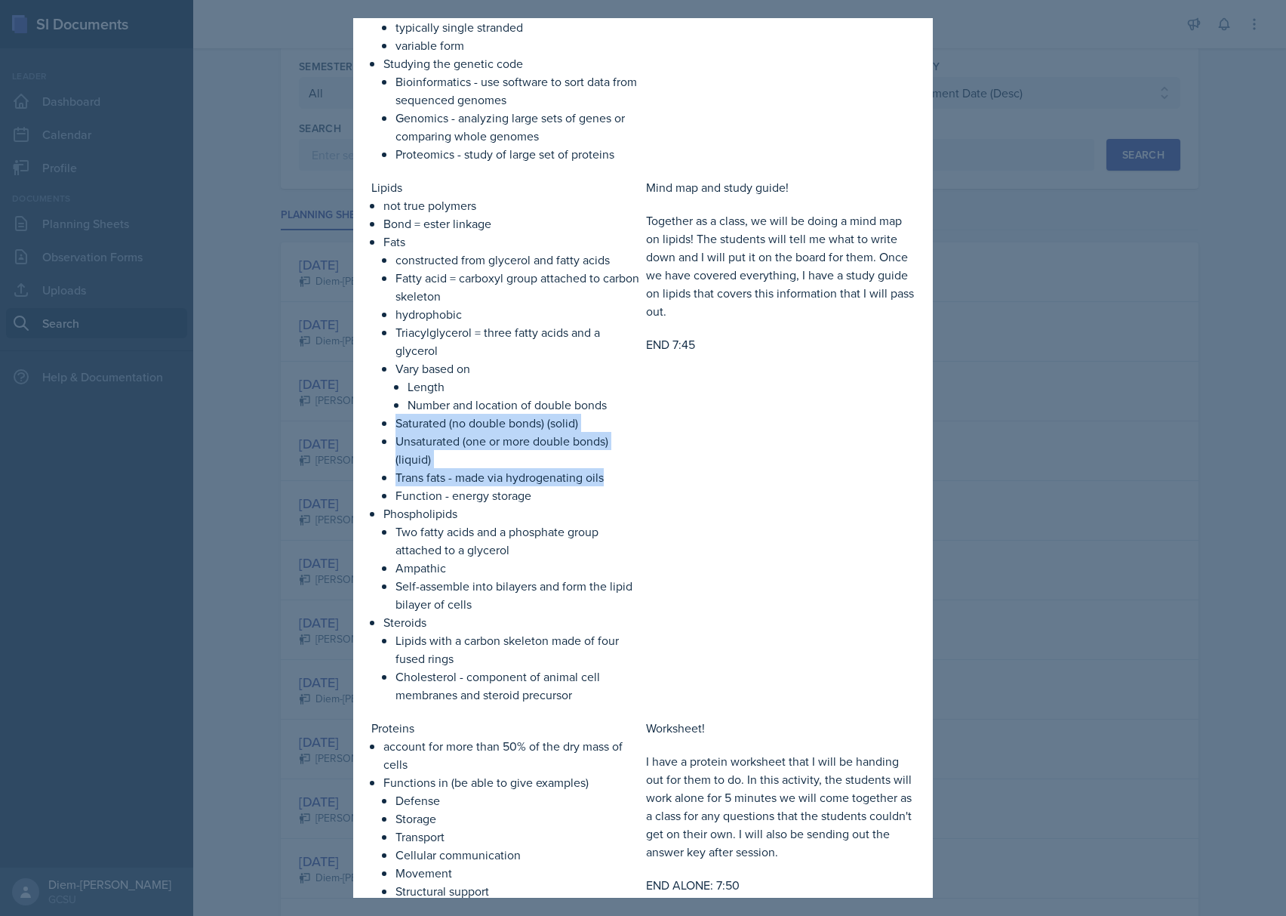
drag, startPoint x: 396, startPoint y: 439, endPoint x: 611, endPoint y: 503, distance: 224.3
click at [611, 503] on ul "constructed from glycerol and fatty acids Fatty acid = carboxyl group attached …" at bounding box center [517, 378] width 245 height 254
copy ul "Saturated (no double bonds) (solid) Unsaturated (one or more double bonds) (liq…"
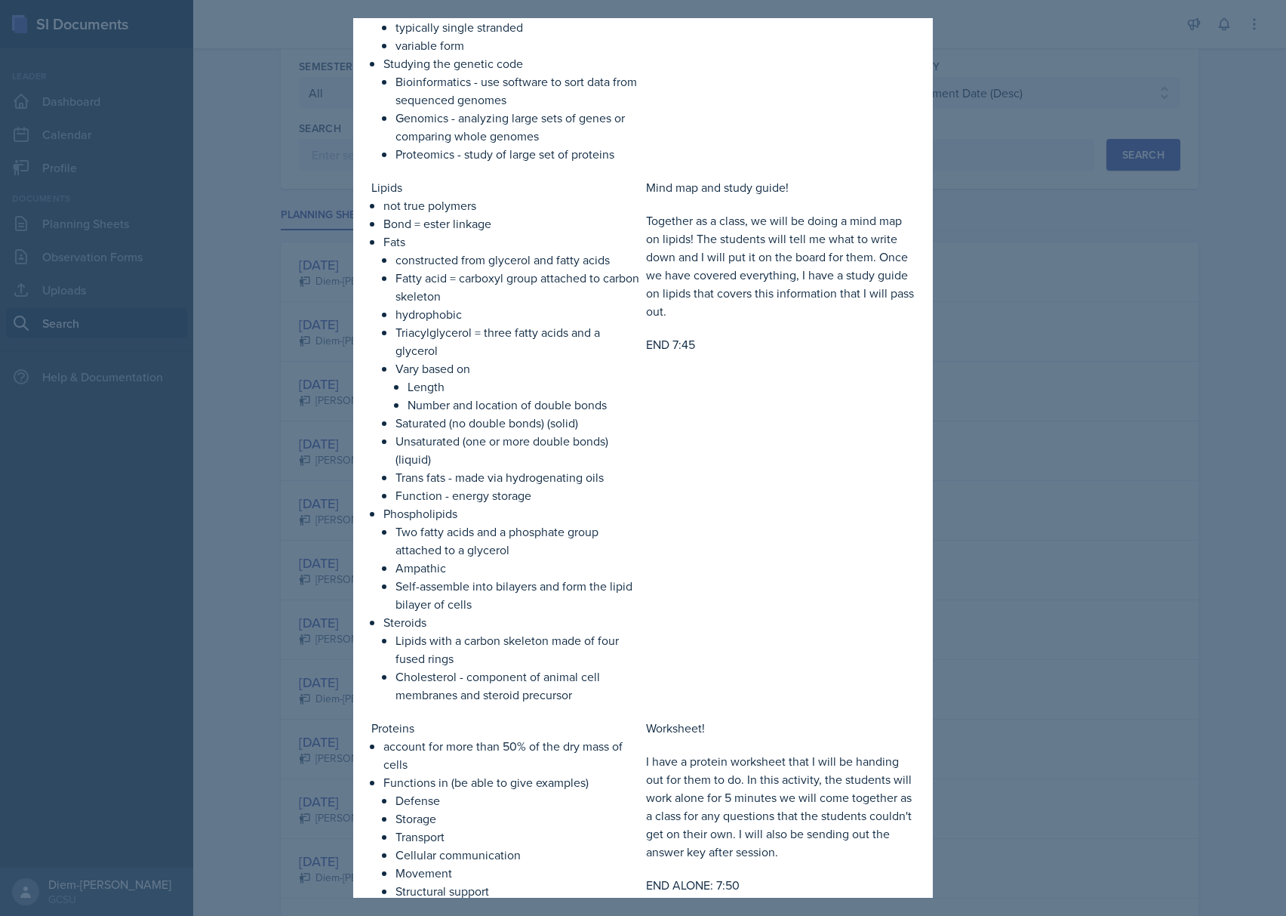
click at [646, 647] on div "Mind map and study guide! Together as a class, we will be doing a mind map on l…" at bounding box center [780, 440] width 269 height 525
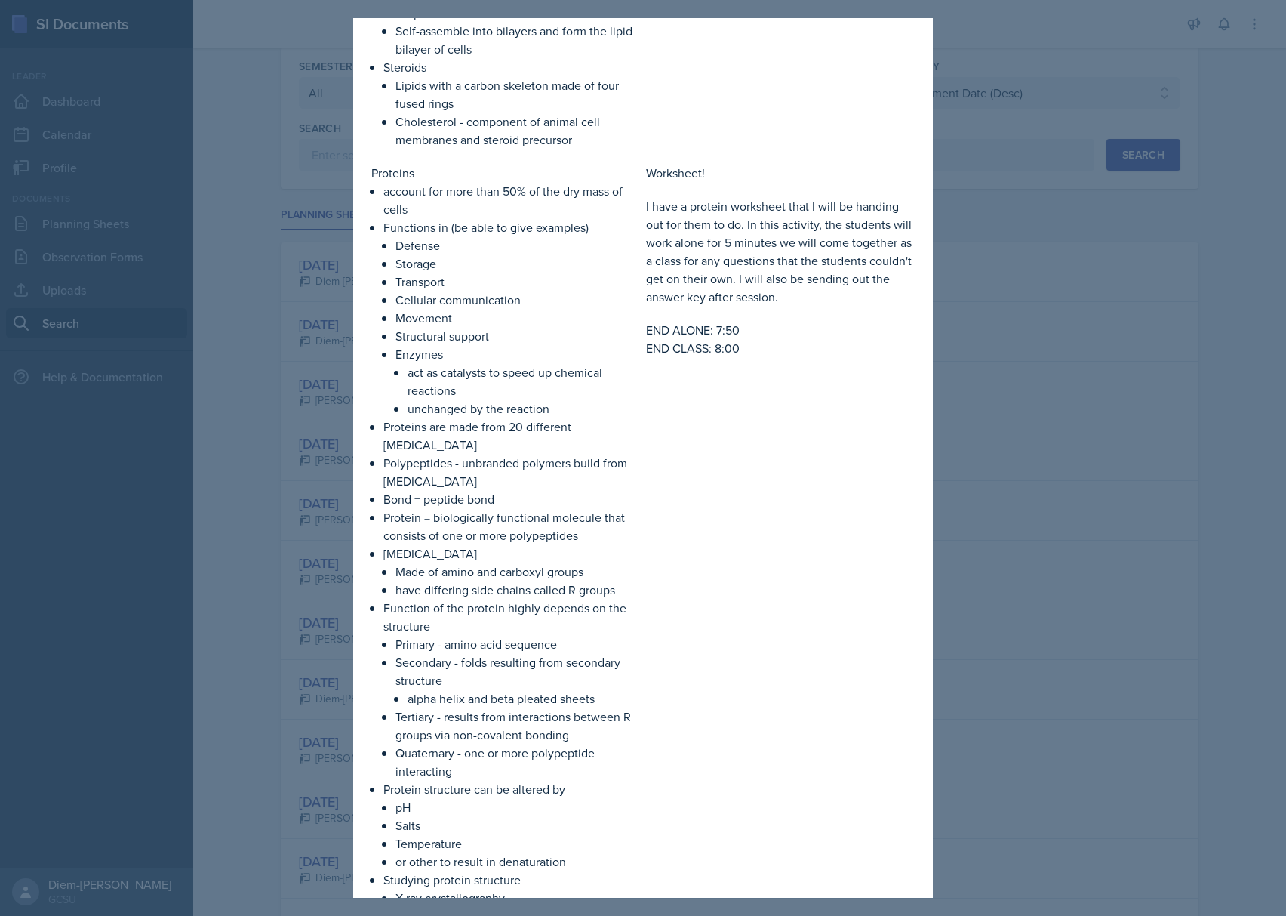
scroll to position [2214, 0]
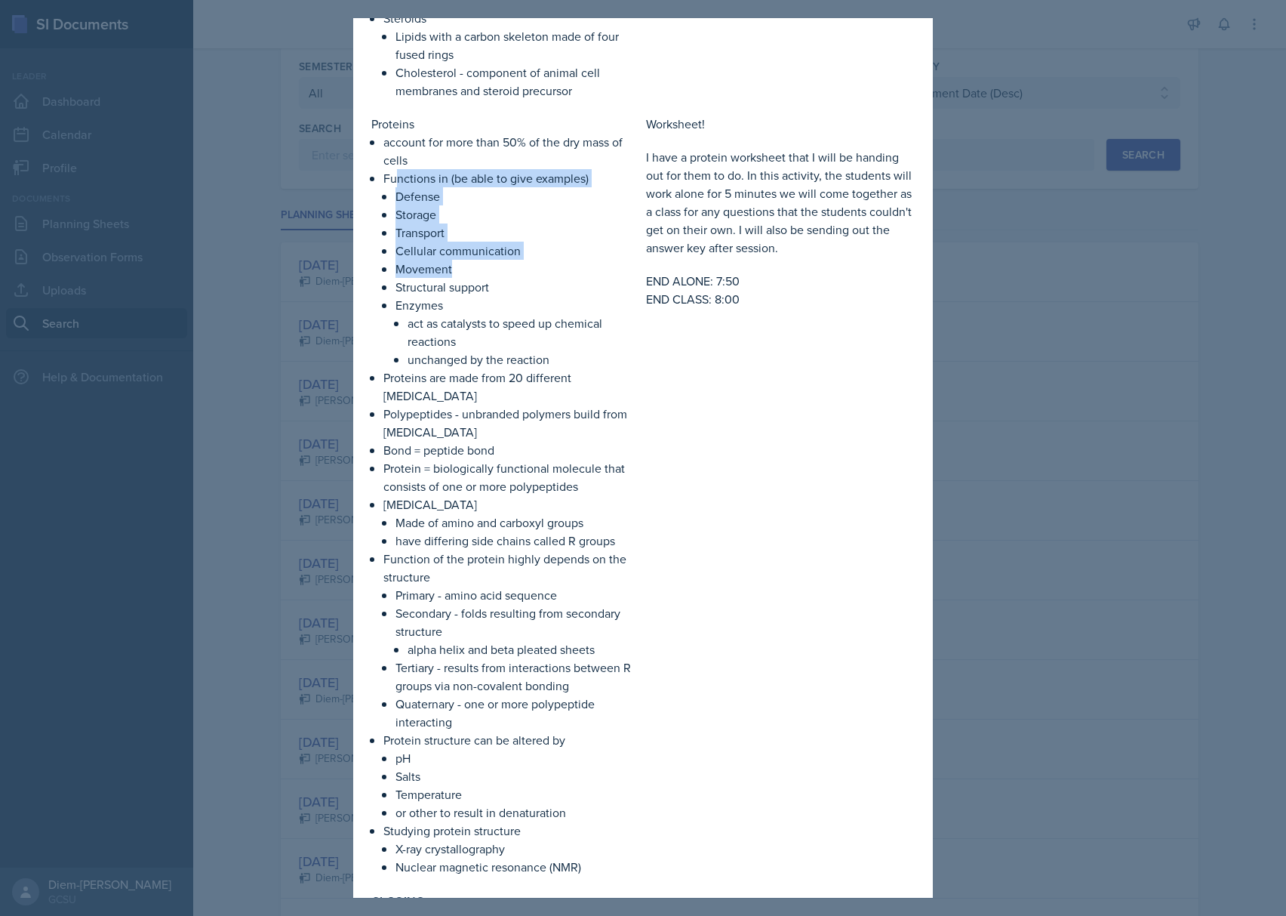
drag, startPoint x: 397, startPoint y: 192, endPoint x: 480, endPoint y: 285, distance: 125.1
click at [480, 285] on li "Functions in (be able to give examples) Defense Storage Transport Cellular comm…" at bounding box center [511, 268] width 257 height 199
click at [453, 223] on p "Storage" at bounding box center [517, 214] width 245 height 18
drag, startPoint x: 393, startPoint y: 220, endPoint x: 544, endPoint y: 322, distance: 181.7
click at [544, 322] on li "Functions in (be able to give examples) Defense Storage Transport Cellular comm…" at bounding box center [511, 268] width 257 height 199
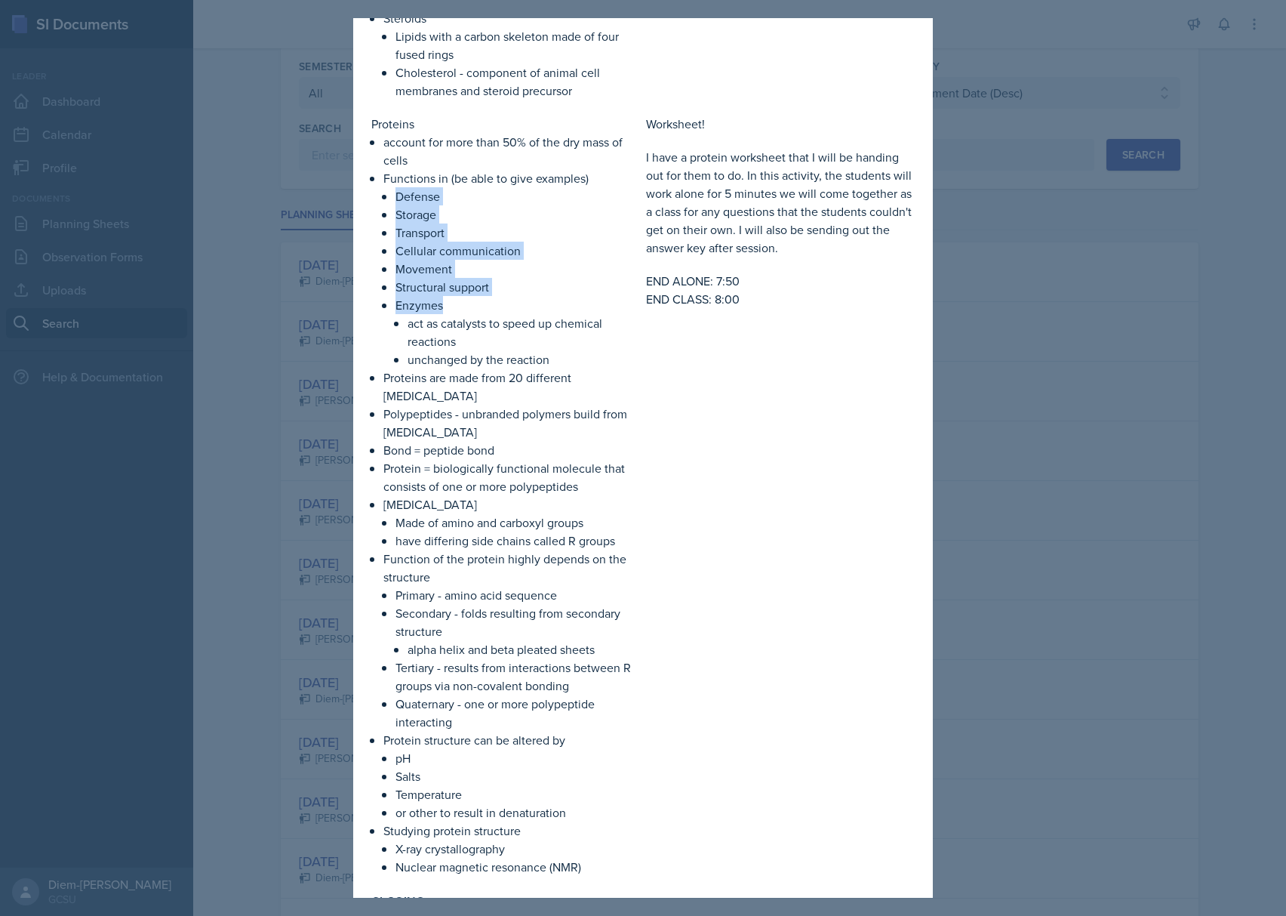
copy ul "Defense Storage Transport Cellular communication Movement Structural support En…"
click at [534, 405] on p "Proteins are made from 20 different amino acids" at bounding box center [511, 386] width 257 height 36
click at [522, 296] on p "Structural support" at bounding box center [517, 287] width 245 height 18
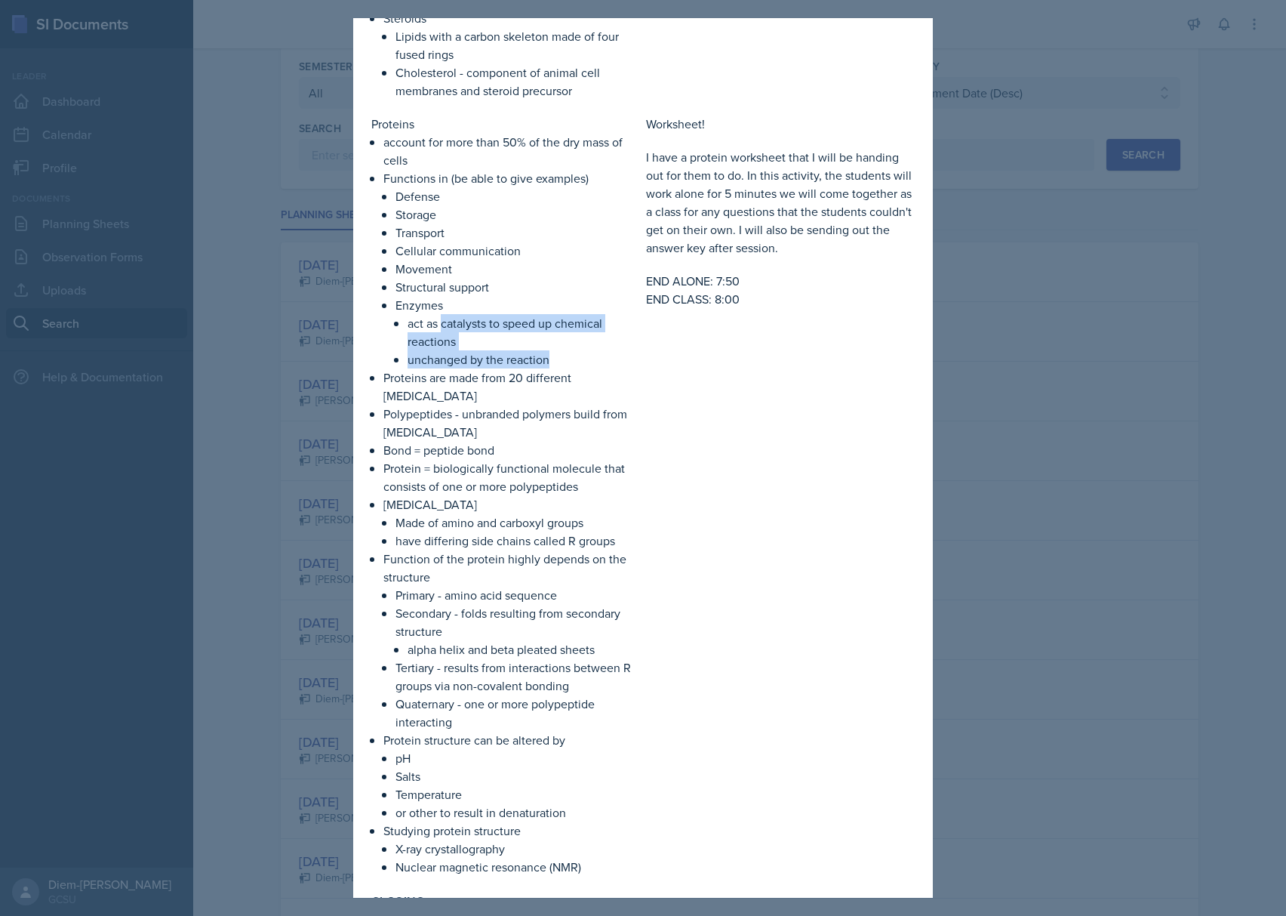
drag, startPoint x: 442, startPoint y: 343, endPoint x: 559, endPoint y: 373, distance: 120.8
click at [559, 368] on ul "act as catalysts to speed up chemical reactions unchanged by the reaction" at bounding box center [524, 341] width 232 height 54
copy ul "catalysts to speed up chemical reactions unchanged by the reaction"
click at [604, 441] on p "Polypeptides - unbranded polymers build from amino acids" at bounding box center [511, 423] width 257 height 36
drag, startPoint x: 508, startPoint y: 469, endPoint x: 381, endPoint y: 471, distance: 126.8
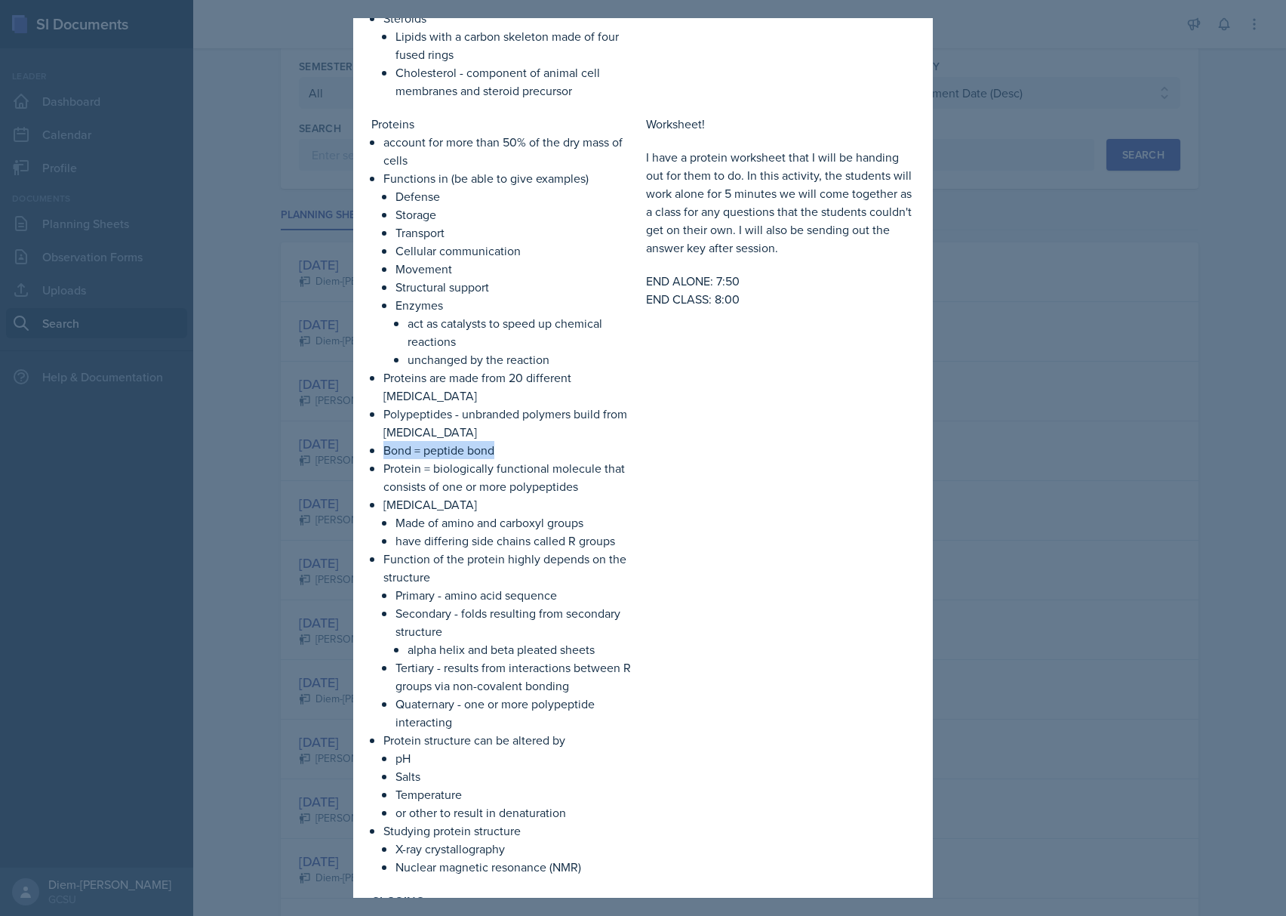
click at [381, 471] on div "Proteins account for more than 50% of the dry mass of cells Functions in (be ab…" at bounding box center [505, 495] width 269 height 761
copy p "Bond = peptide bond"
click at [524, 586] on p "Function of the protein highly depends on the structure" at bounding box center [511, 567] width 257 height 36
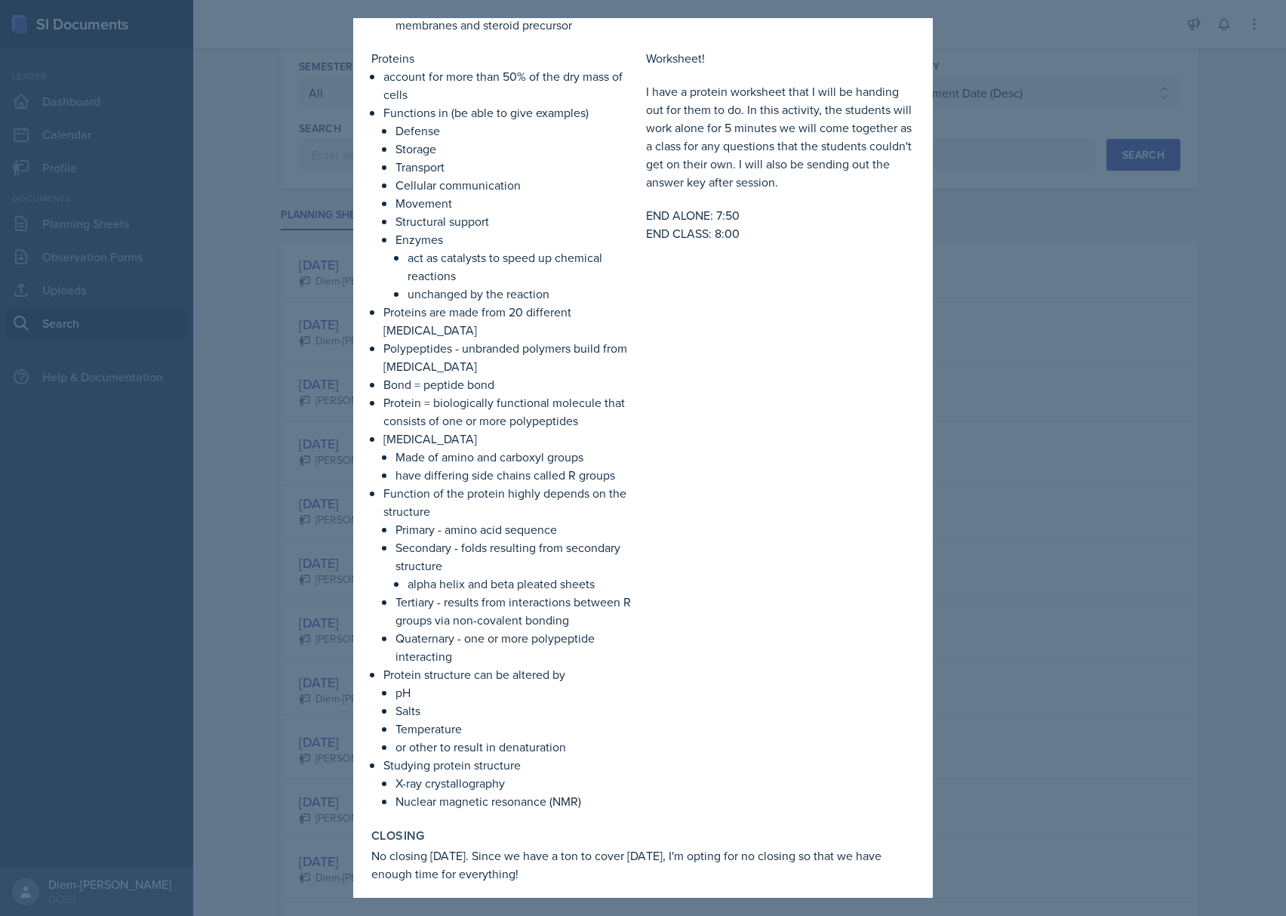
scroll to position [2314, 0]
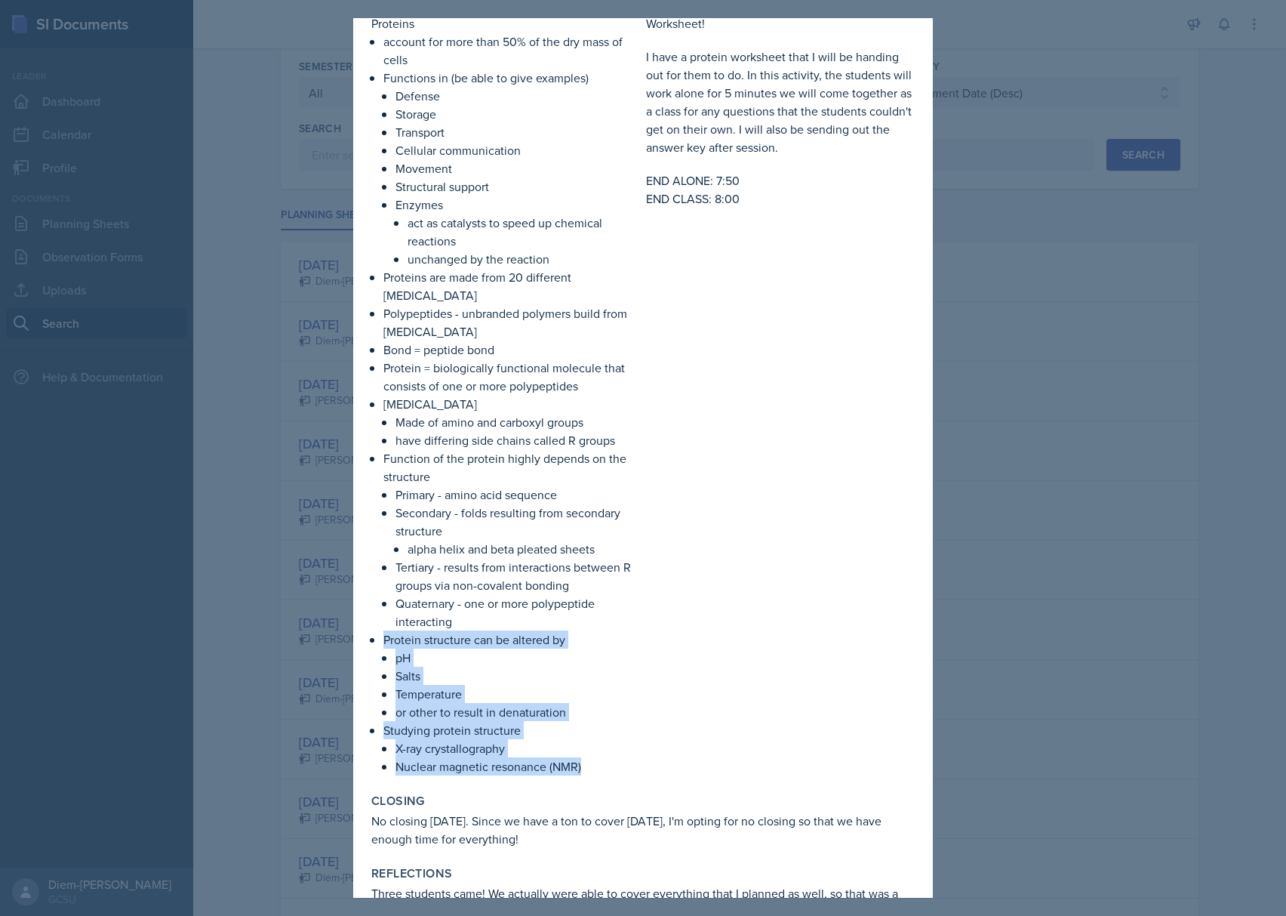
drag, startPoint x: 384, startPoint y: 660, endPoint x: 590, endPoint y: 780, distance: 238.8
click at [590, 775] on ul "account for more than 50% of the dry mass of cells Functions in (be able to giv…" at bounding box center [511, 403] width 257 height 743
copy ul "Protein structure can be altered by pH Salts Temperature or other to result in …"
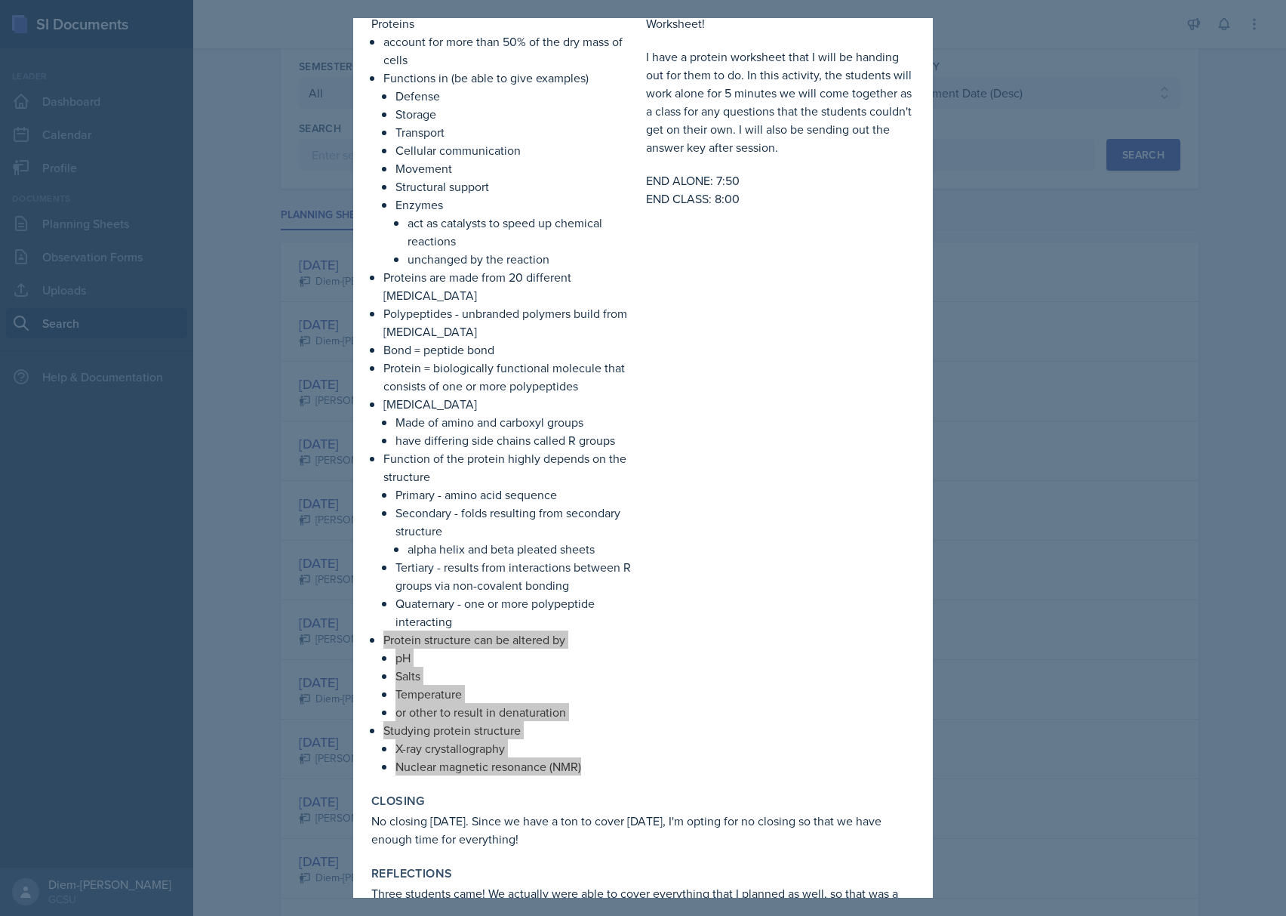
scroll to position [2415, 0]
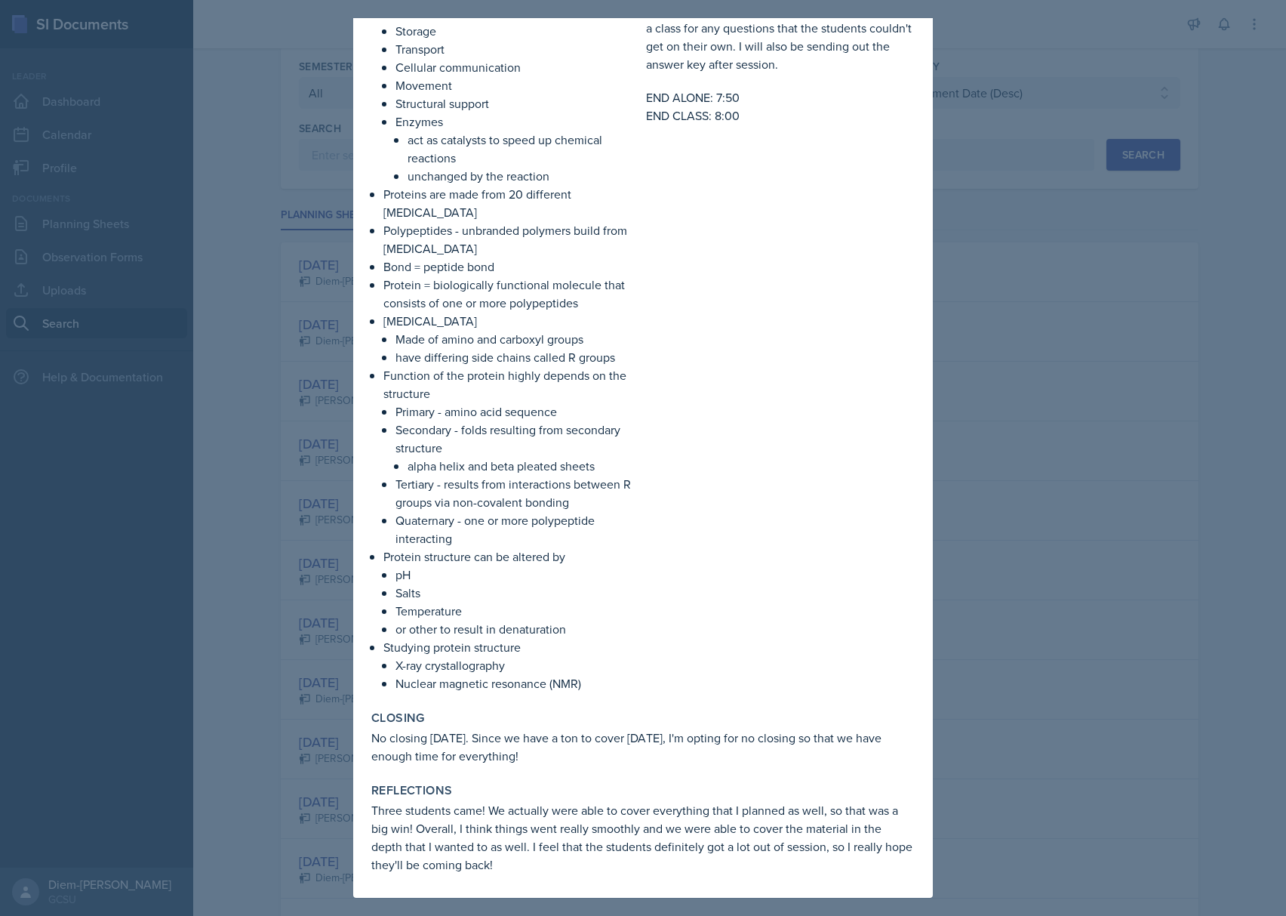
click at [608, 706] on div "Closing No closing today. Since we have a ton to cover today, I'm opting for no…" at bounding box center [643, 737] width 556 height 66
click at [979, 710] on div at bounding box center [643, 458] width 1286 height 916
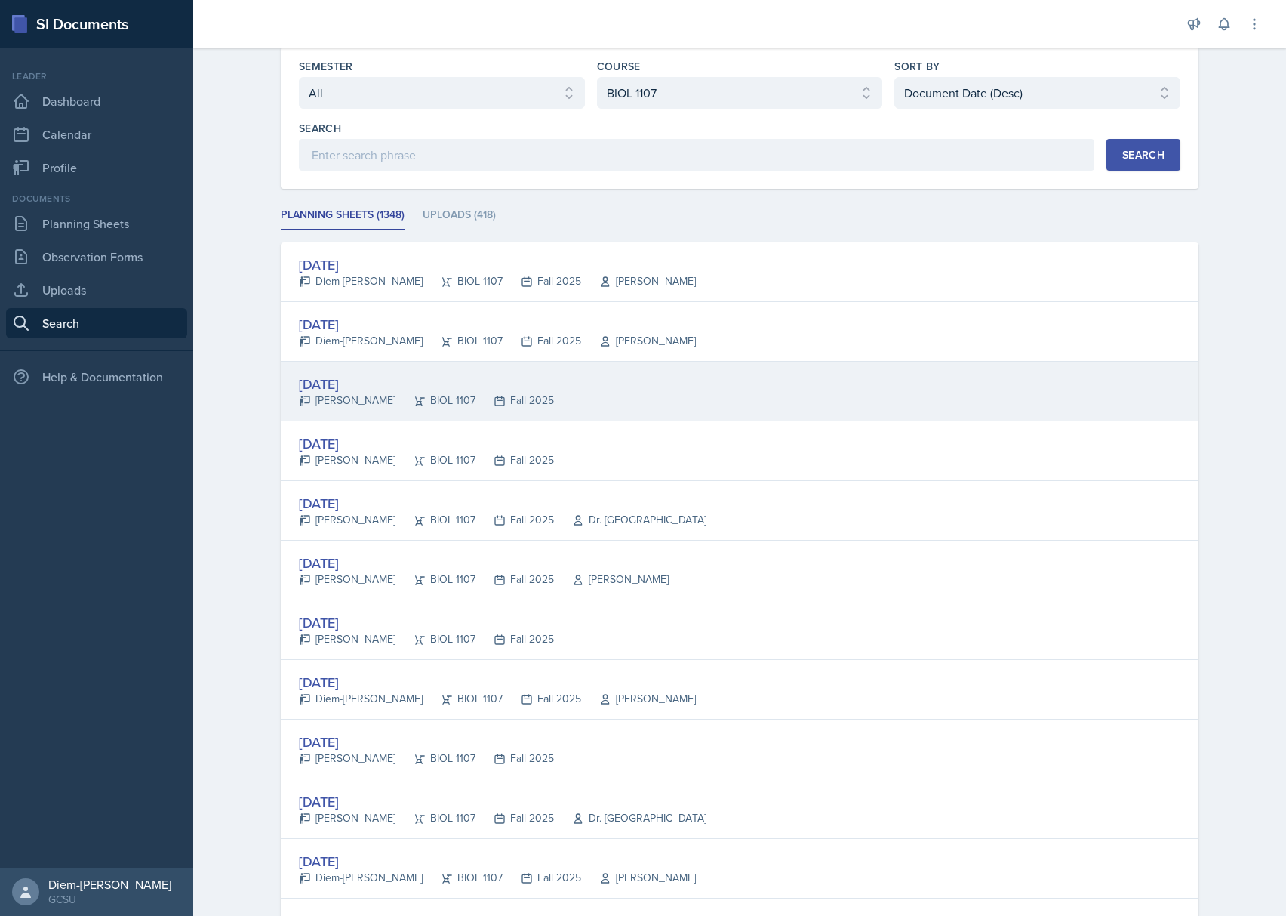
click at [354, 408] on div "Olivia Hood" at bounding box center [347, 400] width 97 height 16
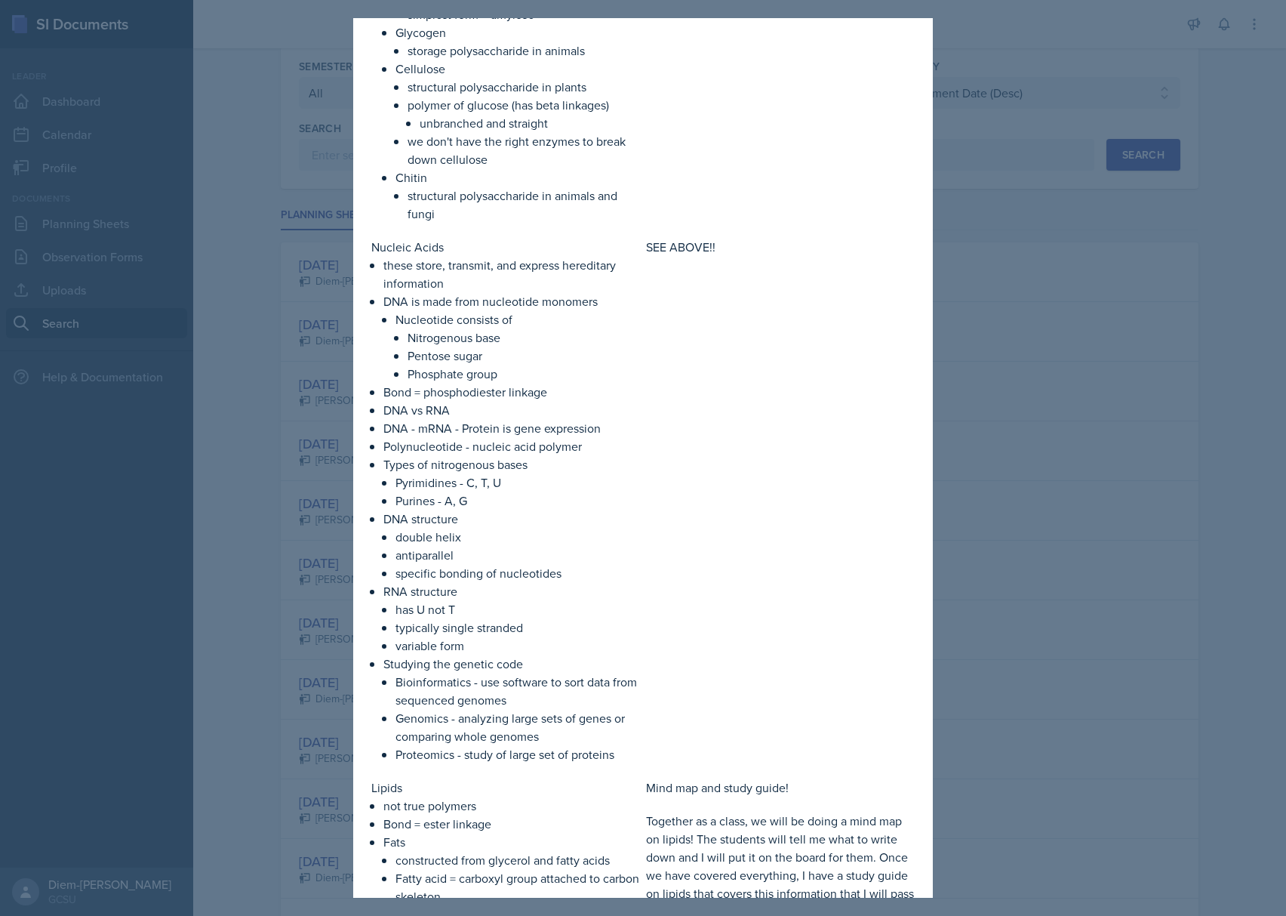
scroll to position [1006, 0]
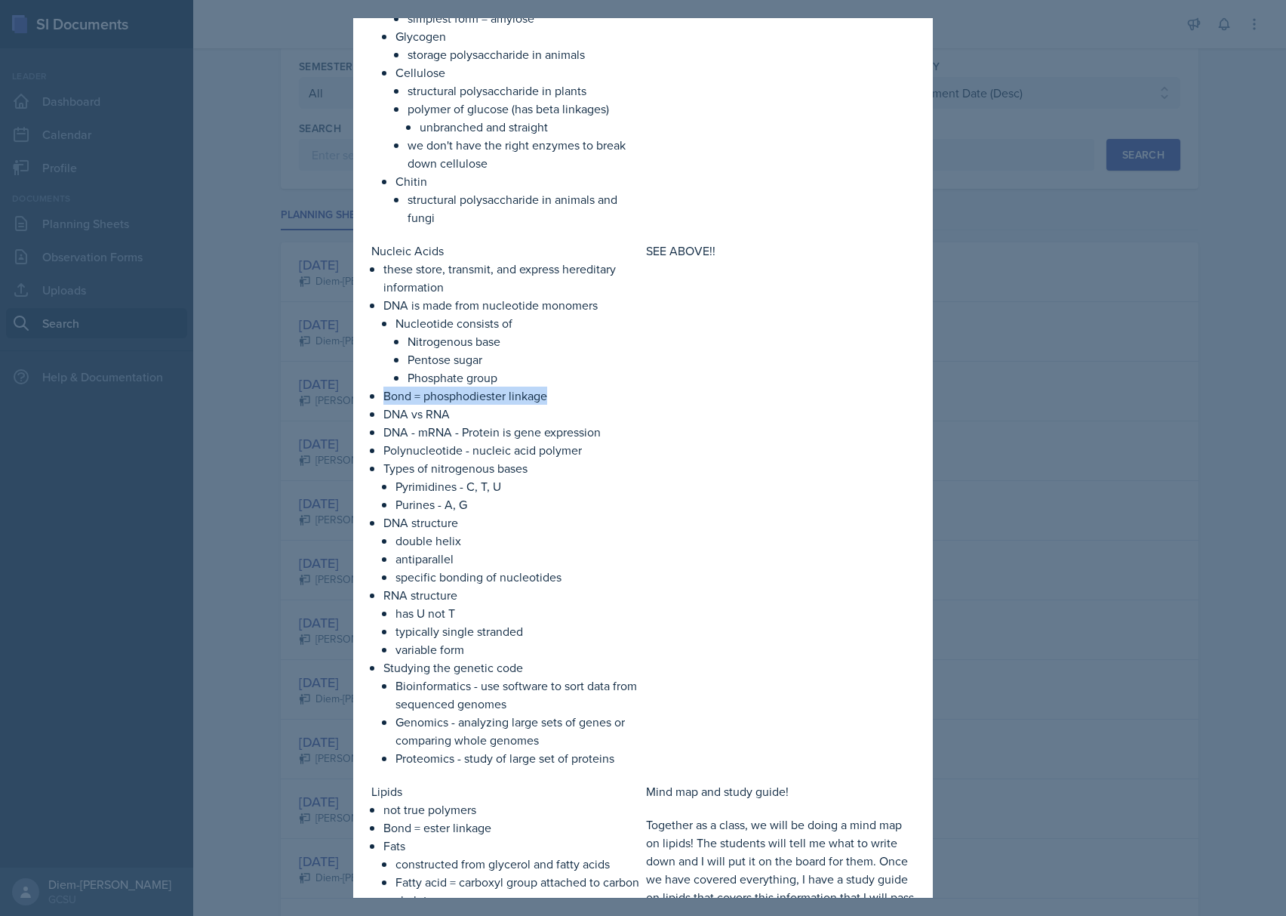
drag, startPoint x: 553, startPoint y: 415, endPoint x: 372, endPoint y: 408, distance: 181.3
click at [383, 405] on li "Bond = phosphodiester linkage" at bounding box center [511, 395] width 257 height 18
copy p "Bond = phosphodiester linkage"
click at [469, 586] on p "specific bonding of nucleotides" at bounding box center [517, 577] width 245 height 18
click at [479, 604] on p "RNA structure" at bounding box center [511, 595] width 257 height 18
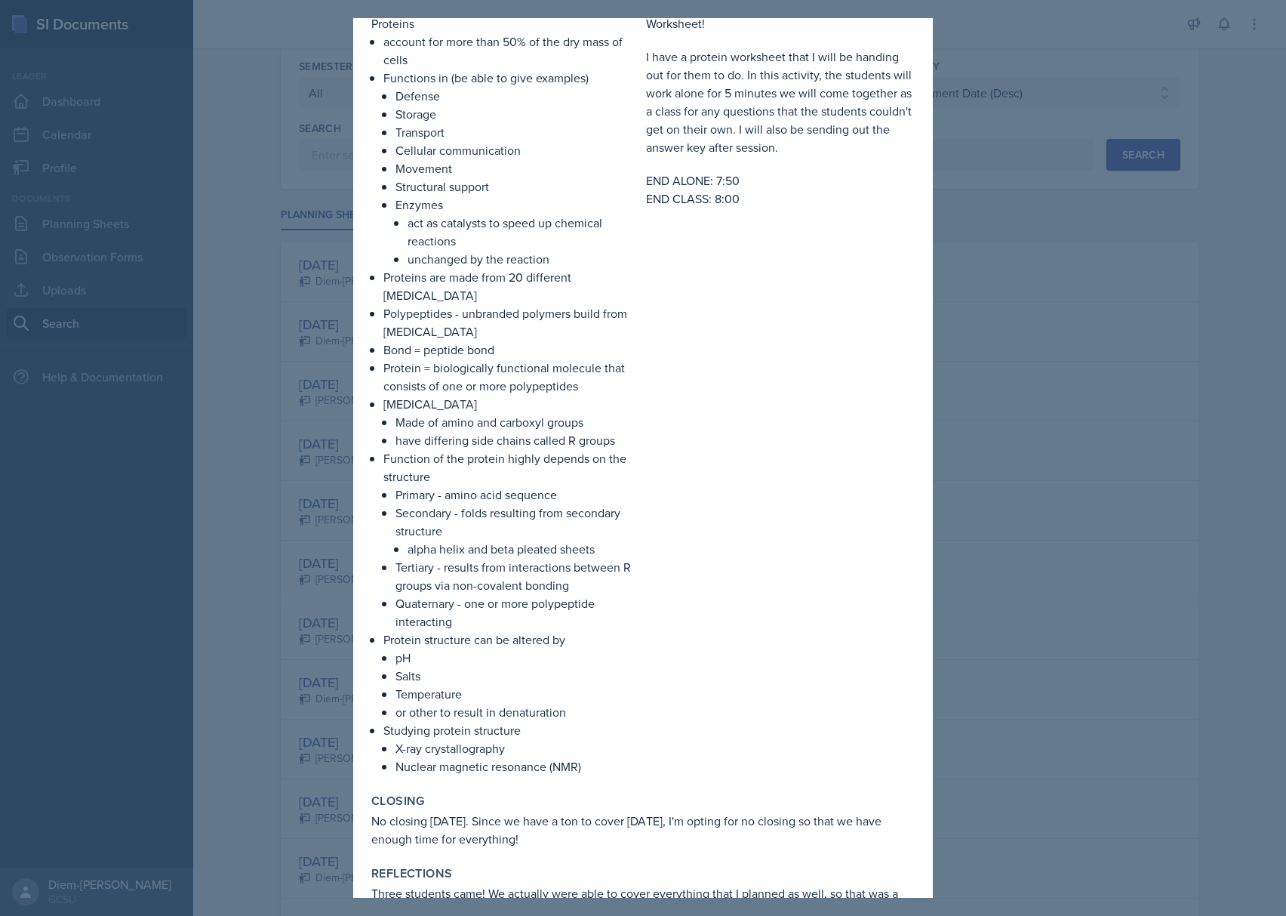
scroll to position [2415, 0]
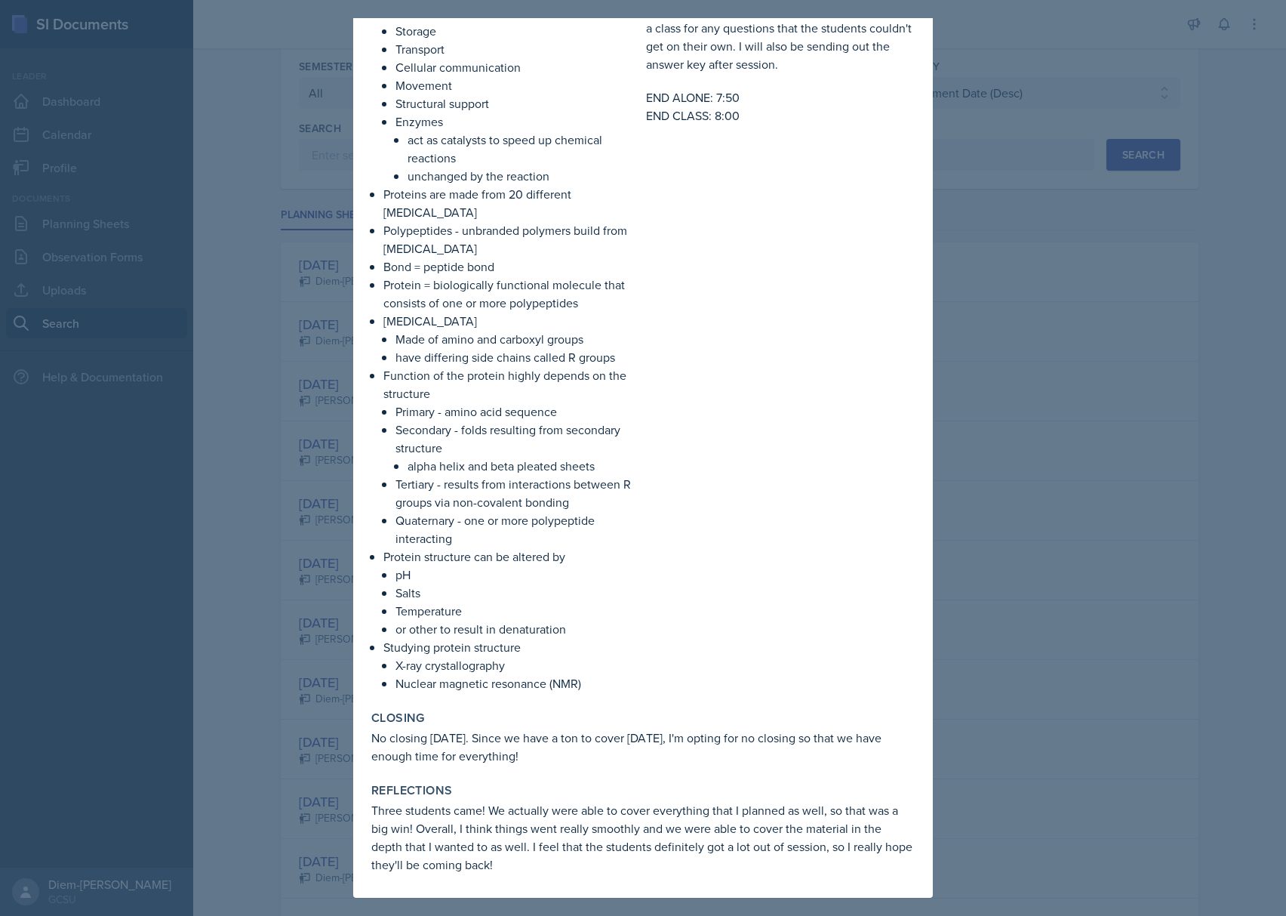
click at [1011, 482] on div at bounding box center [643, 458] width 1286 height 916
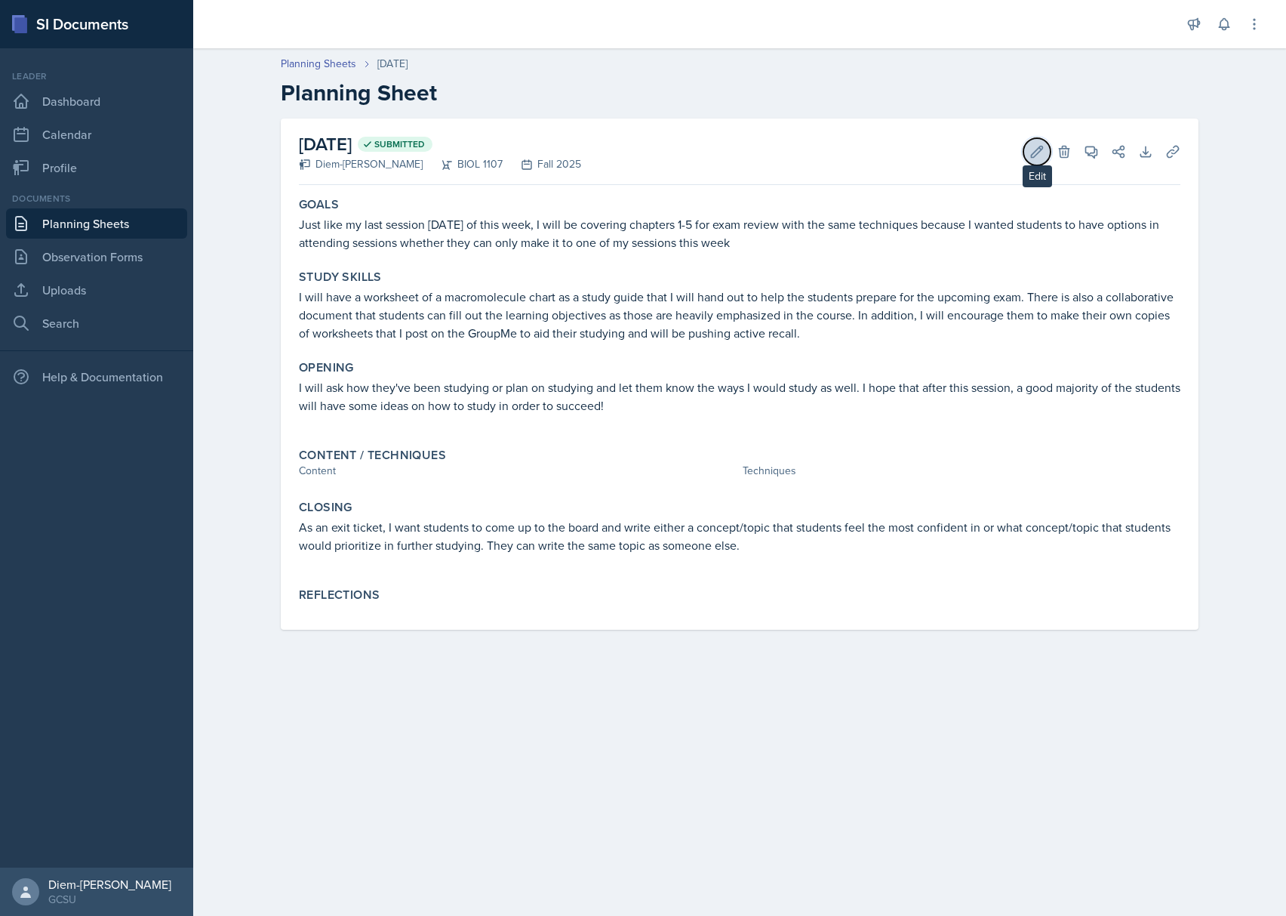
click at [1045, 155] on button "Edit" at bounding box center [1036, 151] width 27 height 27
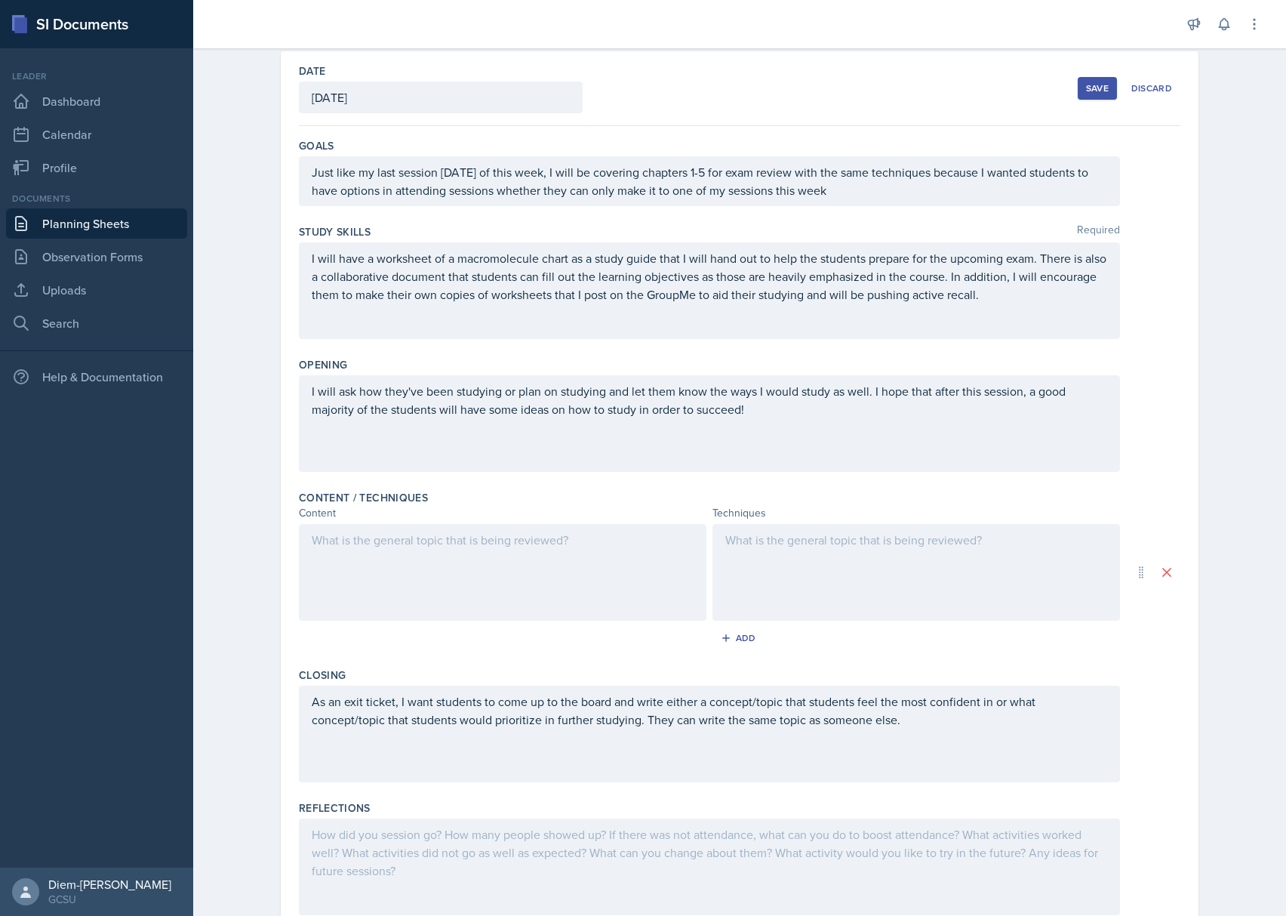
scroll to position [128, 0]
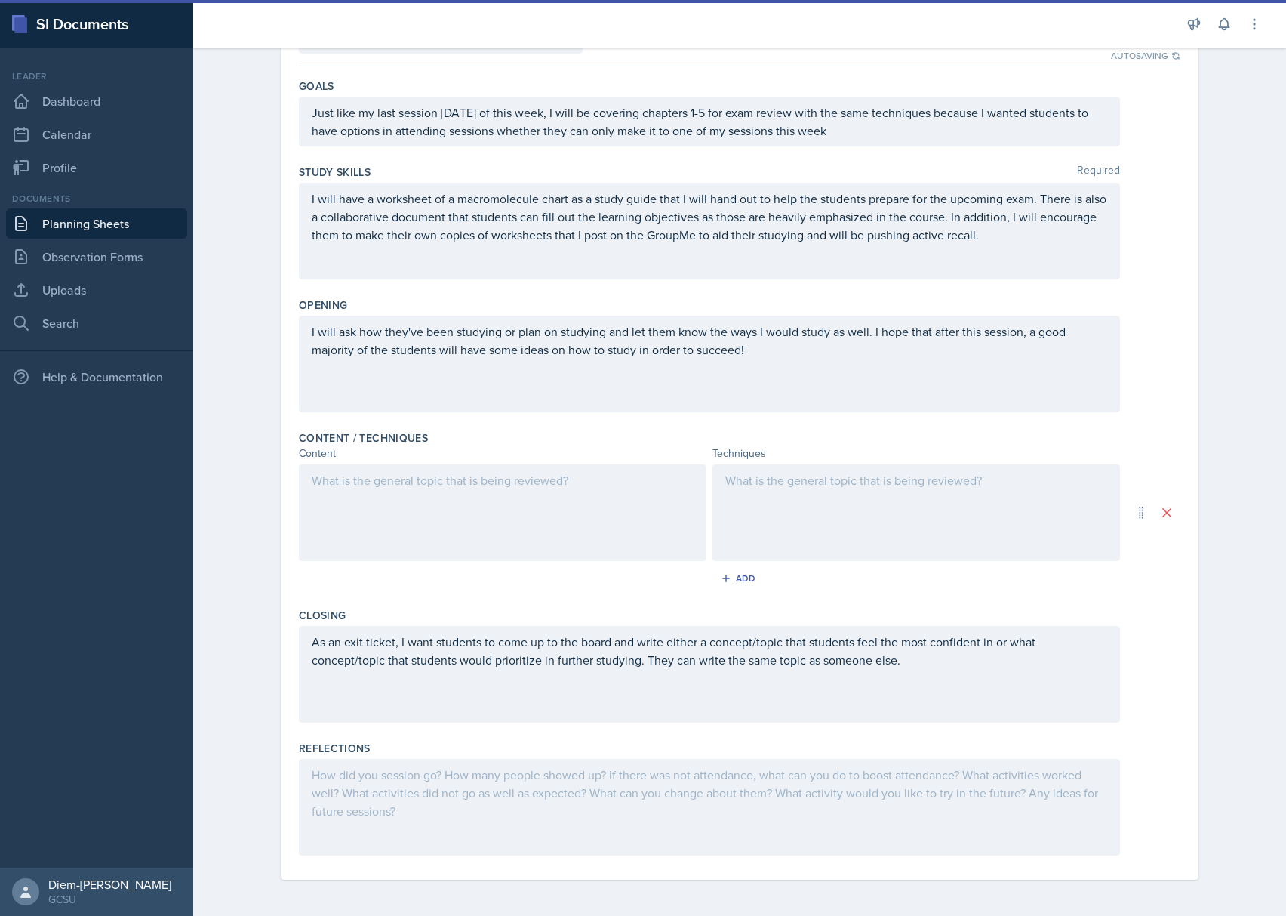
click at [388, 520] on div at bounding box center [503, 512] width 408 height 97
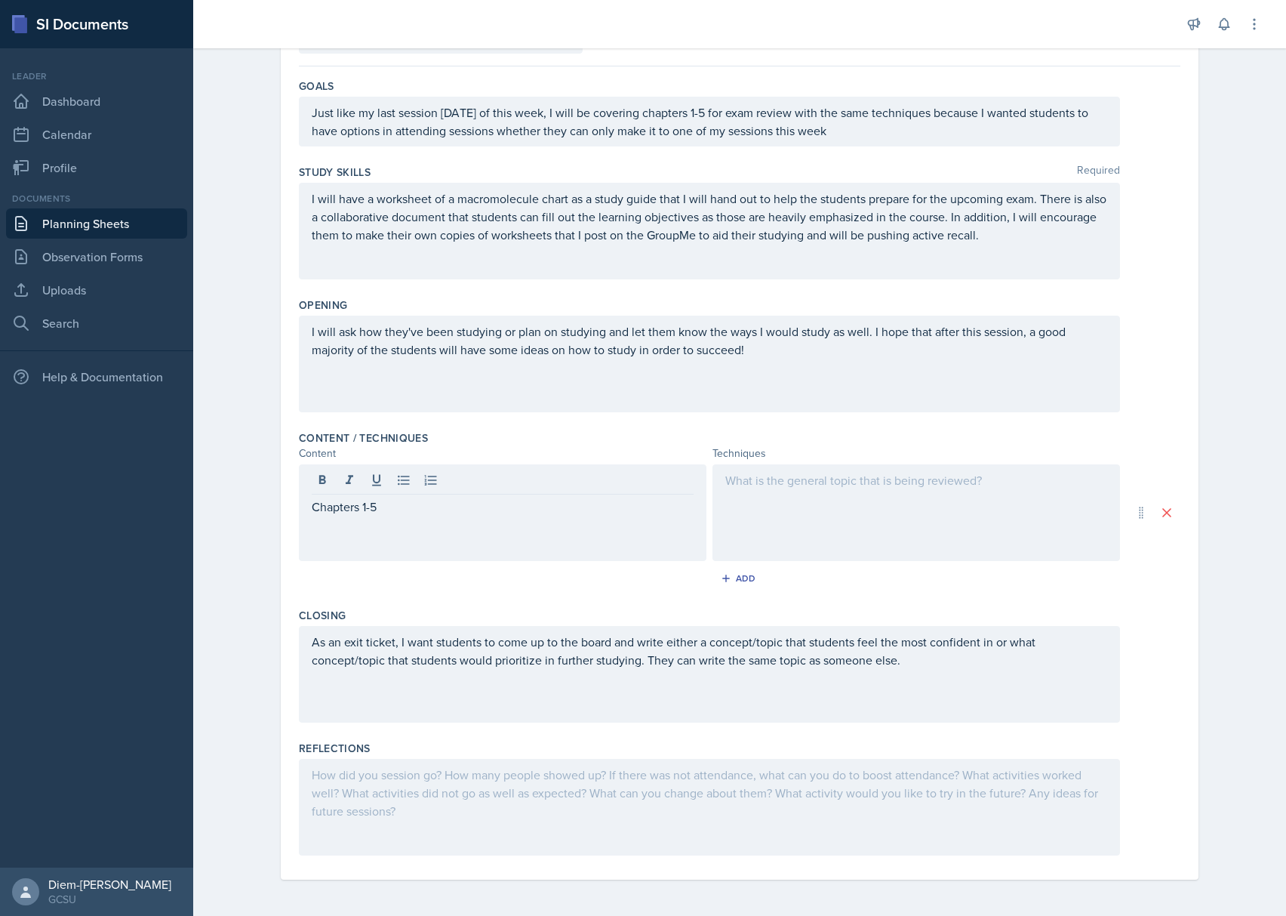
click at [982, 489] on div at bounding box center [916, 512] width 408 height 97
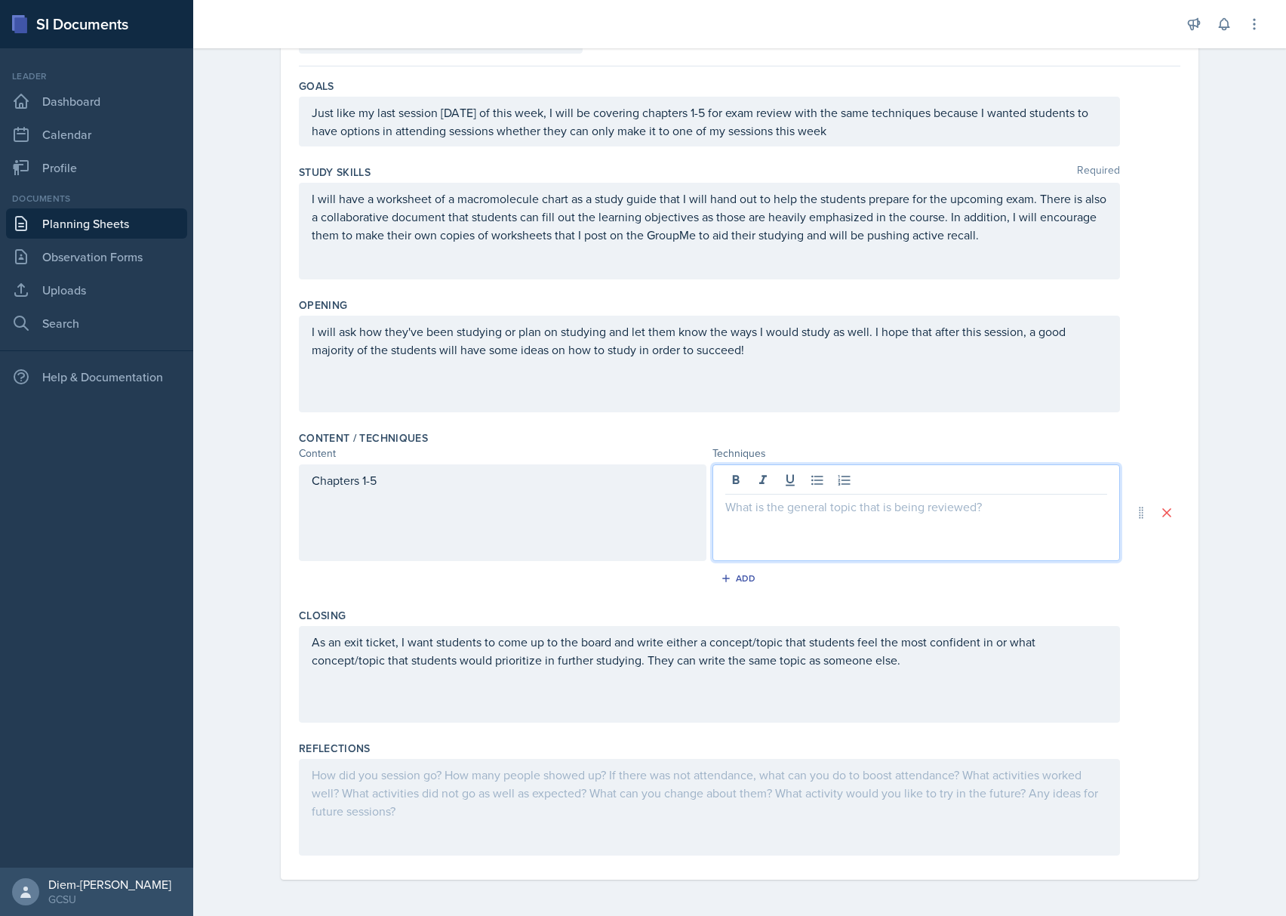
scroll to position [155, 0]
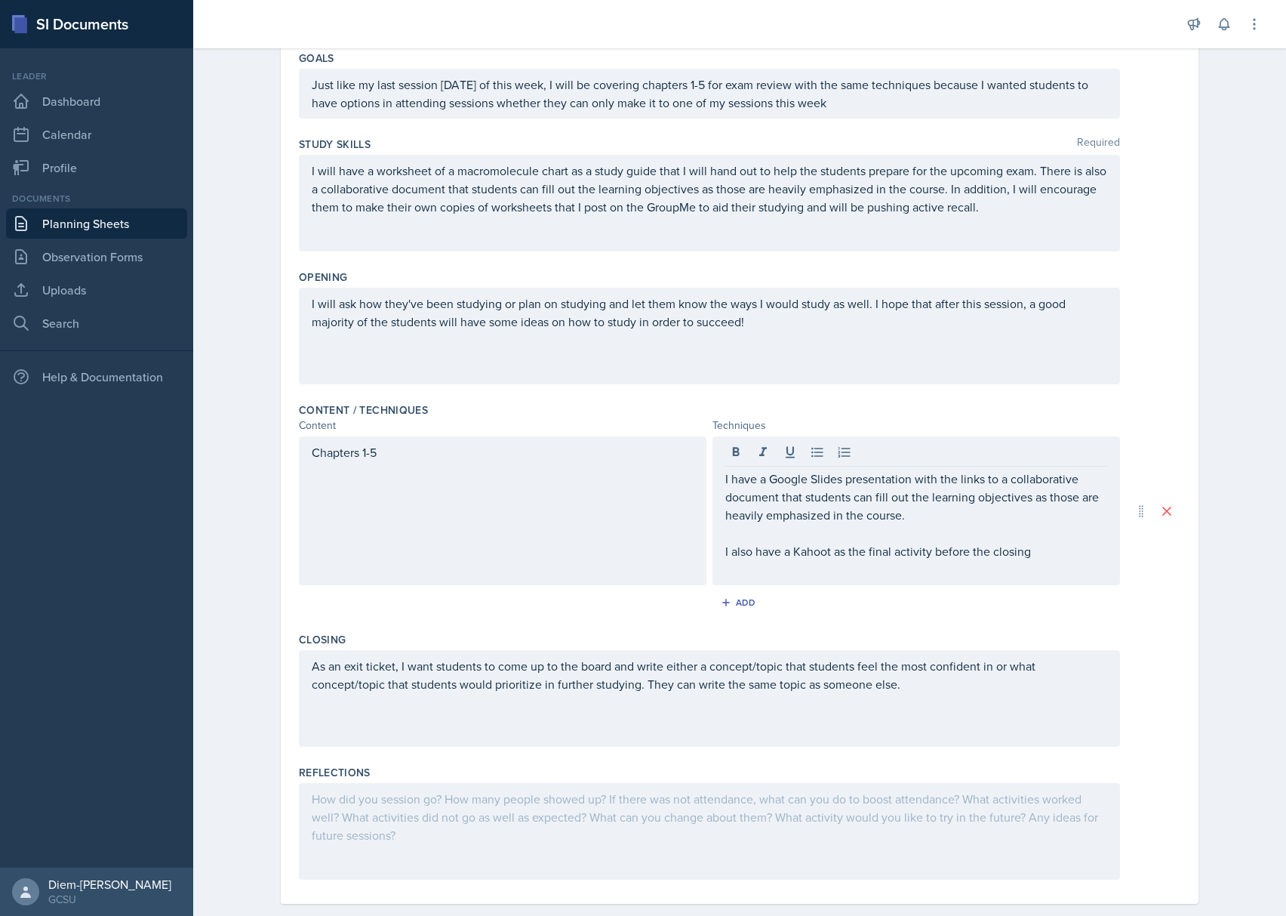
click at [623, 526] on div "Chapters 1-5" at bounding box center [503, 510] width 408 height 149
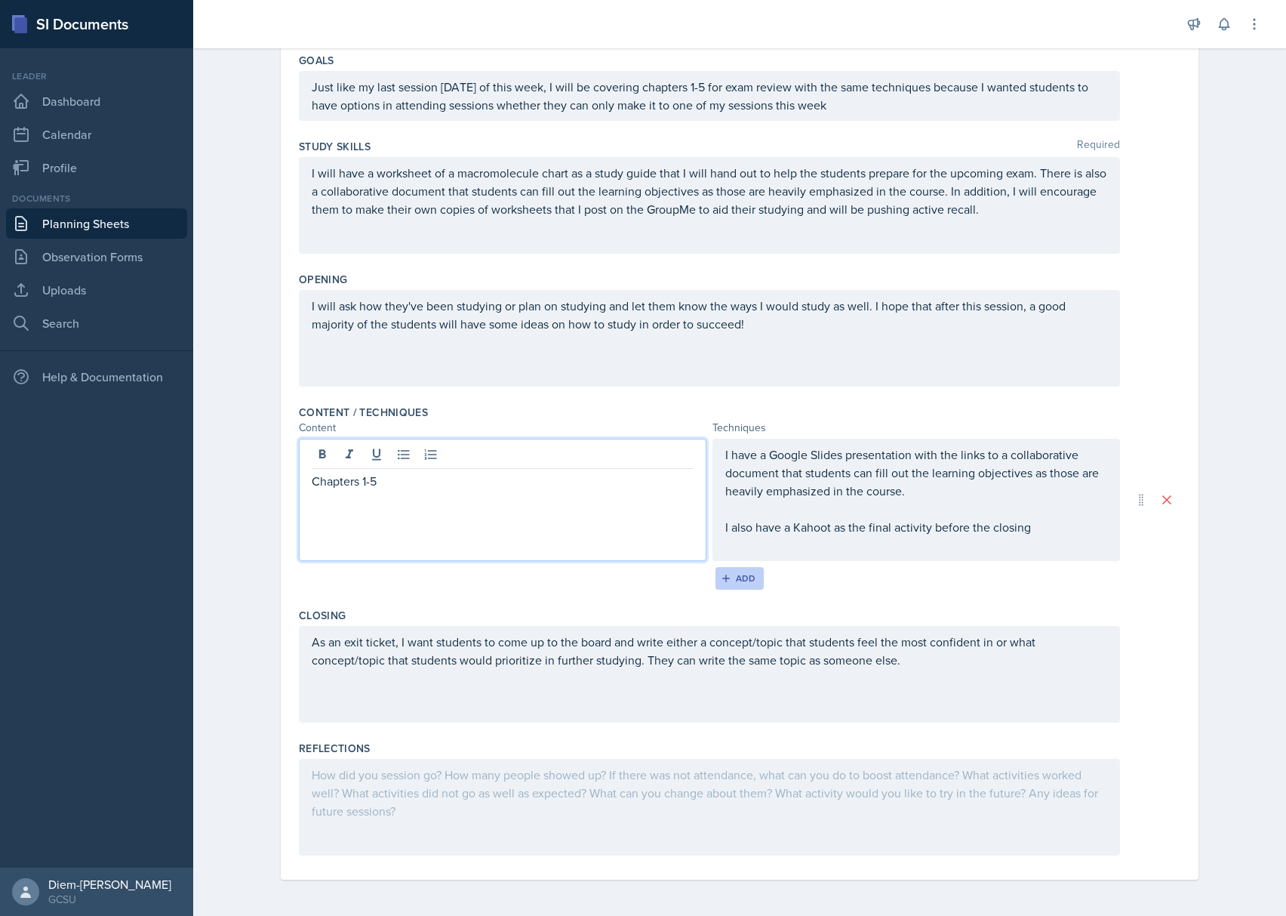
click at [737, 574] on div "Add" at bounding box center [740, 578] width 32 height 12
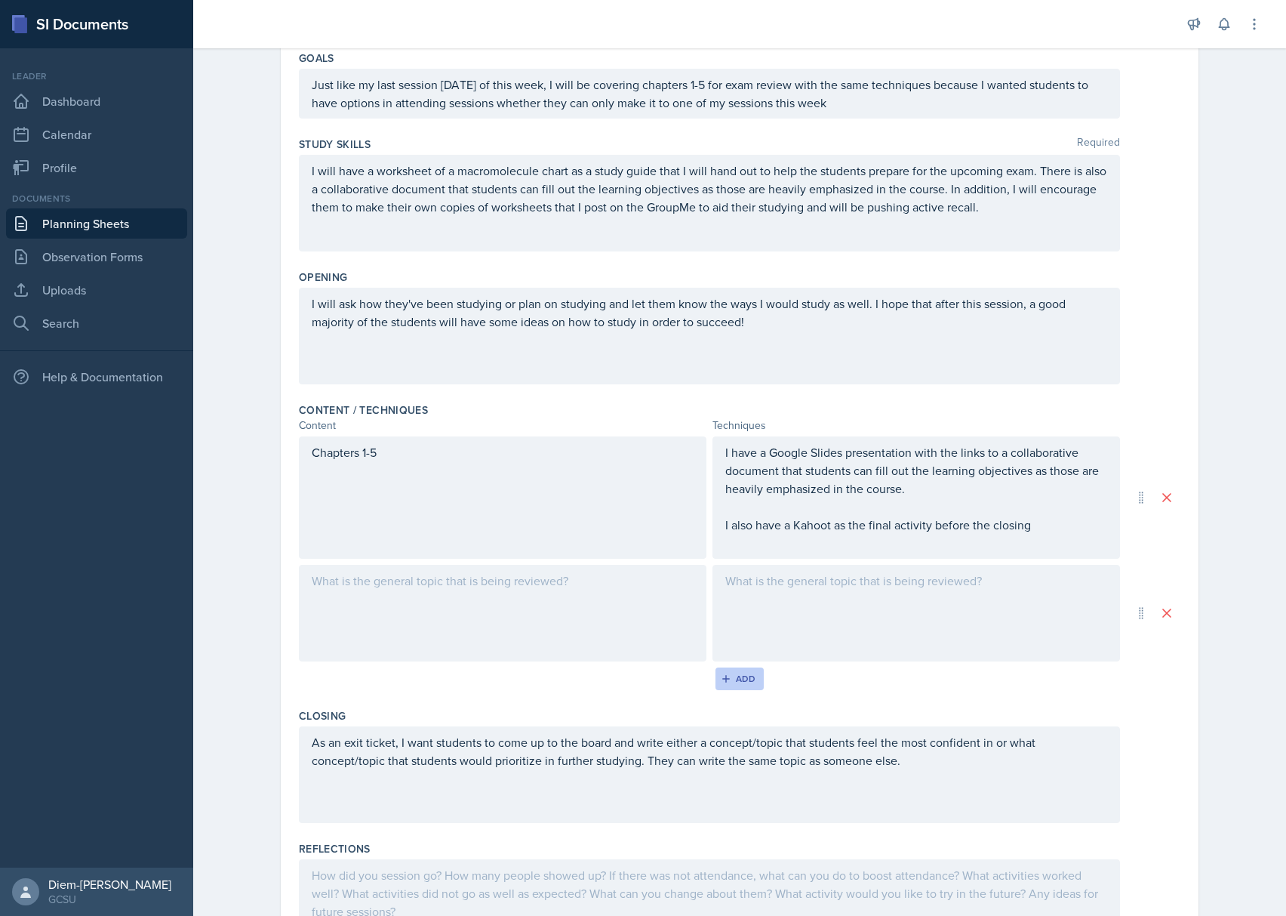
click at [746, 679] on div "Add" at bounding box center [740, 678] width 32 height 12
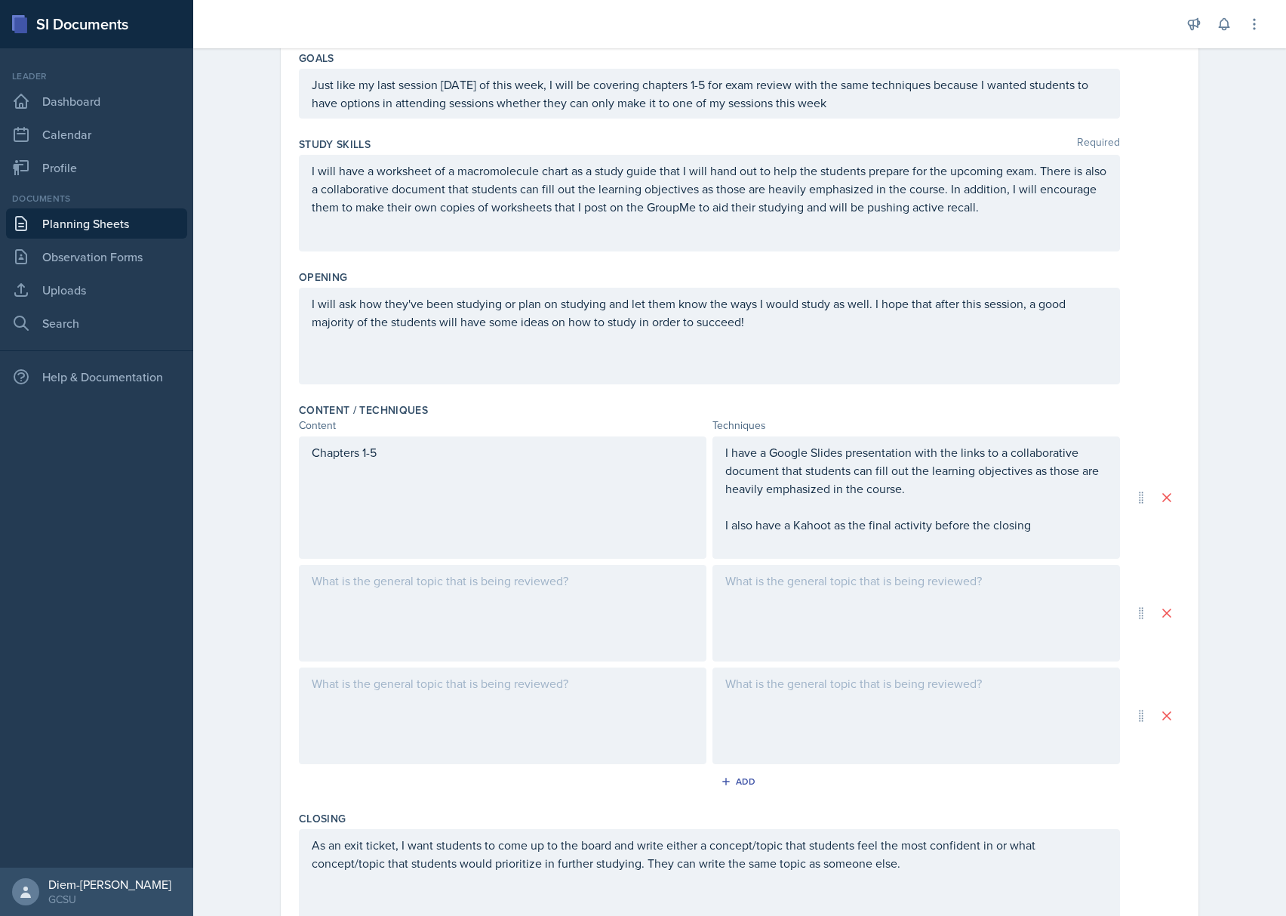
click at [611, 623] on div at bounding box center [503, 613] width 408 height 97
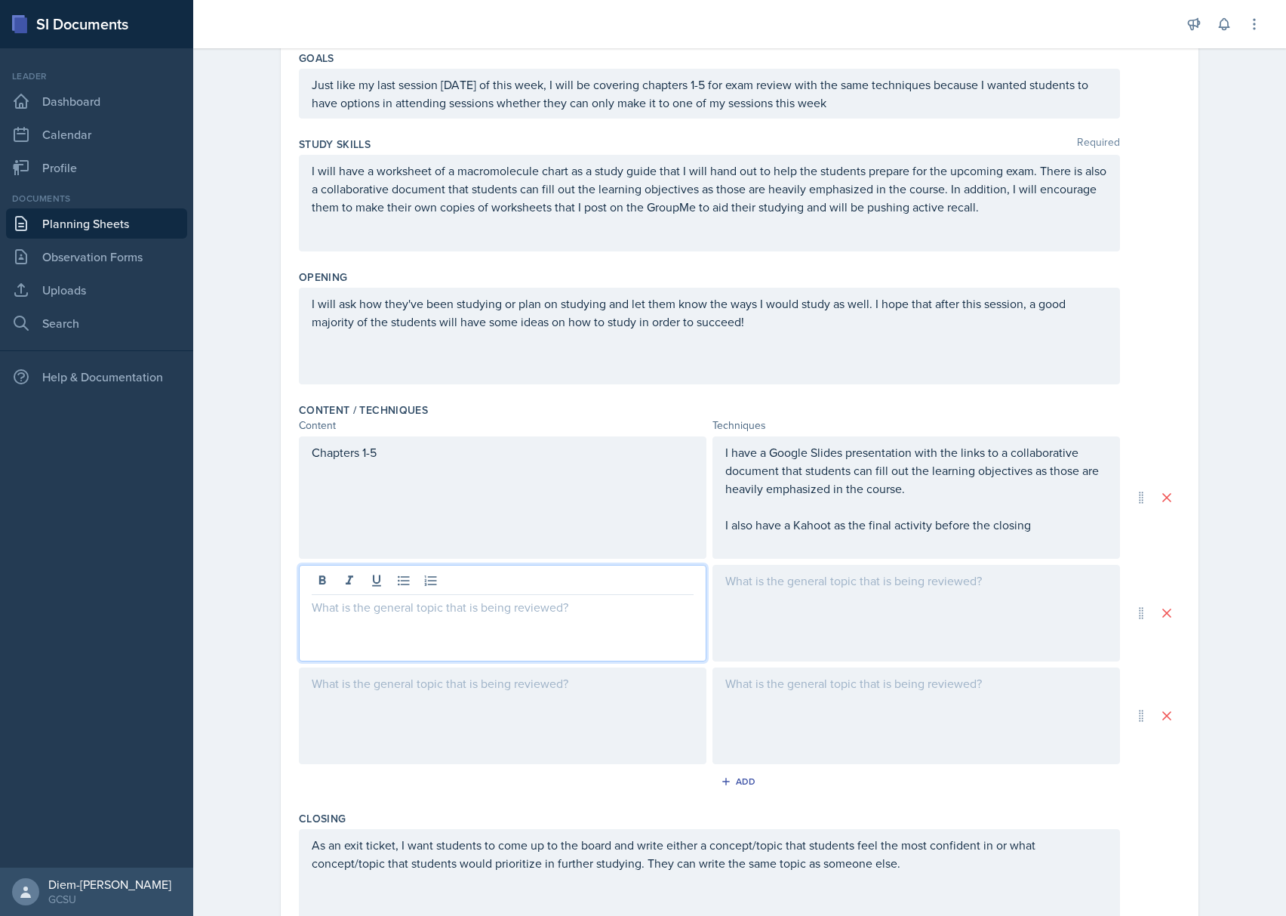
scroll to position [181, 0]
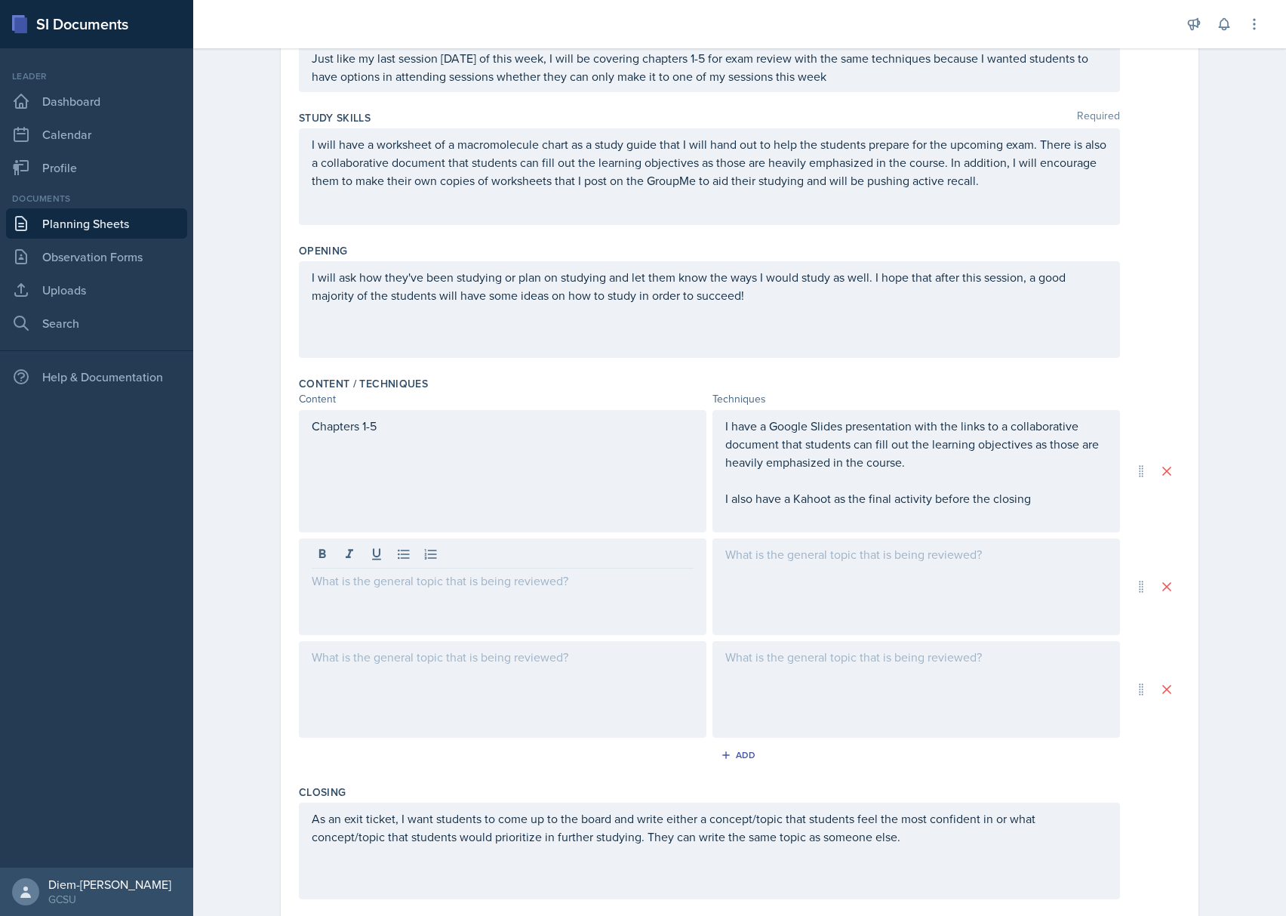
click at [622, 608] on div at bounding box center [503, 586] width 408 height 97
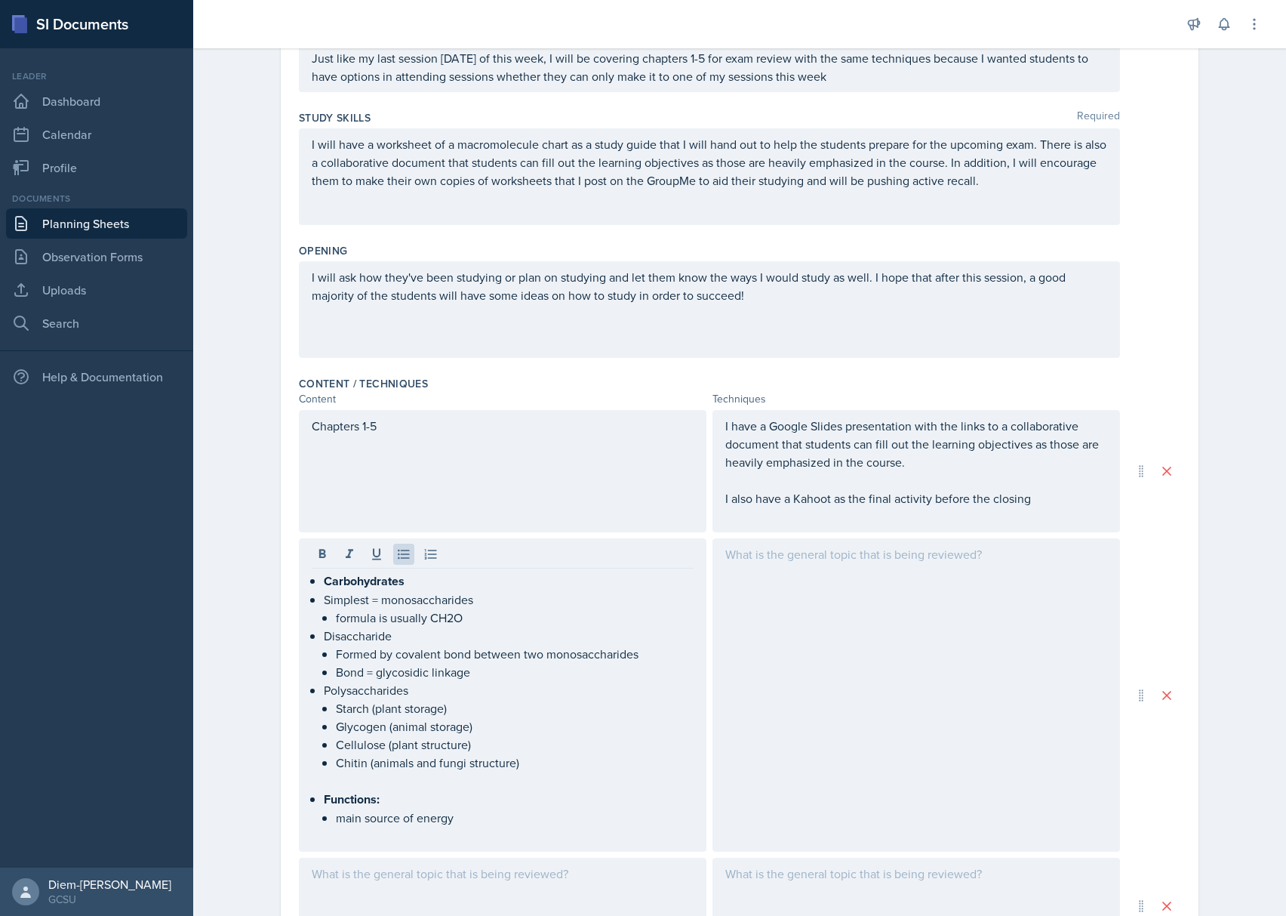
click at [973, 652] on div at bounding box center [916, 694] width 408 height 313
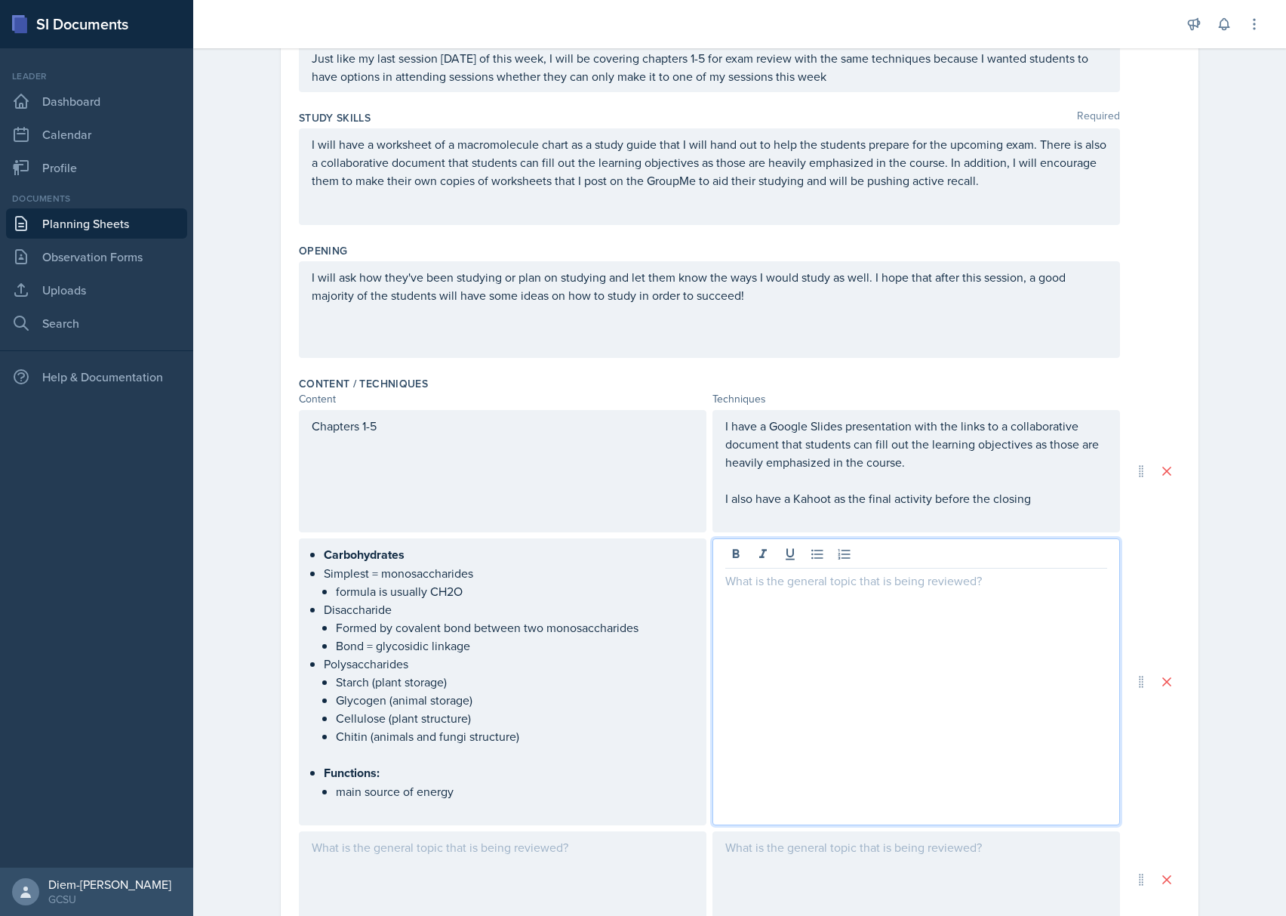
scroll to position [207, 0]
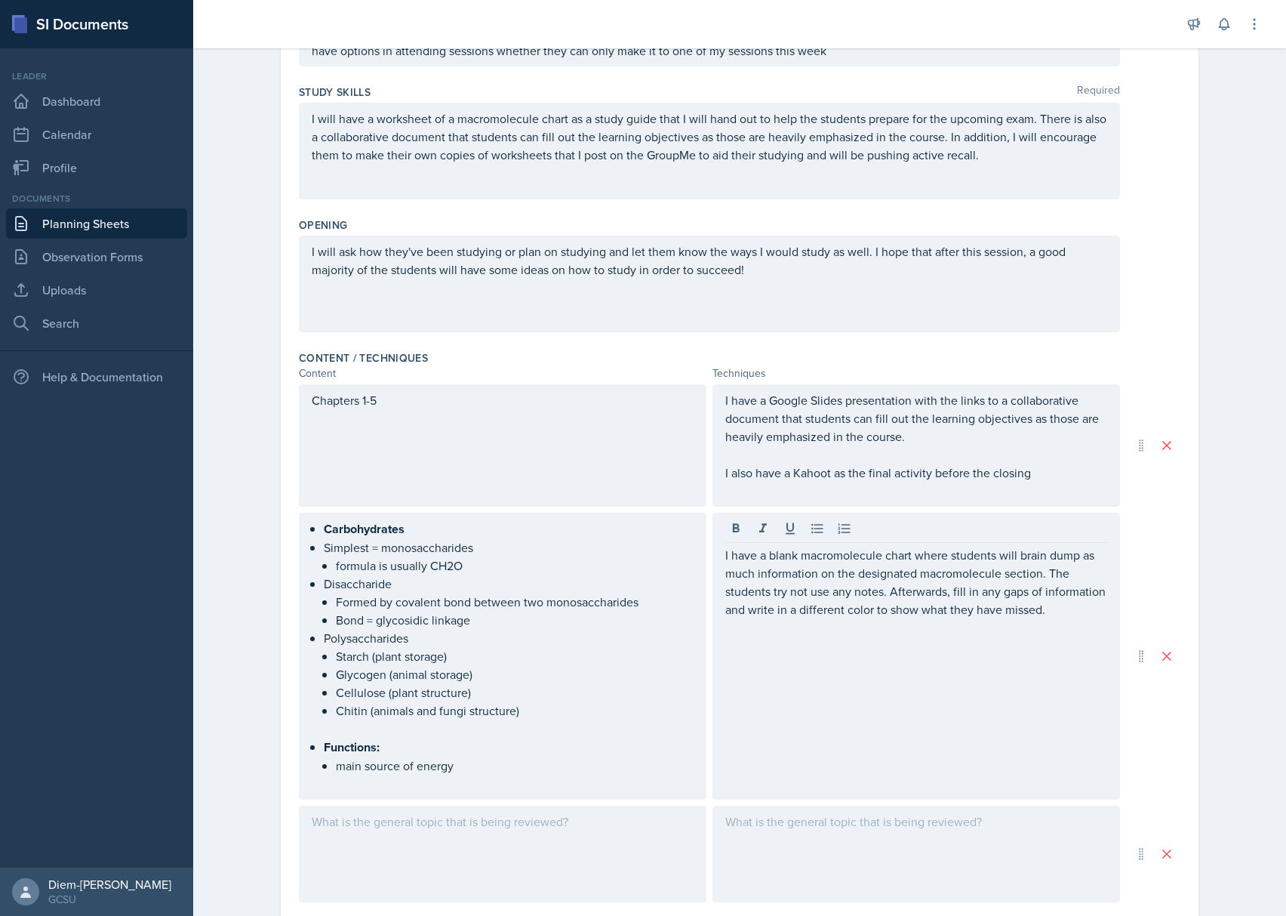
click at [586, 852] on div at bounding box center [503, 853] width 408 height 97
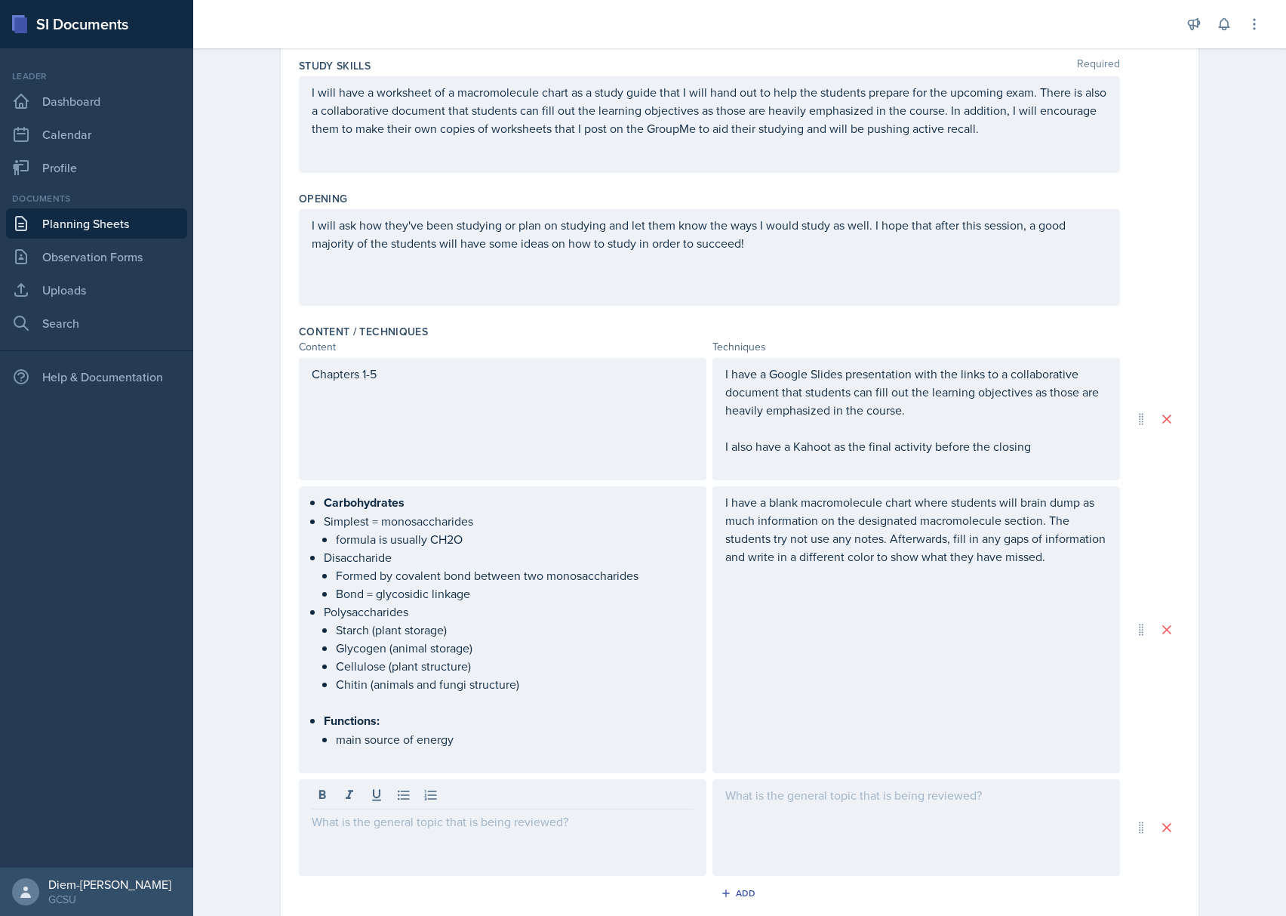
click at [511, 832] on div at bounding box center [503, 827] width 408 height 97
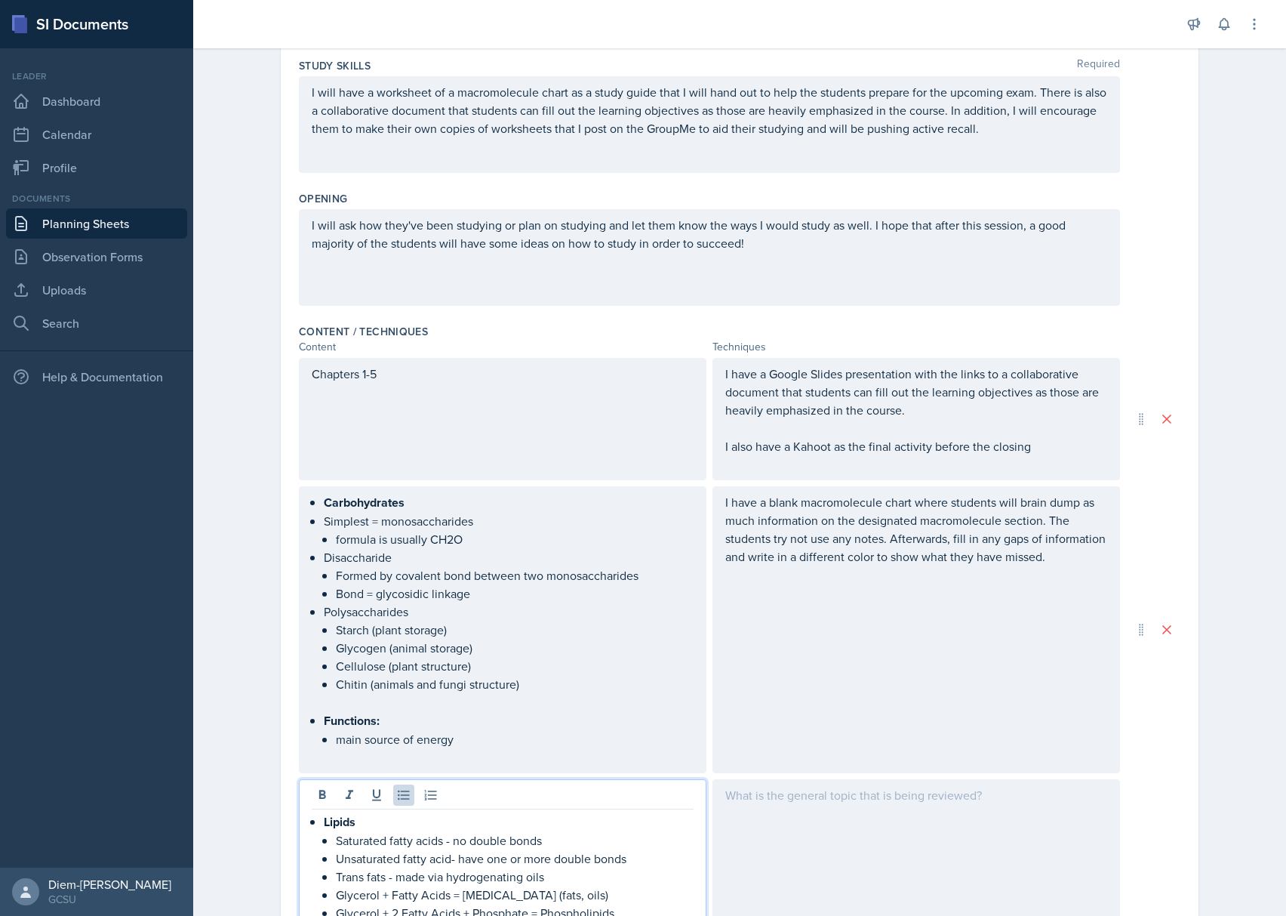
scroll to position [496, 0]
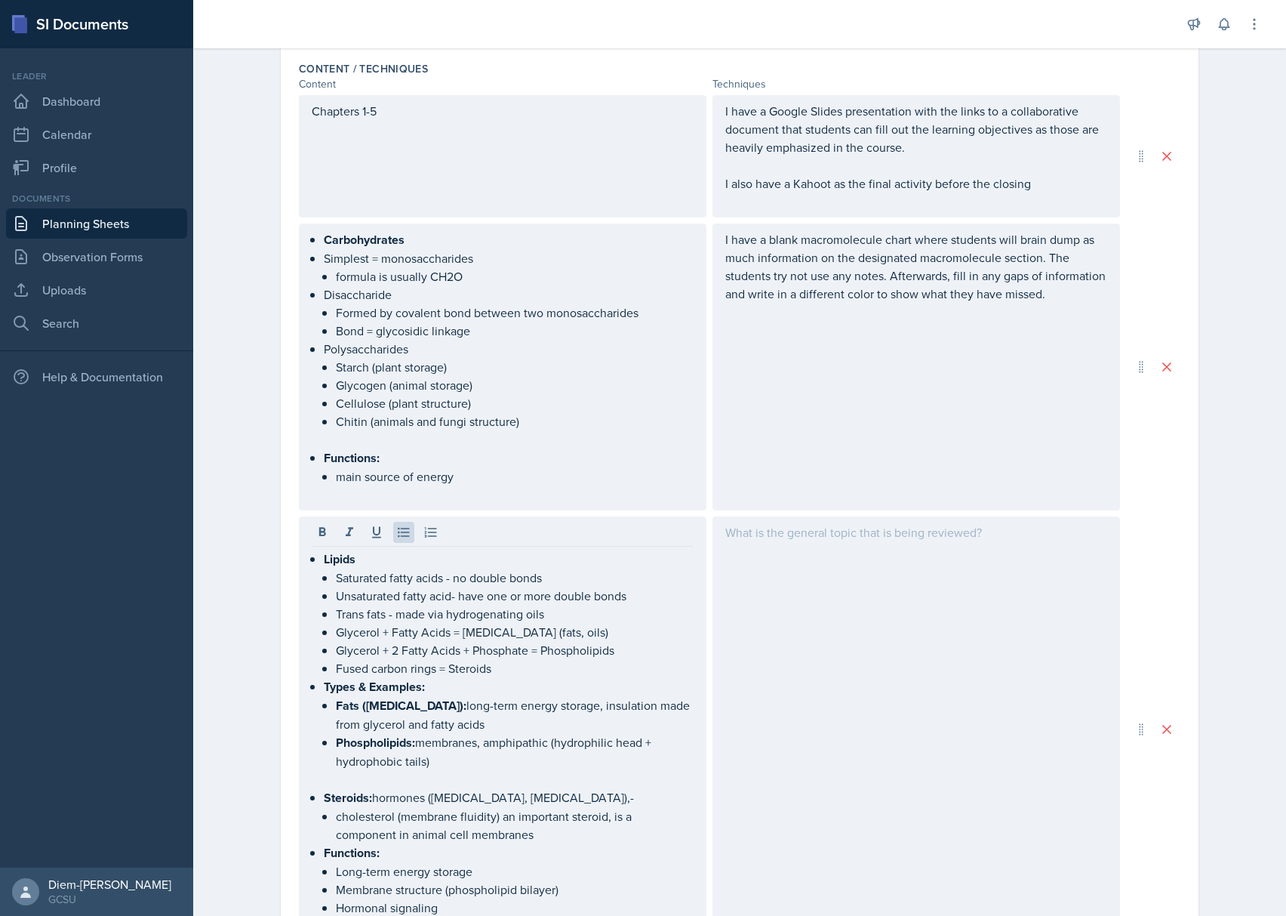
click at [1026, 650] on div at bounding box center [916, 728] width 408 height 425
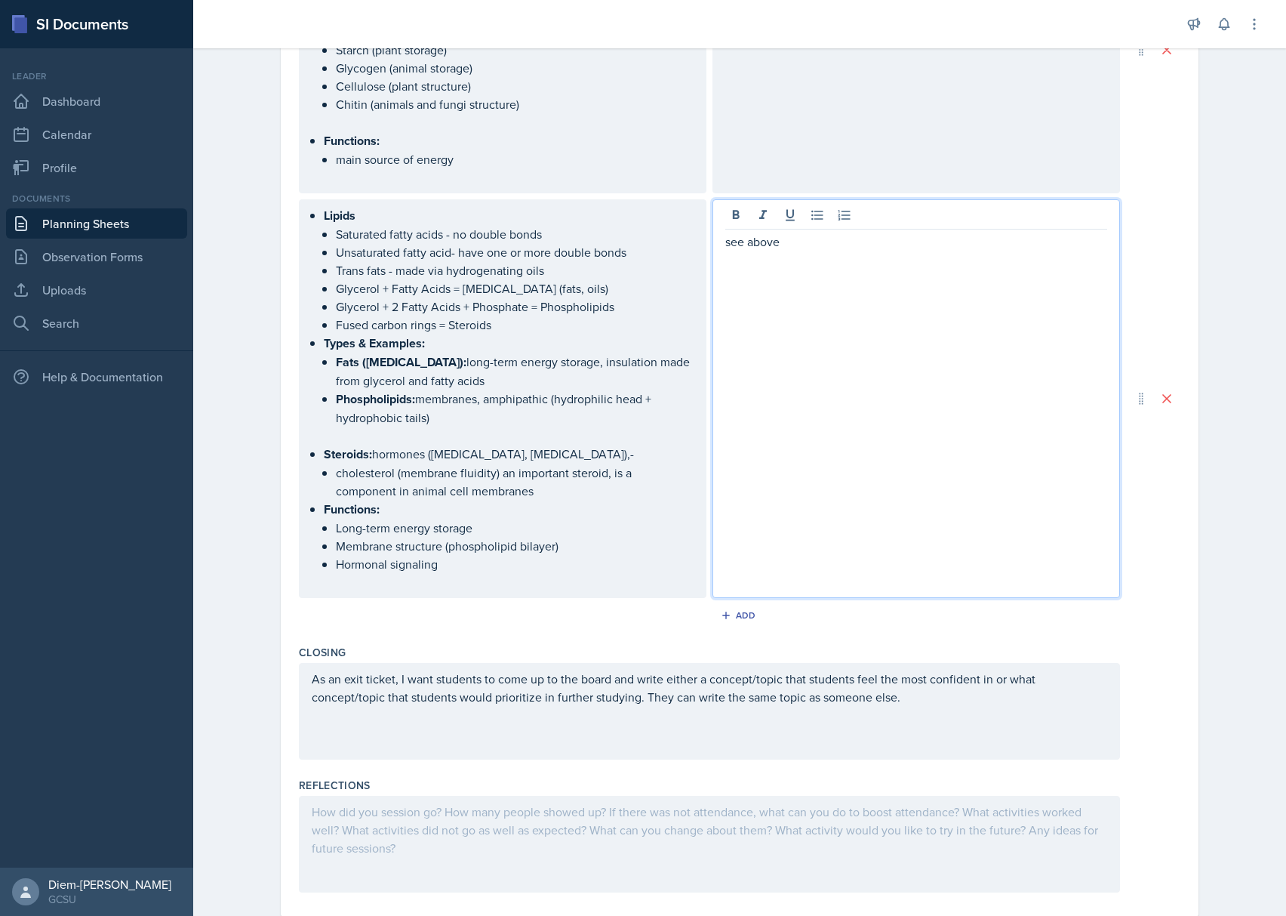
scroll to position [824, 0]
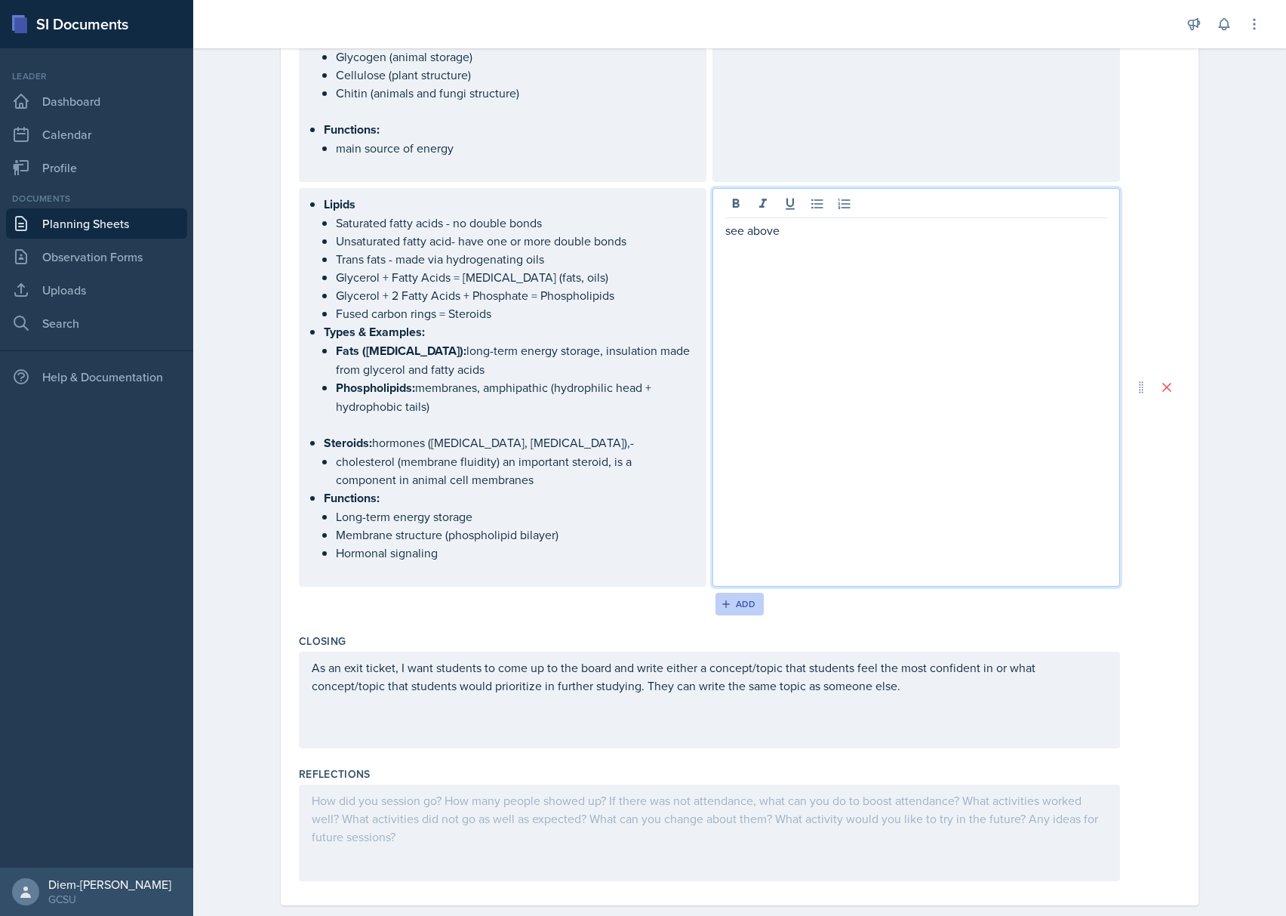
click at [722, 601] on icon "button" at bounding box center [726, 604] width 11 height 11
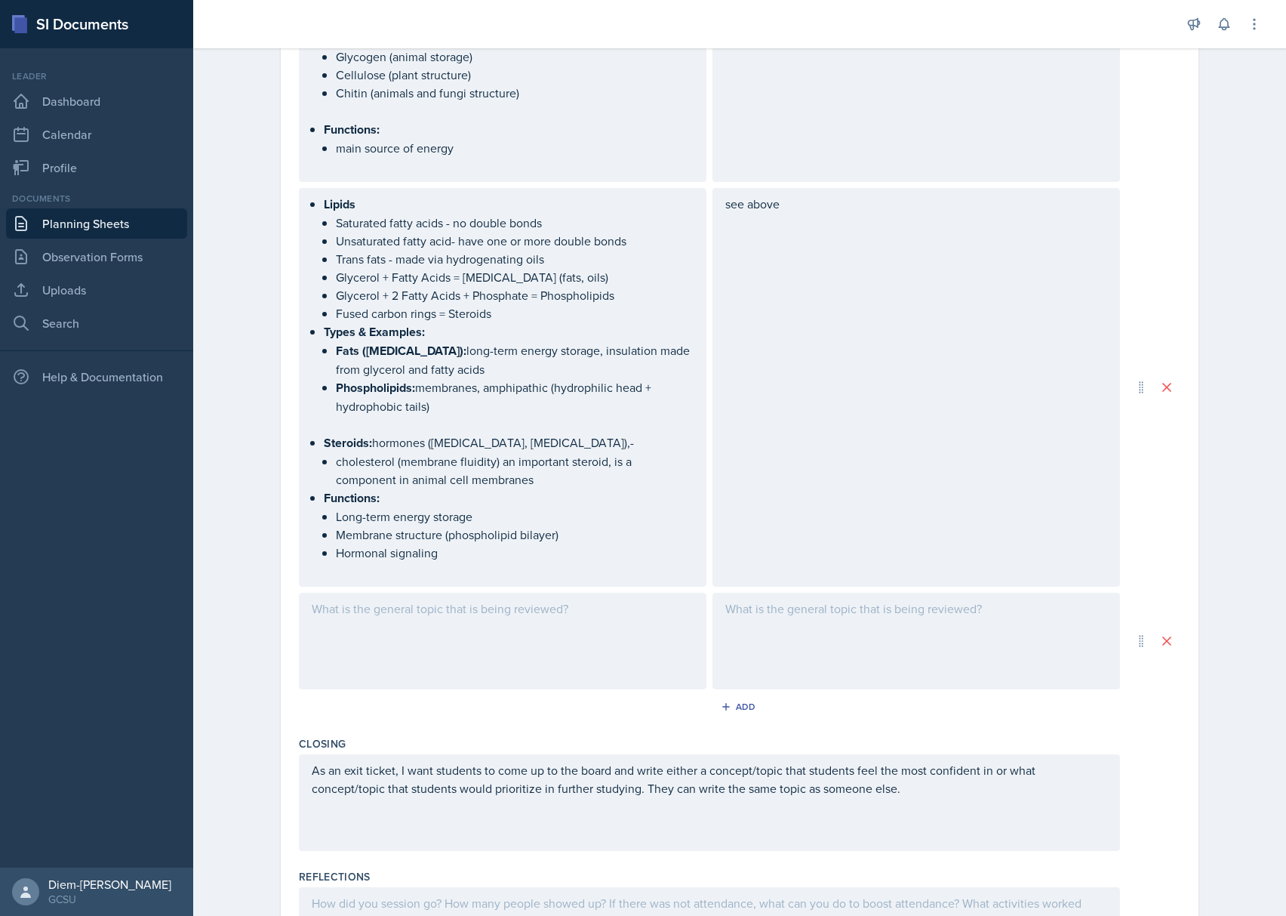
click at [777, 614] on div at bounding box center [916, 640] width 408 height 97
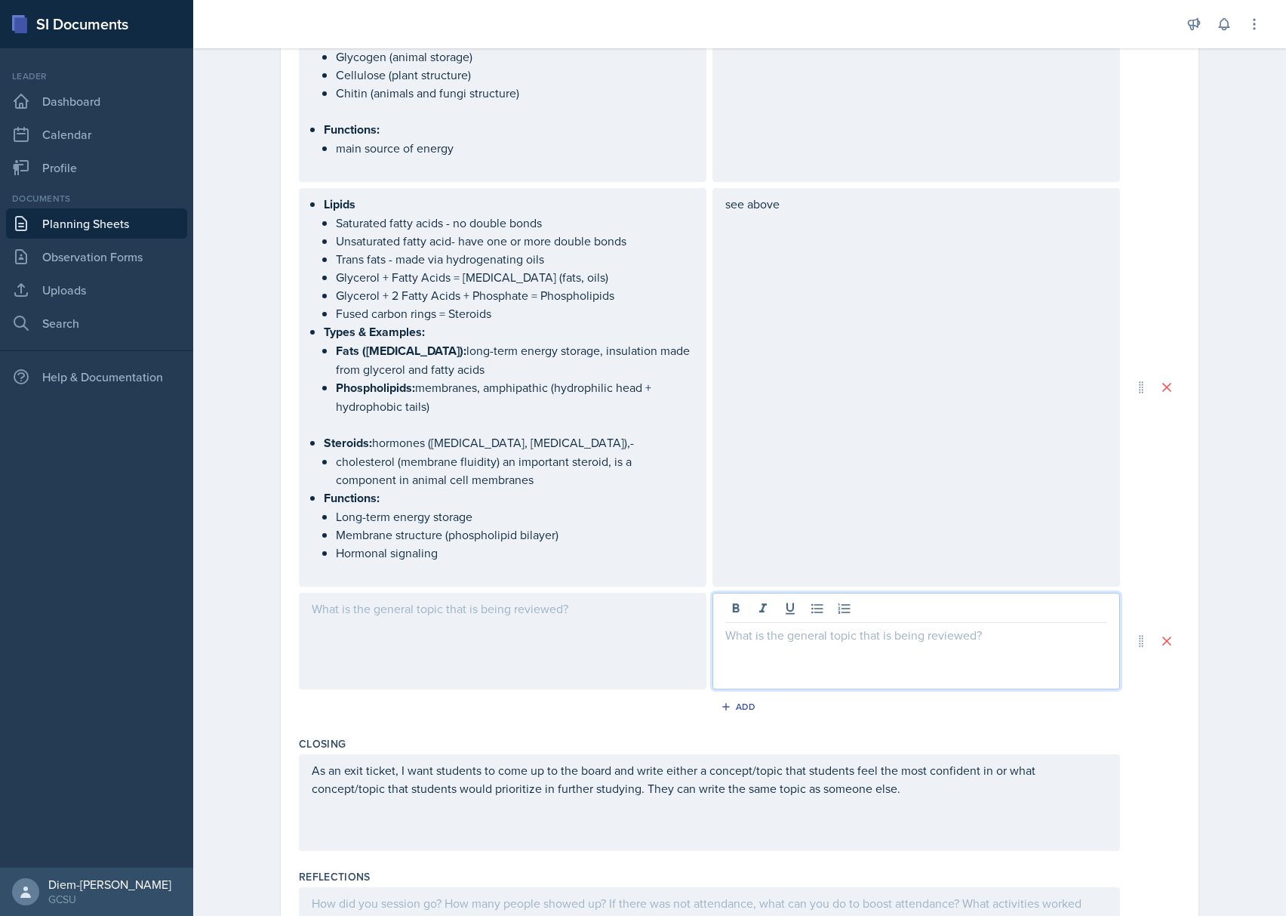
scroll to position [850, 0]
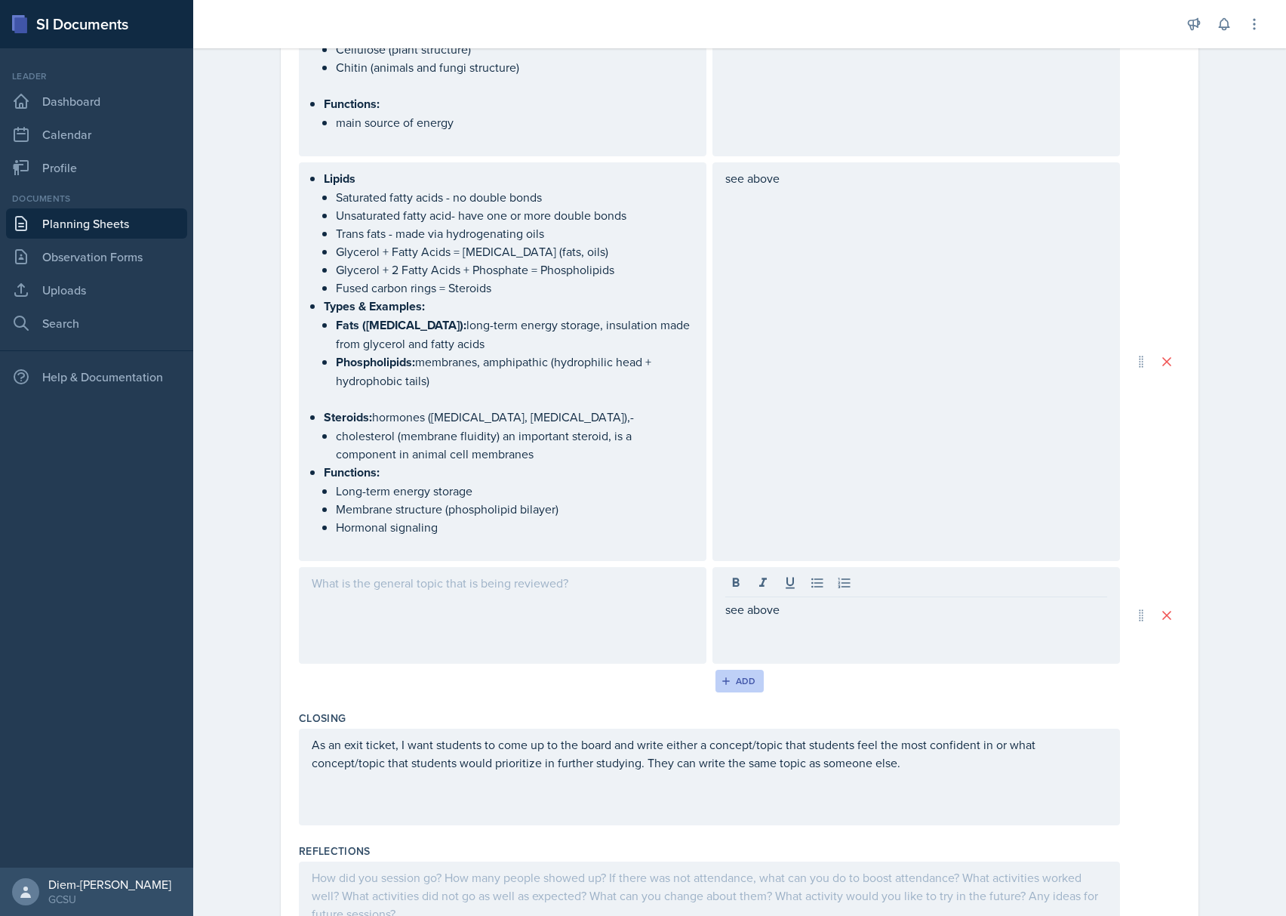
click at [721, 678] on icon "button" at bounding box center [726, 681] width 11 height 11
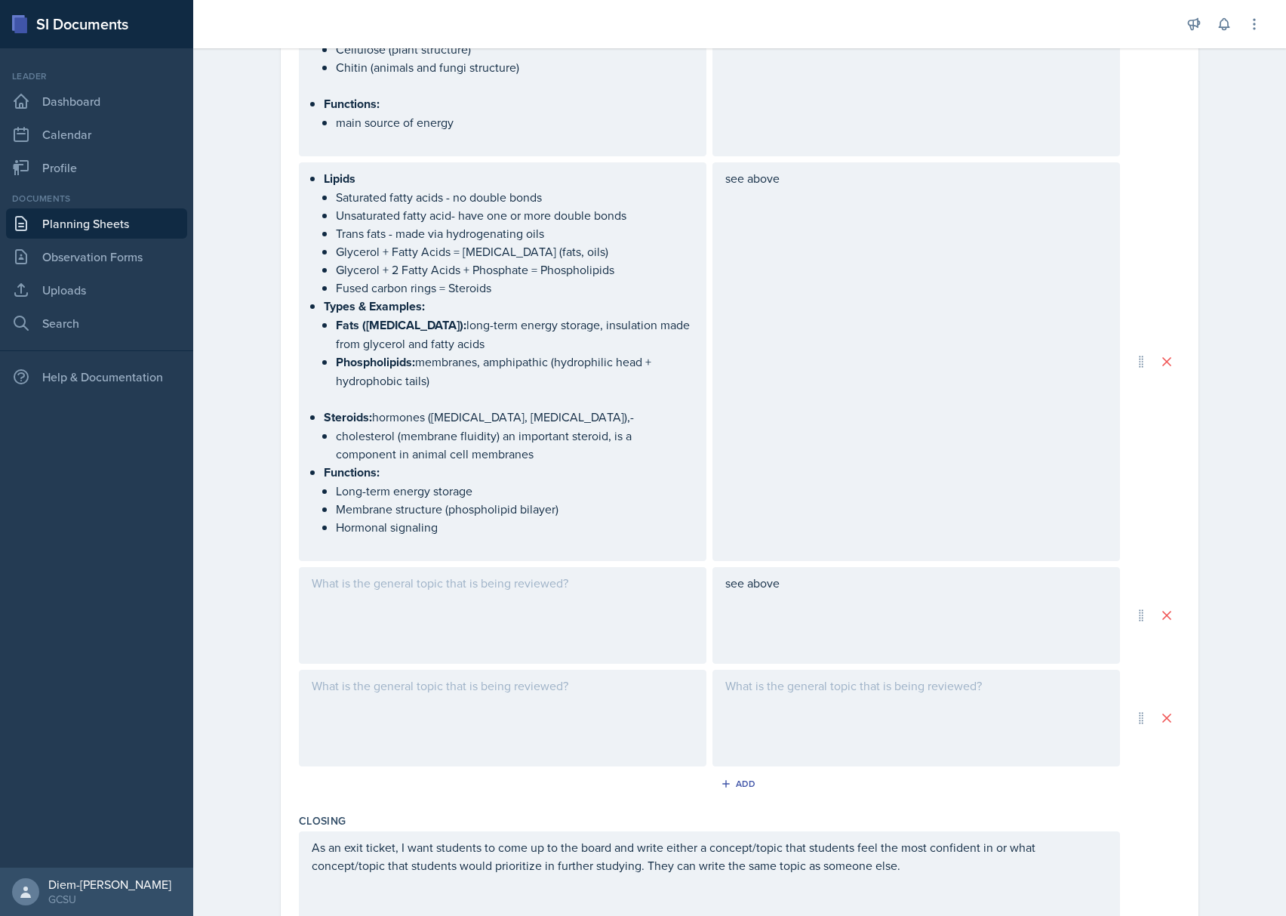
click at [445, 625] on div at bounding box center [503, 615] width 408 height 97
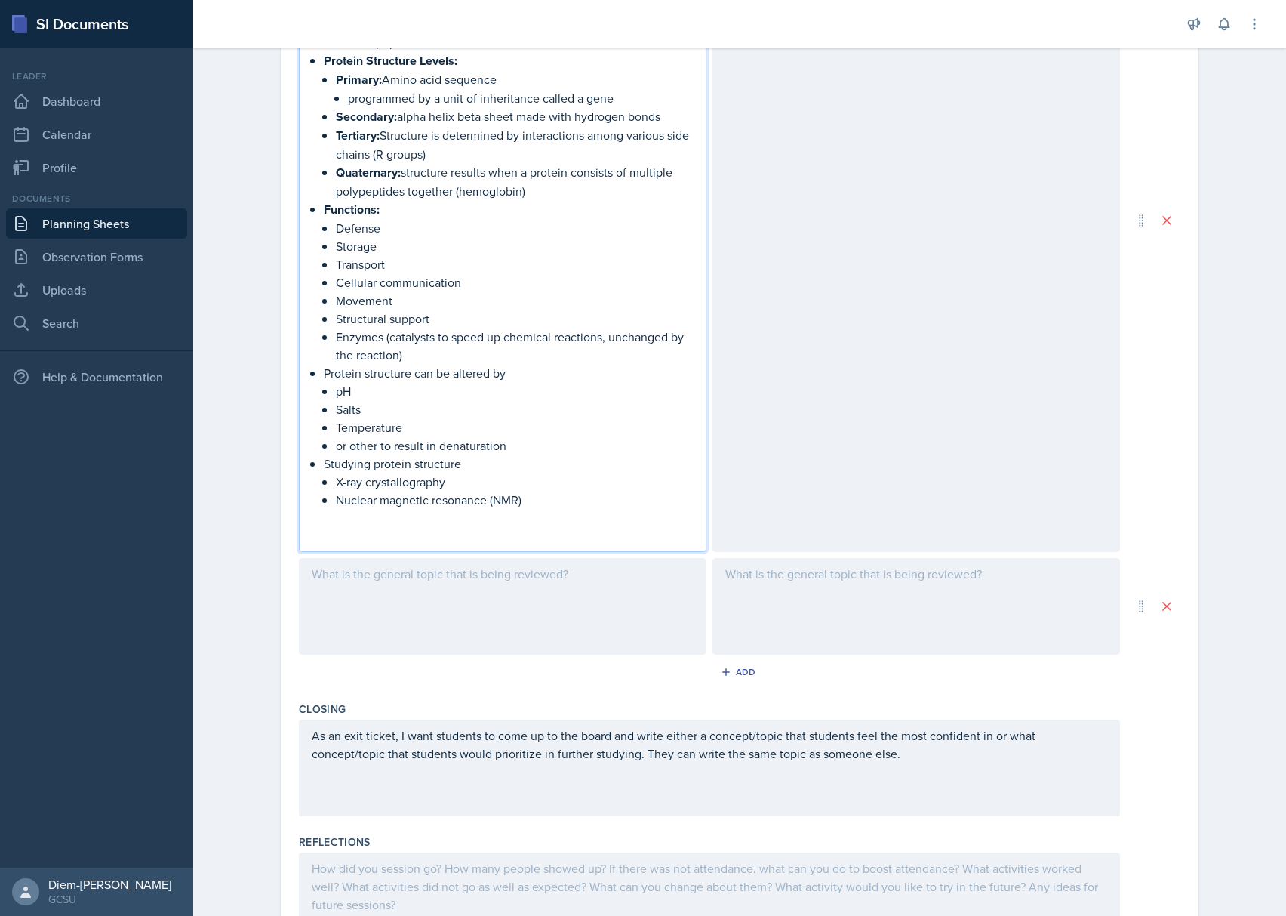
scroll to position [1534, 0]
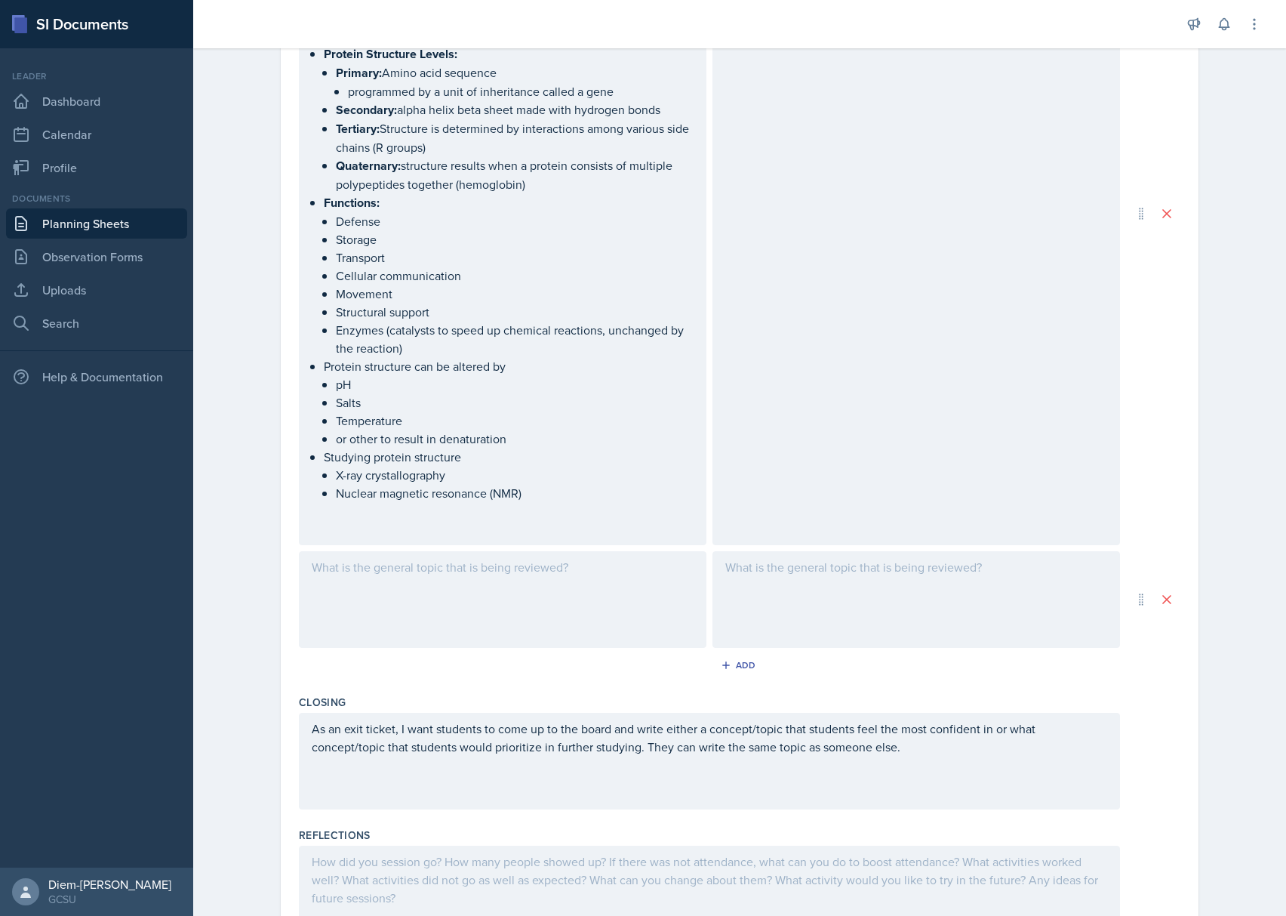
click at [454, 599] on div at bounding box center [503, 599] width 408 height 97
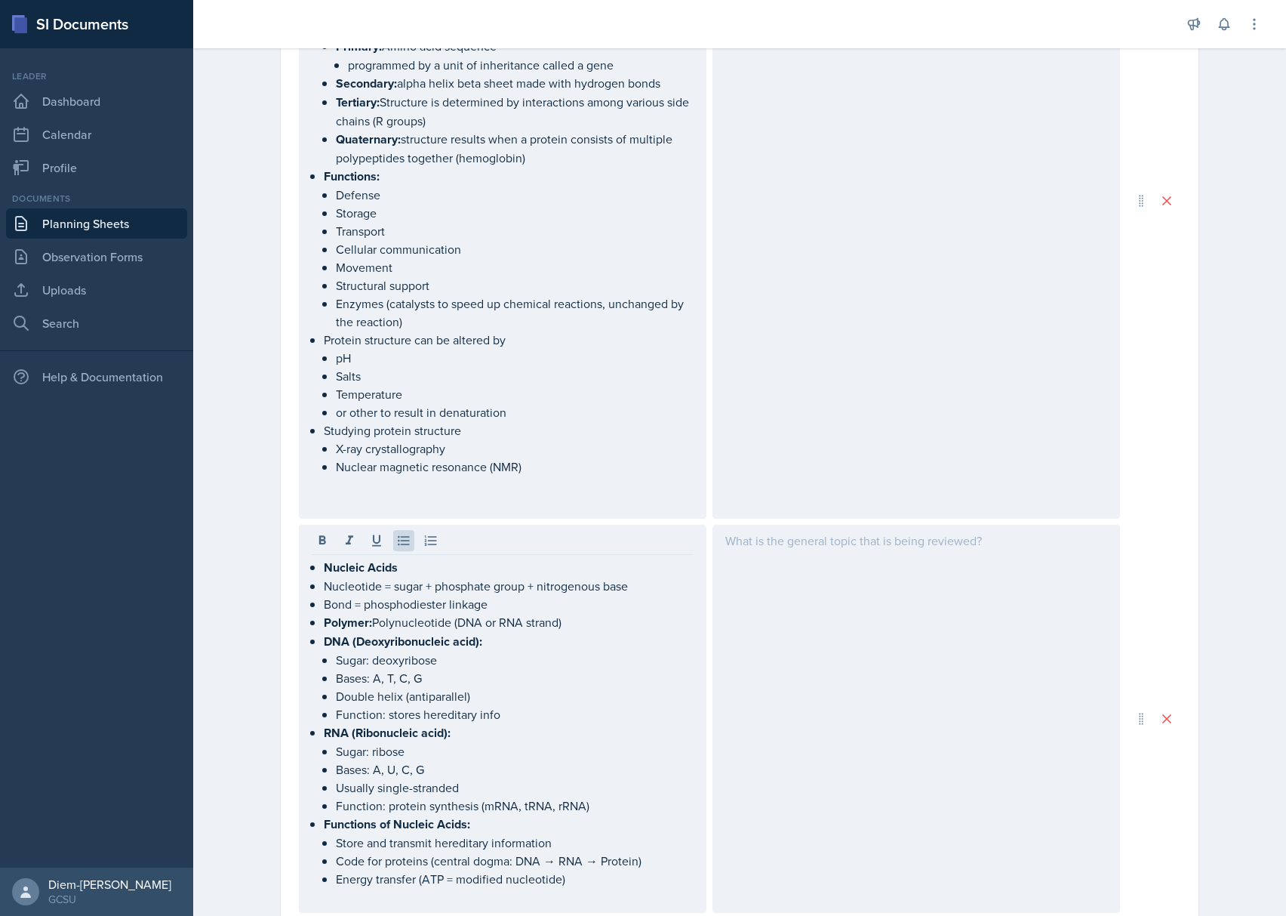
click at [797, 589] on div at bounding box center [916, 719] width 408 height 388
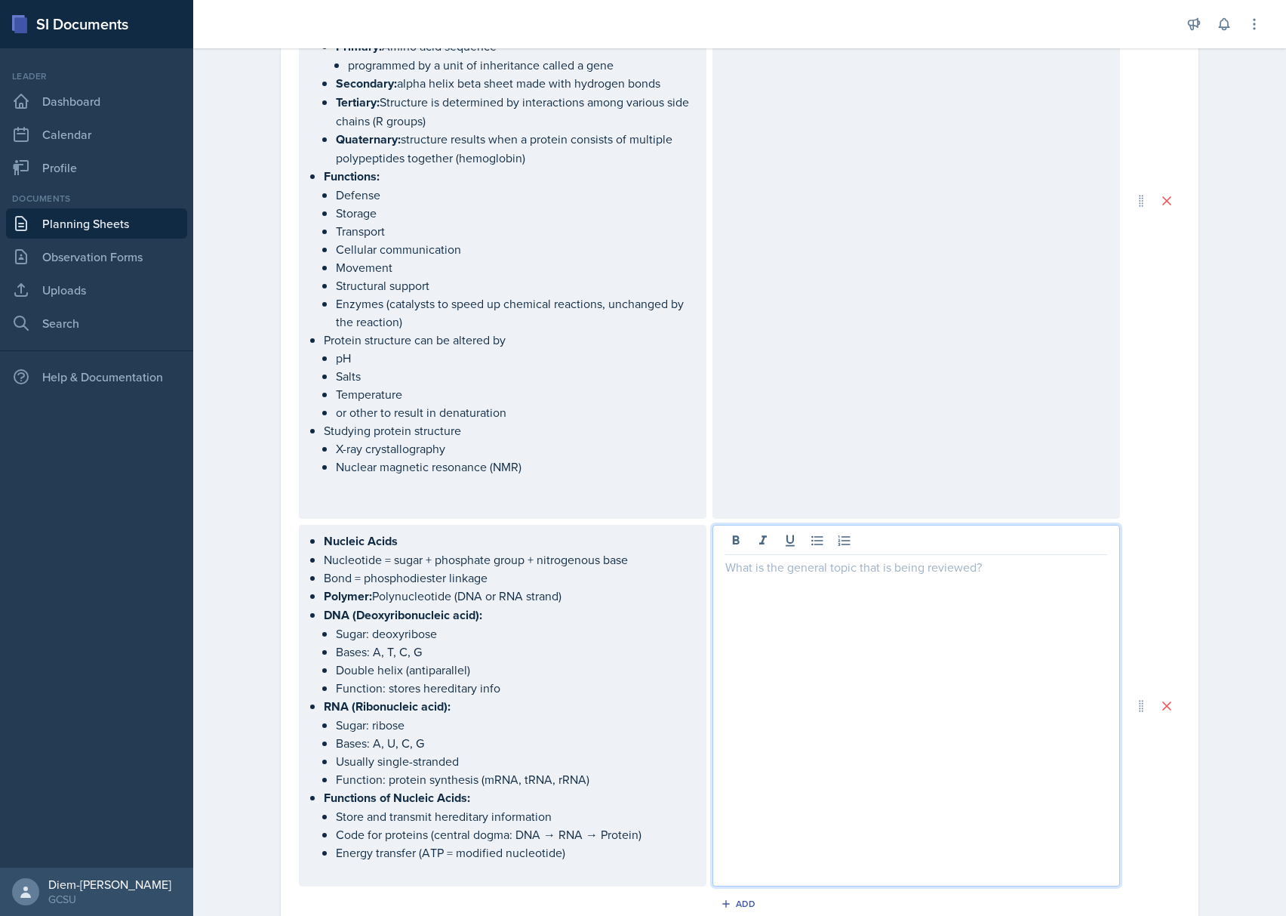
scroll to position [1561, 0]
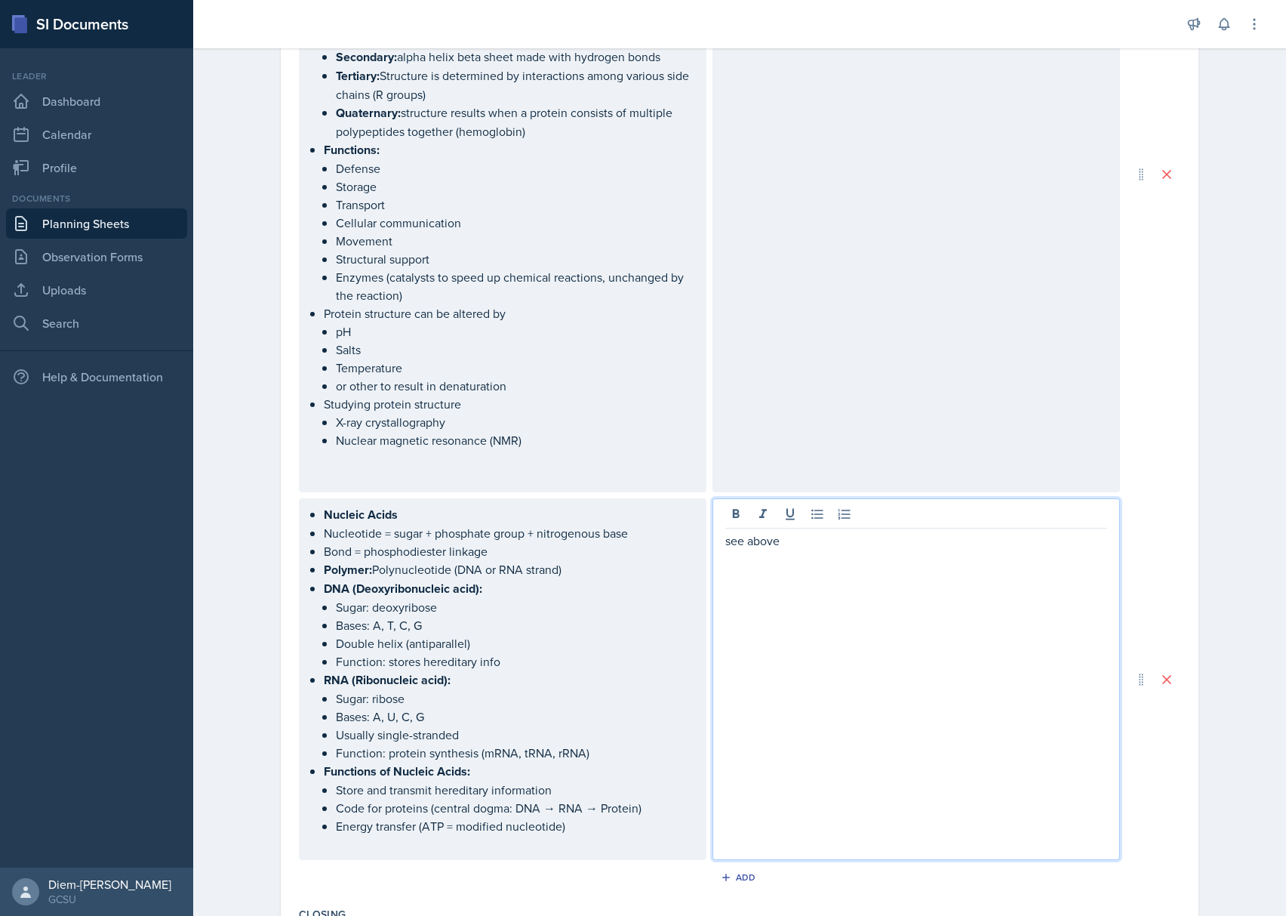
click at [874, 644] on div "see above" at bounding box center [916, 679] width 408 height 362
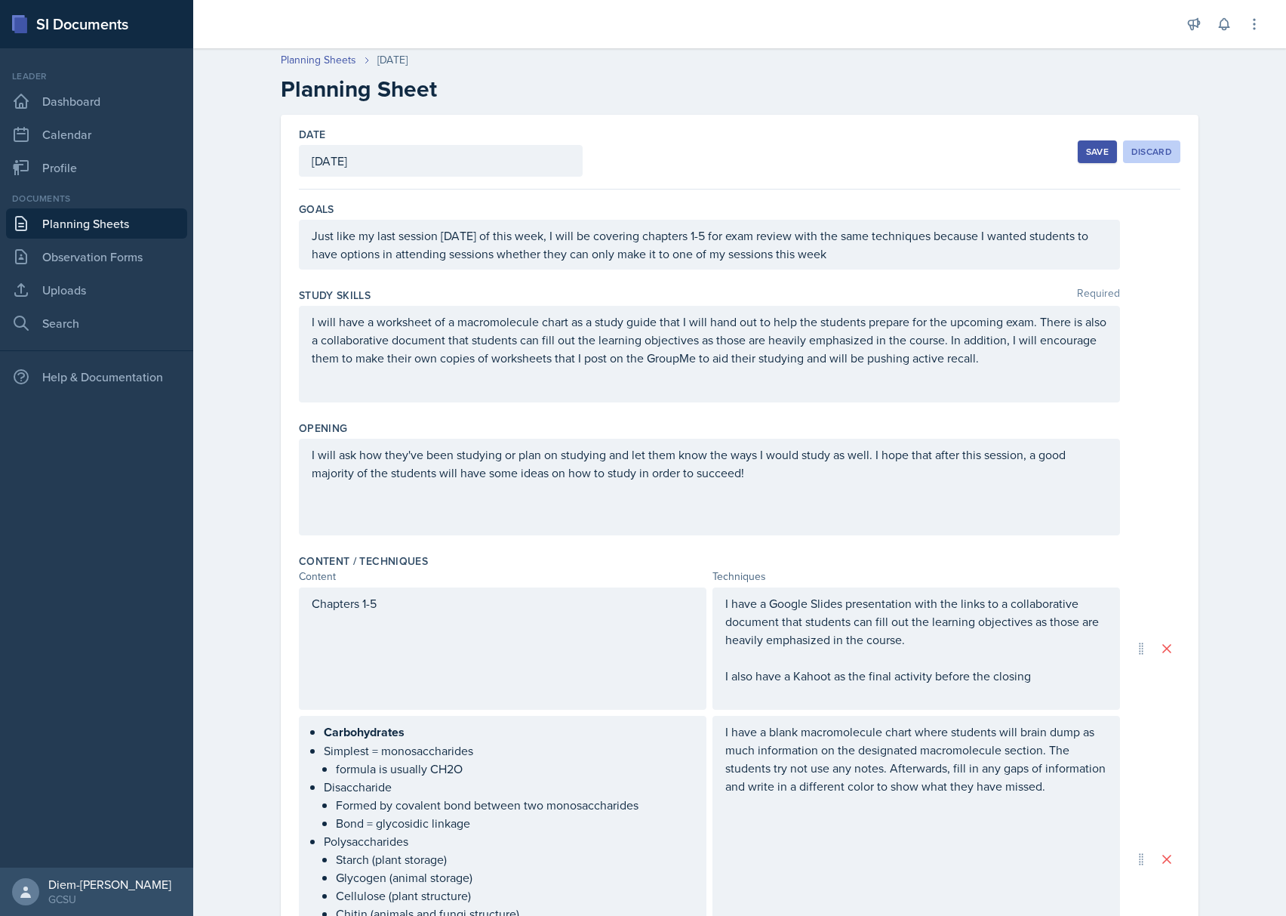
scroll to position [0, 0]
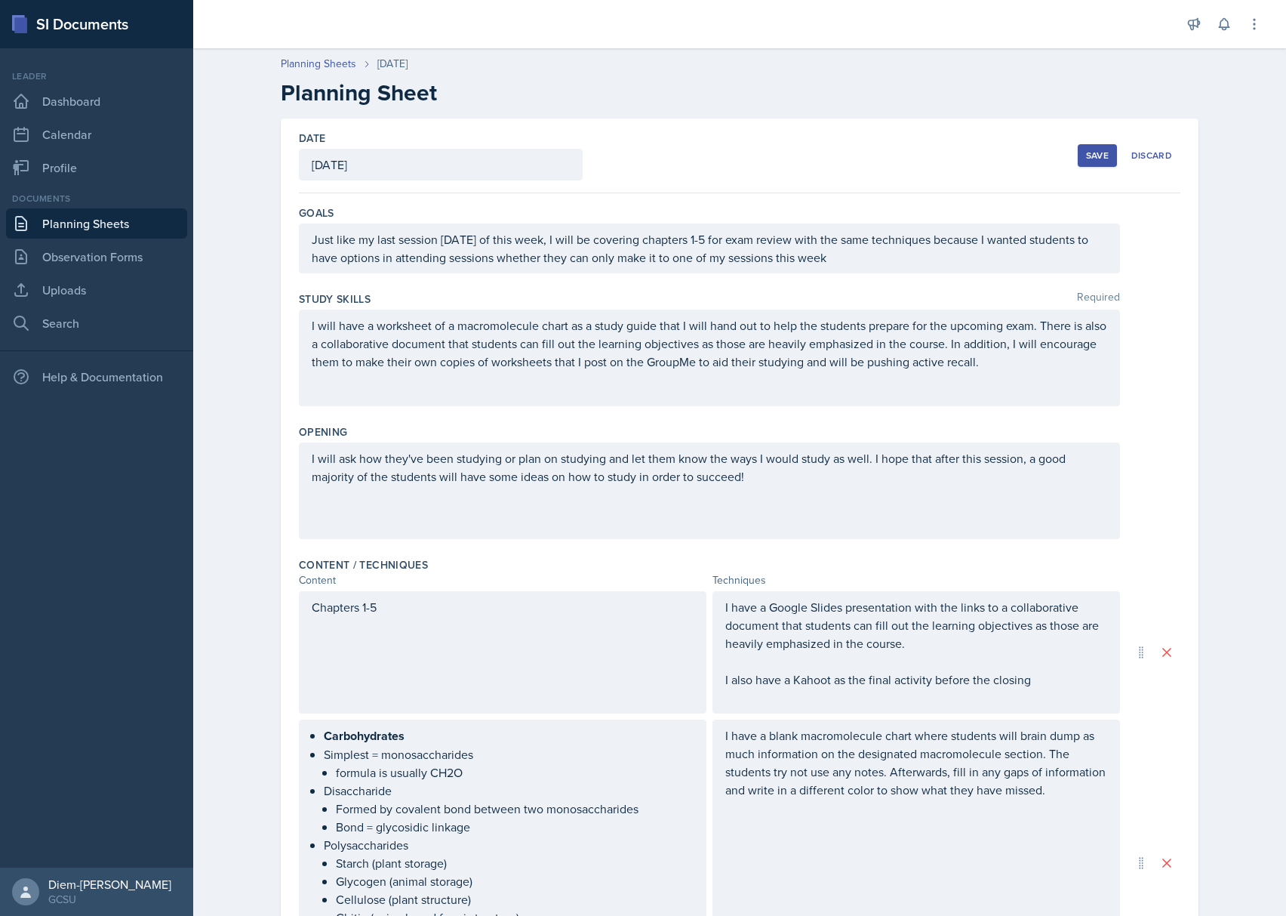
click at [1082, 148] on button "Save" at bounding box center [1097, 155] width 39 height 23
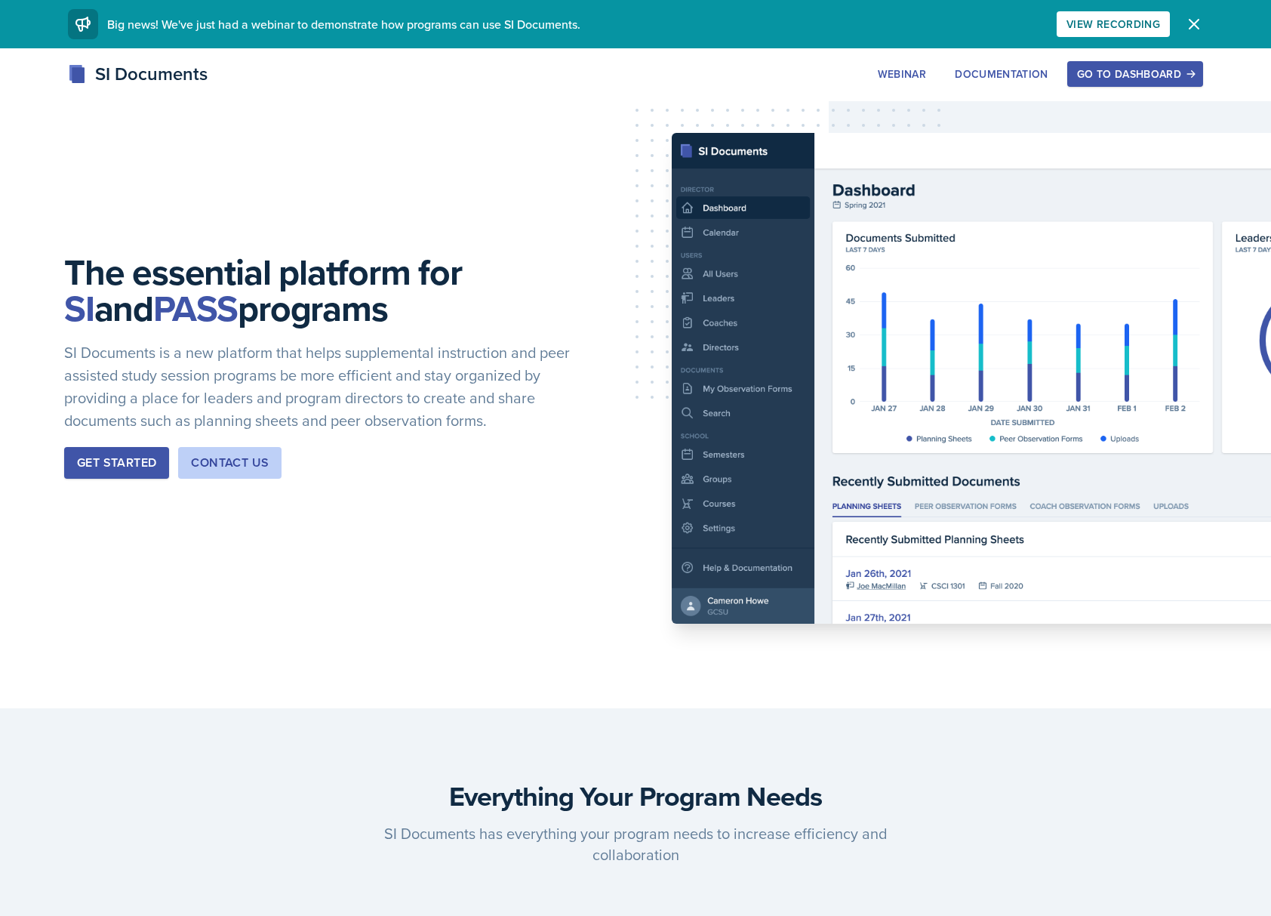
click at [1116, 68] on div "Go to Dashboard" at bounding box center [1135, 74] width 116 height 12
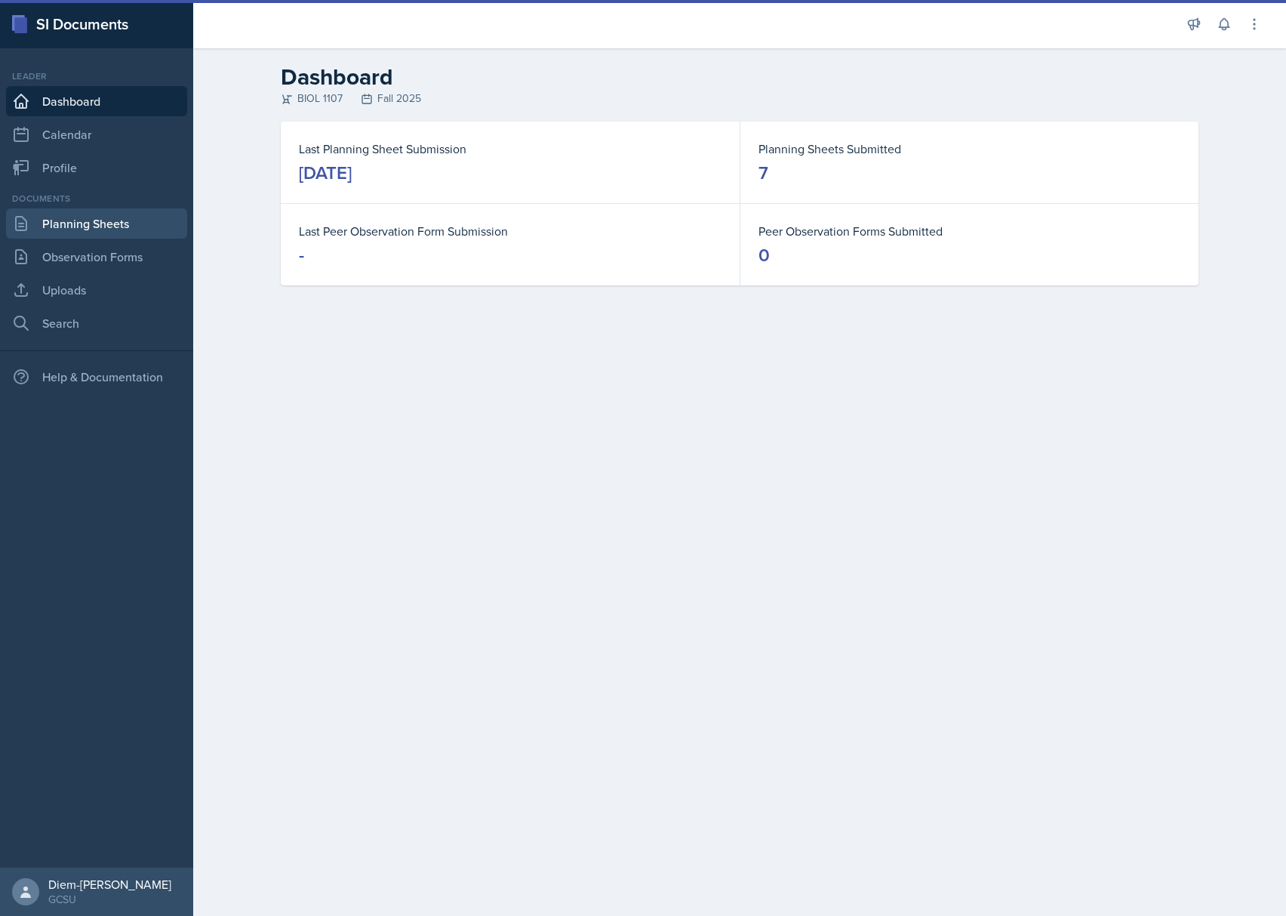
click at [109, 218] on link "Planning Sheets" at bounding box center [96, 223] width 181 height 30
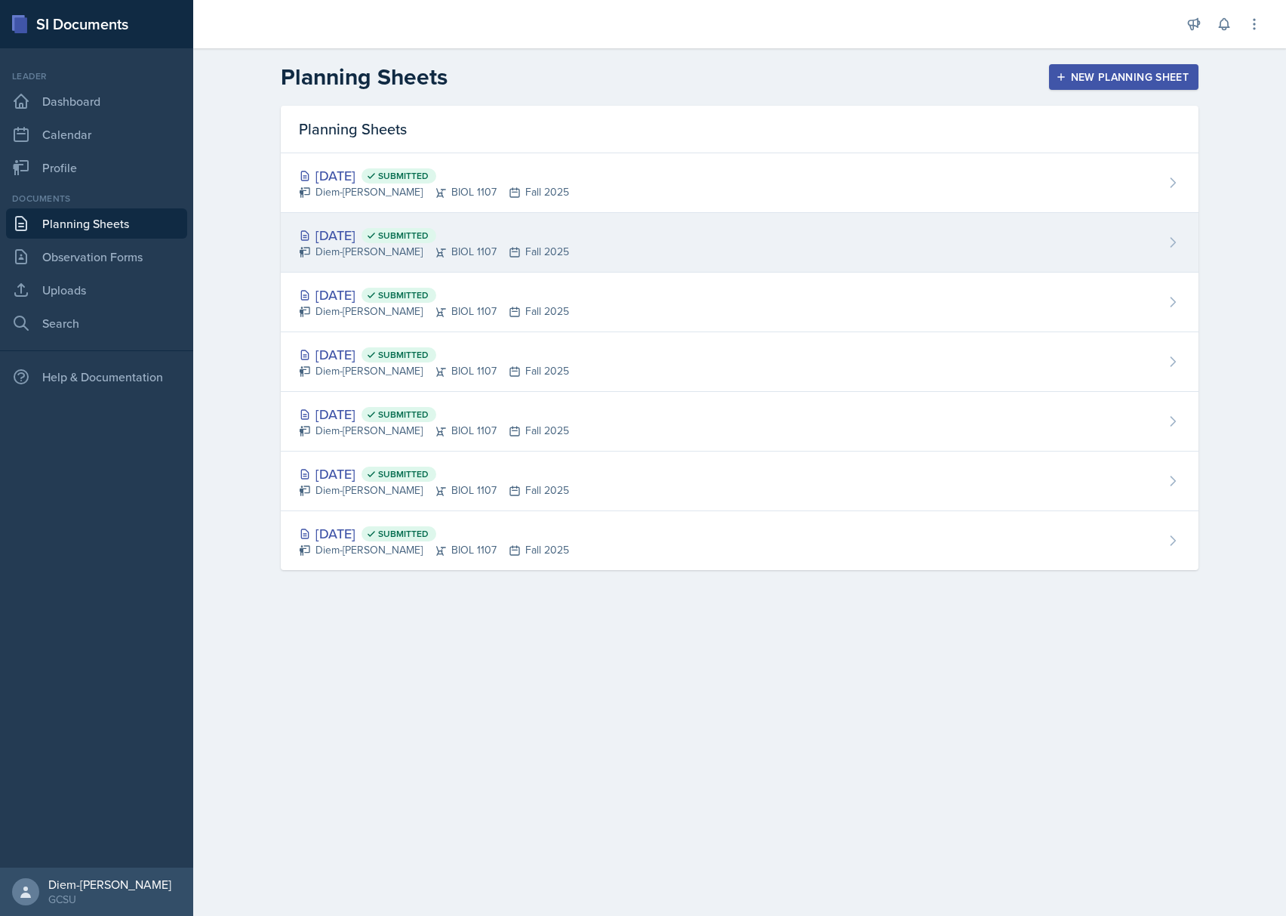
click at [436, 242] on span "Submitted" at bounding box center [399, 235] width 75 height 15
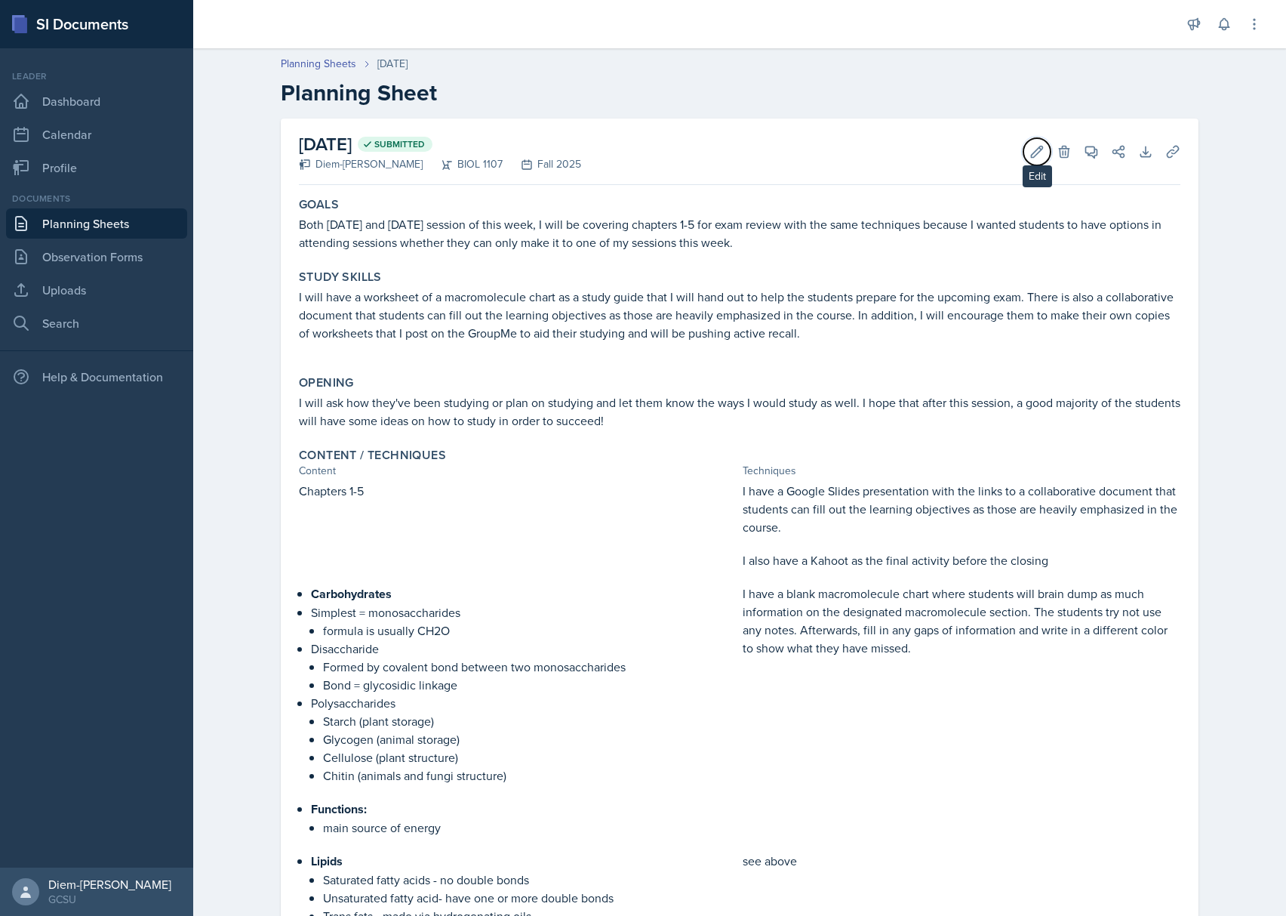
click at [1029, 144] on icon at bounding box center [1036, 151] width 15 height 15
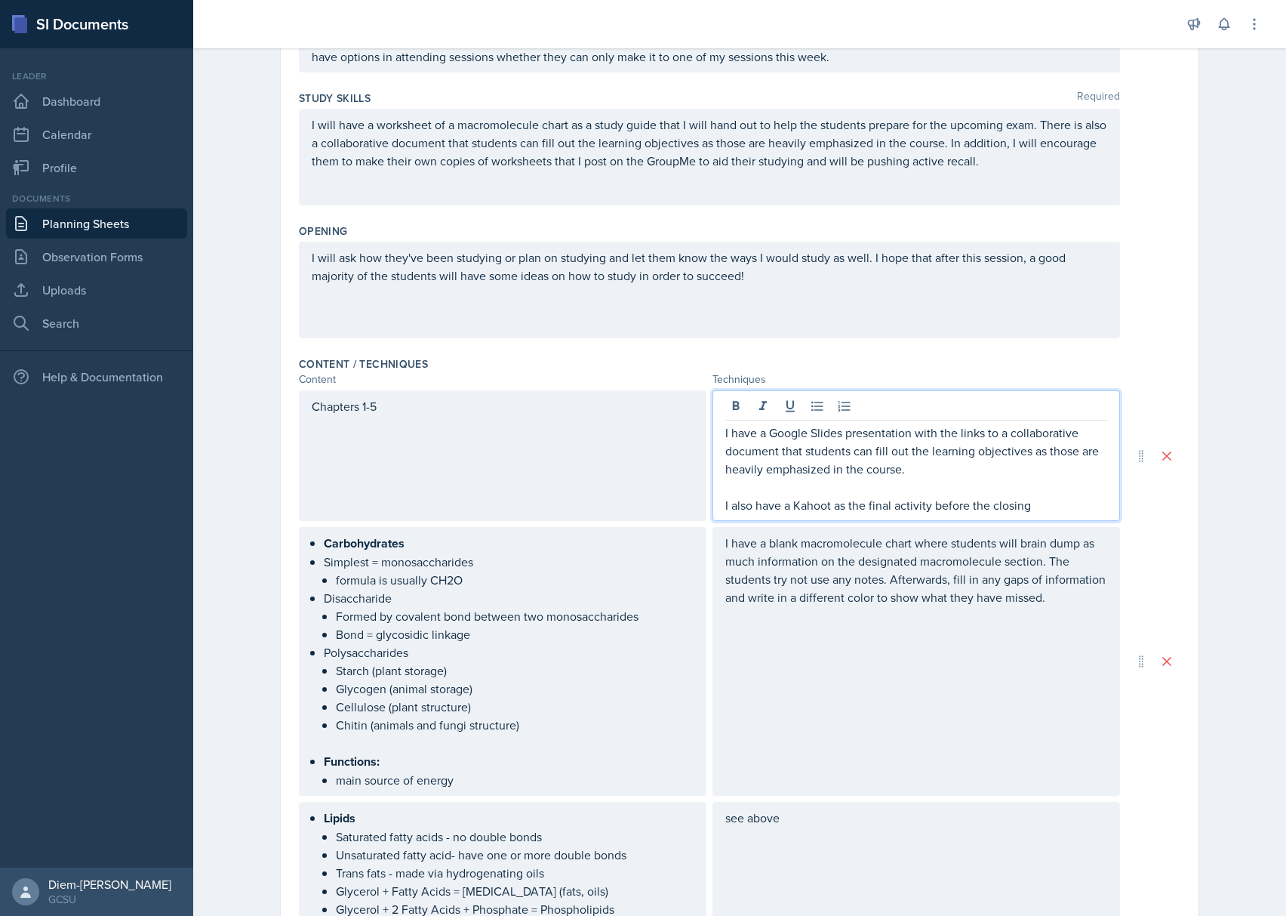
click at [939, 478] on p at bounding box center [916, 487] width 382 height 18
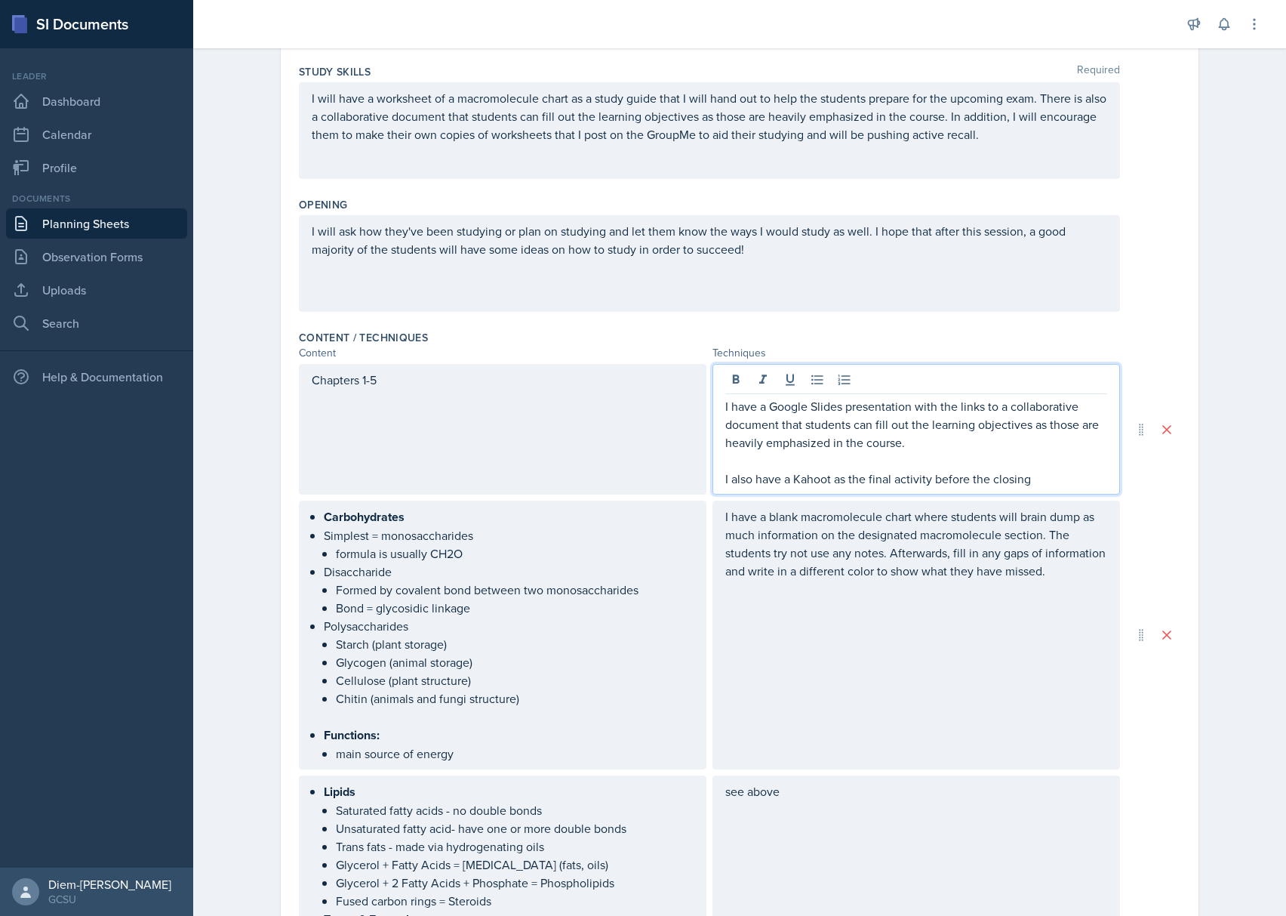
click at [933, 442] on p "I have a Google Slides presentation with the links to a collaborative document …" at bounding box center [916, 424] width 382 height 54
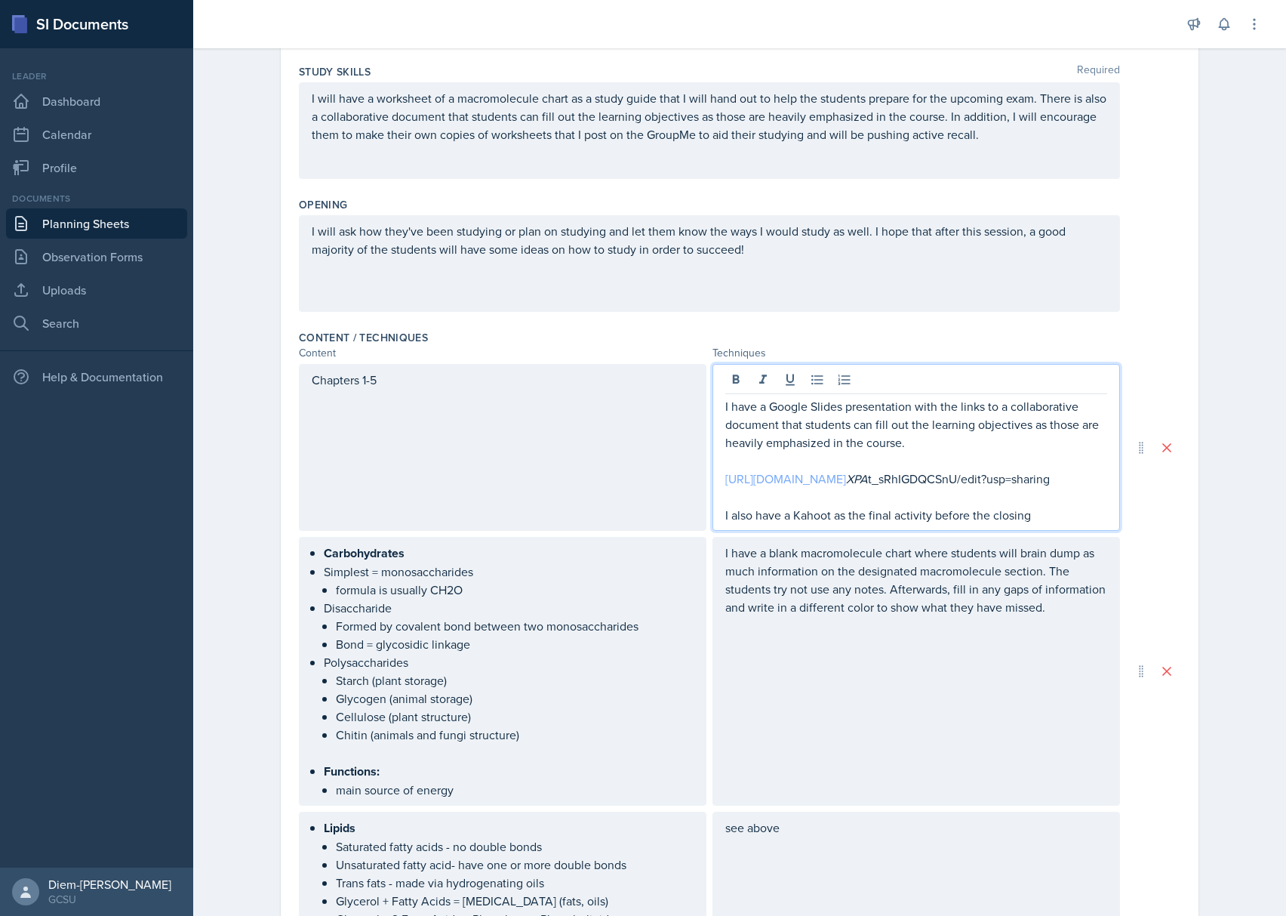
click at [846, 484] on link "https://docs.google.com/presentation/d/1S7OlsRZ4fUDsBKr48MYtdTLkg" at bounding box center [785, 478] width 121 height 17
drag, startPoint x: 966, startPoint y: 505, endPoint x: 755, endPoint y: 466, distance: 214.8
click at [755, 466] on div "I have a Google Slides presentation with the links to a collaborative document …" at bounding box center [916, 460] width 382 height 127
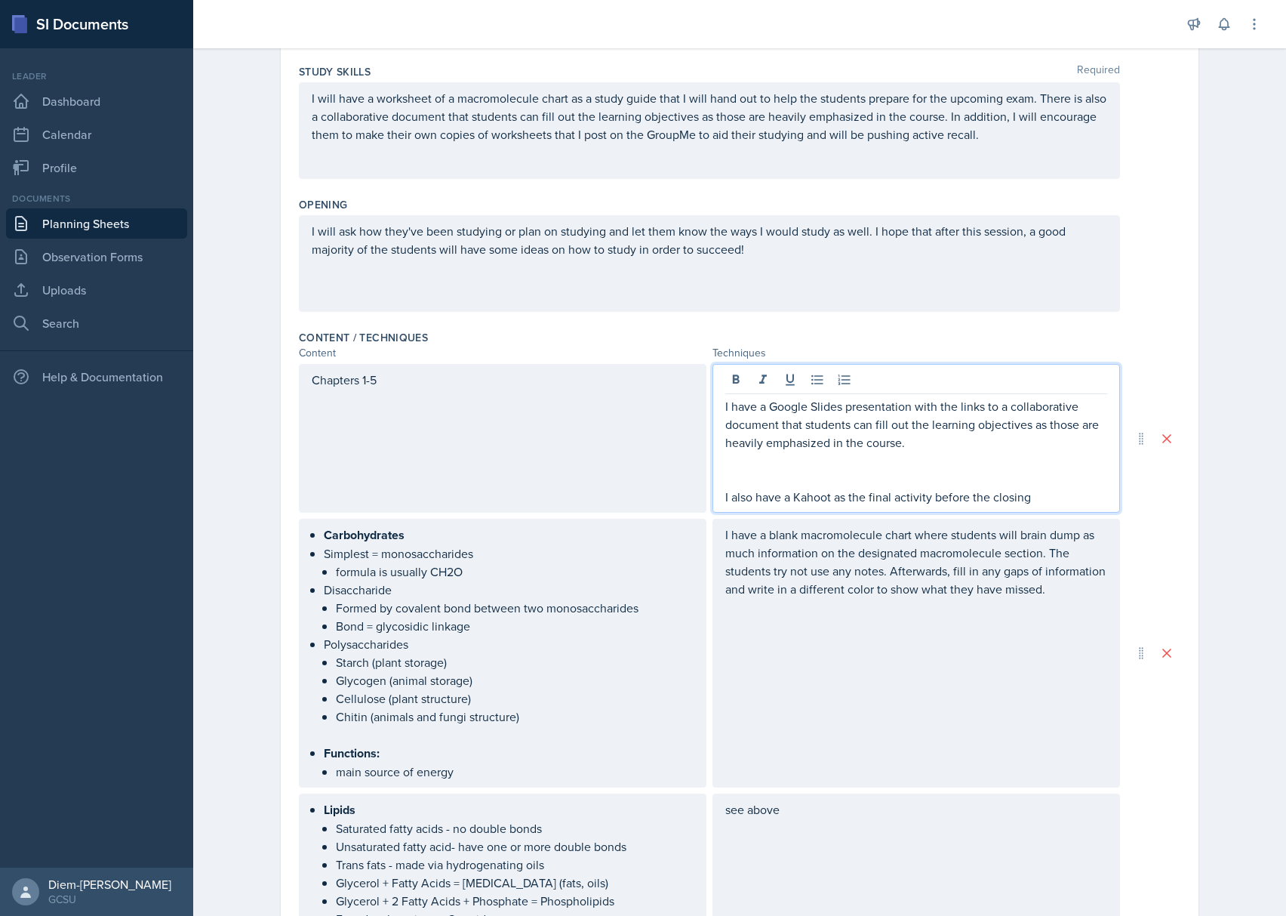
click at [928, 445] on p "I have a Google Slides presentation with the links to a collaborative document …" at bounding box center [916, 424] width 382 height 54
click at [937, 469] on p at bounding box center [916, 460] width 382 height 18
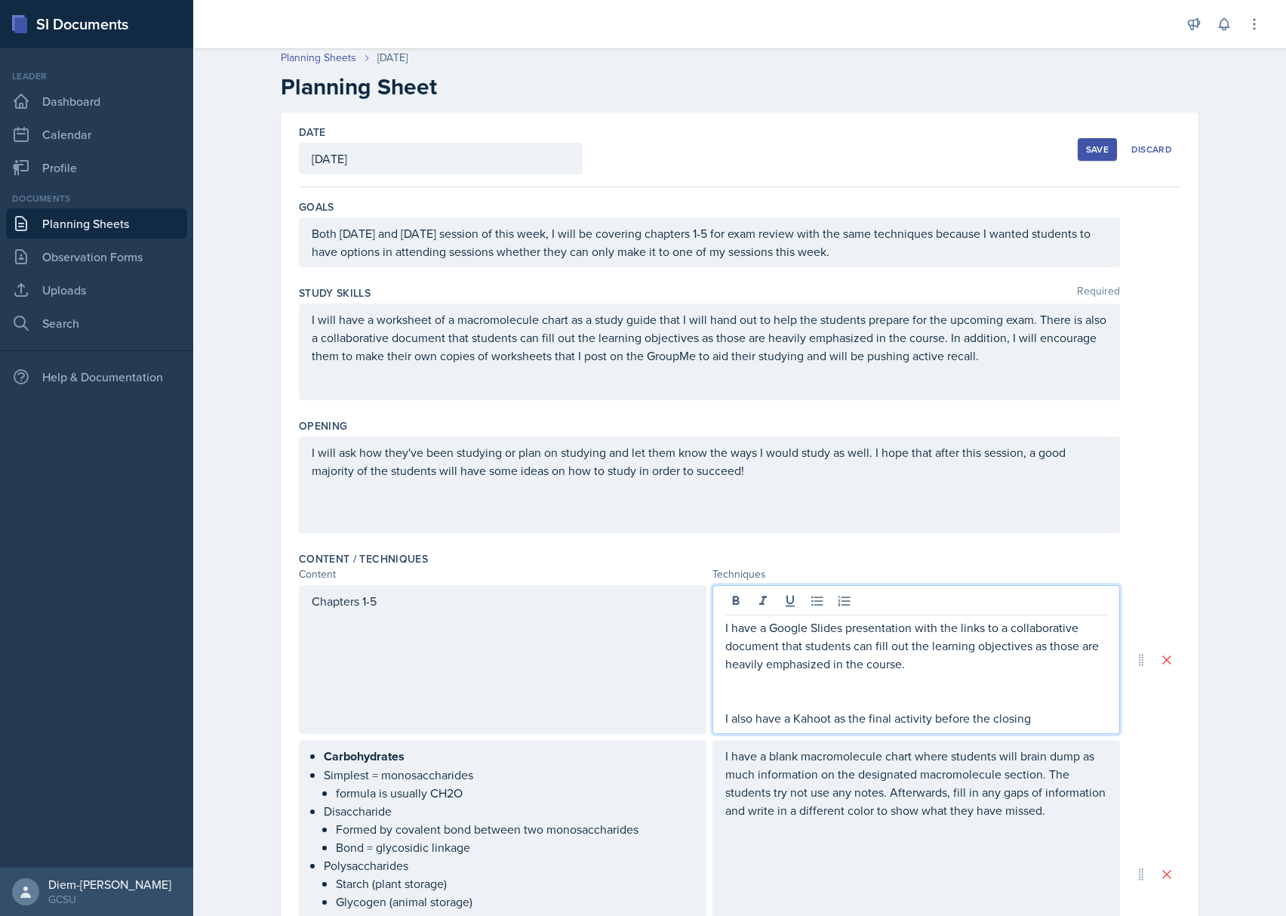
scroll to position [0, 0]
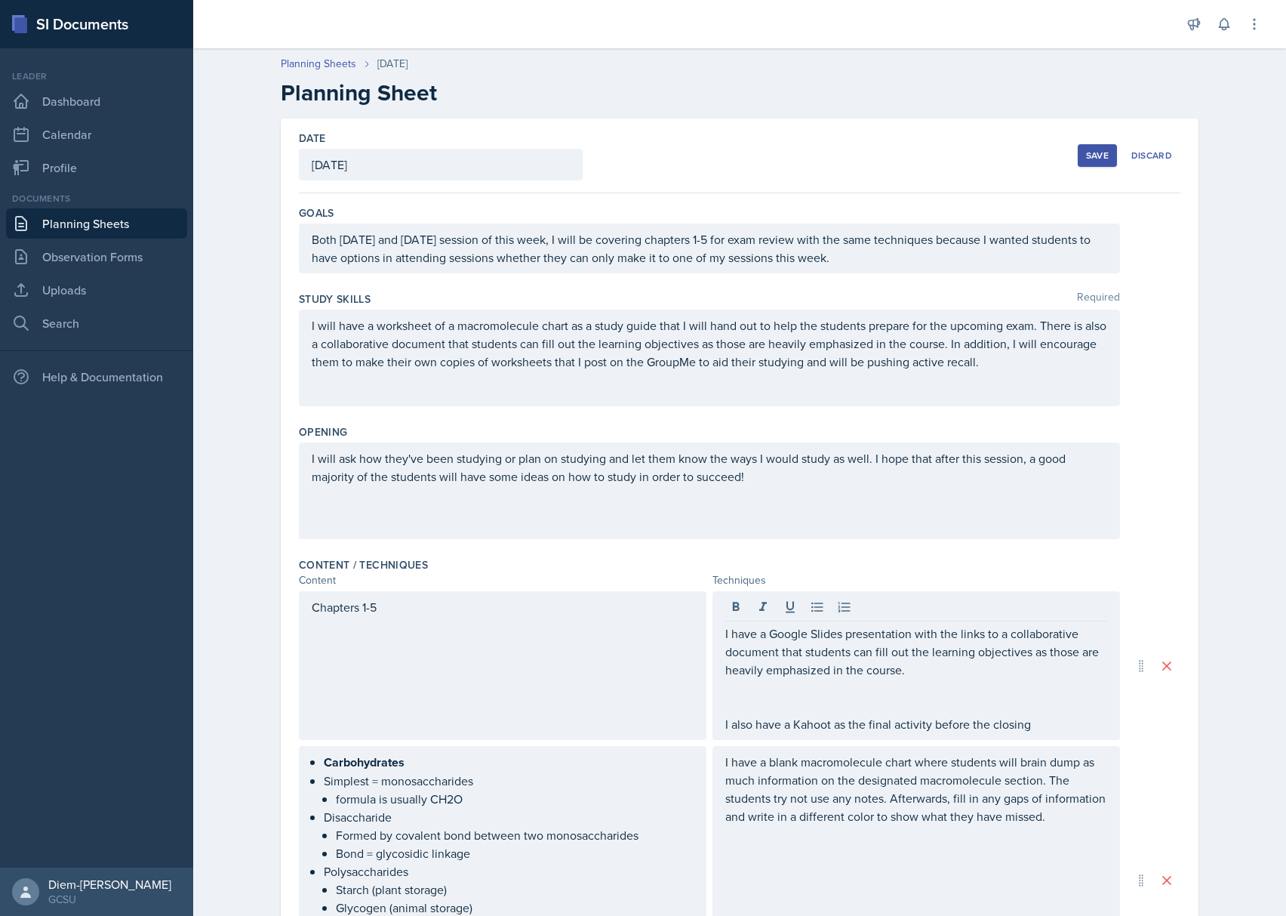
click at [1094, 166] on button "Save" at bounding box center [1097, 155] width 39 height 23
